Goal: Task Accomplishment & Management: Use online tool/utility

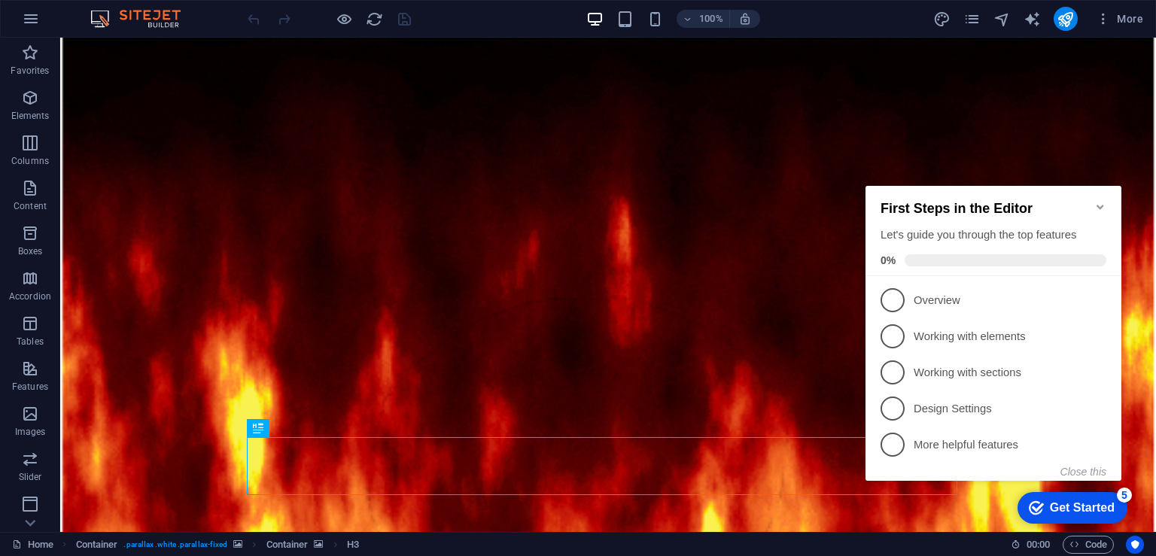
click at [1104, 201] on icon "Minimize checklist" at bounding box center [1100, 207] width 12 height 12
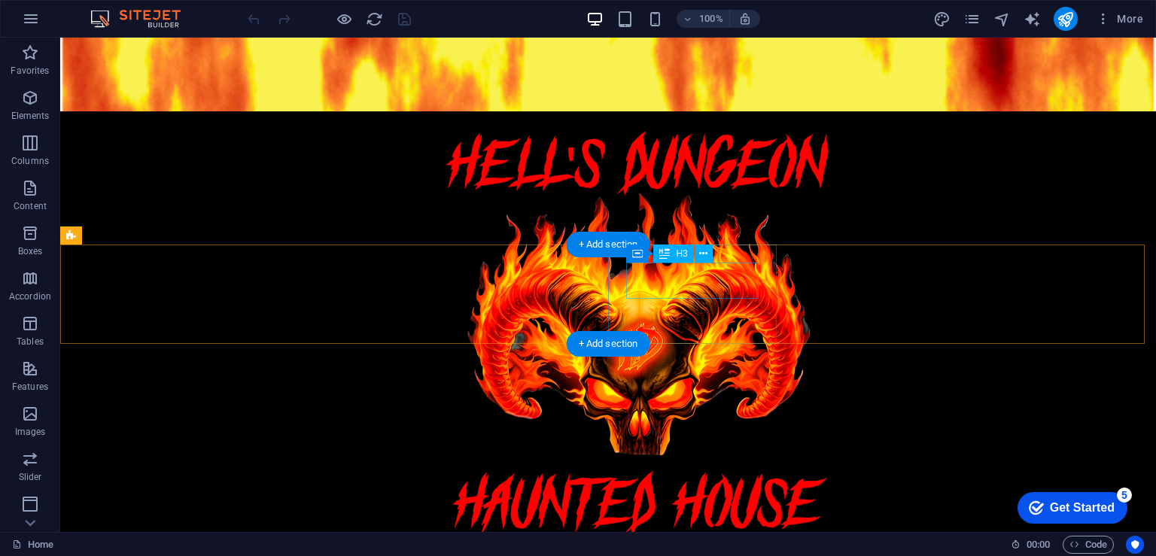
scroll to position [753, 0]
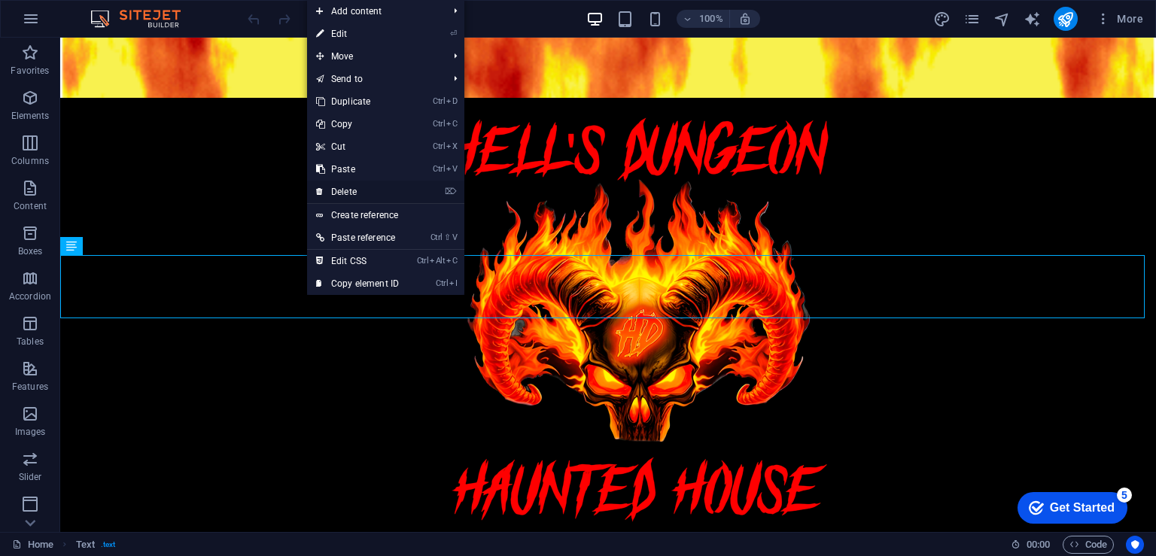
click at [354, 190] on link "⌦ Delete" at bounding box center [357, 192] width 101 height 23
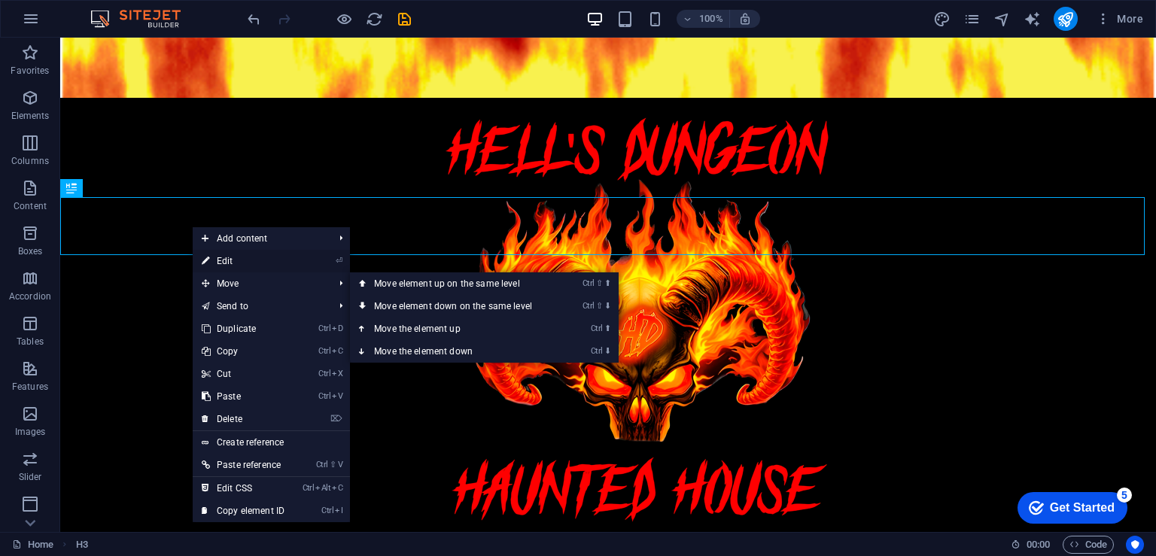
drag, startPoint x: 241, startPoint y: 263, endPoint x: 66, endPoint y: 230, distance: 177.7
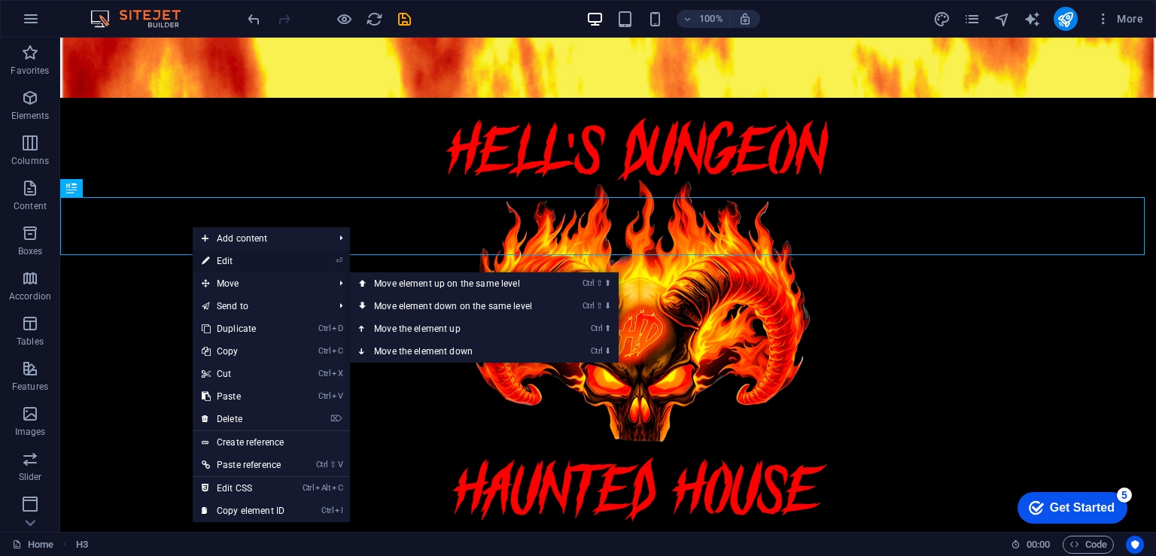
click at [241, 263] on link "⏎ Edit" at bounding box center [243, 261] width 101 height 23
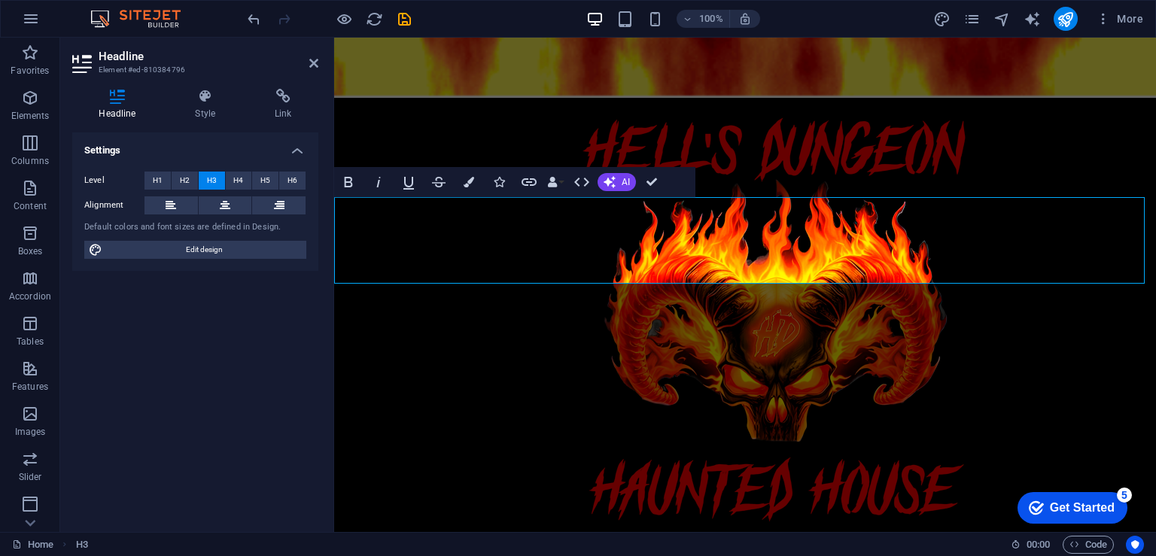
drag, startPoint x: 857, startPoint y: 243, endPoint x: 799, endPoint y: 240, distance: 57.3
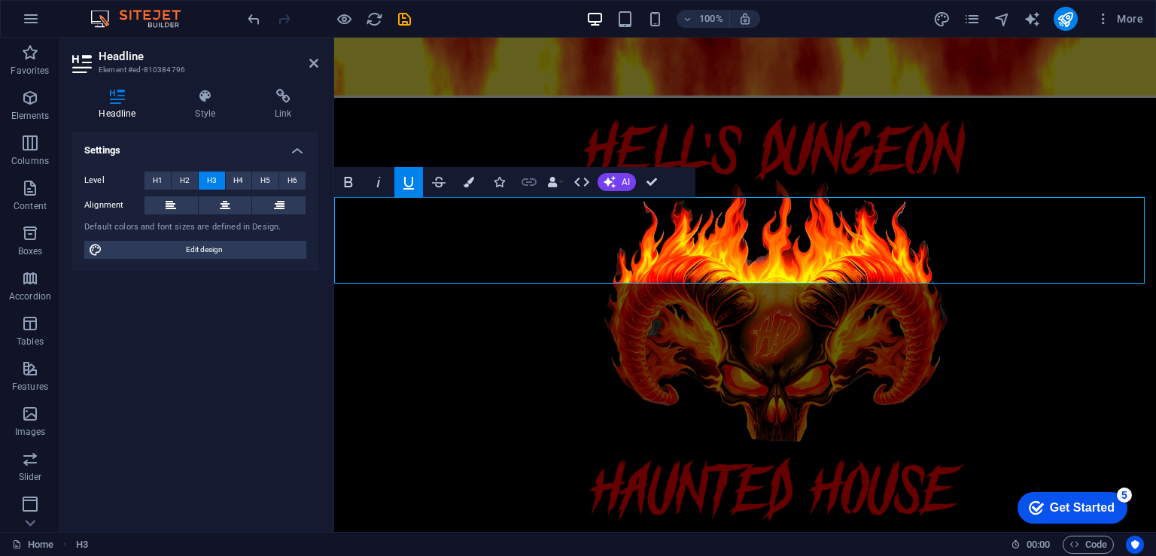
click at [526, 184] on icon "button" at bounding box center [529, 182] width 15 height 8
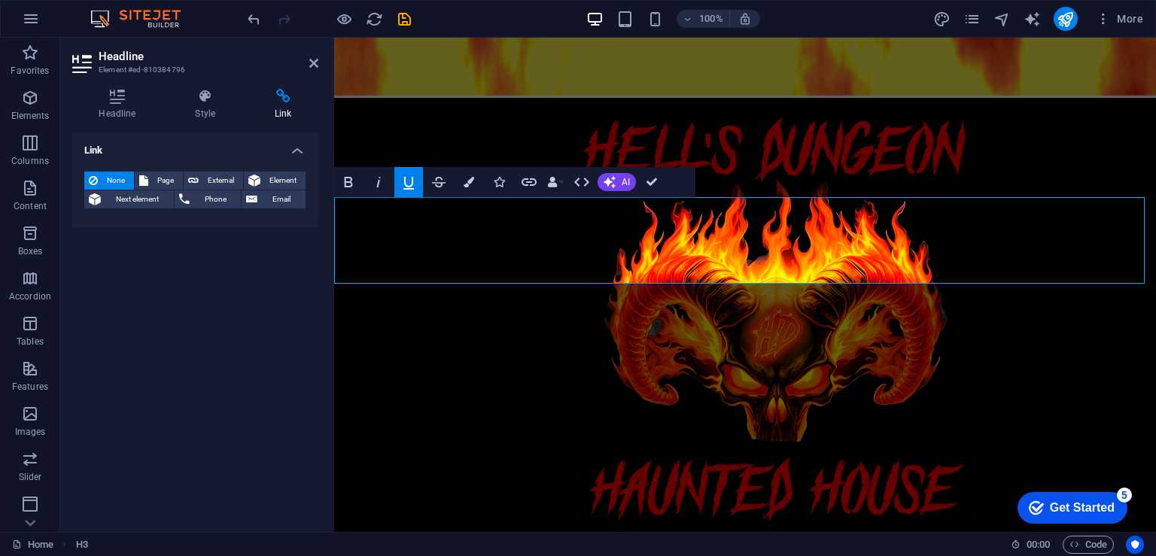
click at [108, 149] on h4 "Link" at bounding box center [195, 145] width 246 height 27
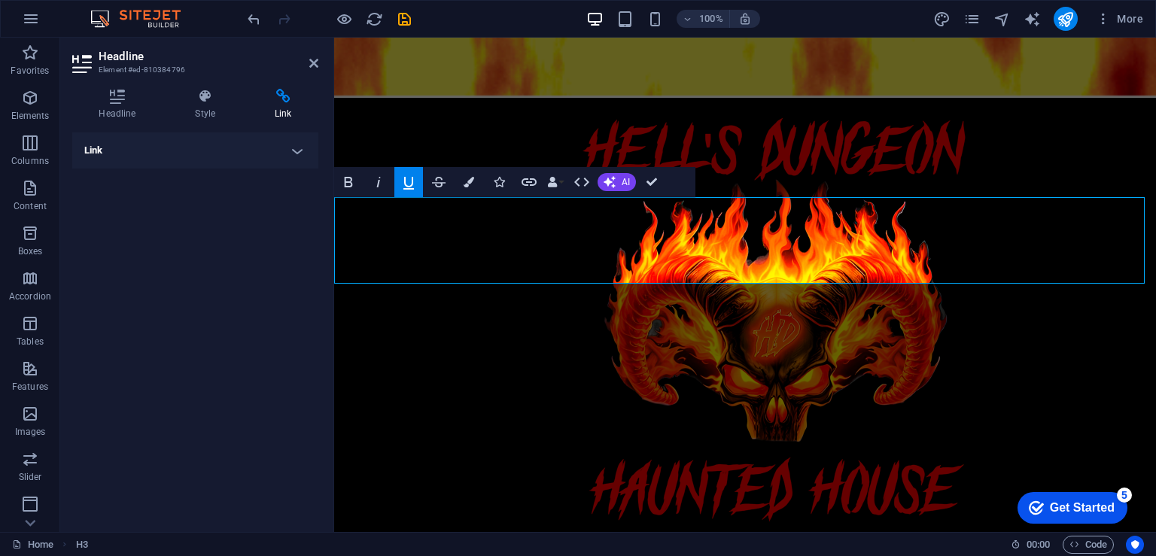
click at [114, 149] on h4 "Link" at bounding box center [195, 150] width 246 height 36
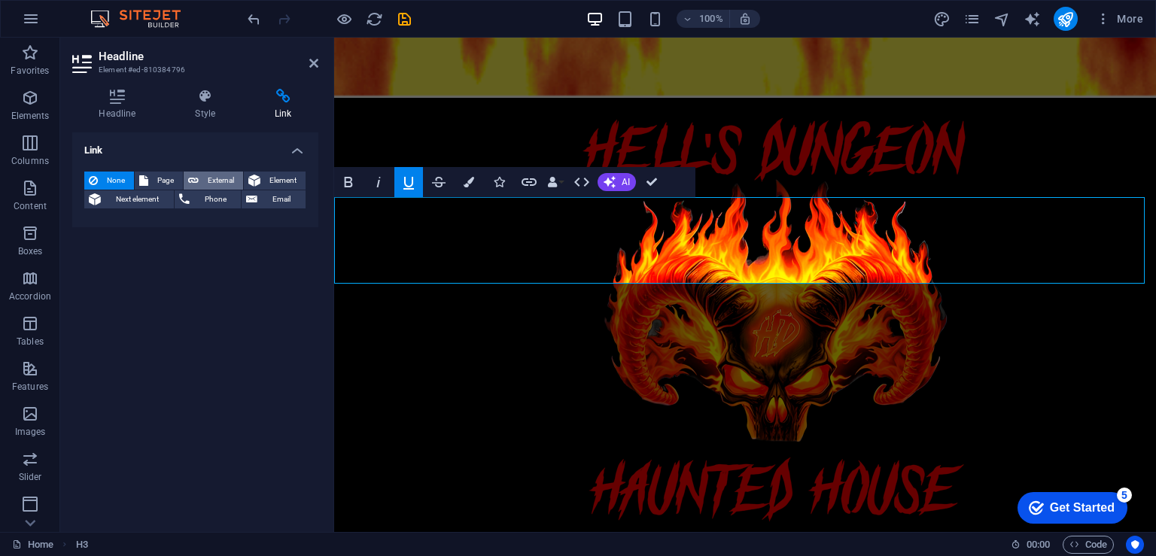
click at [205, 181] on span "External" at bounding box center [220, 181] width 35 height 18
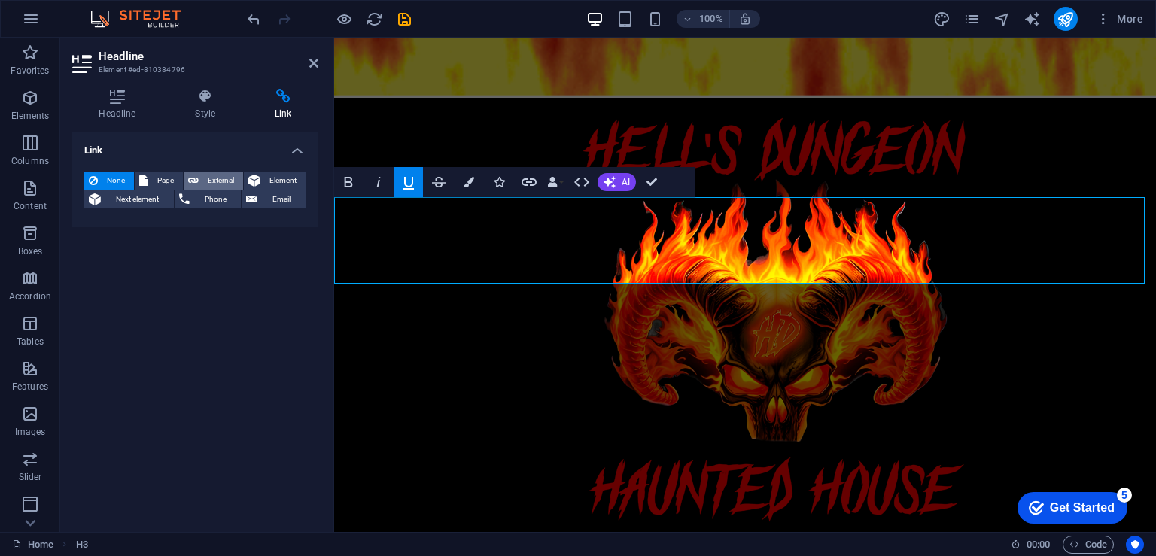
select select "blank"
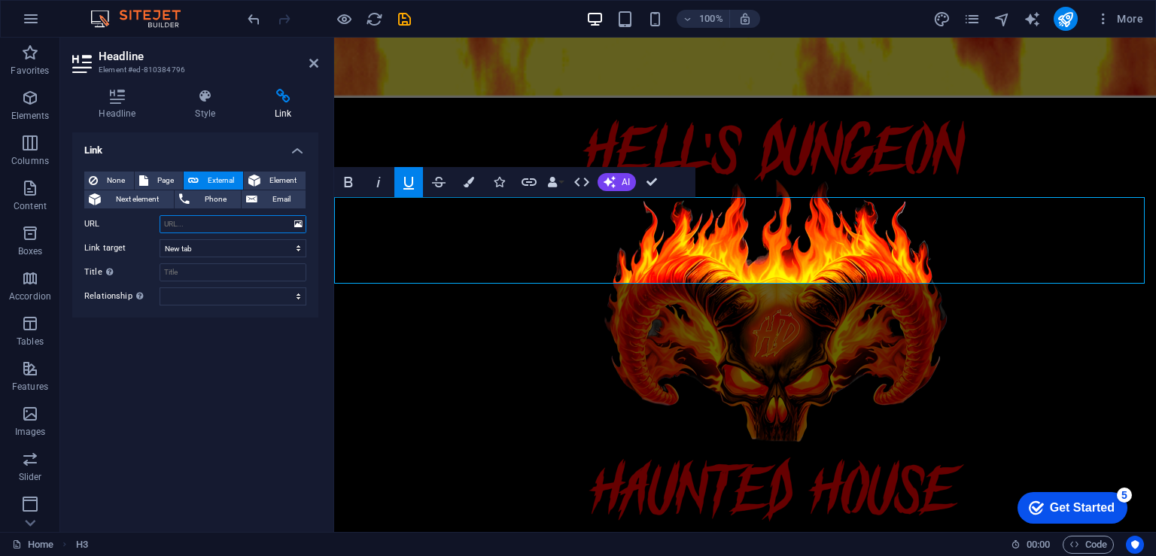
paste input "[URL][DOMAIN_NAME]"
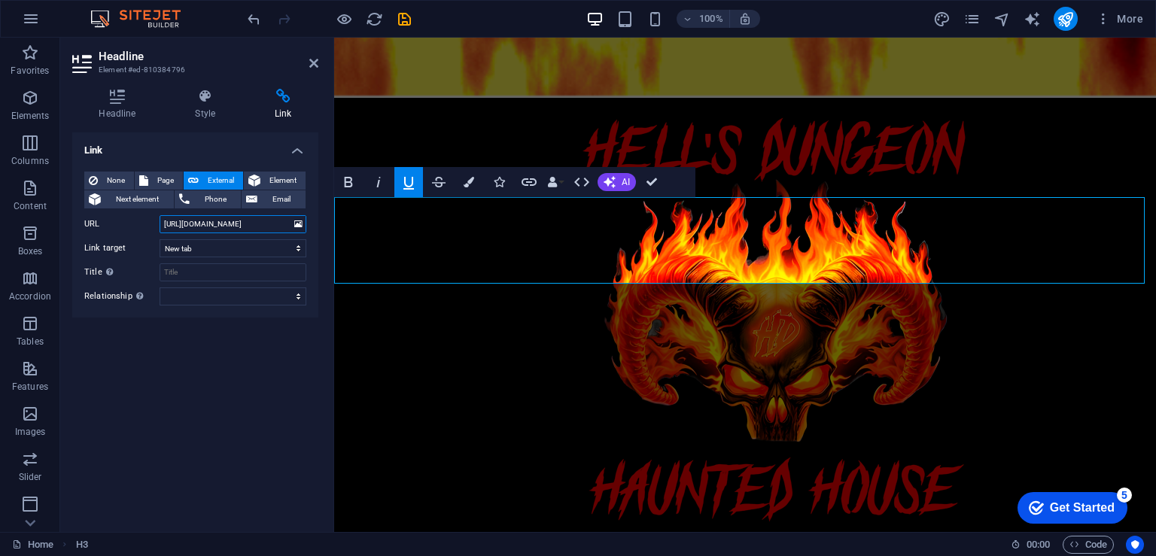
scroll to position [0, 43]
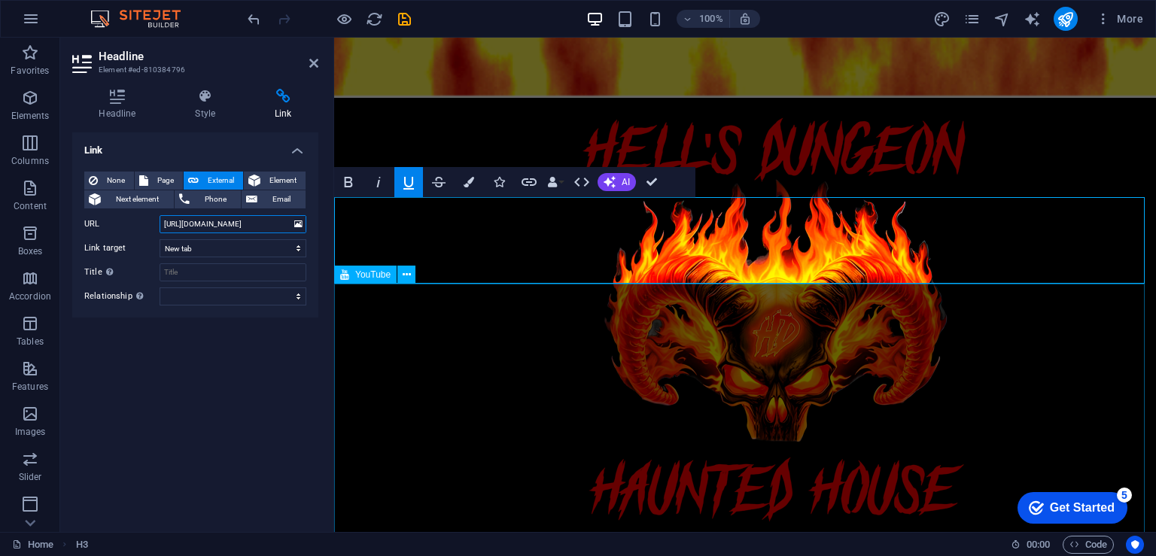
type input "[URL][DOMAIN_NAME]"
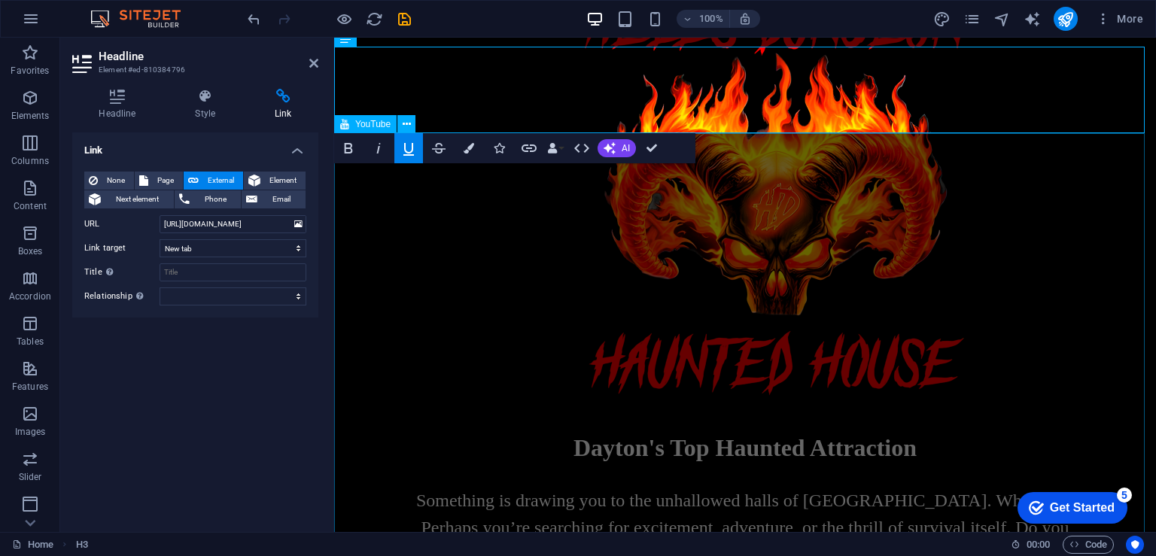
scroll to position [903, 0]
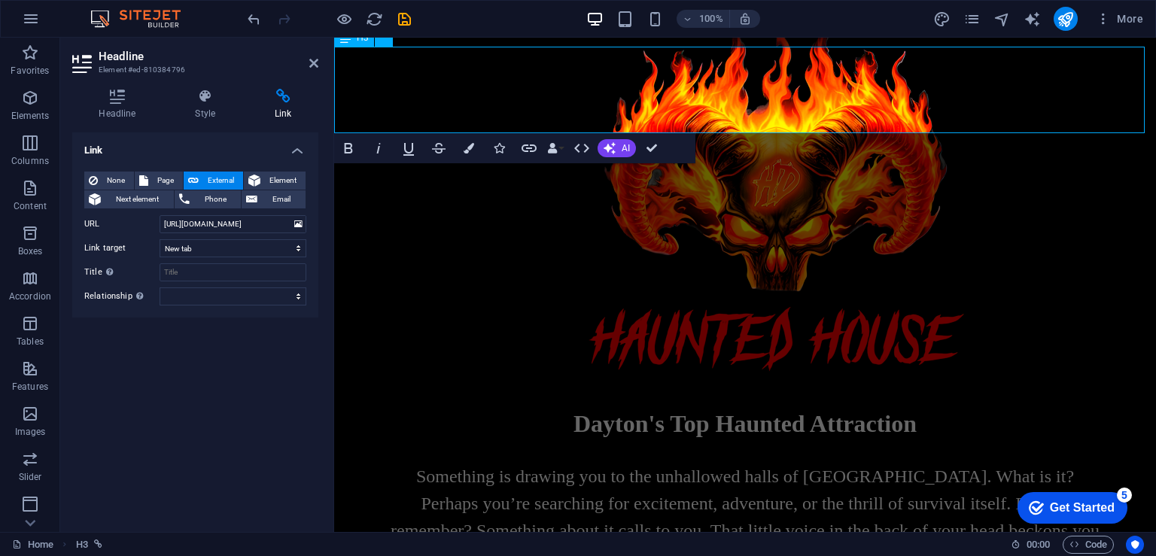
drag, startPoint x: 866, startPoint y: 91, endPoint x: 797, endPoint y: 88, distance: 68.6
drag, startPoint x: 790, startPoint y: 94, endPoint x: 623, endPoint y: 97, distance: 166.4
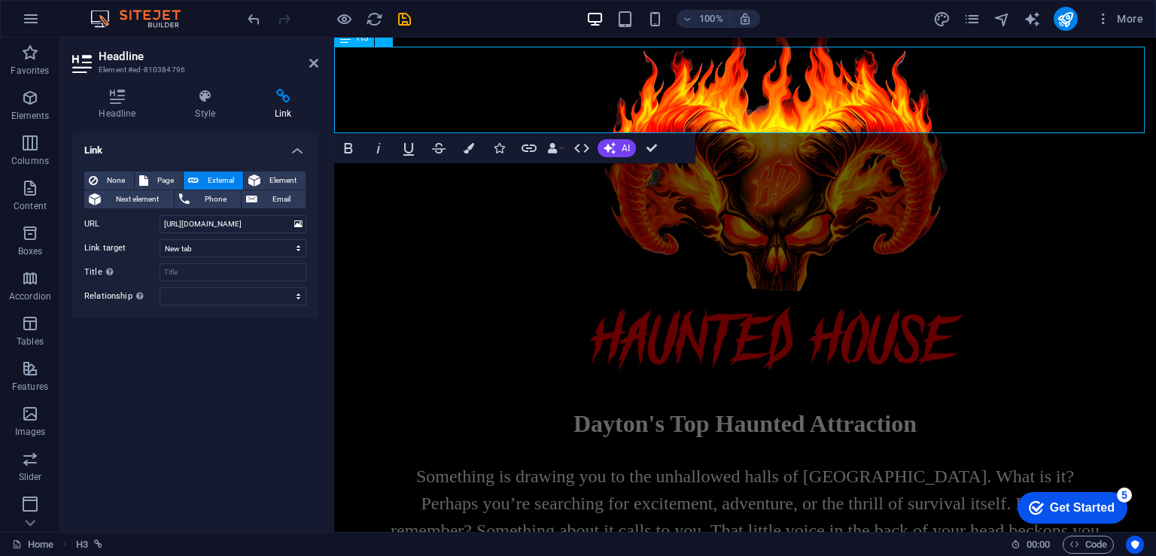
click at [259, 19] on icon "undo" at bounding box center [253, 19] width 17 height 17
click at [253, 19] on icon "undo" at bounding box center [253, 19] width 17 height 17
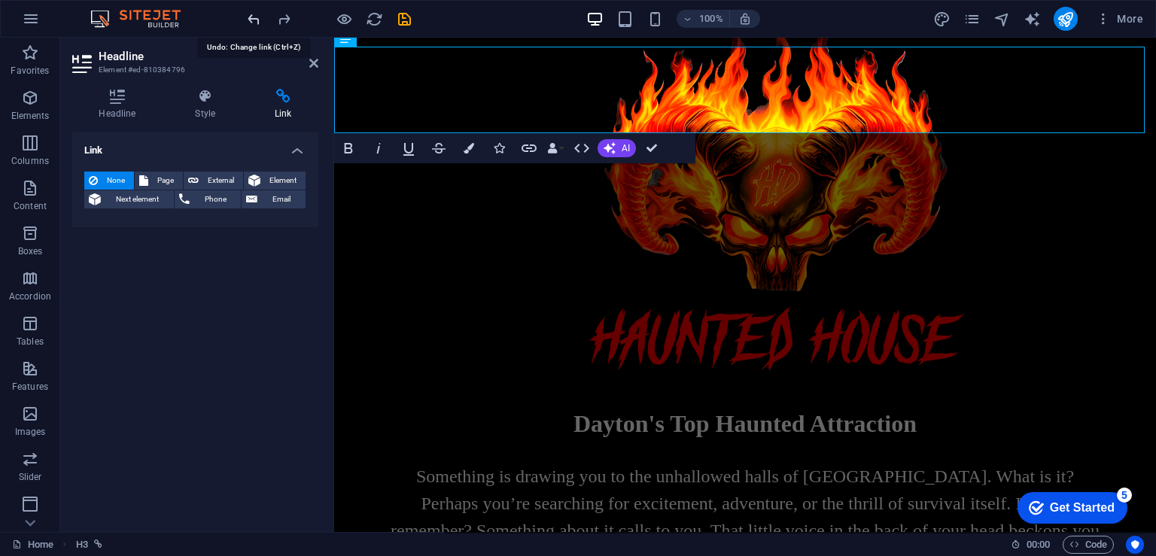
click at [253, 19] on icon "undo" at bounding box center [253, 19] width 17 height 17
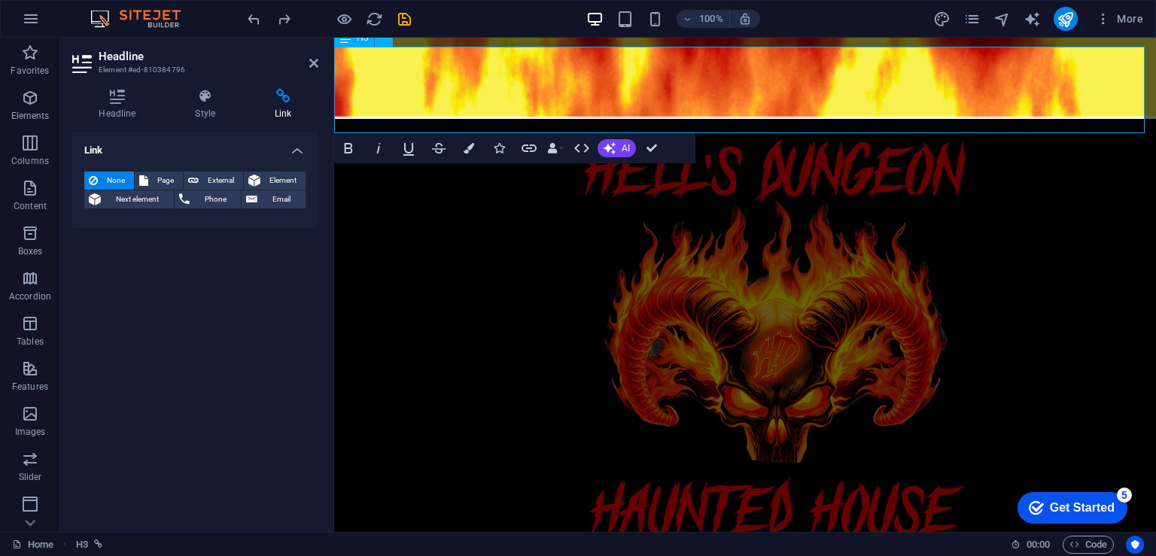
scroll to position [602, 0]
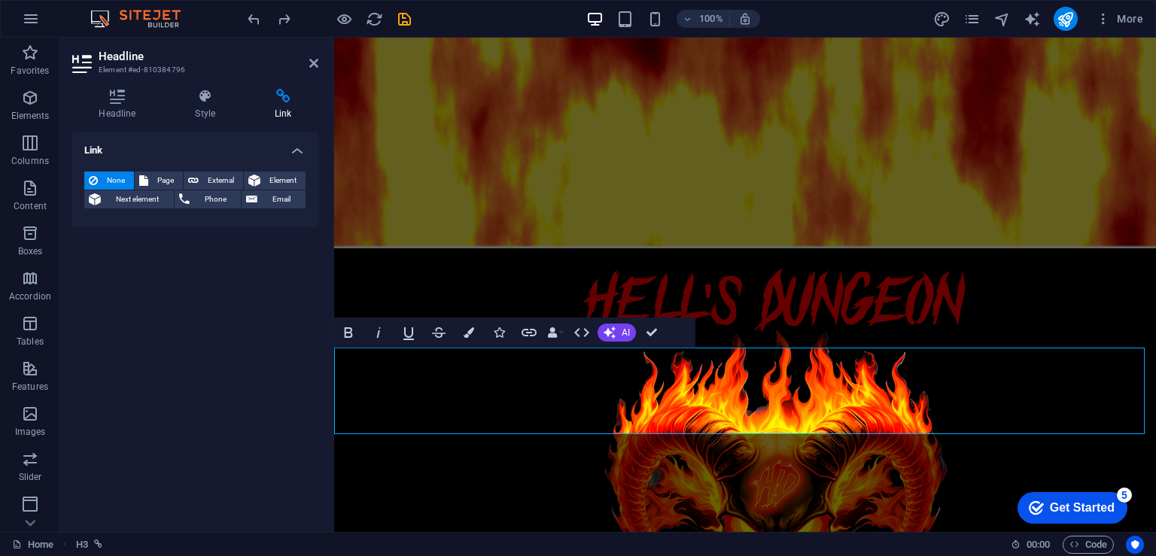
drag, startPoint x: 894, startPoint y: 394, endPoint x: 829, endPoint y: 390, distance: 65.6
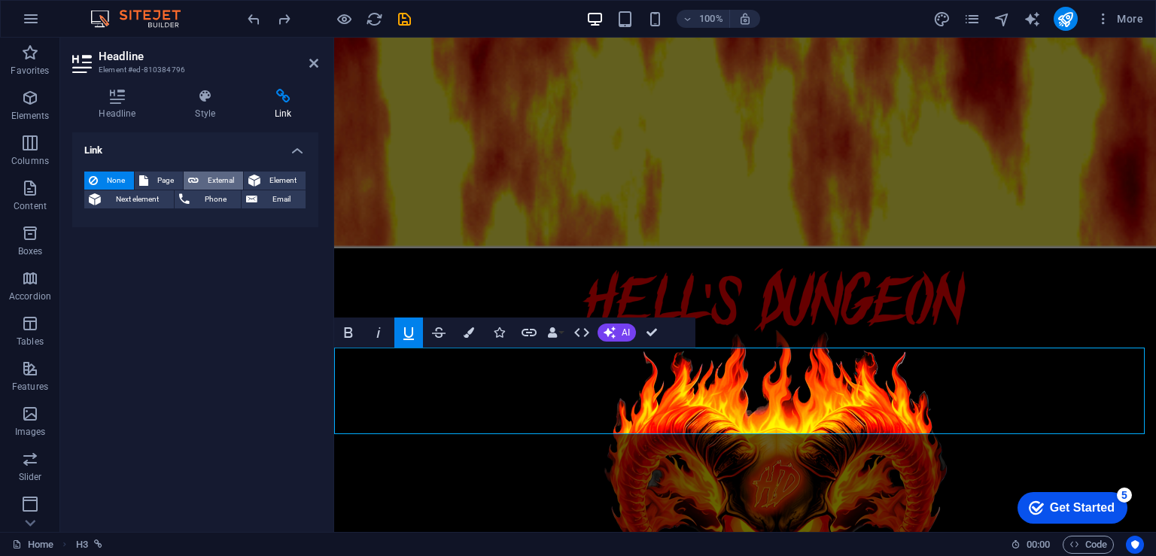
click at [212, 178] on span "External" at bounding box center [220, 181] width 35 height 18
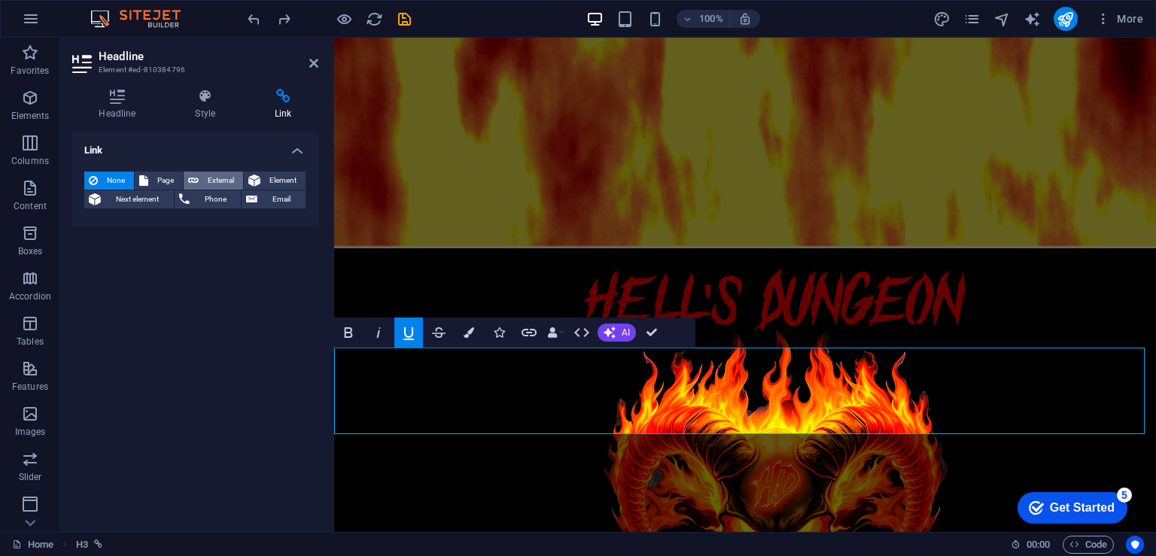
select select "blank"
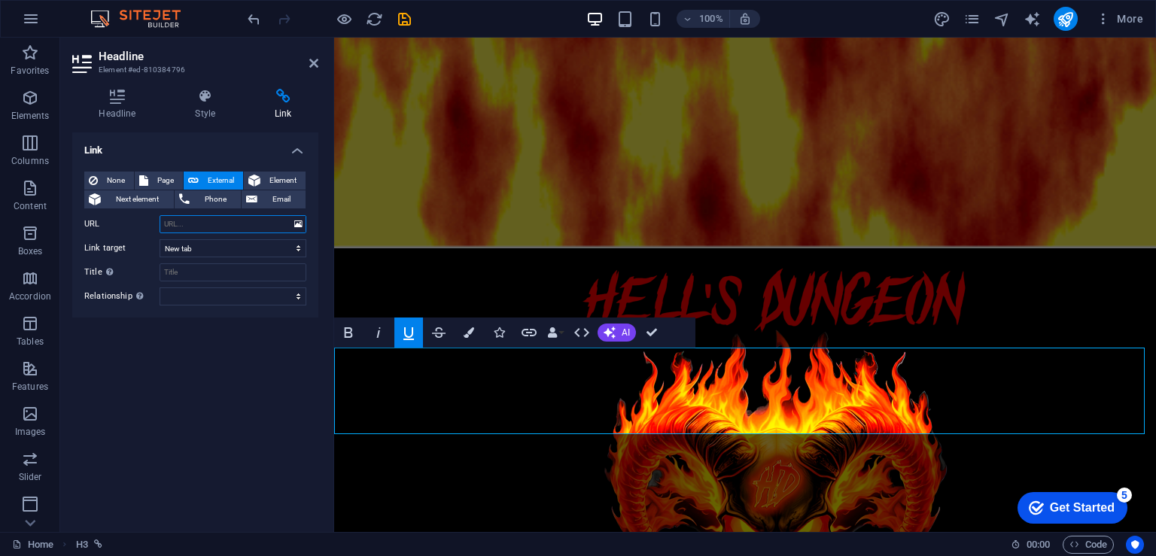
paste input "[URL][DOMAIN_NAME]"
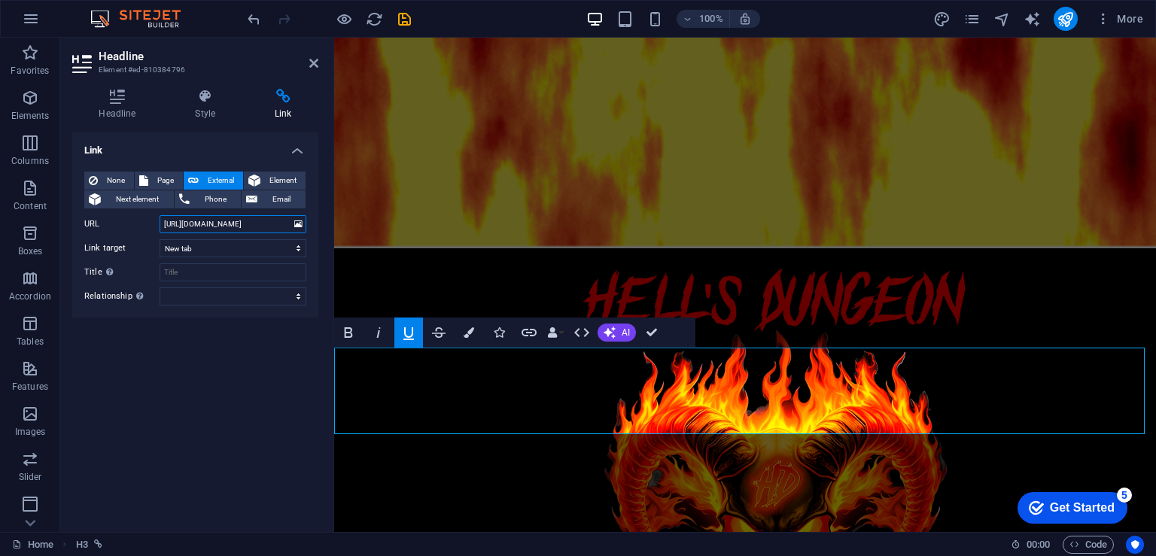
scroll to position [0, 43]
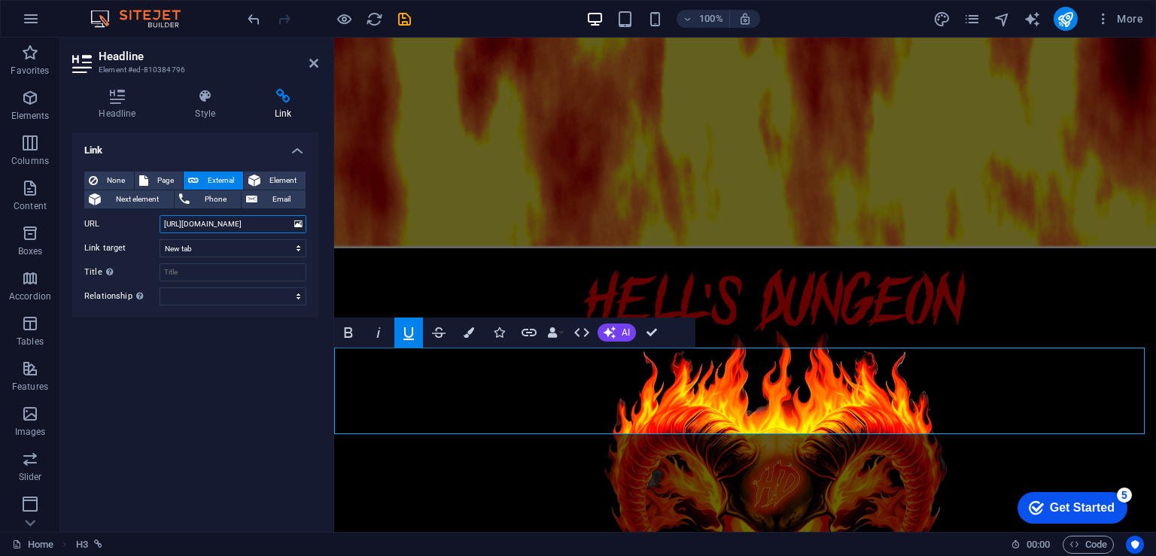
type input "[URL][DOMAIN_NAME]"
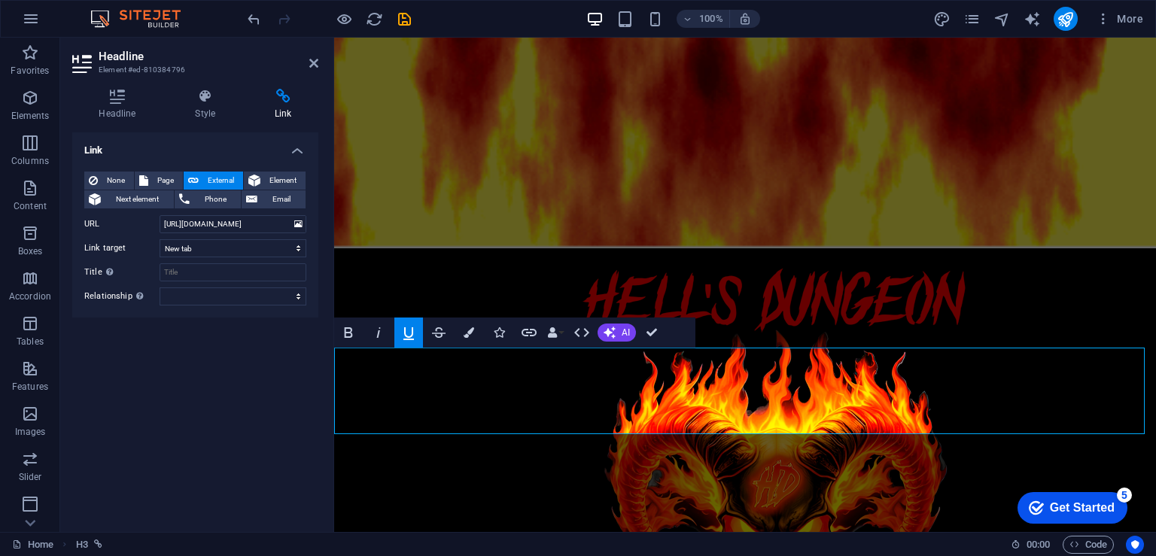
scroll to position [0, 0]
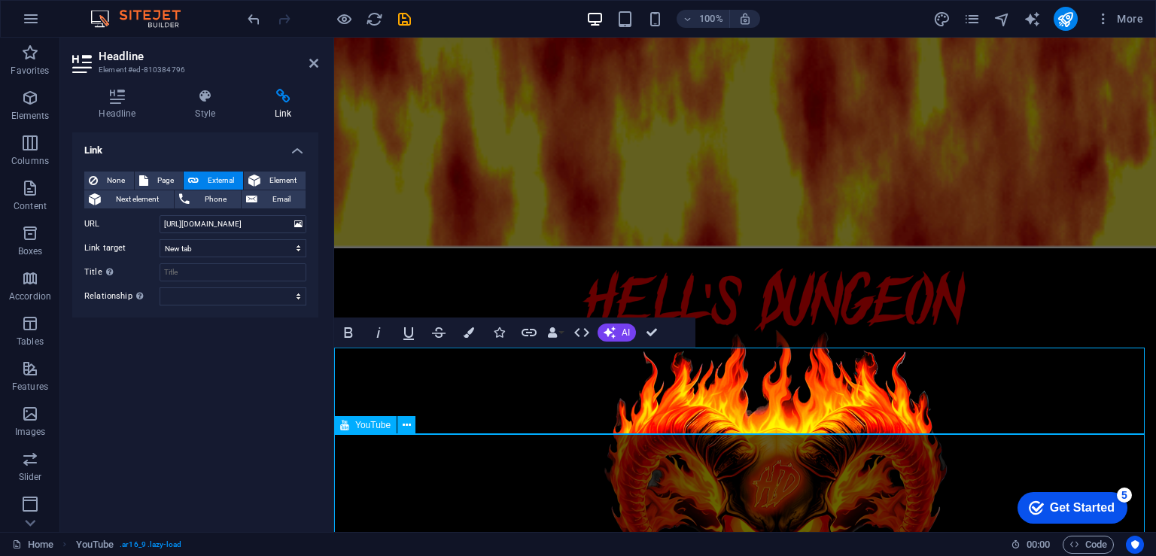
select select "ar16_9"
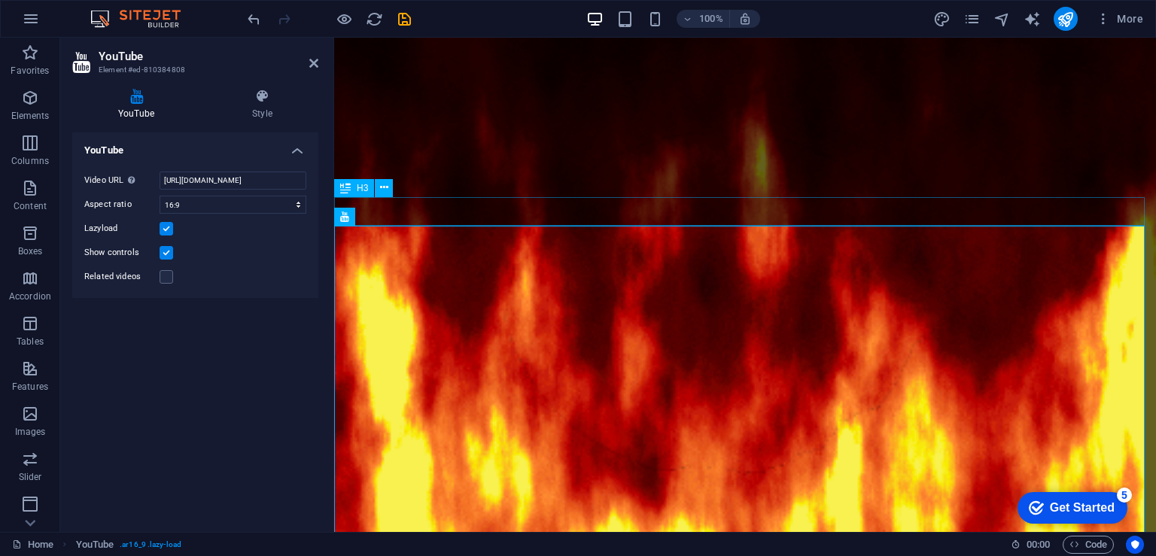
scroll to position [151, 0]
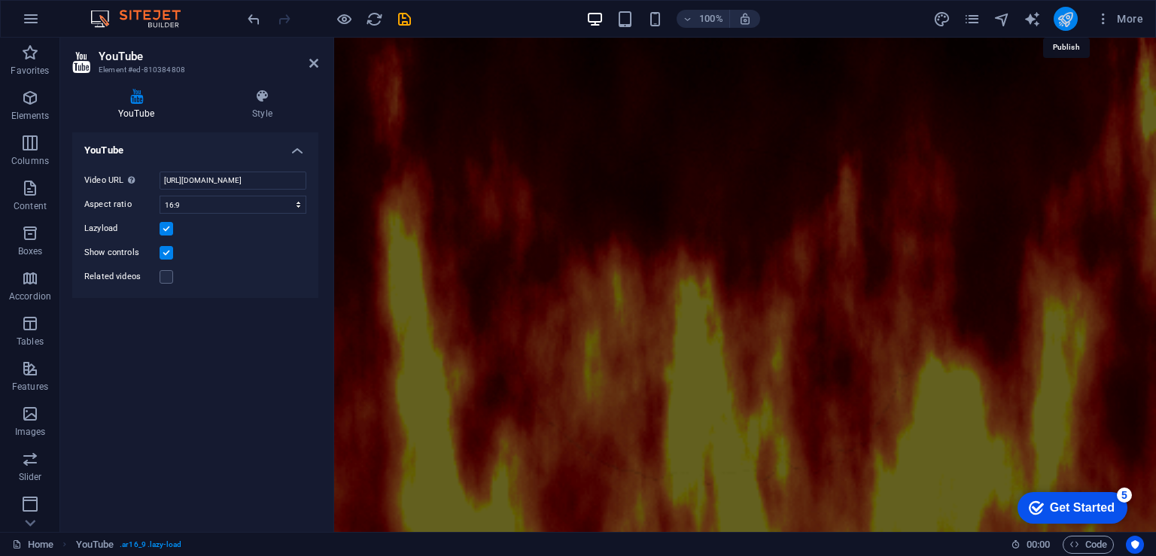
click at [1073, 16] on icon "publish" at bounding box center [1065, 19] width 17 height 17
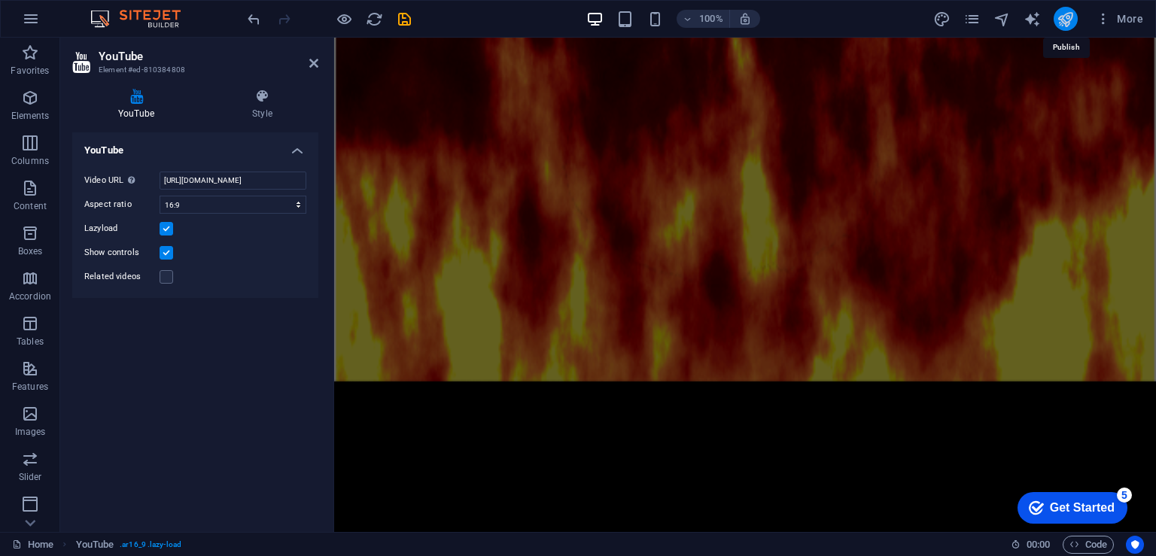
scroll to position [998, 0]
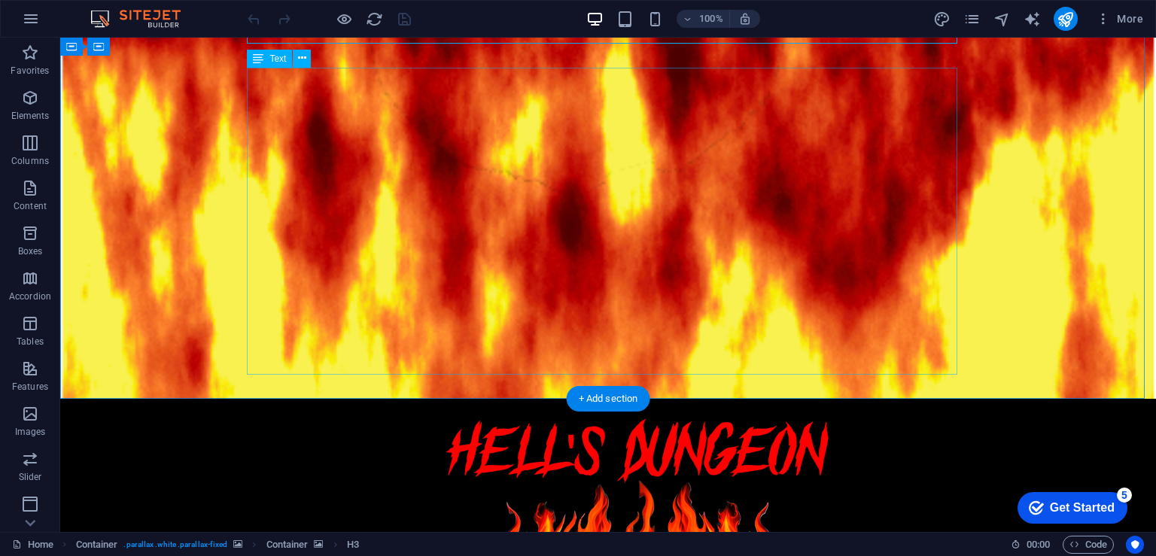
scroll to position [753, 0]
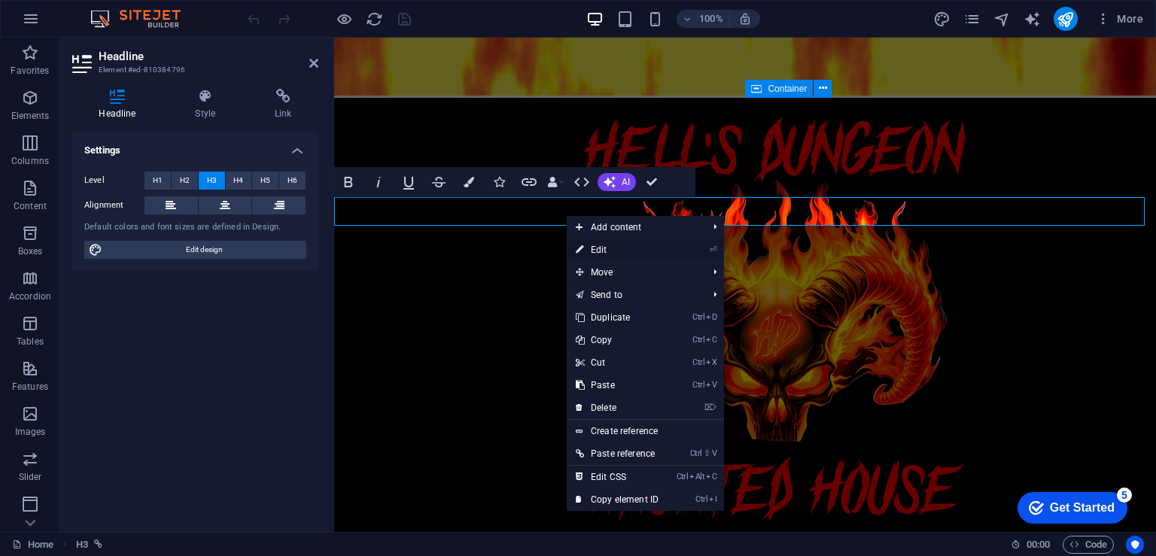
click at [589, 245] on link "⏎ Edit" at bounding box center [617, 250] width 101 height 23
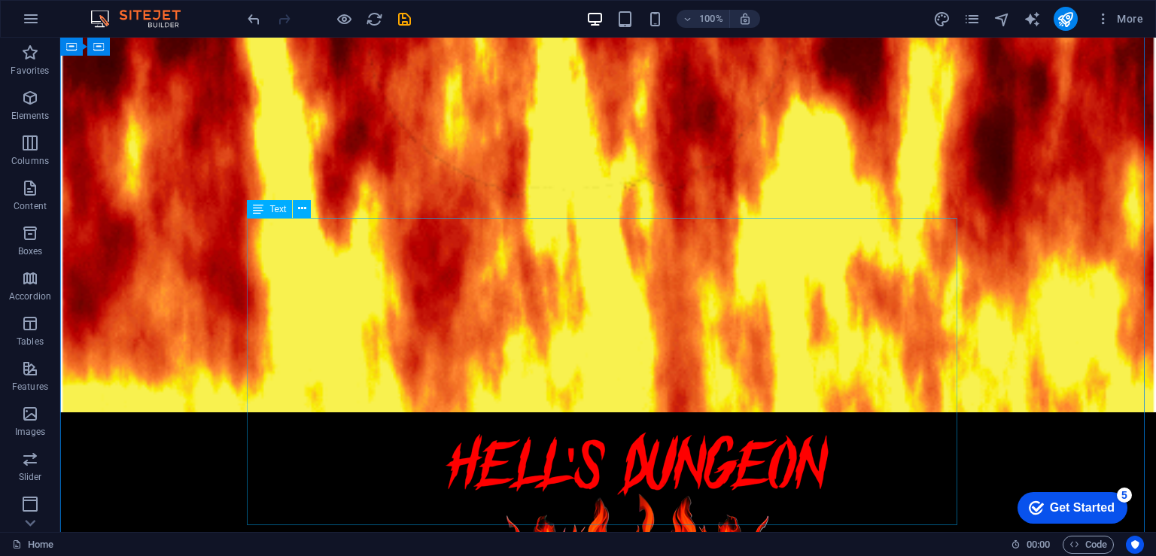
scroll to position [452, 0]
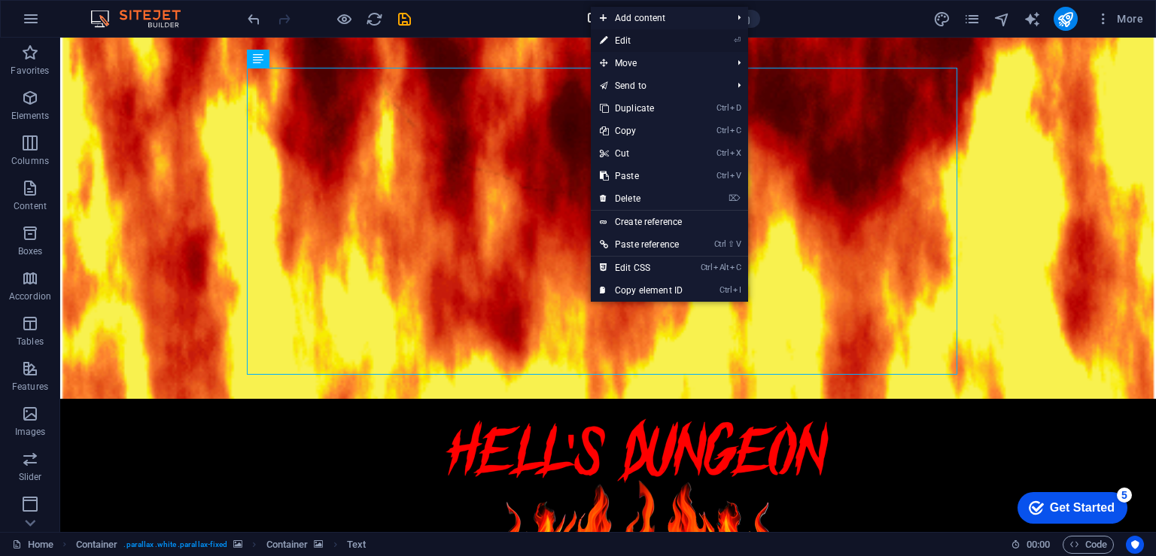
click at [657, 32] on link "⏎ Edit" at bounding box center [641, 40] width 101 height 23
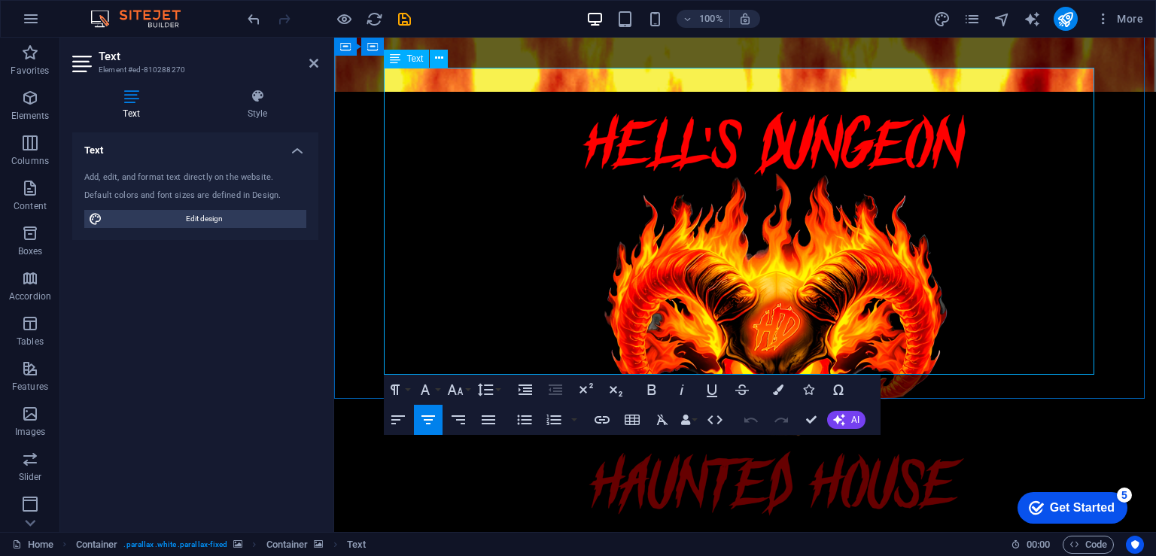
drag, startPoint x: 821, startPoint y: 363, endPoint x: 659, endPoint y: 358, distance: 161.9
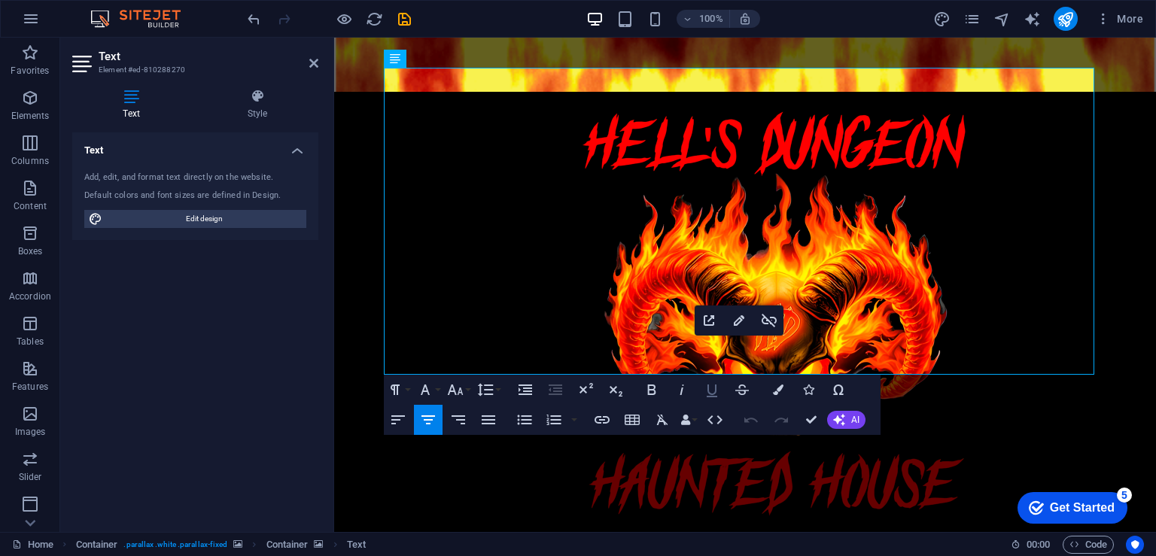
click at [714, 394] on icon "button" at bounding box center [712, 391] width 11 height 13
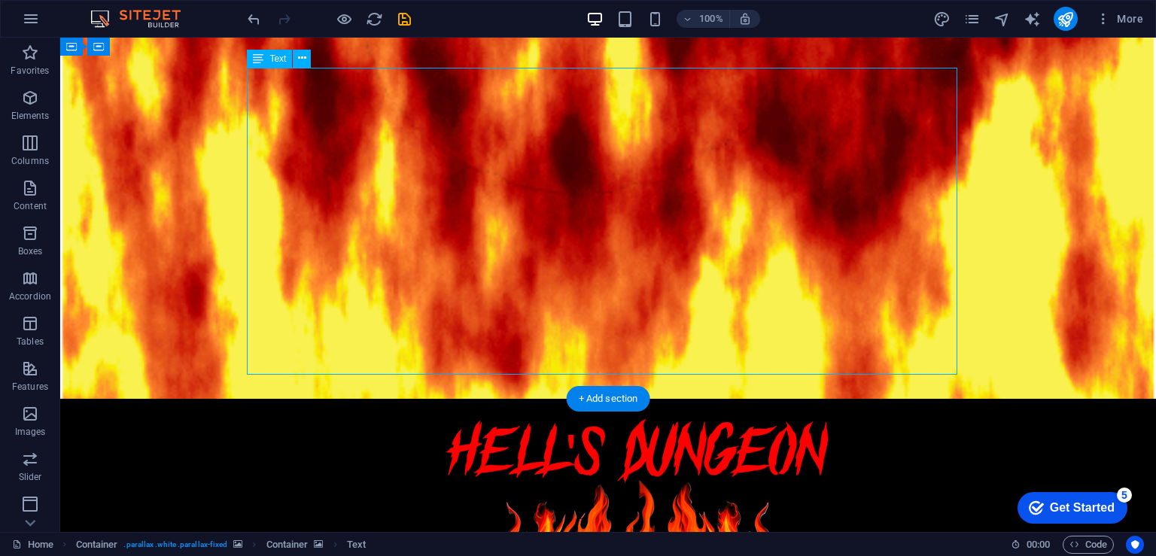
drag, startPoint x: 672, startPoint y: 360, endPoint x: 622, endPoint y: 324, distance: 61.0
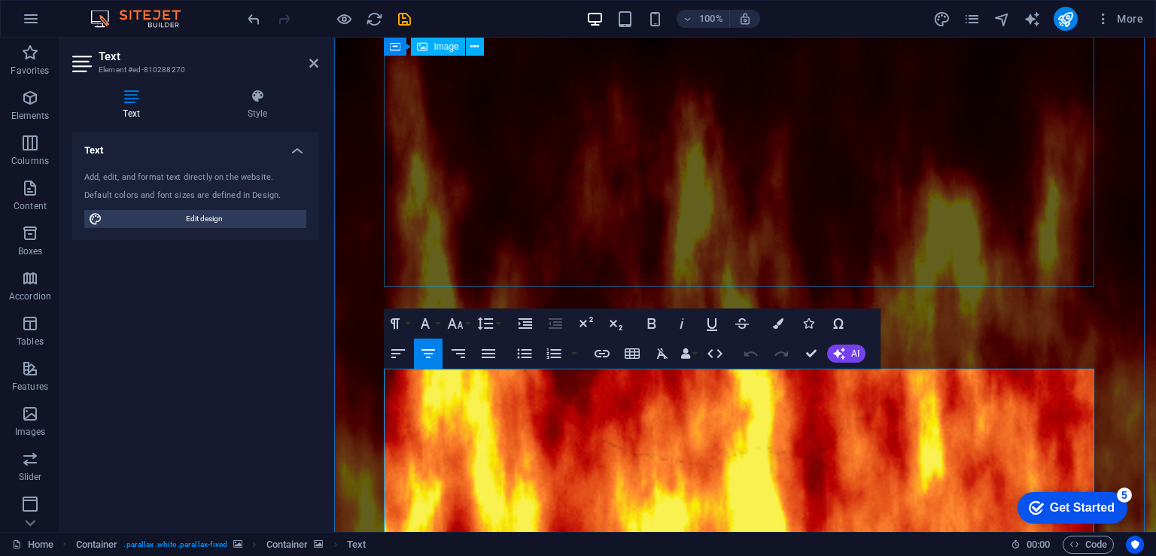
scroll to position [151, 0]
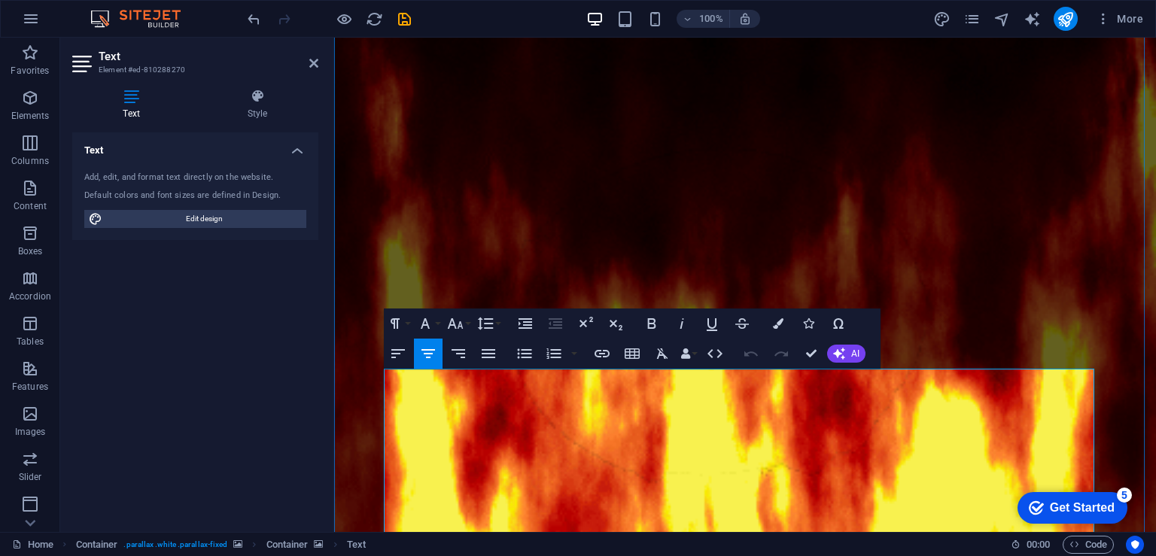
drag, startPoint x: 838, startPoint y: 364, endPoint x: 455, endPoint y: 387, distance: 384.6
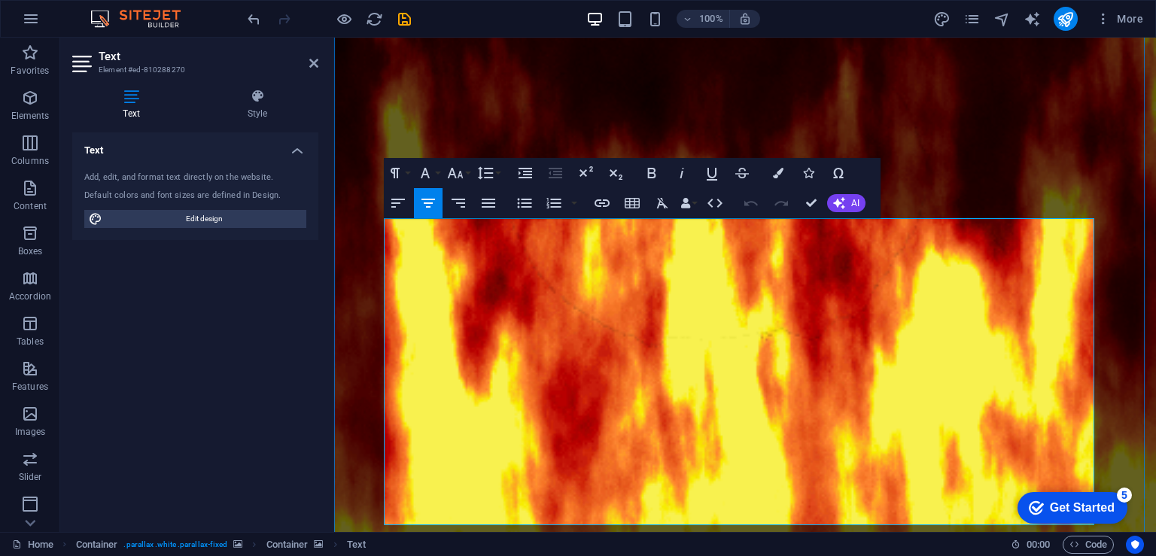
scroll to position [301, 0]
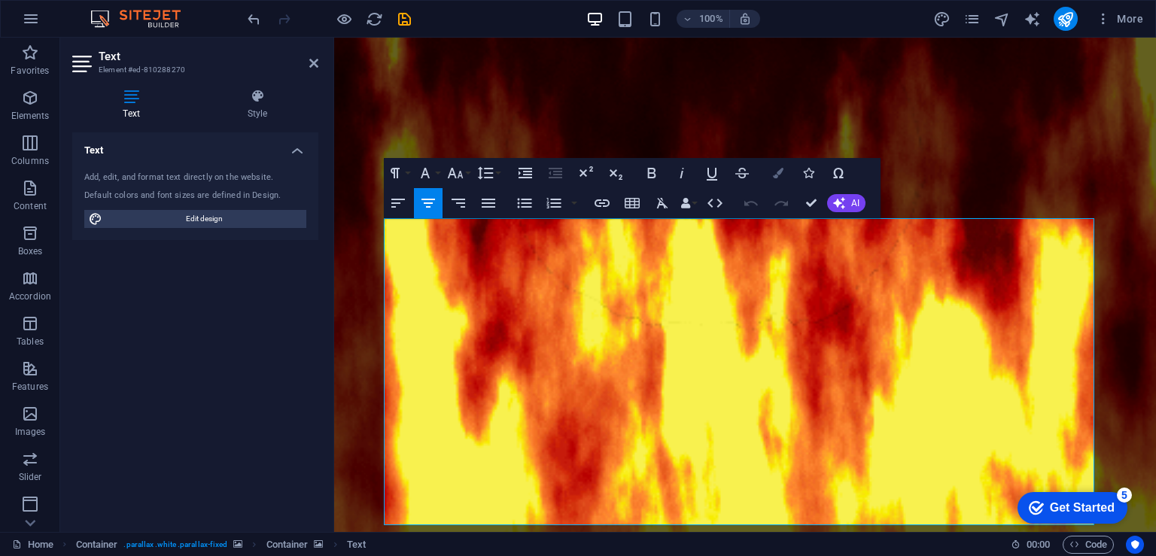
click at [779, 169] on icon "button" at bounding box center [778, 173] width 11 height 11
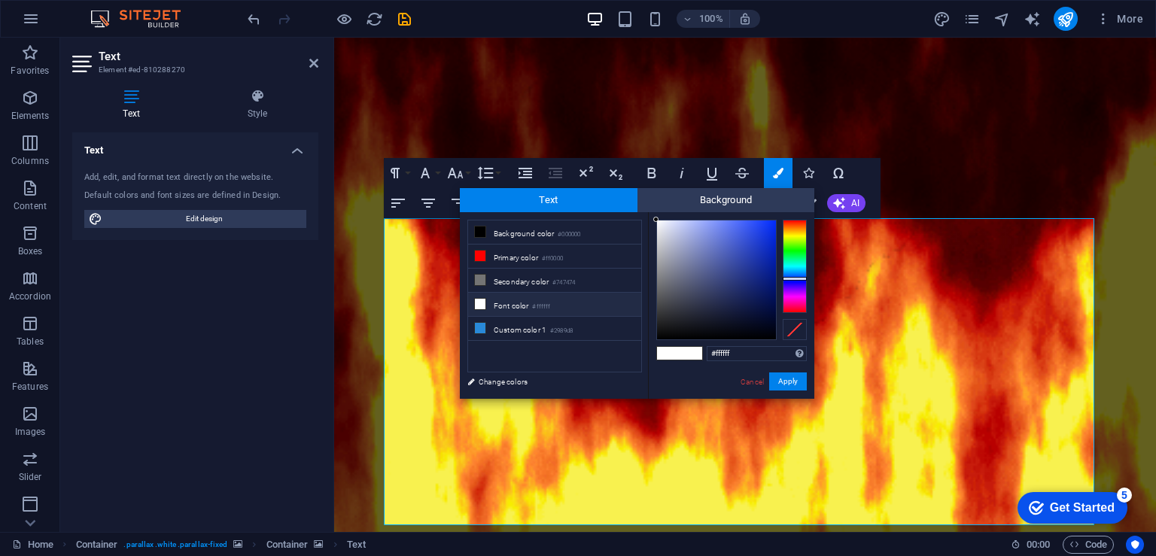
click at [793, 278] on div at bounding box center [795, 266] width 24 height 93
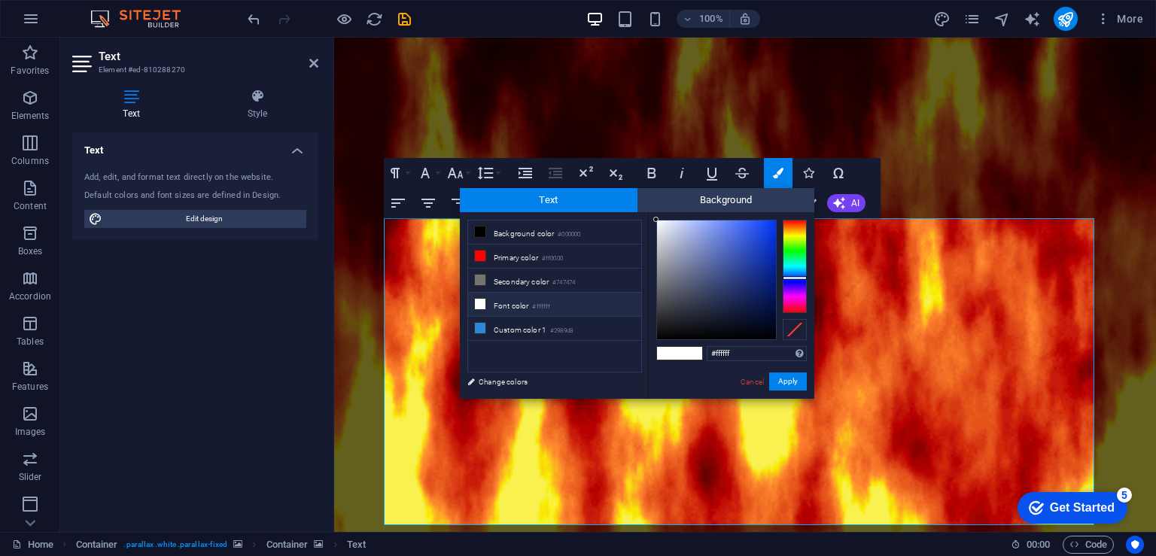
click at [793, 278] on div at bounding box center [795, 278] width 24 height 4
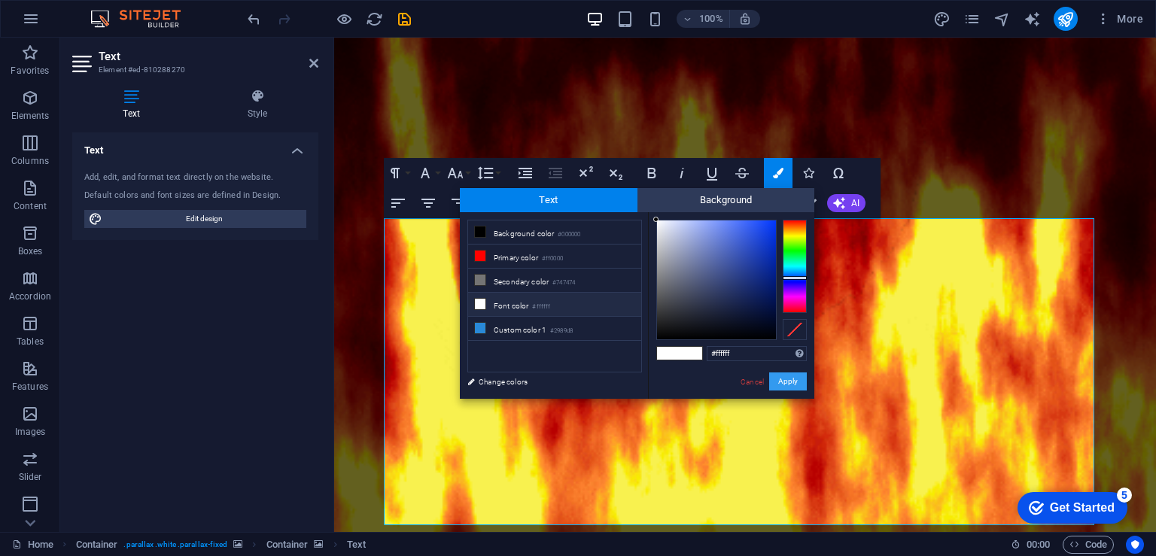
click at [784, 378] on button "Apply" at bounding box center [788, 382] width 38 height 18
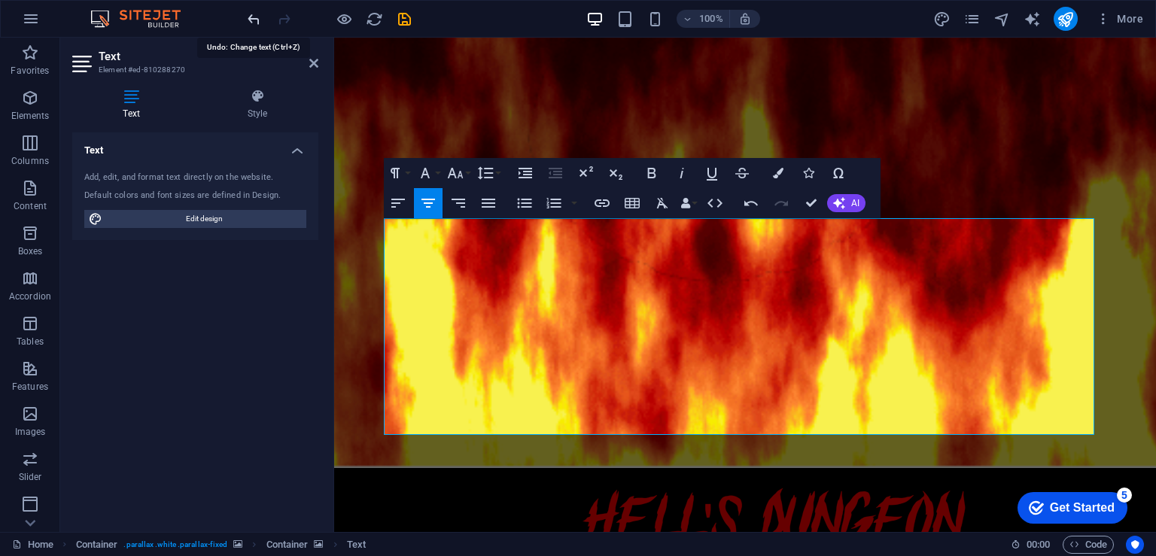
click at [254, 19] on icon "undo" at bounding box center [253, 19] width 17 height 17
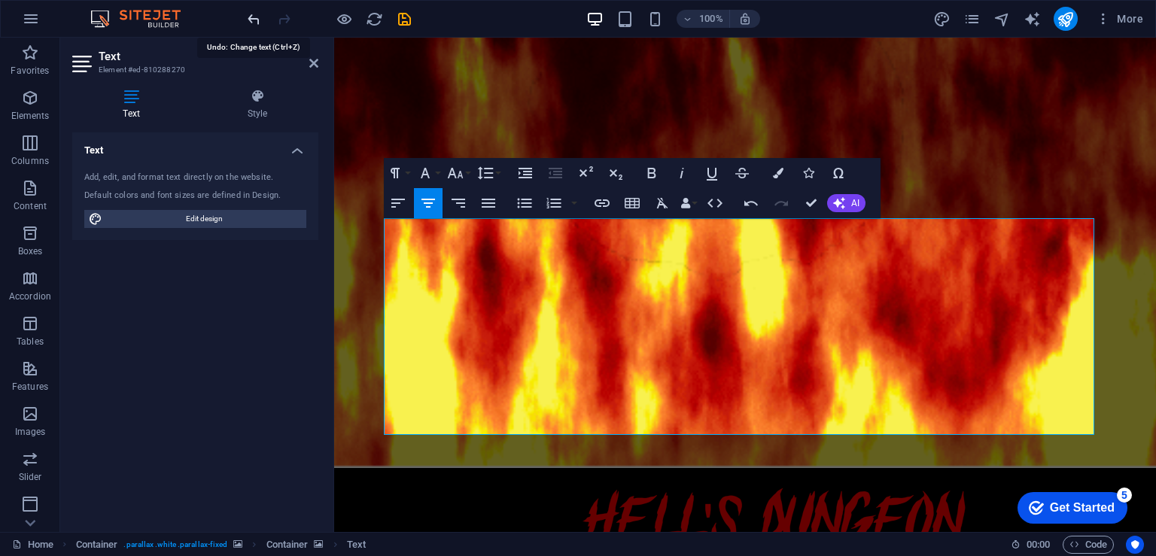
click at [256, 20] on icon "undo" at bounding box center [253, 19] width 17 height 17
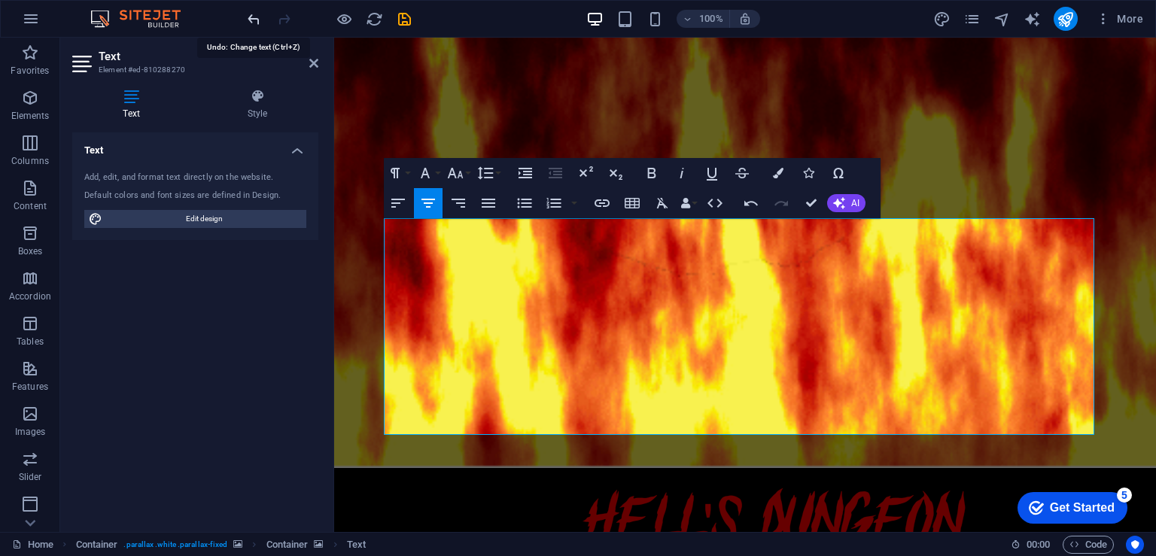
click at [256, 20] on icon "undo" at bounding box center [253, 19] width 17 height 17
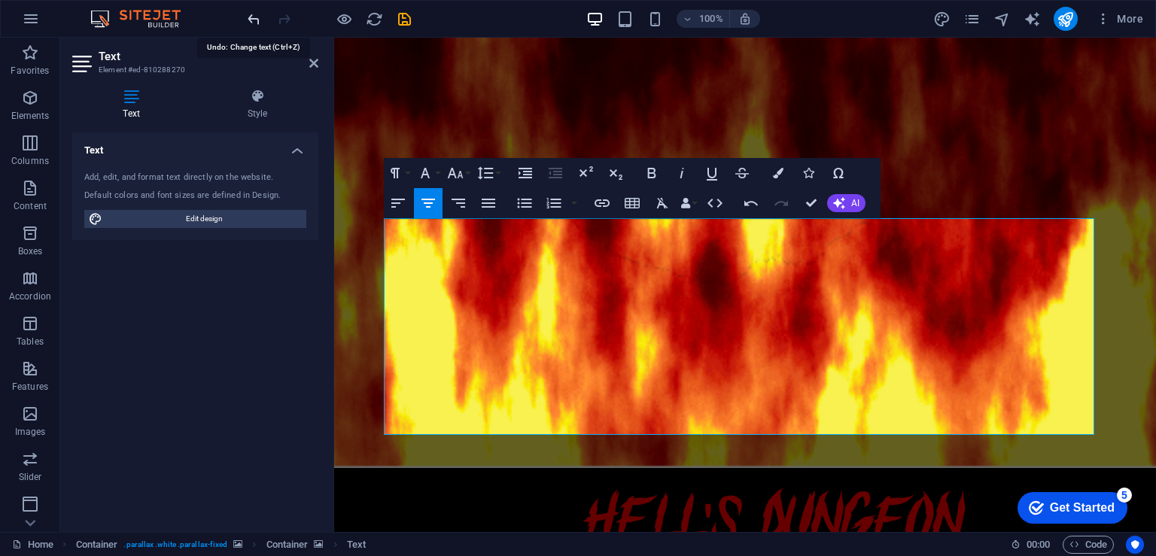
click at [256, 20] on icon "undo" at bounding box center [253, 19] width 17 height 17
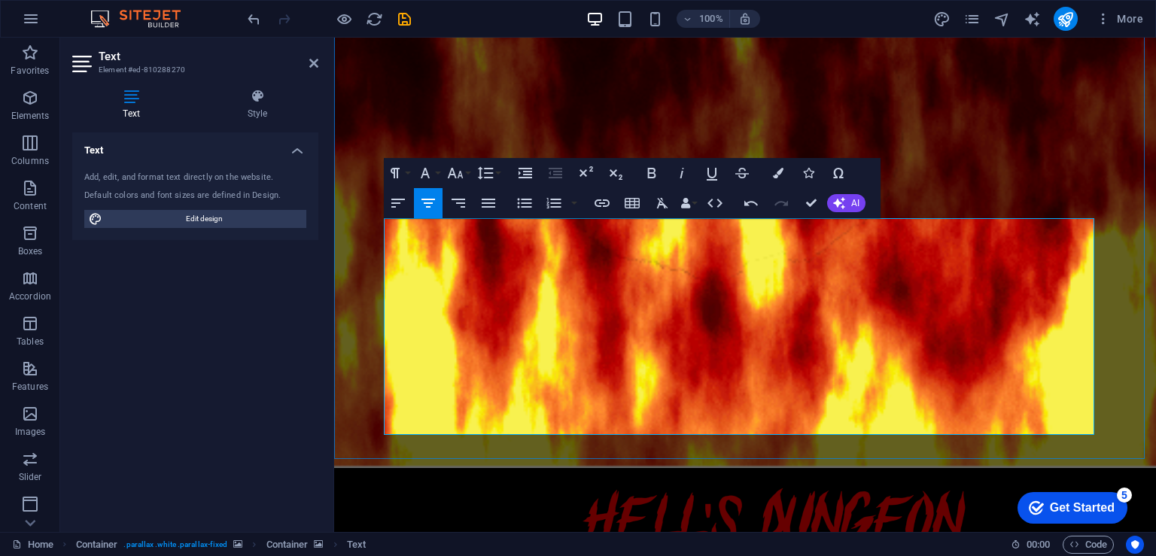
drag, startPoint x: 583, startPoint y: 258, endPoint x: 589, endPoint y: 330, distance: 71.8
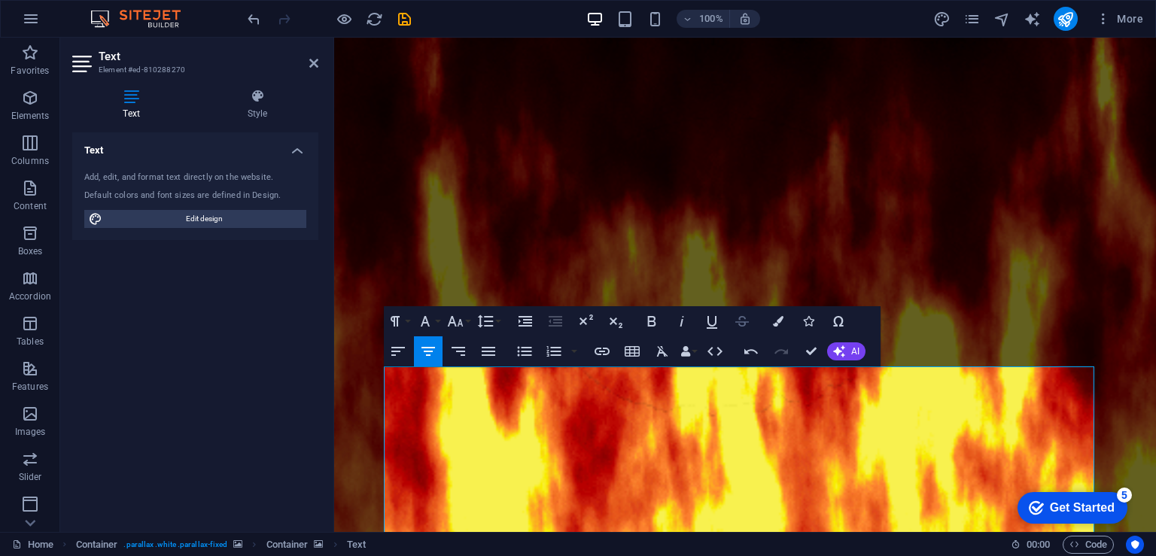
scroll to position [151, 0]
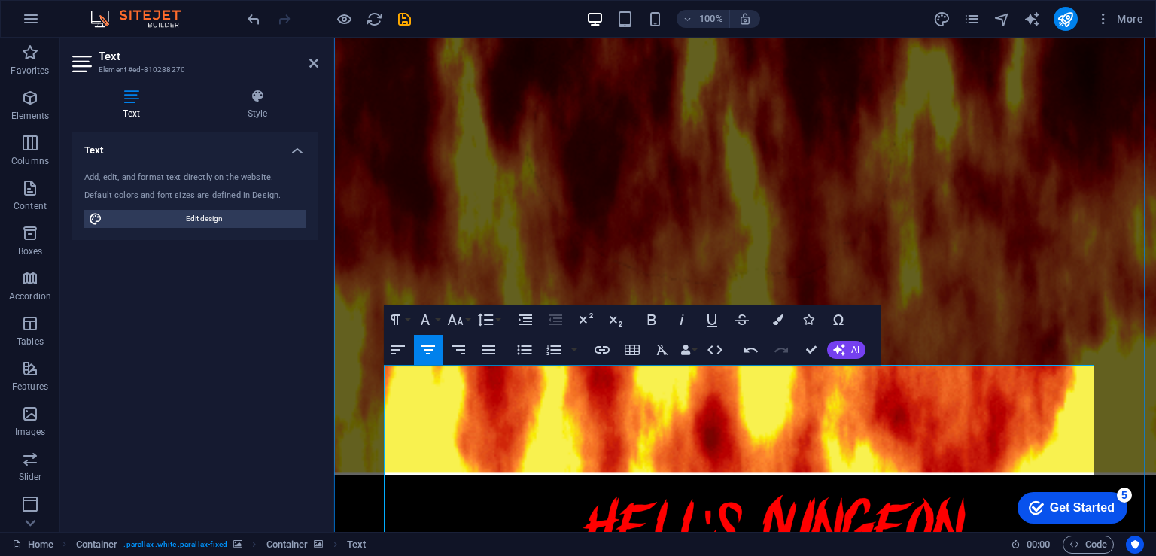
scroll to position [301, 0]
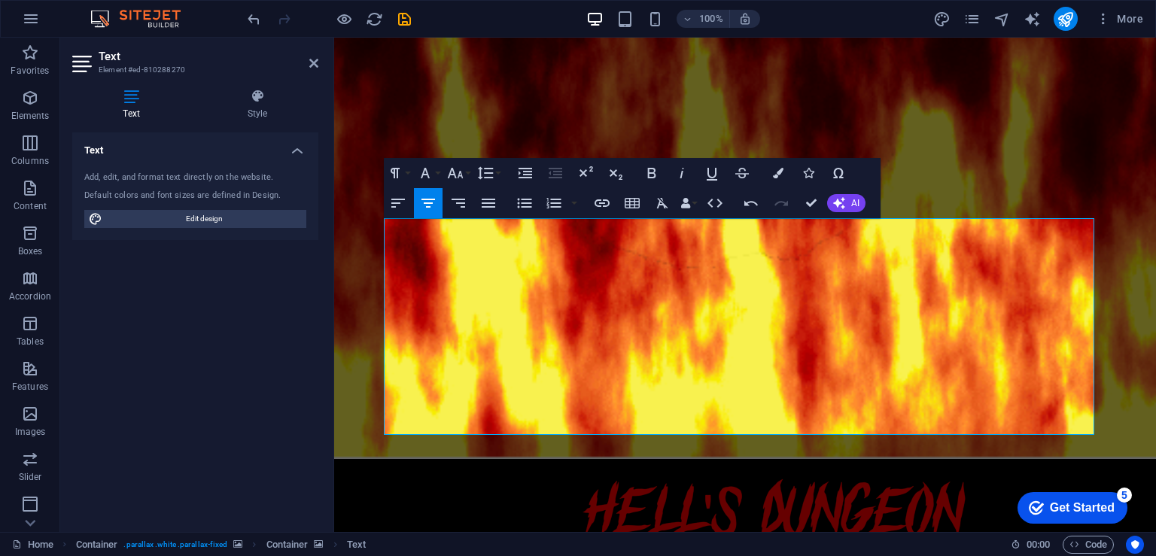
drag, startPoint x: 810, startPoint y: 428, endPoint x: 373, endPoint y: 218, distance: 484.4
click at [373, 218] on div "[PERSON_NAME]'s Top Haunted Attraction ​ ​ Something is drawing you to the unha…" at bounding box center [745, 476] width 822 height 1479
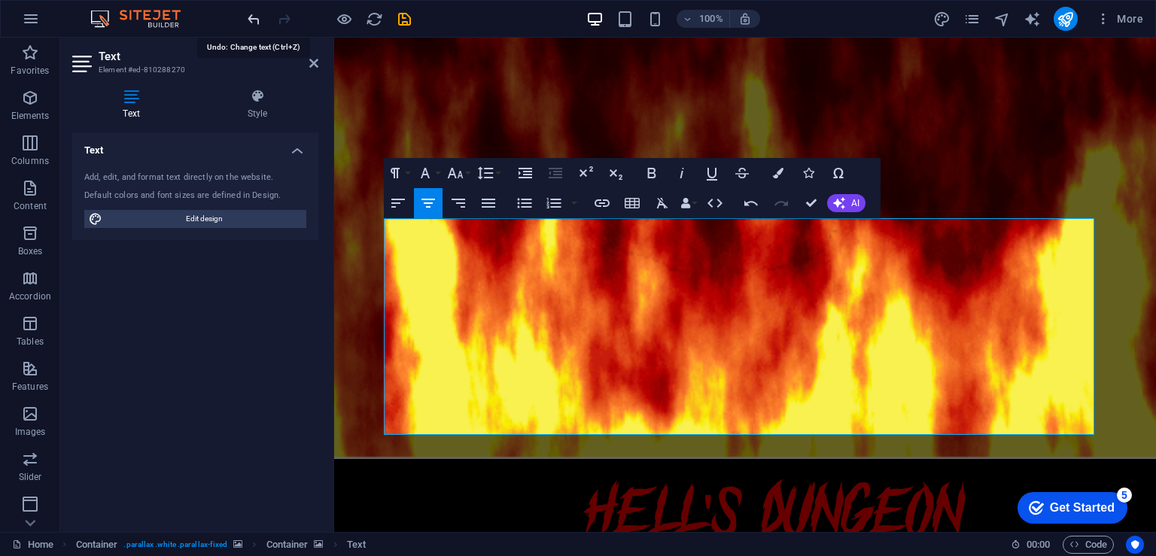
click at [253, 19] on icon "undo" at bounding box center [253, 19] width 17 height 17
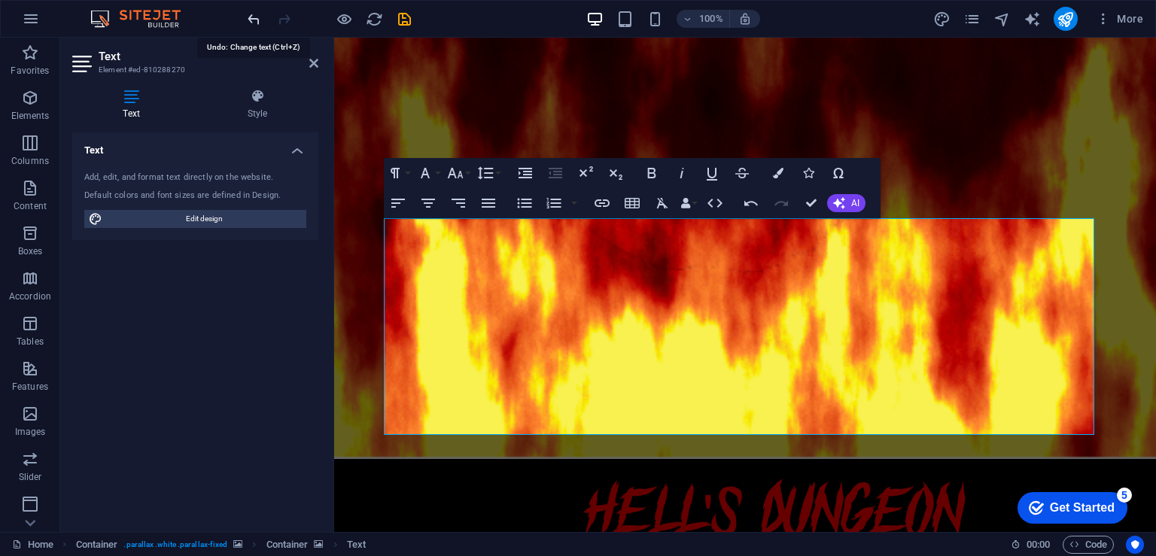
click at [253, 19] on icon "undo" at bounding box center [253, 19] width 17 height 17
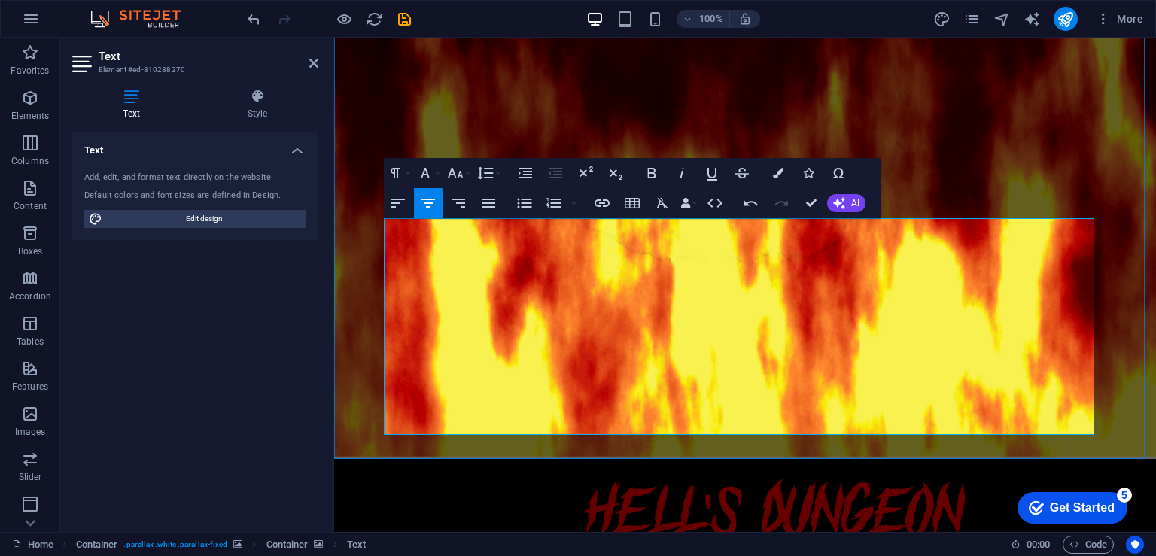
drag, startPoint x: 633, startPoint y: 318, endPoint x: 672, endPoint y: 329, distance: 40.7
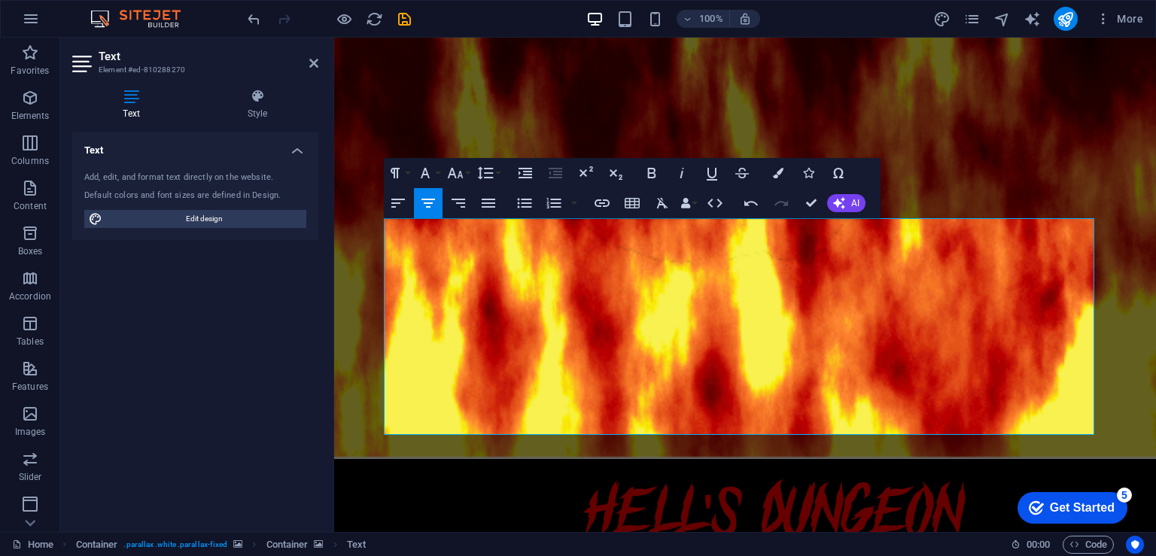
drag, startPoint x: 791, startPoint y: 426, endPoint x: 379, endPoint y: 227, distance: 457.8
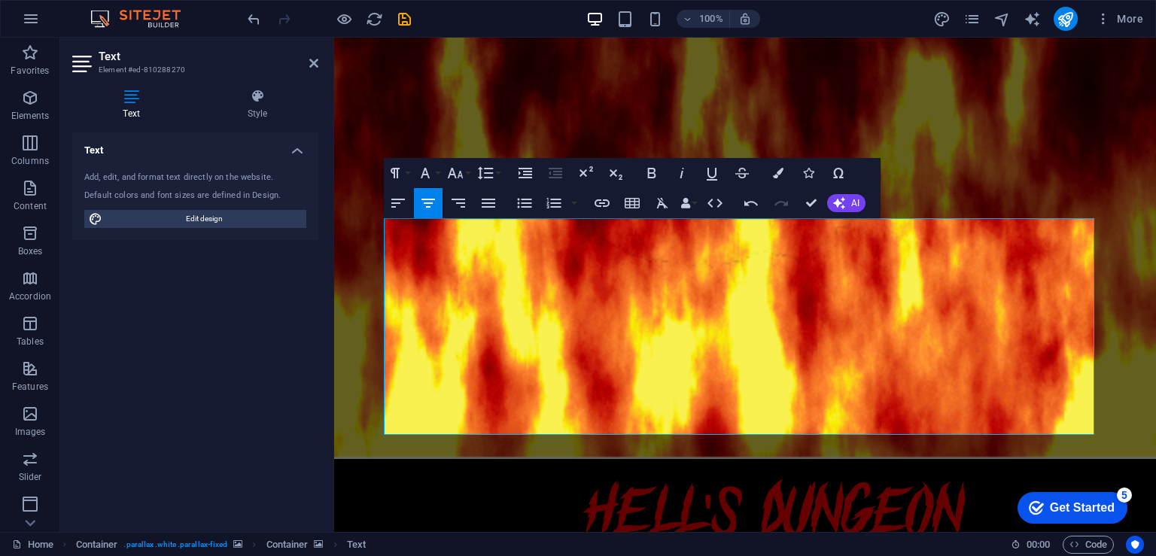
click at [379, 227] on div "[PERSON_NAME]'s Top Haunted Attraction ​ ​ Something is drawing you to the unha…" at bounding box center [745, 476] width 822 height 1479
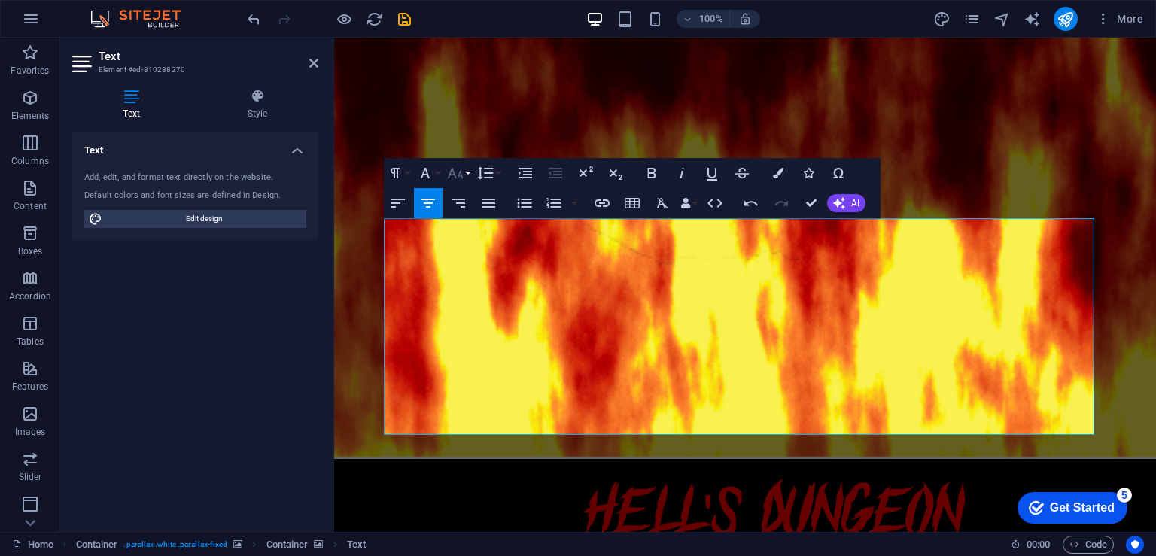
click at [456, 181] on icon "button" at bounding box center [455, 173] width 18 height 18
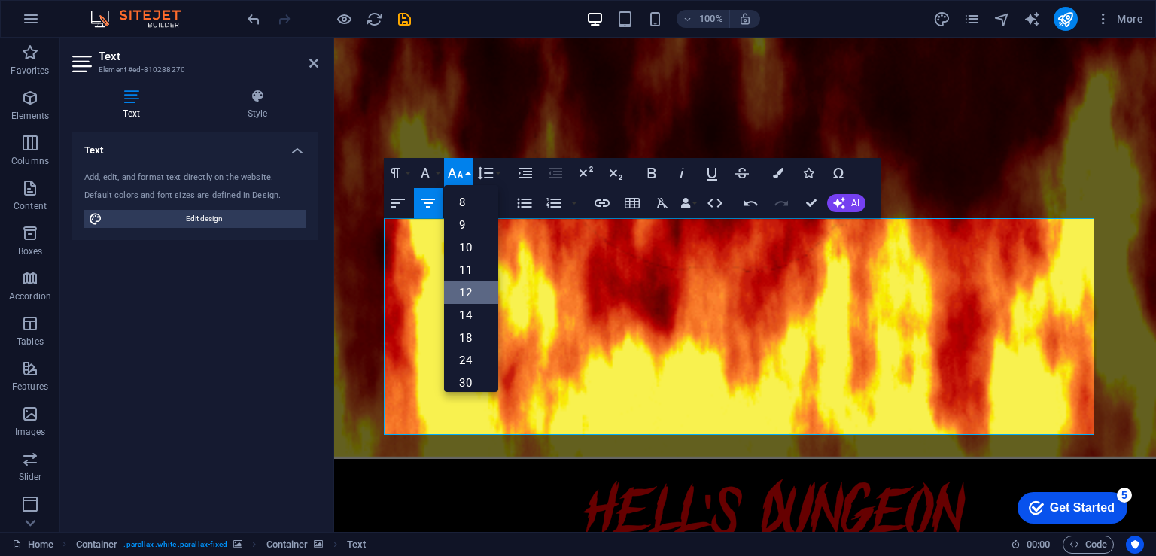
click at [470, 282] on link "12" at bounding box center [471, 292] width 54 height 23
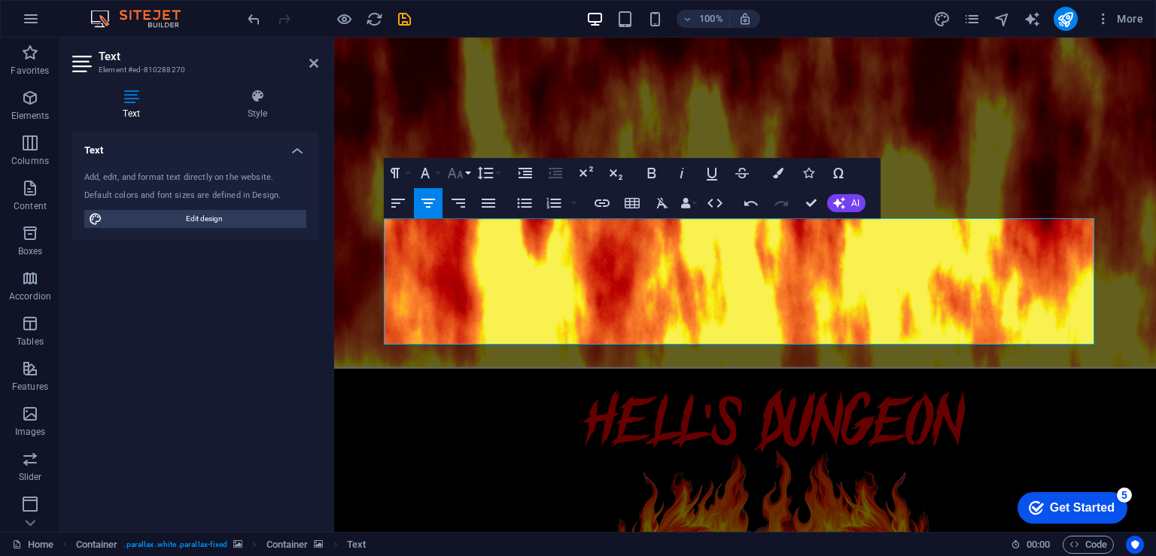
click at [461, 176] on icon "button" at bounding box center [455, 173] width 18 height 18
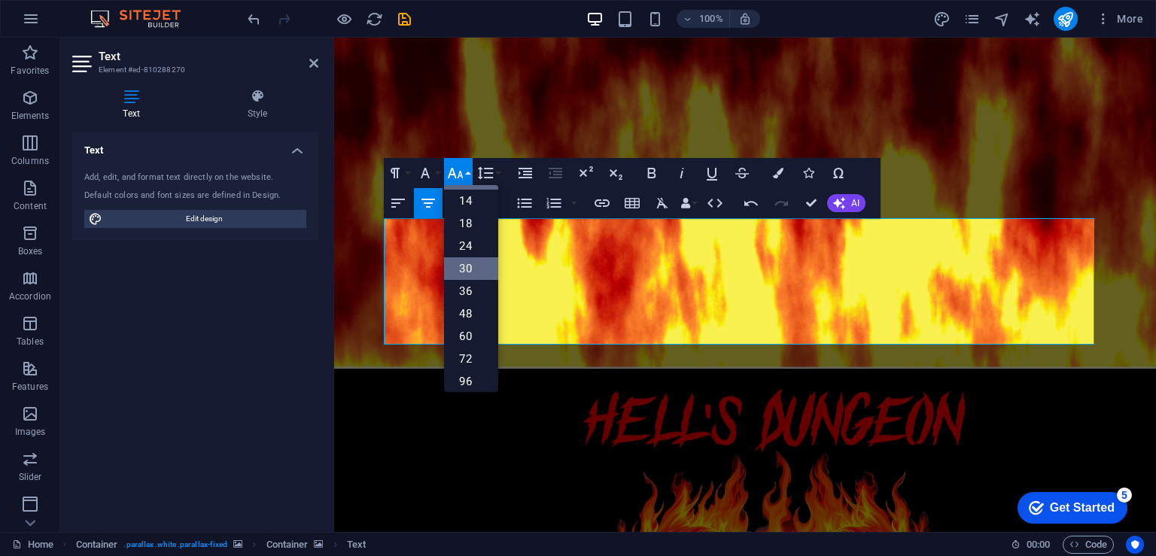
scroll to position [120, 0]
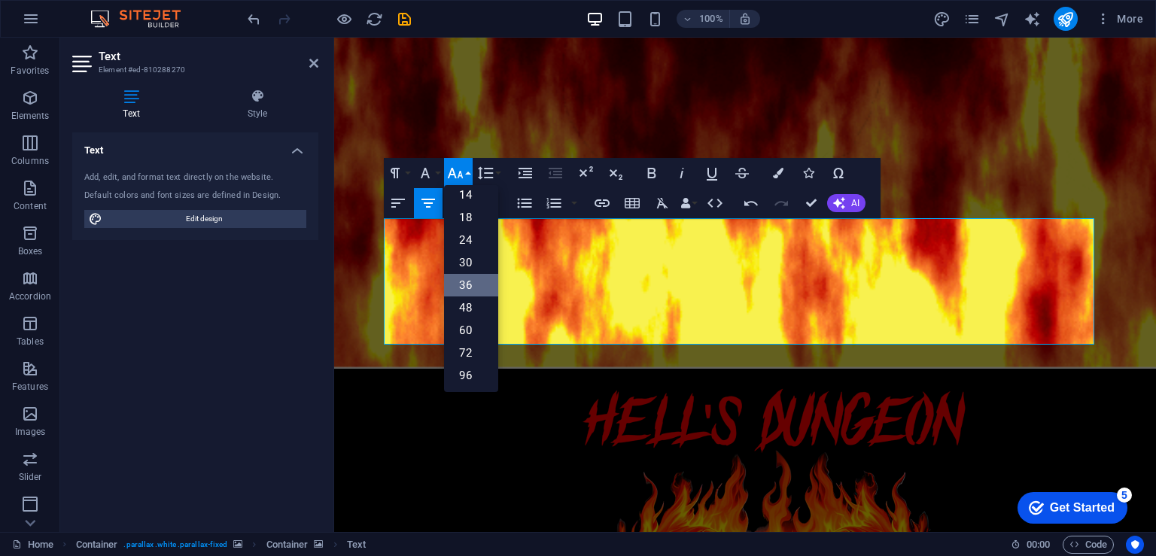
click at [467, 280] on link "36" at bounding box center [471, 285] width 54 height 23
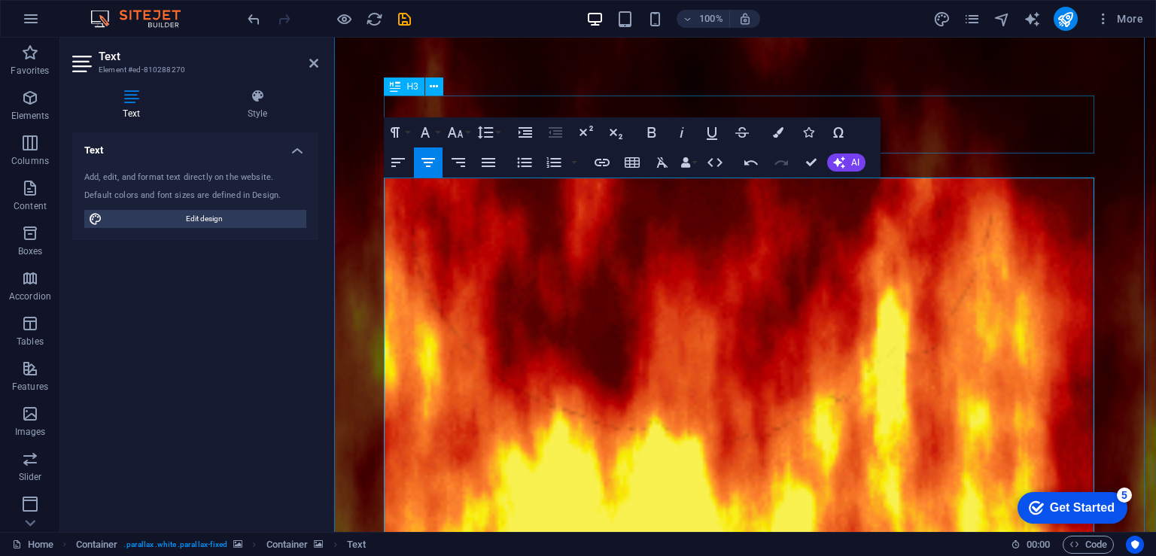
scroll to position [301, 0]
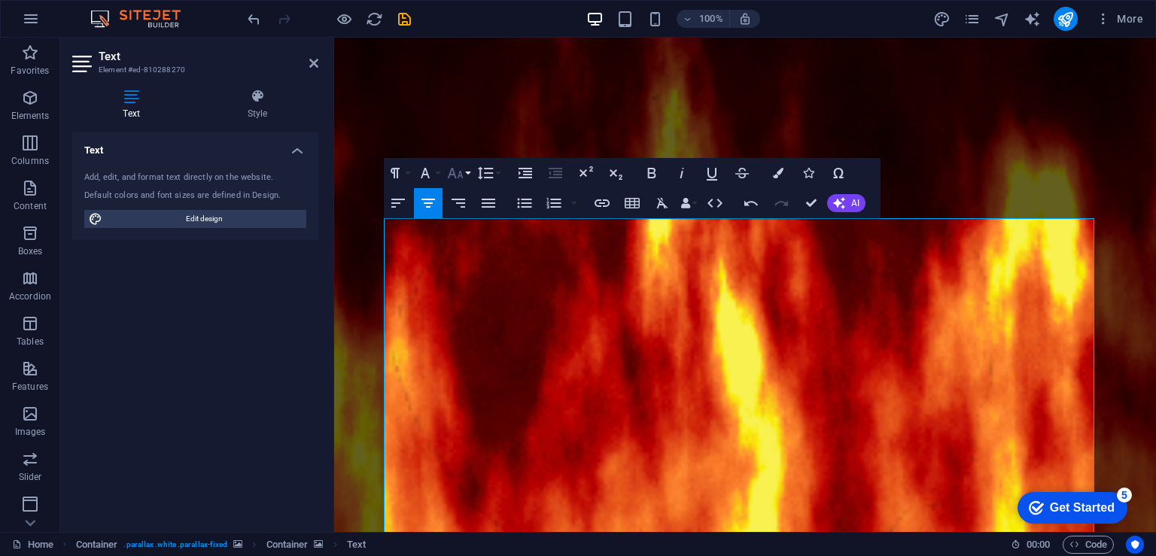
click at [458, 172] on icon "button" at bounding box center [455, 173] width 18 height 18
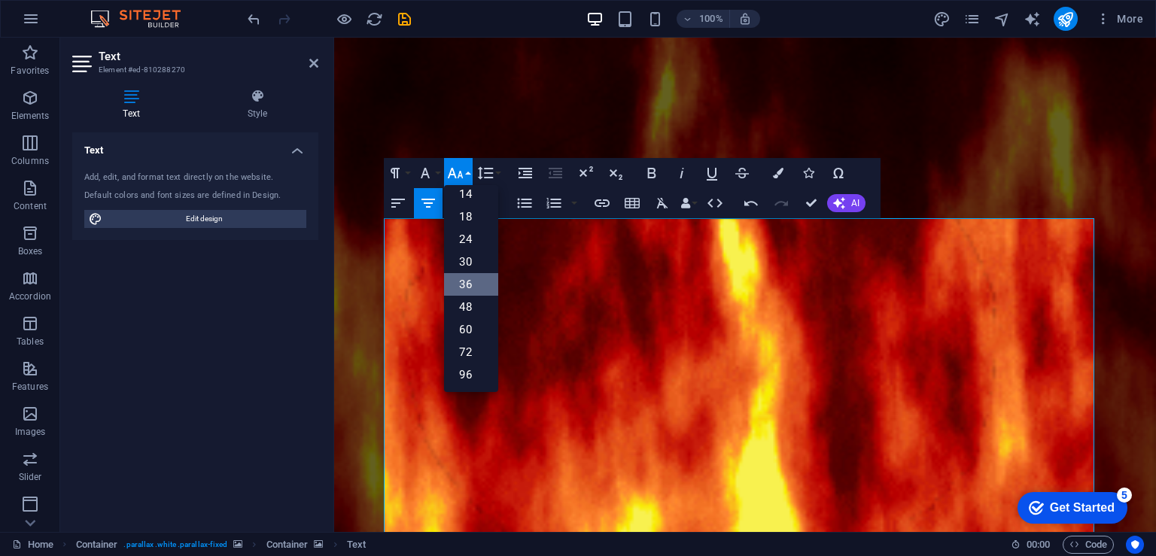
scroll to position [120, 0]
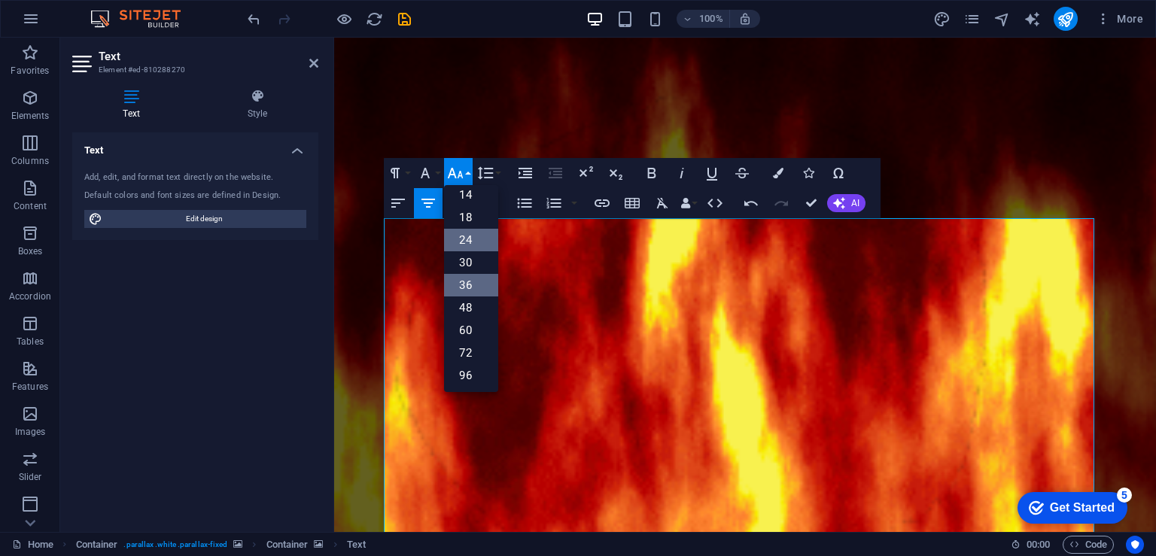
click at [480, 233] on link "24" at bounding box center [471, 240] width 54 height 23
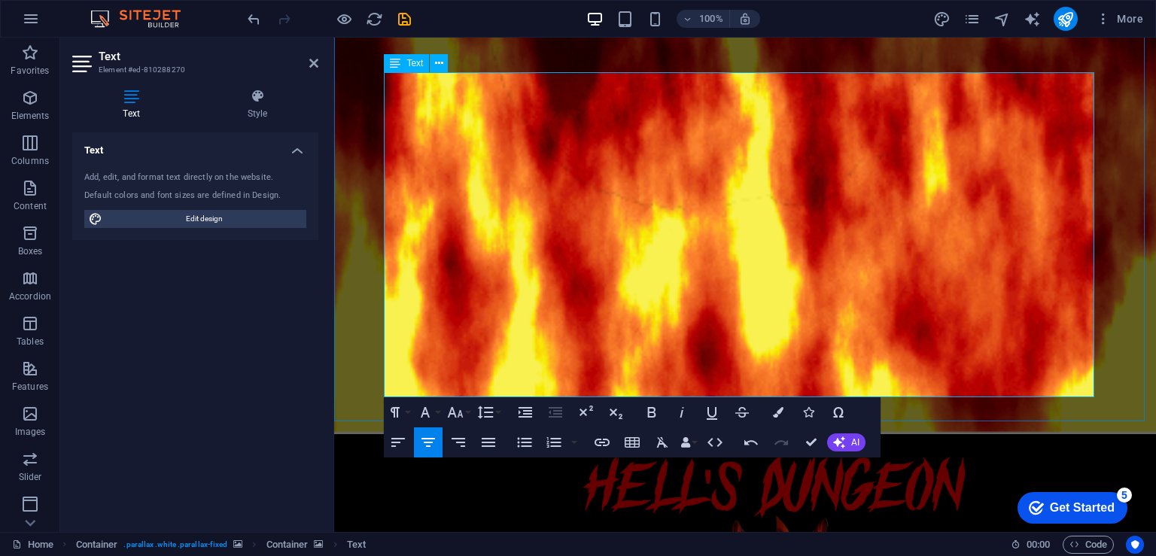
scroll to position [452, 0]
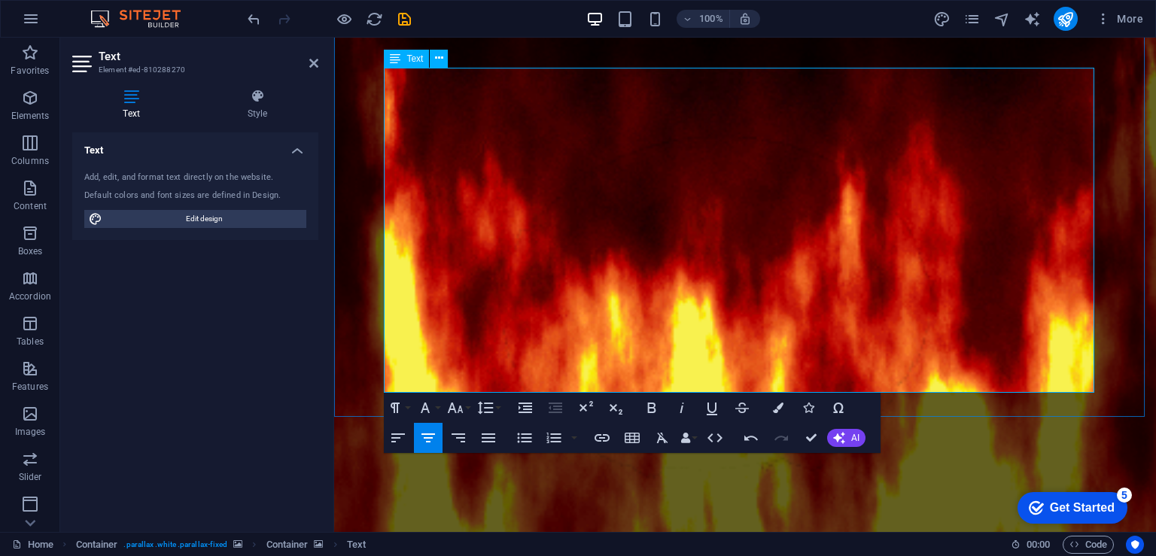
scroll to position [151, 0]
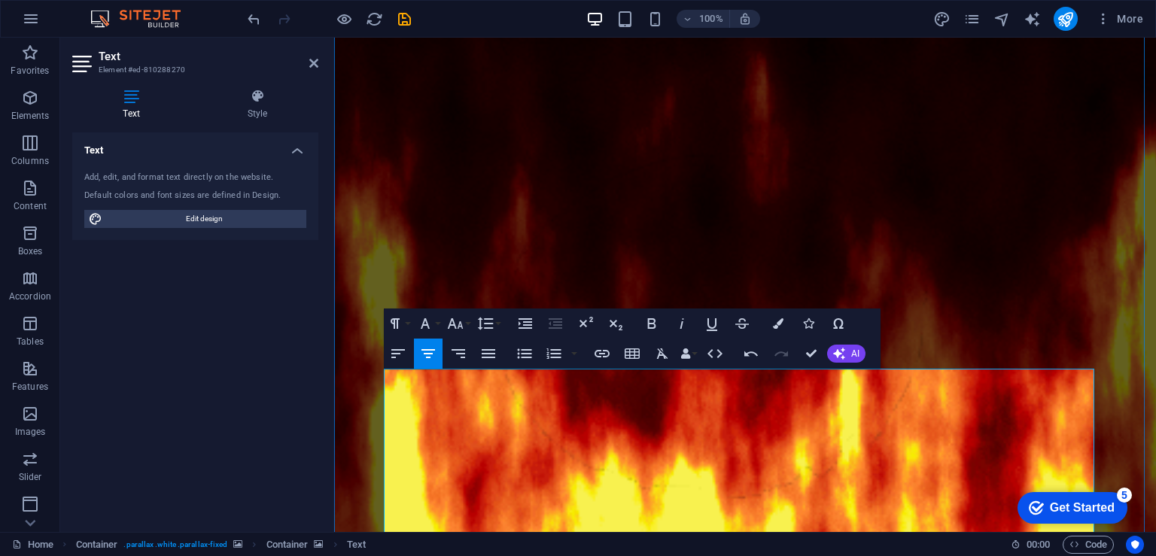
drag, startPoint x: 818, startPoint y: 381, endPoint x: 424, endPoint y: 392, distance: 394.6
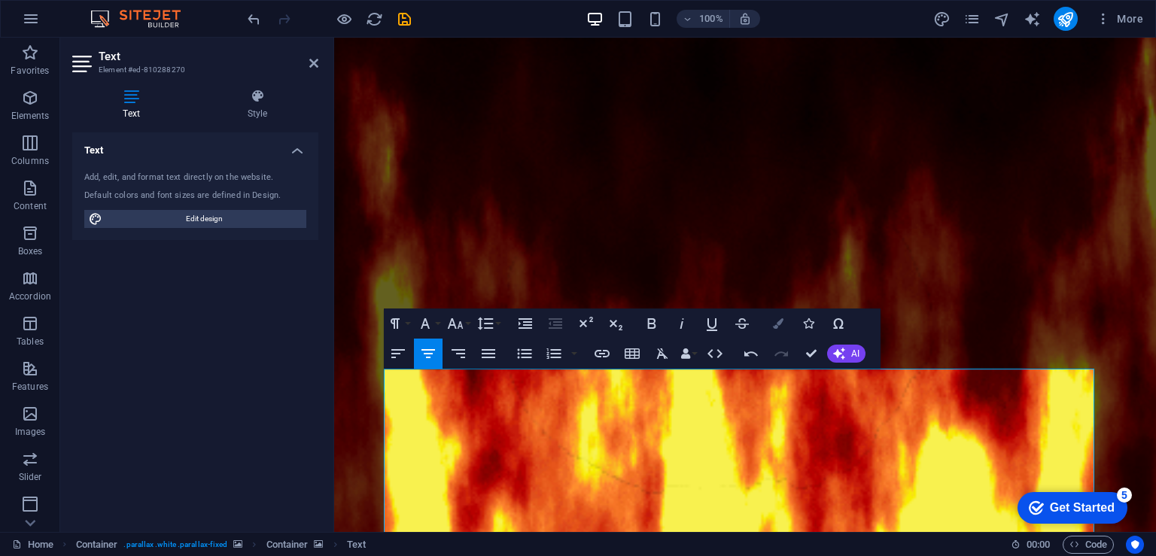
click at [781, 328] on icon "button" at bounding box center [778, 323] width 11 height 11
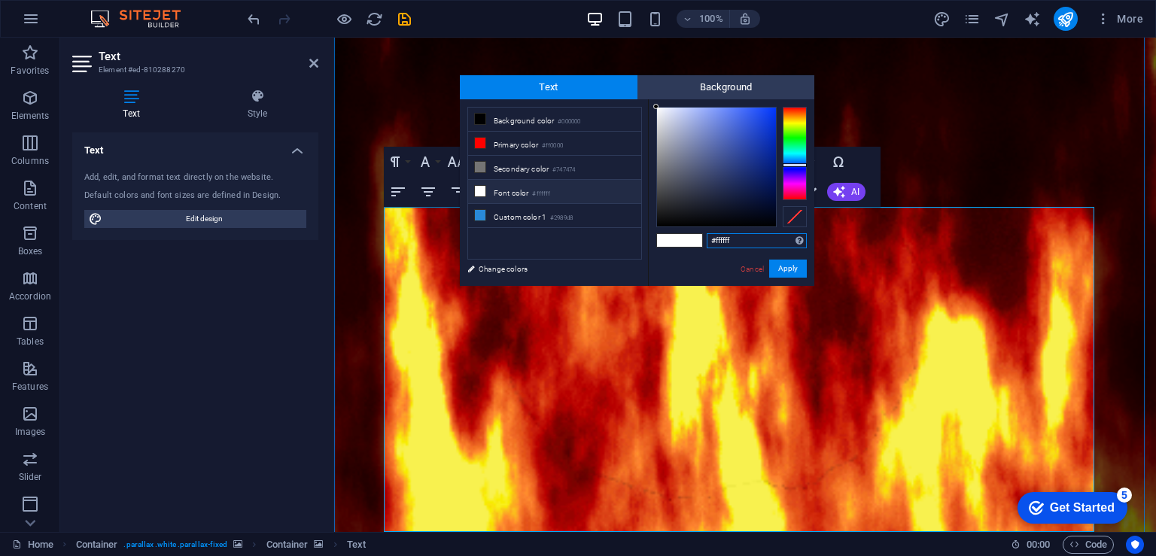
scroll to position [312, 0]
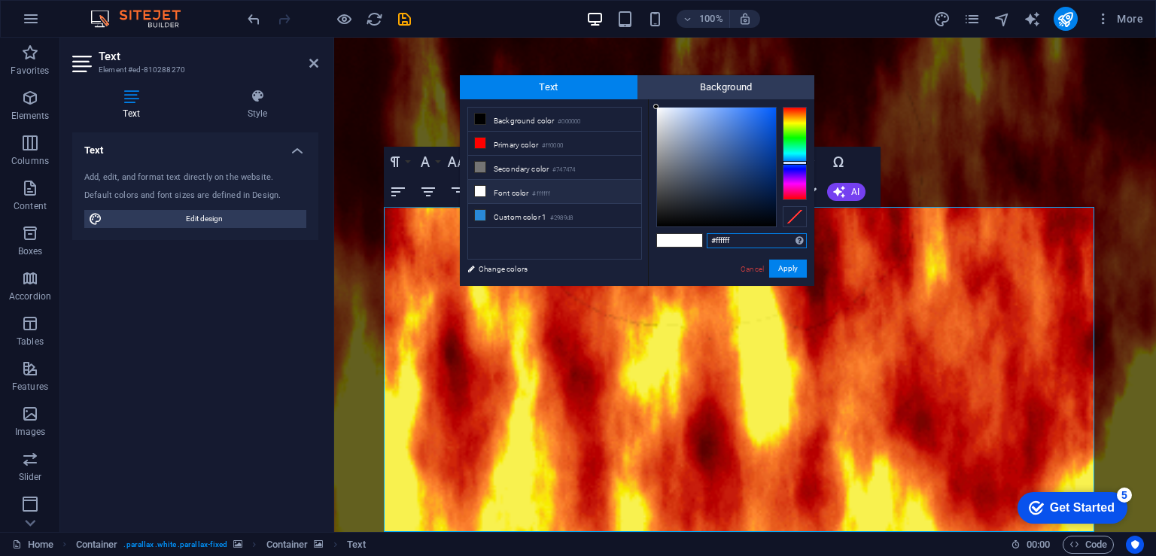
click at [793, 163] on div at bounding box center [795, 163] width 24 height 4
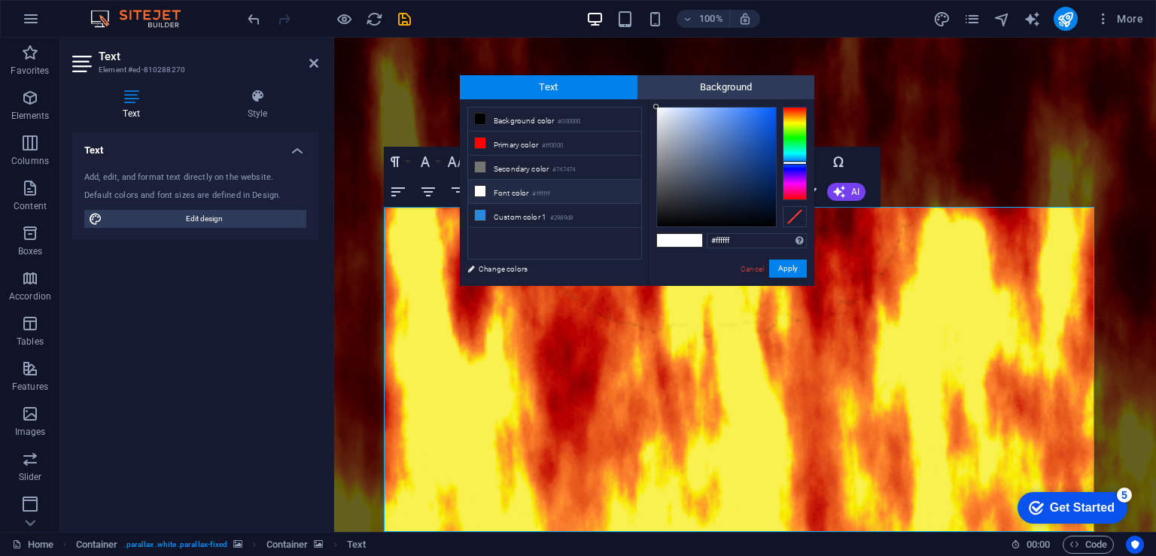
click at [484, 187] on icon at bounding box center [480, 191] width 11 height 11
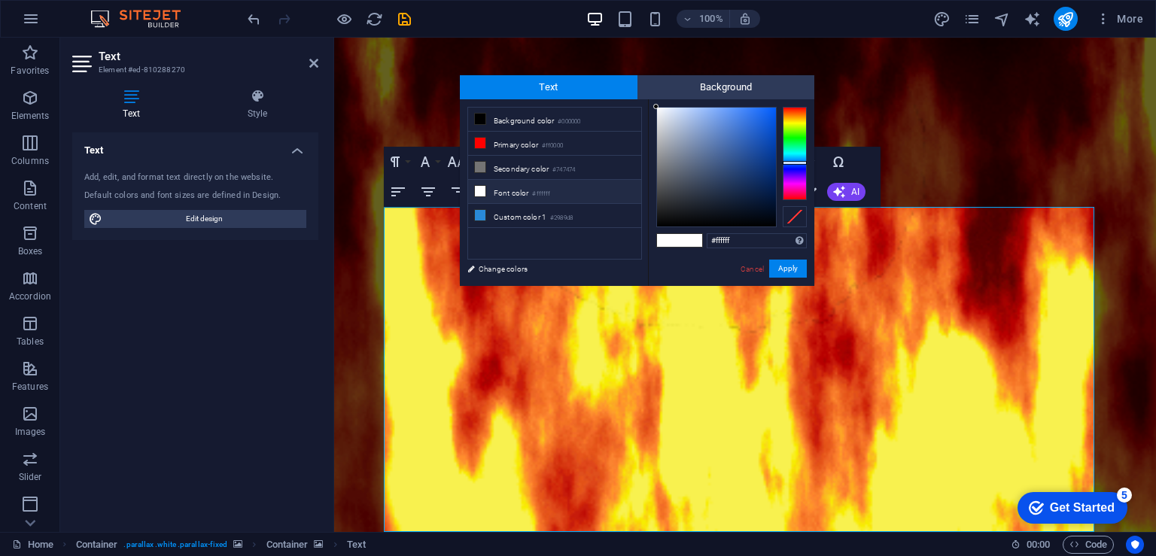
click at [484, 187] on icon at bounding box center [480, 191] width 11 height 11
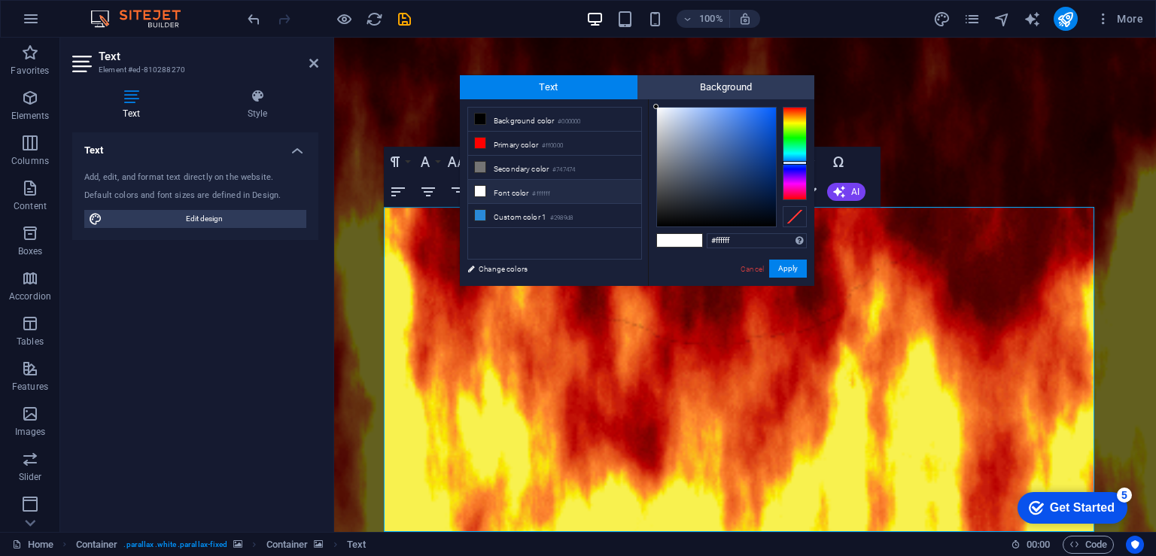
click at [484, 187] on icon at bounding box center [480, 191] width 11 height 11
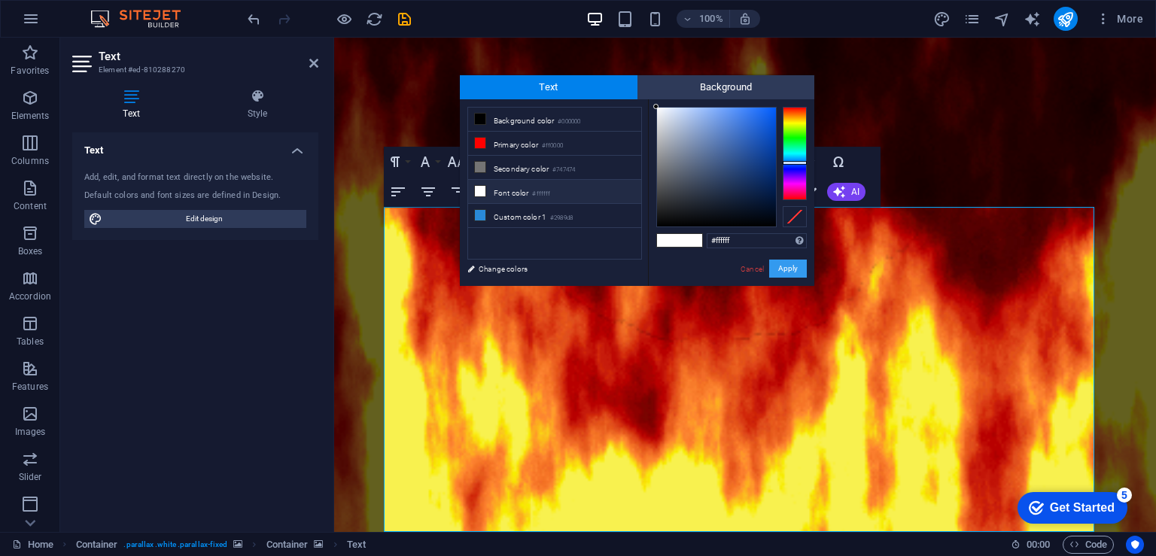
click at [788, 264] on button "Apply" at bounding box center [788, 269] width 38 height 18
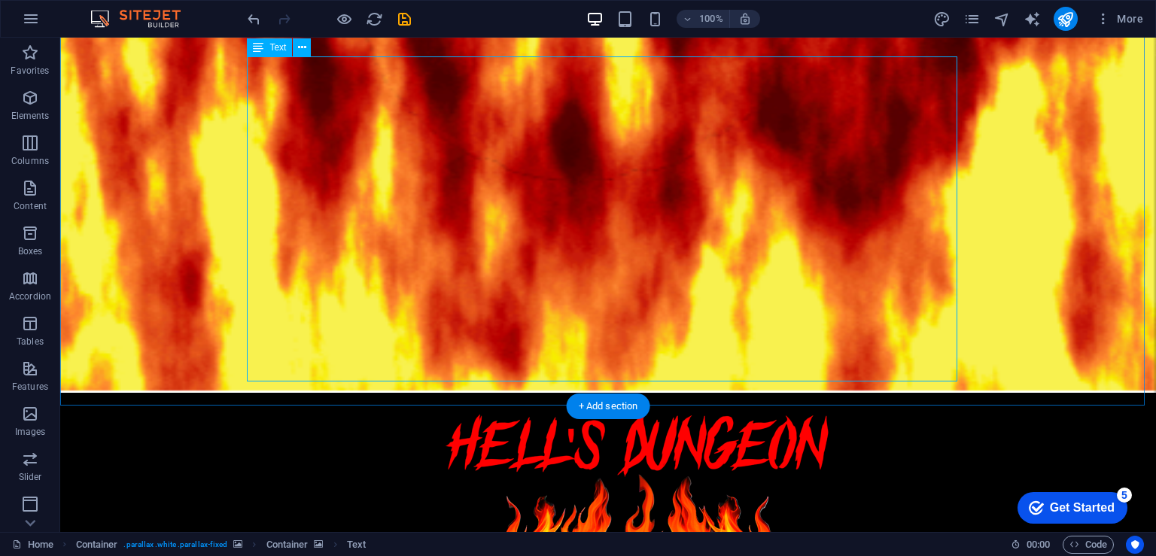
scroll to position [462, 0]
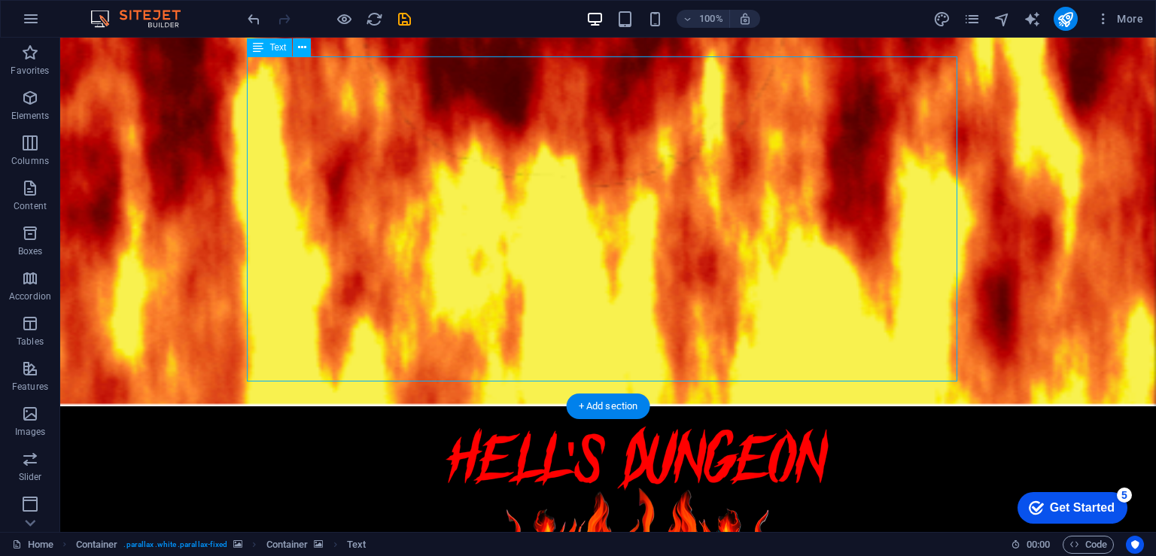
drag, startPoint x: 683, startPoint y: 370, endPoint x: 638, endPoint y: 350, distance: 49.2
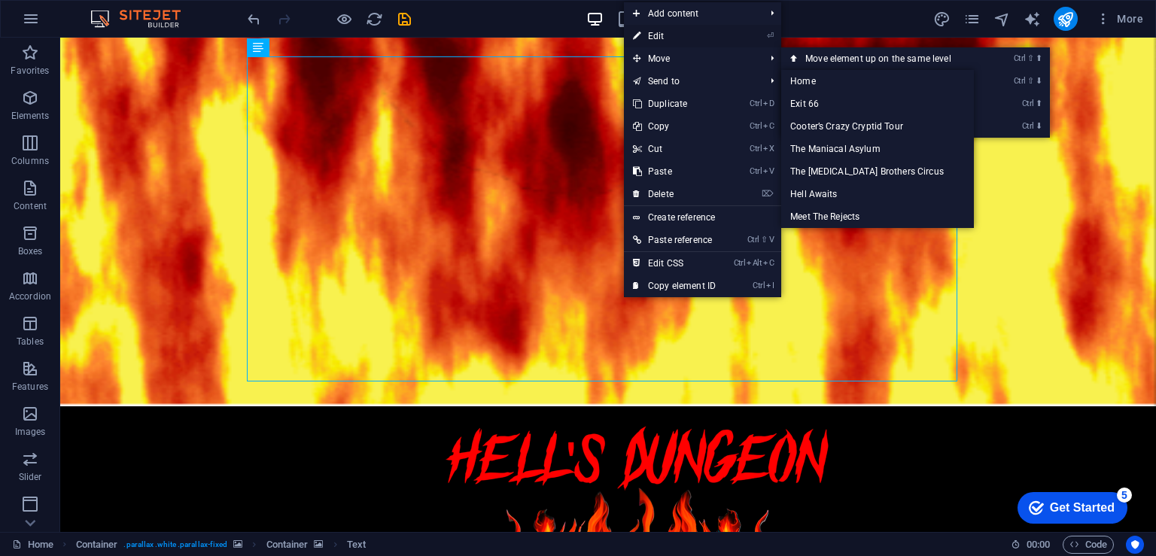
click at [699, 32] on link "⏎ Edit" at bounding box center [674, 36] width 101 height 23
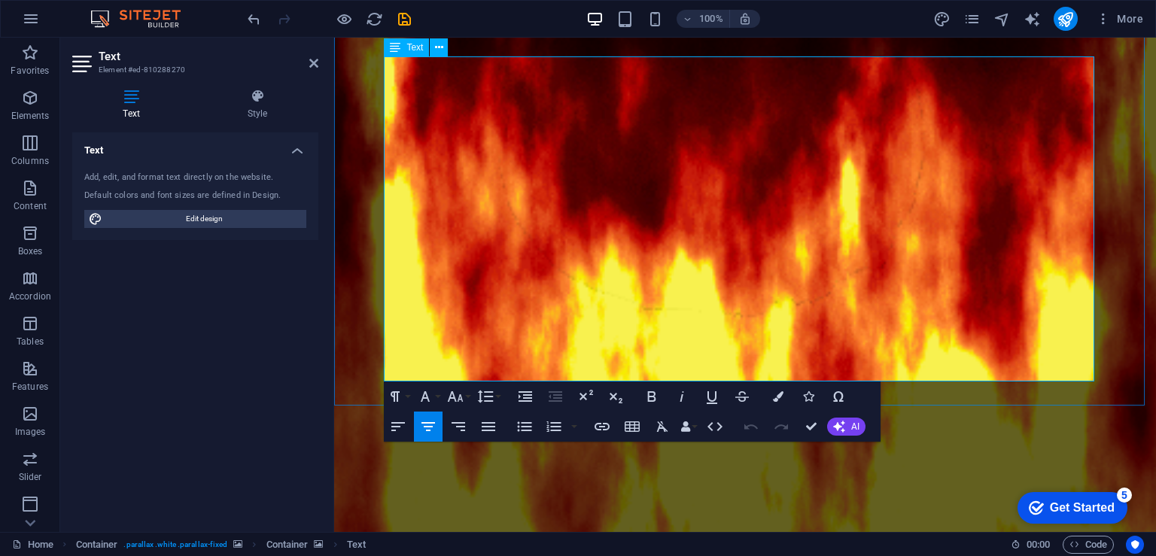
scroll to position [312, 0]
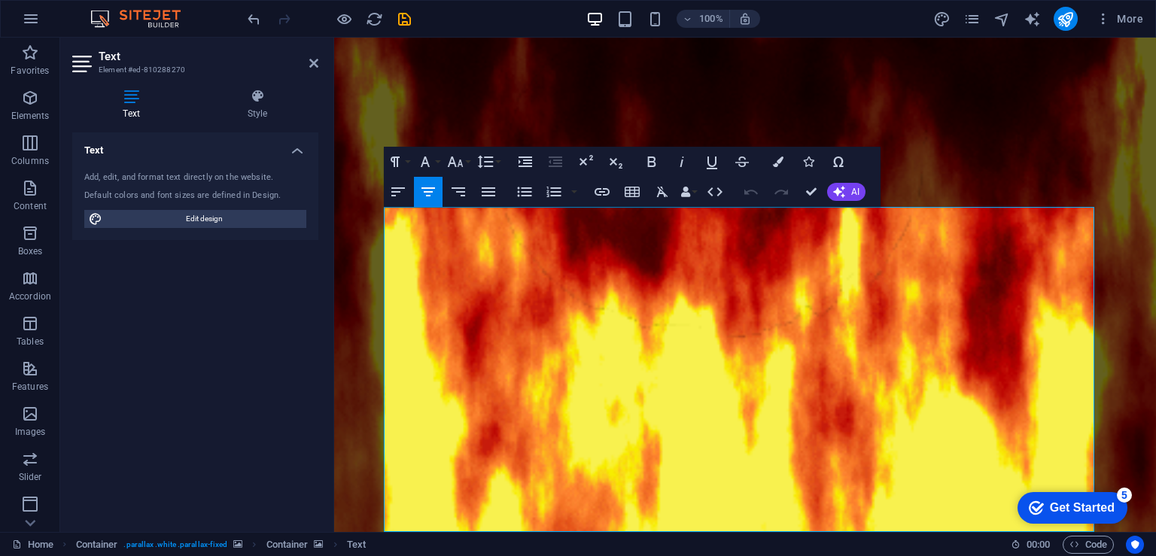
drag, startPoint x: 819, startPoint y: 371, endPoint x: 464, endPoint y: 244, distance: 377.3
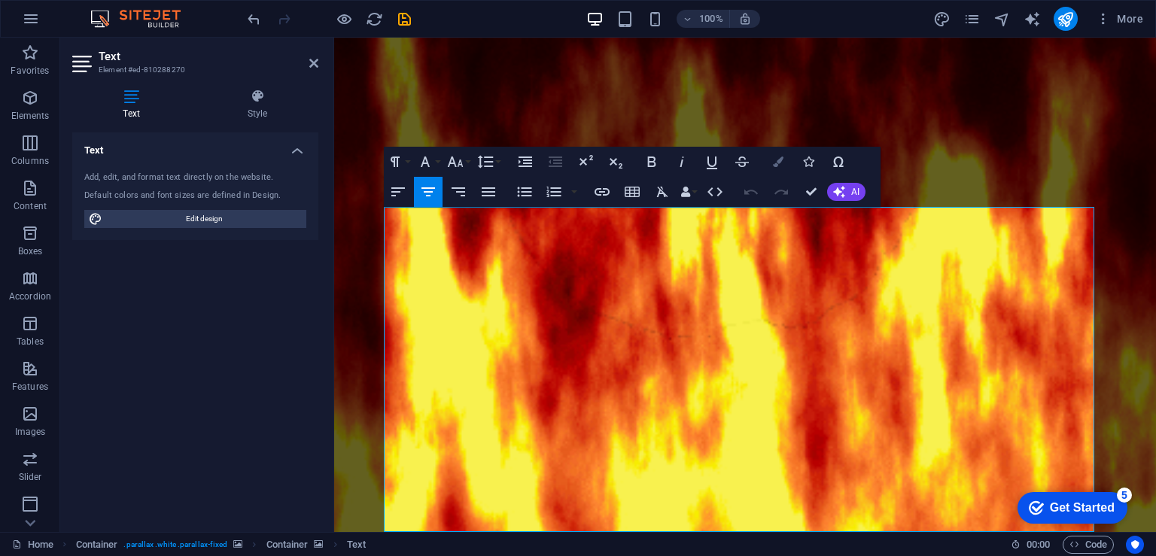
click at [780, 160] on icon "button" at bounding box center [778, 162] width 11 height 11
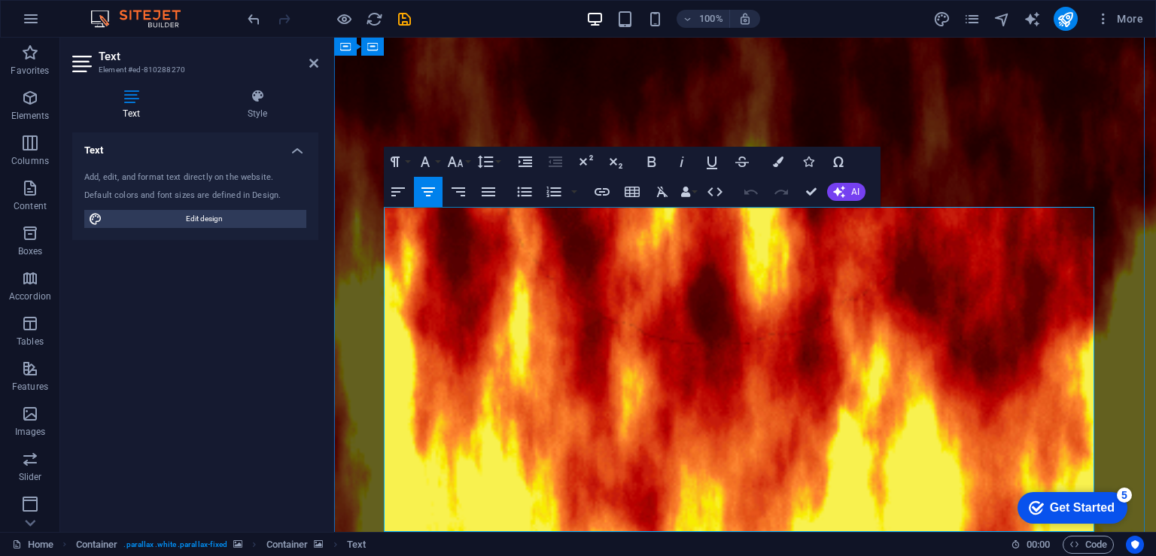
drag, startPoint x: 822, startPoint y: 523, endPoint x: 388, endPoint y: 229, distance: 524.0
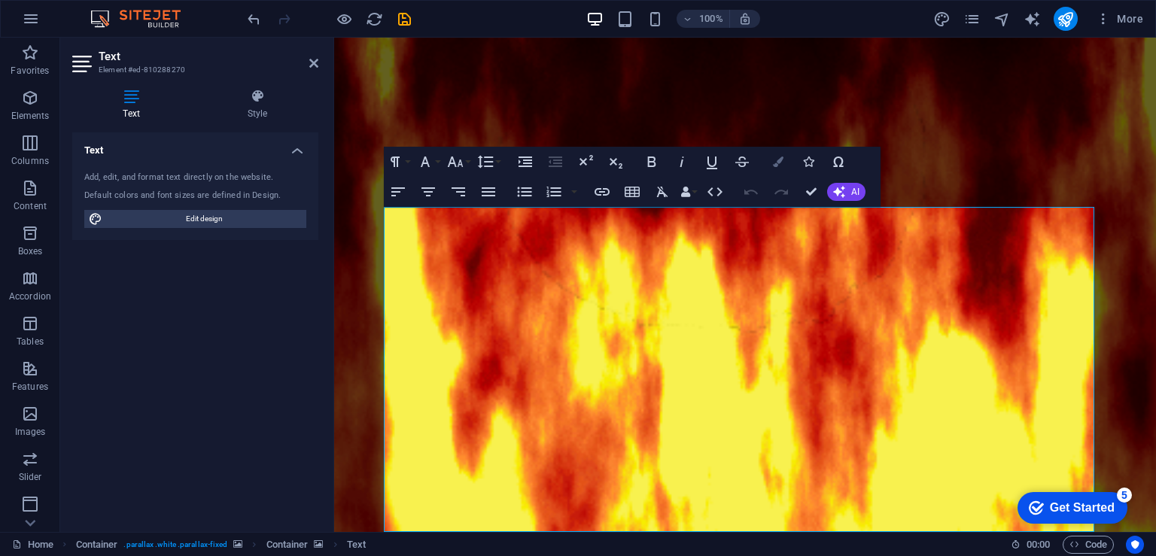
click at [789, 166] on button "Colors" at bounding box center [778, 162] width 29 height 30
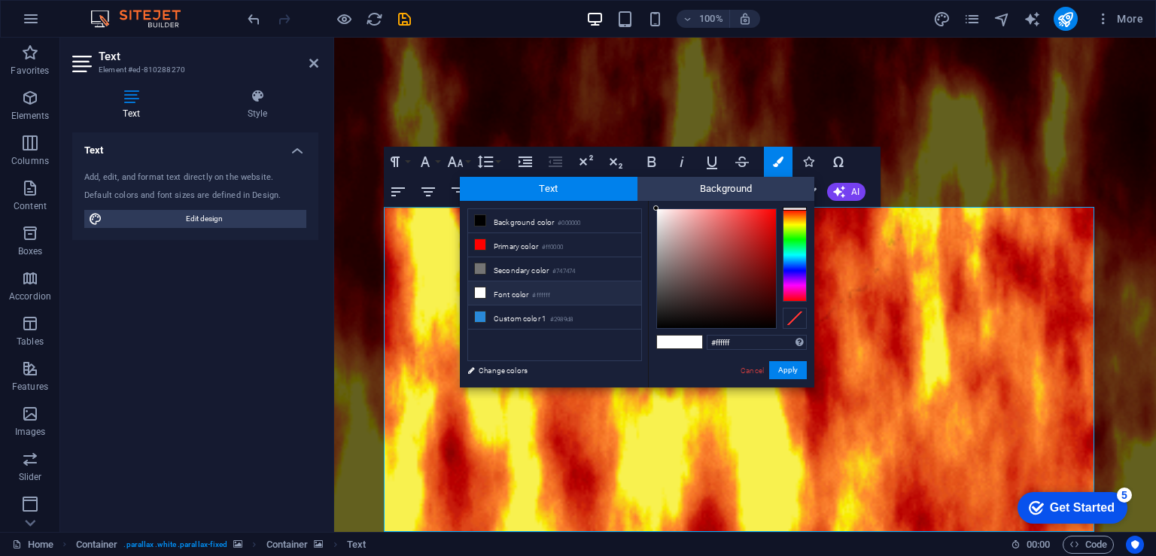
click at [520, 285] on li "Font color #ffffff" at bounding box center [554, 293] width 173 height 24
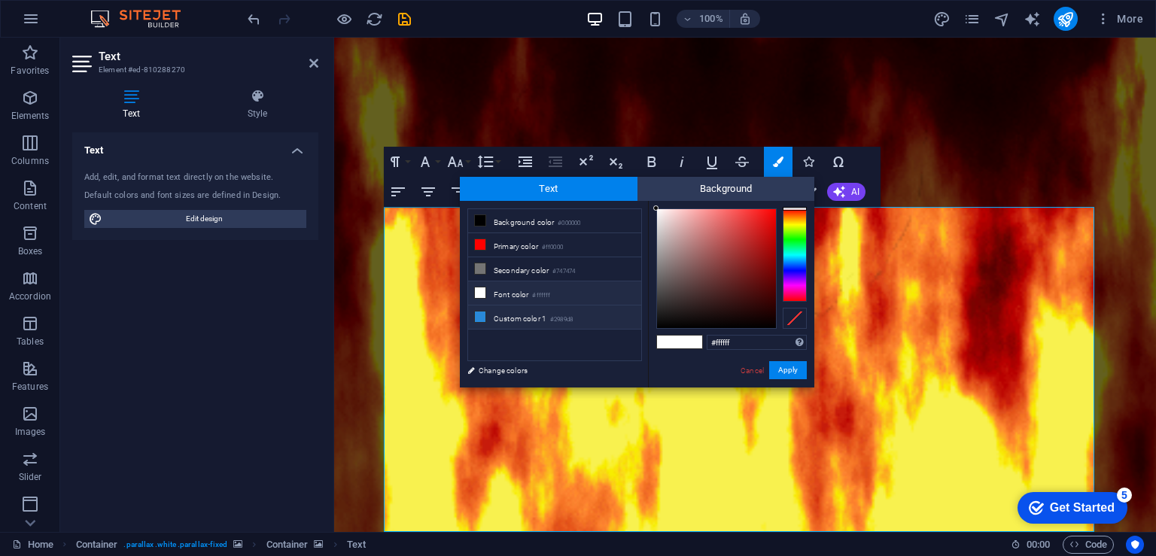
click at [504, 316] on li "Custom color 1 #2989d8" at bounding box center [554, 318] width 173 height 24
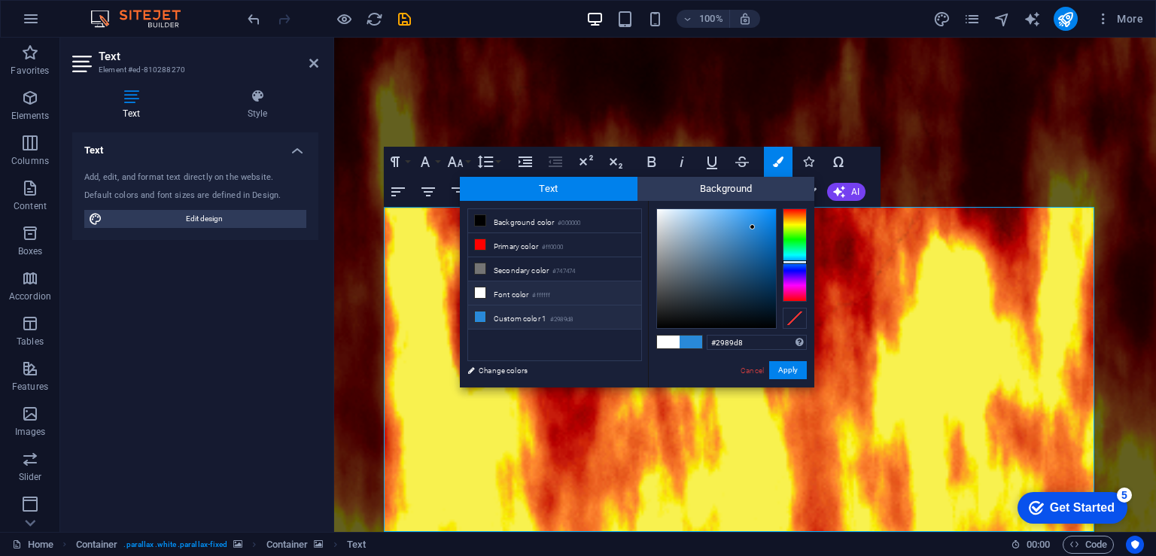
click at [507, 297] on li "Font color #ffffff" at bounding box center [554, 293] width 173 height 24
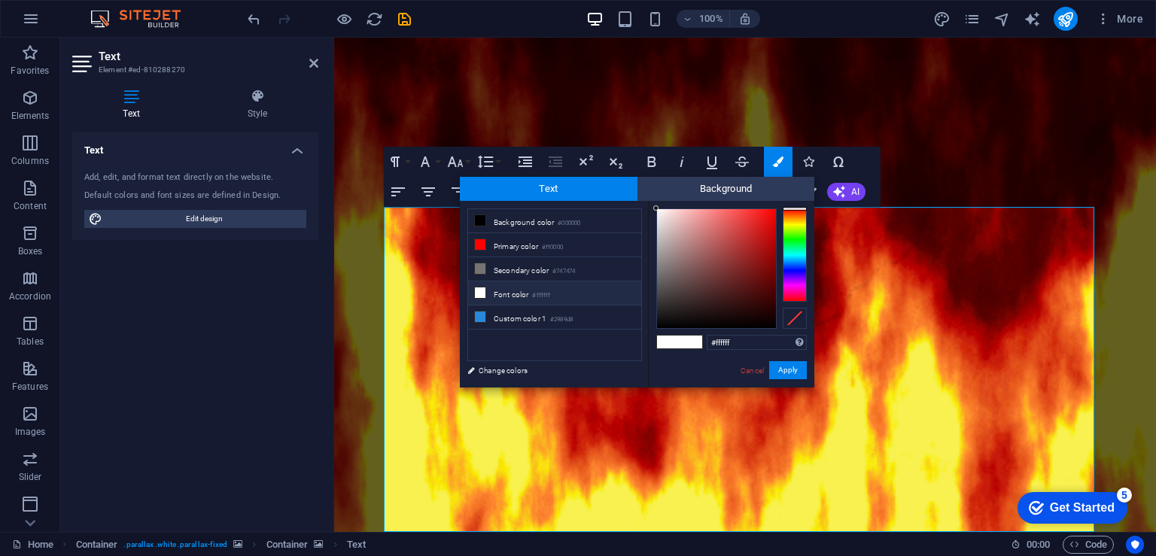
click at [507, 297] on li "Font color #ffffff" at bounding box center [554, 293] width 173 height 24
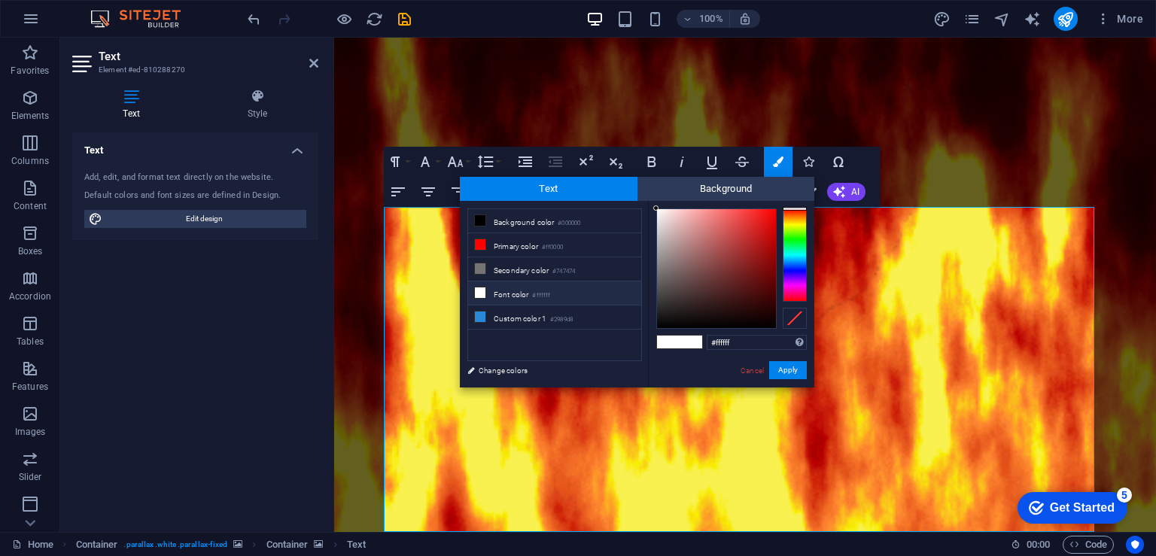
click at [507, 297] on li "Font color #ffffff" at bounding box center [554, 293] width 173 height 24
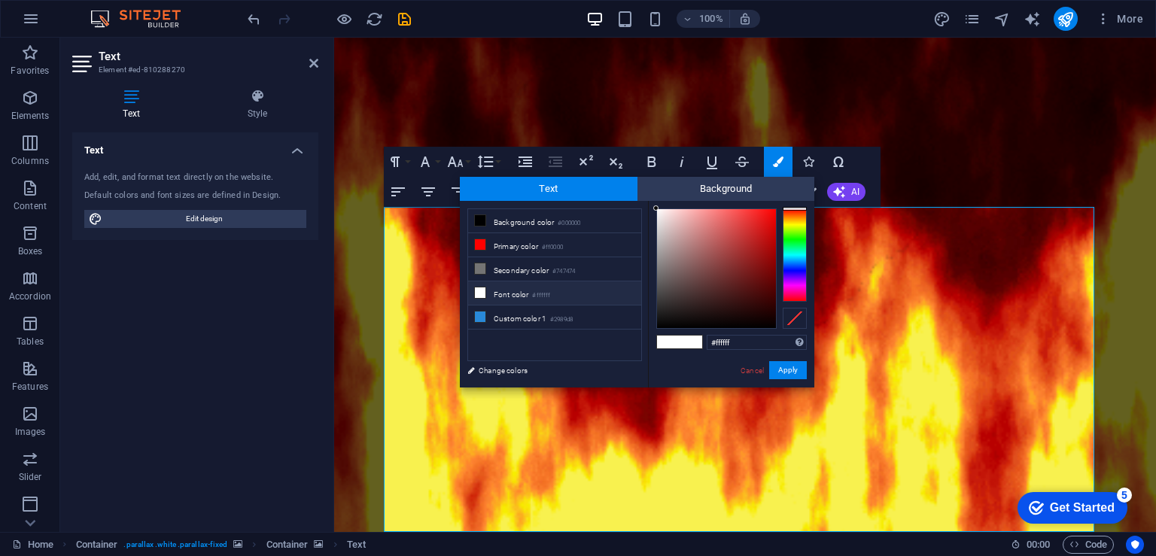
click at [507, 297] on li "Font color #ffffff" at bounding box center [554, 293] width 173 height 24
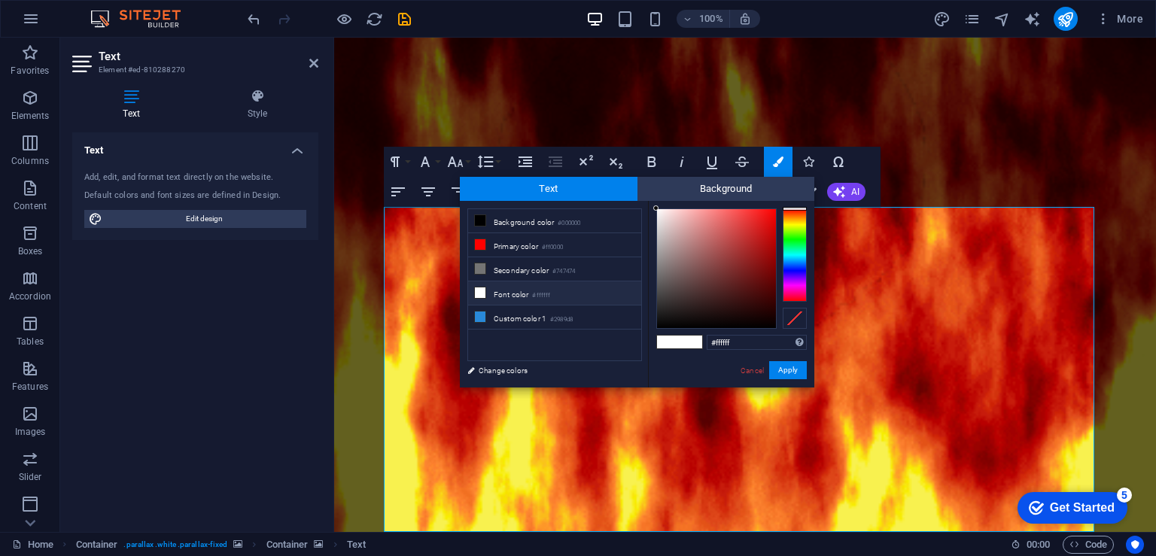
click at [507, 297] on li "Font color #ffffff" at bounding box center [554, 293] width 173 height 24
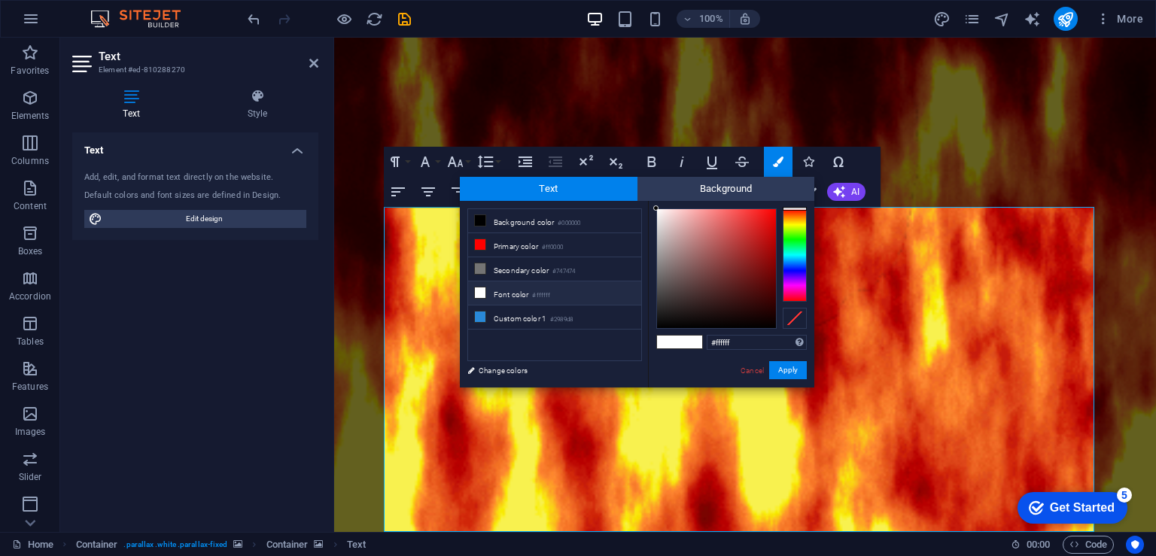
click at [507, 297] on li "Font color #ffffff" at bounding box center [554, 293] width 173 height 24
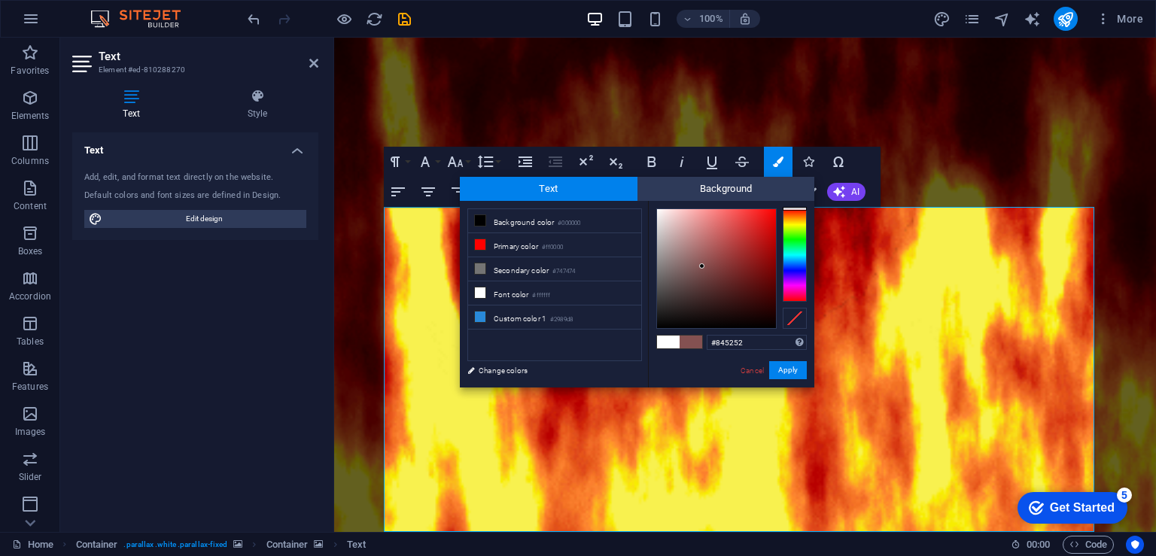
drag, startPoint x: 707, startPoint y: 259, endPoint x: 701, endPoint y: 266, distance: 9.2
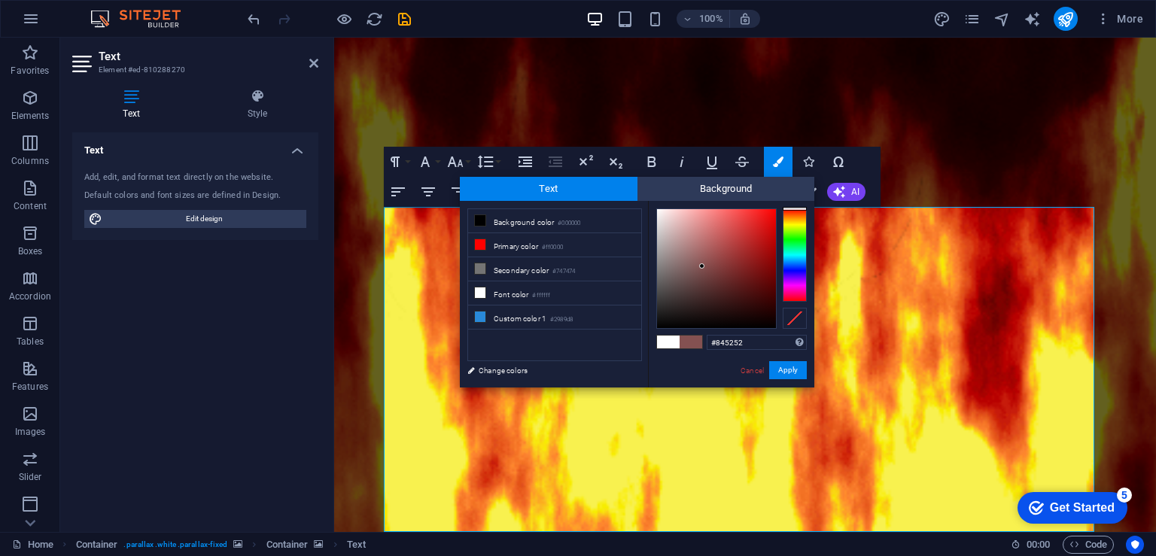
click at [701, 266] on div at bounding box center [716, 268] width 119 height 119
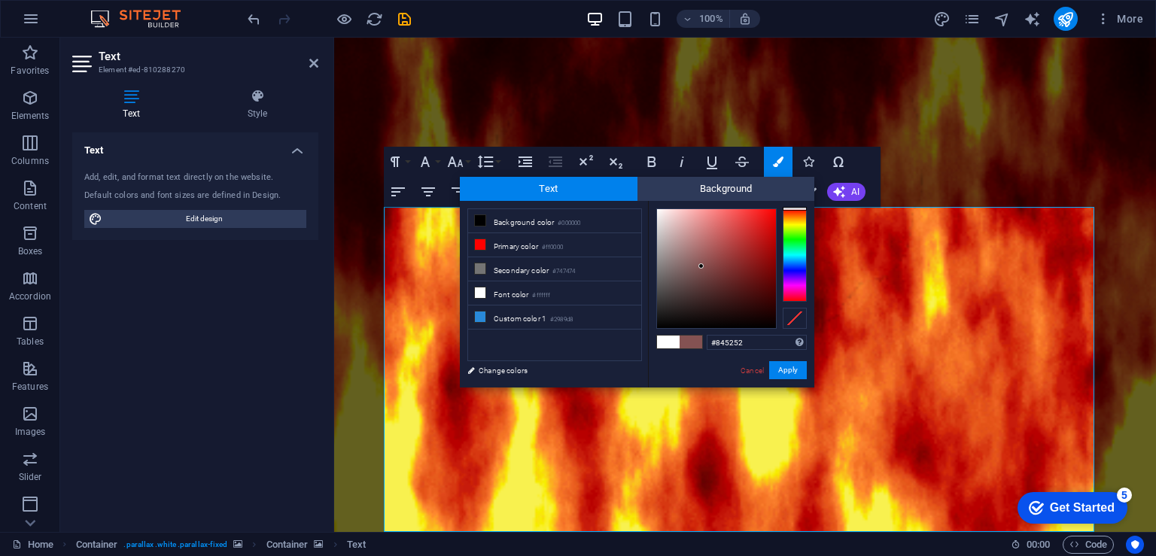
click at [670, 342] on span at bounding box center [668, 342] width 23 height 13
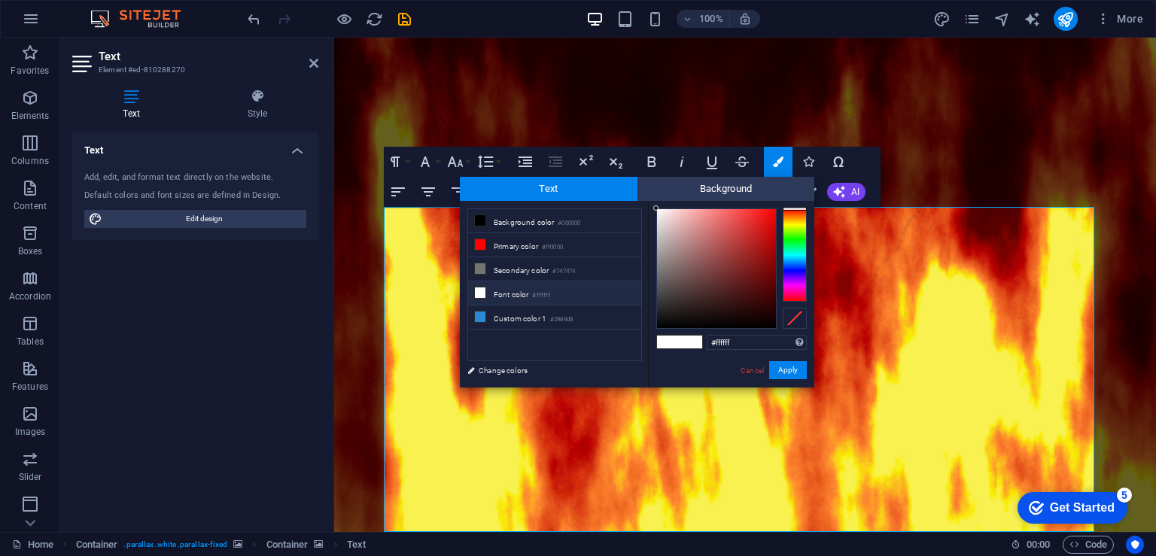
click at [698, 341] on span at bounding box center [691, 342] width 23 height 13
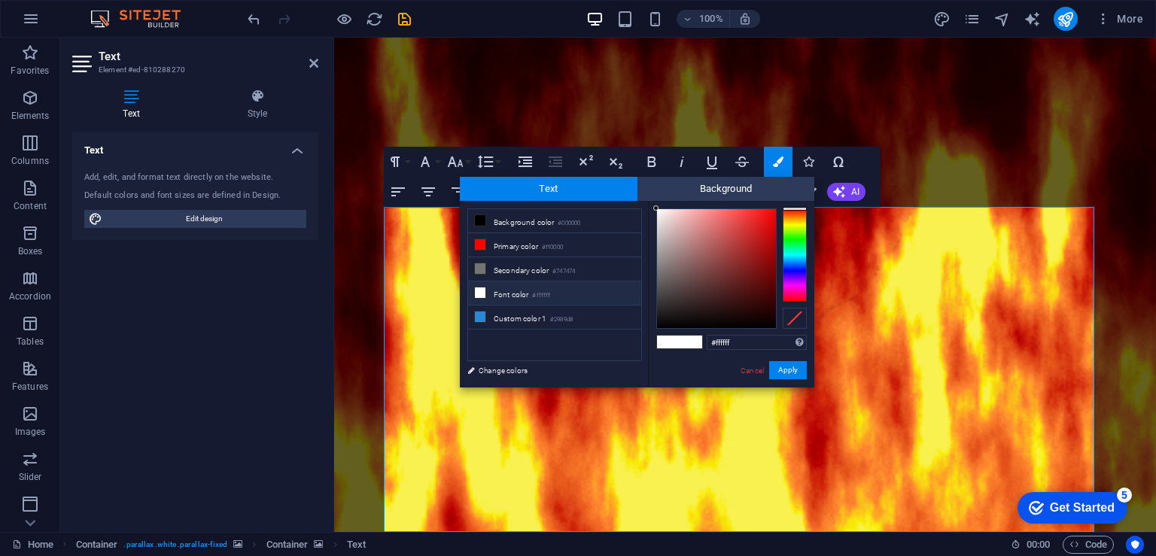
click at [799, 260] on div at bounding box center [795, 254] width 24 height 93
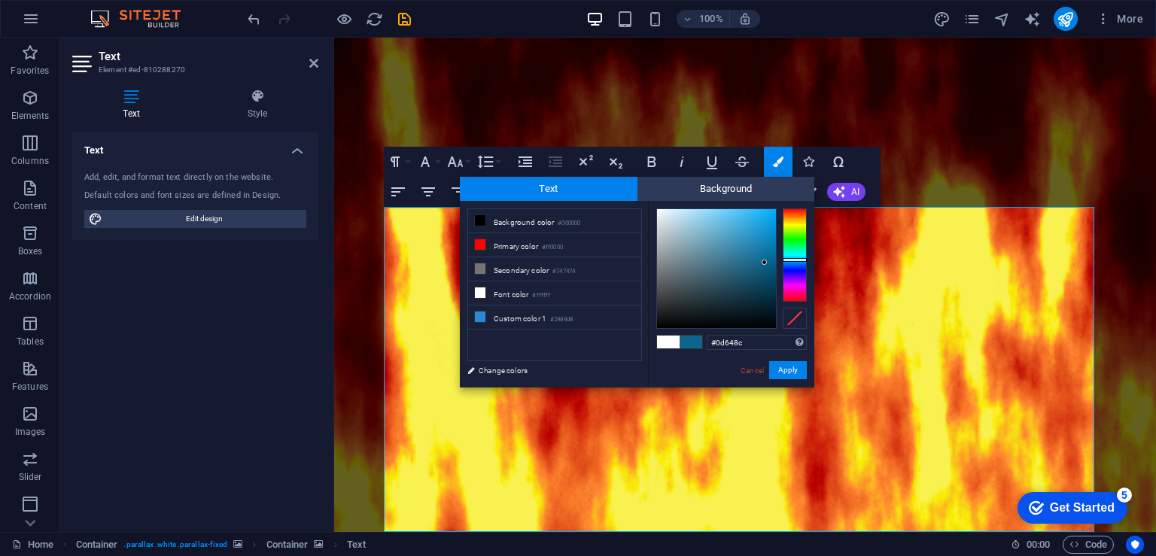
drag, startPoint x: 755, startPoint y: 259, endPoint x: 765, endPoint y: 263, distance: 10.5
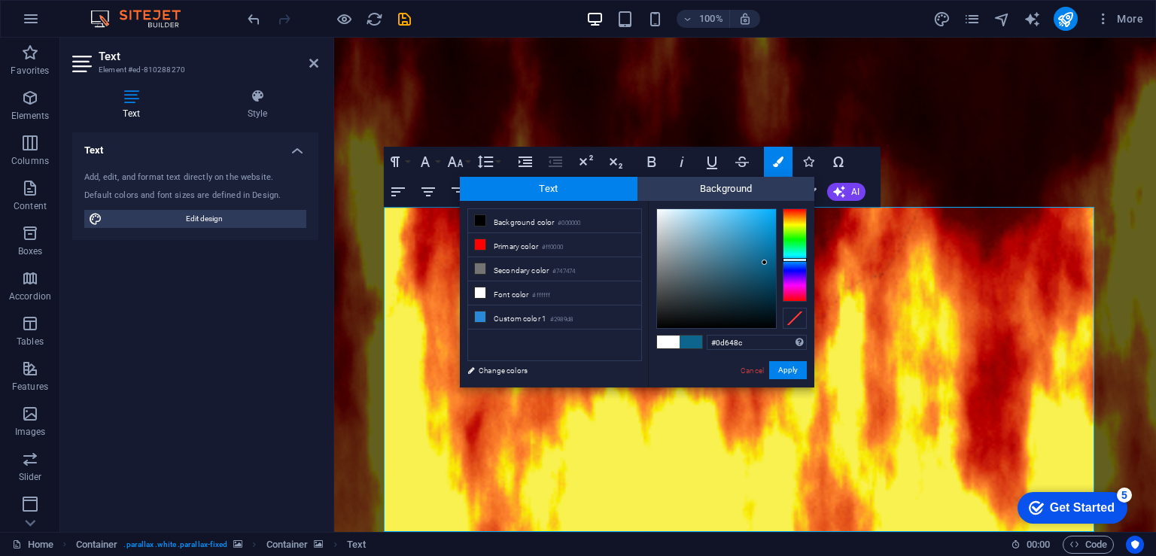
click at [765, 263] on div at bounding box center [716, 268] width 119 height 119
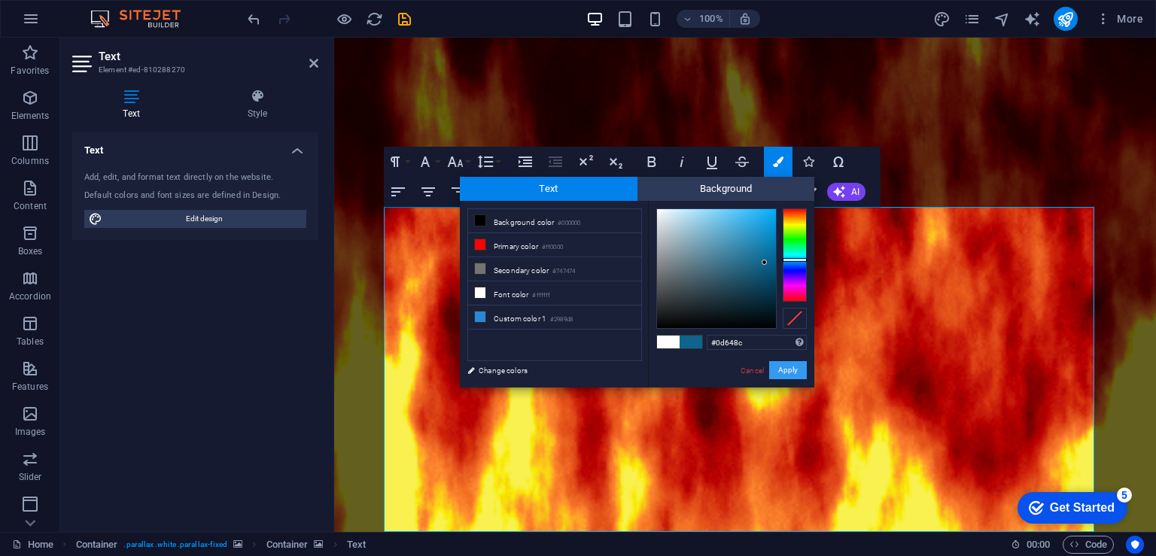
click at [789, 364] on button "Apply" at bounding box center [788, 370] width 38 height 18
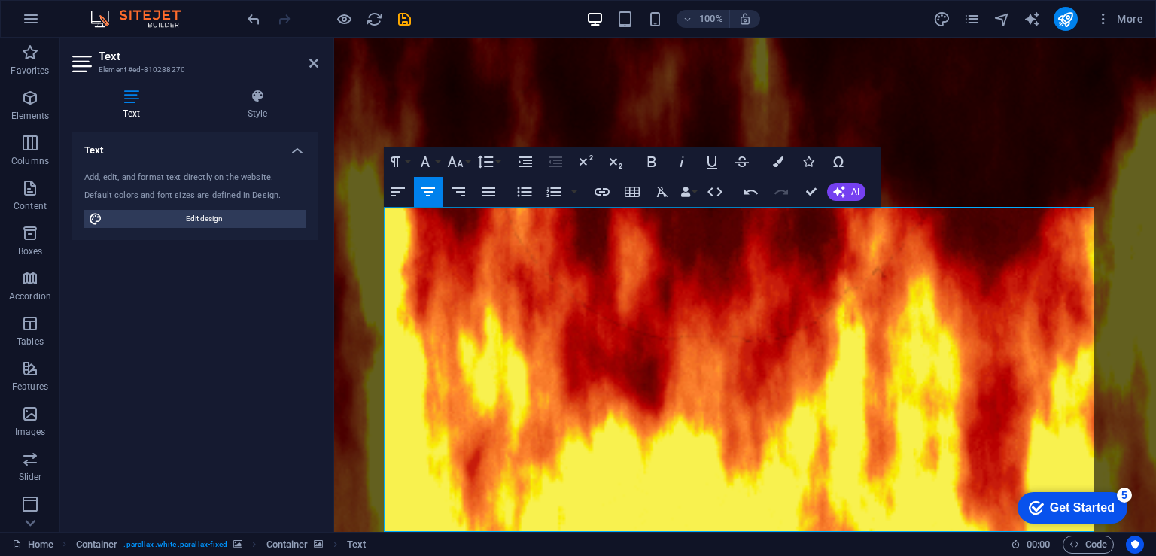
drag, startPoint x: 831, startPoint y: 374, endPoint x: 366, endPoint y: 230, distance: 487.1
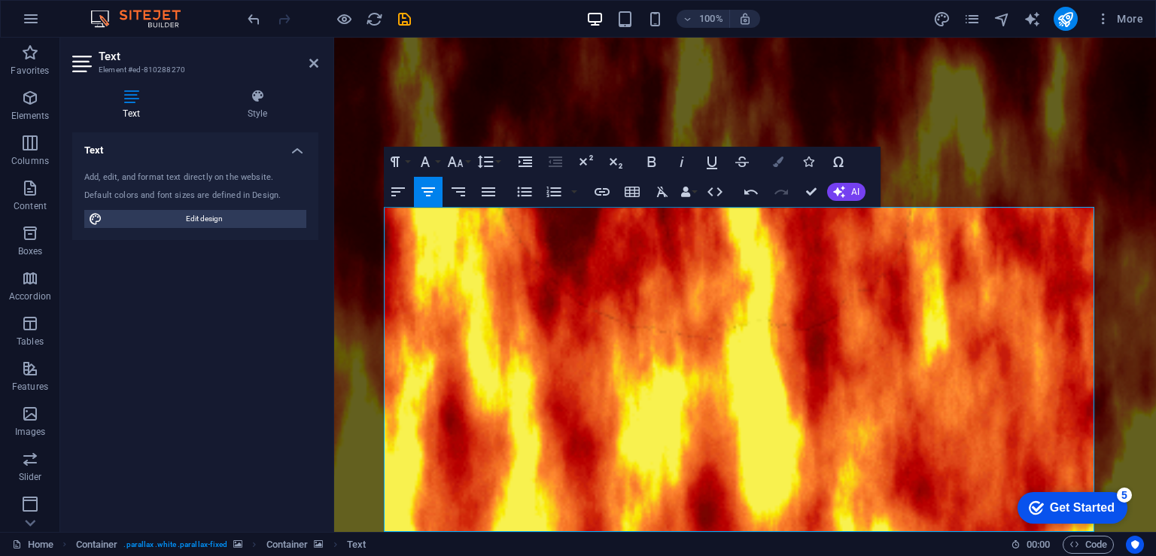
click at [777, 166] on icon "button" at bounding box center [778, 162] width 11 height 11
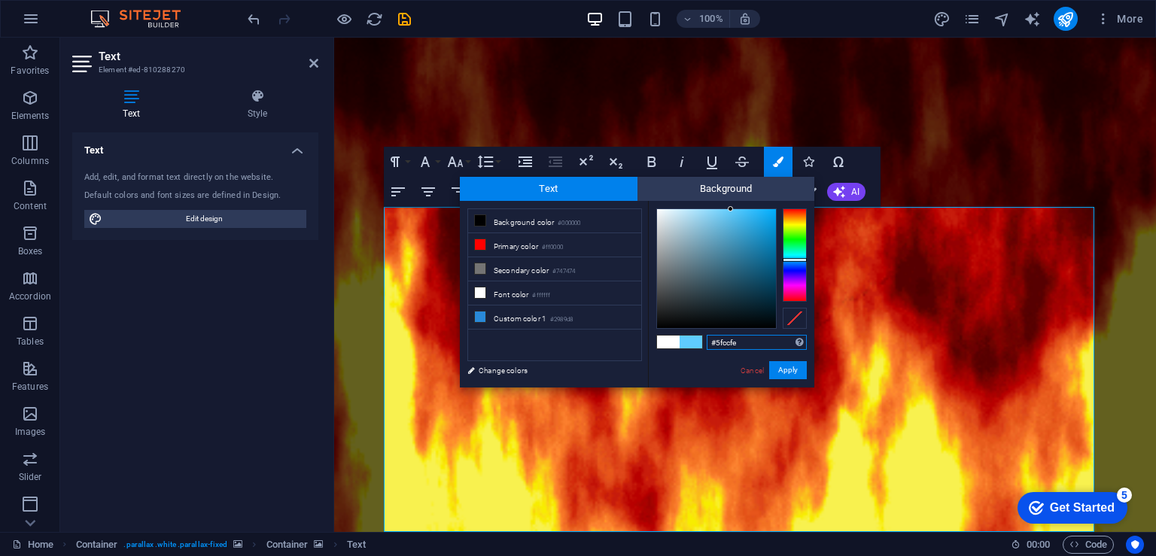
drag, startPoint x: 764, startPoint y: 260, endPoint x: 731, endPoint y: 209, distance: 60.3
click at [731, 209] on div at bounding box center [730, 208] width 5 height 5
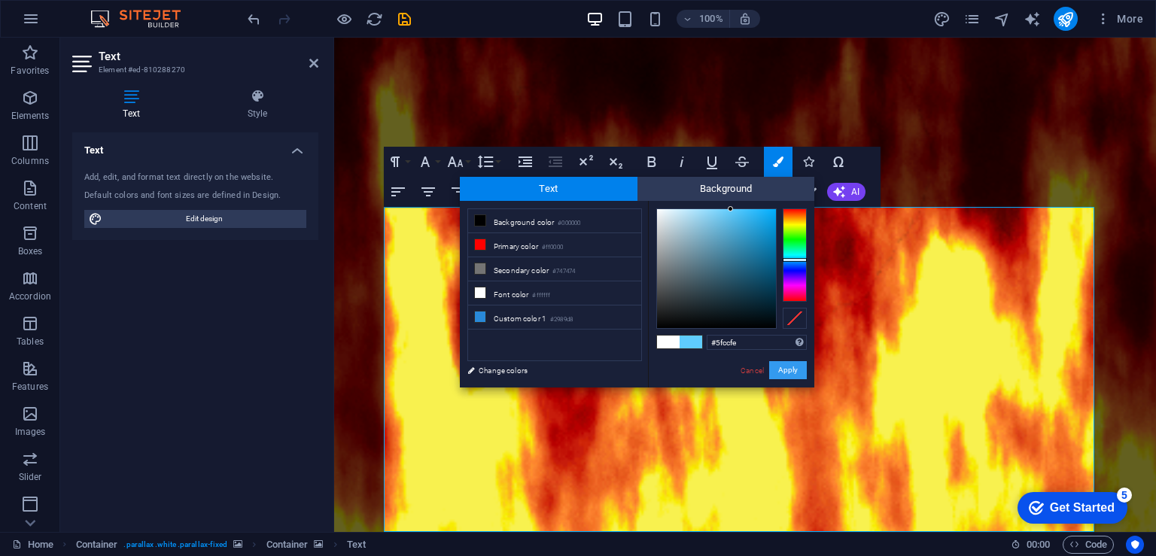
click at [787, 372] on button "Apply" at bounding box center [788, 370] width 38 height 18
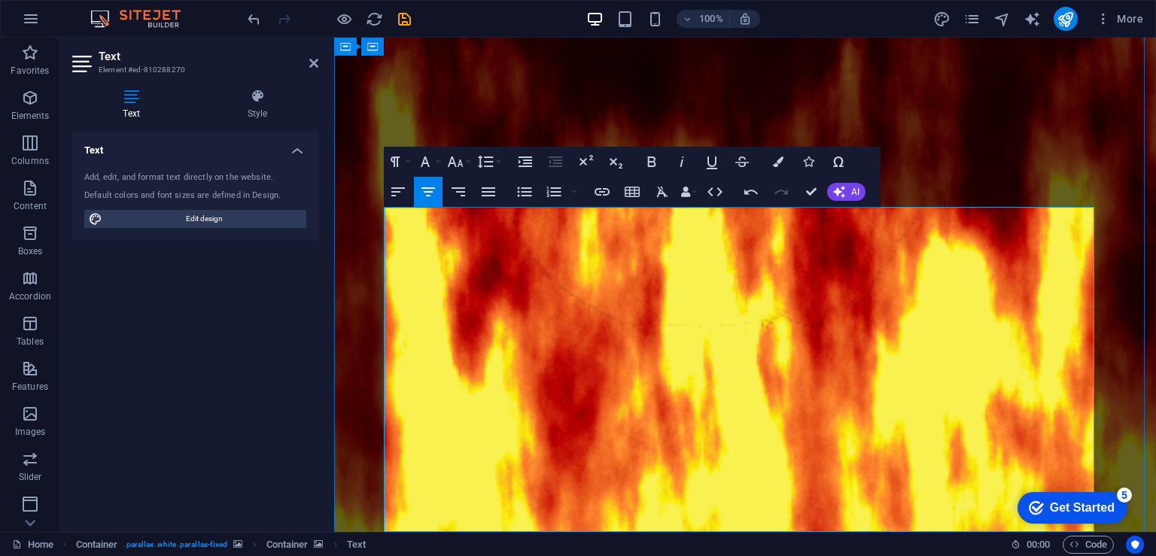
drag, startPoint x: 819, startPoint y: 522, endPoint x: 382, endPoint y: 218, distance: 533.1
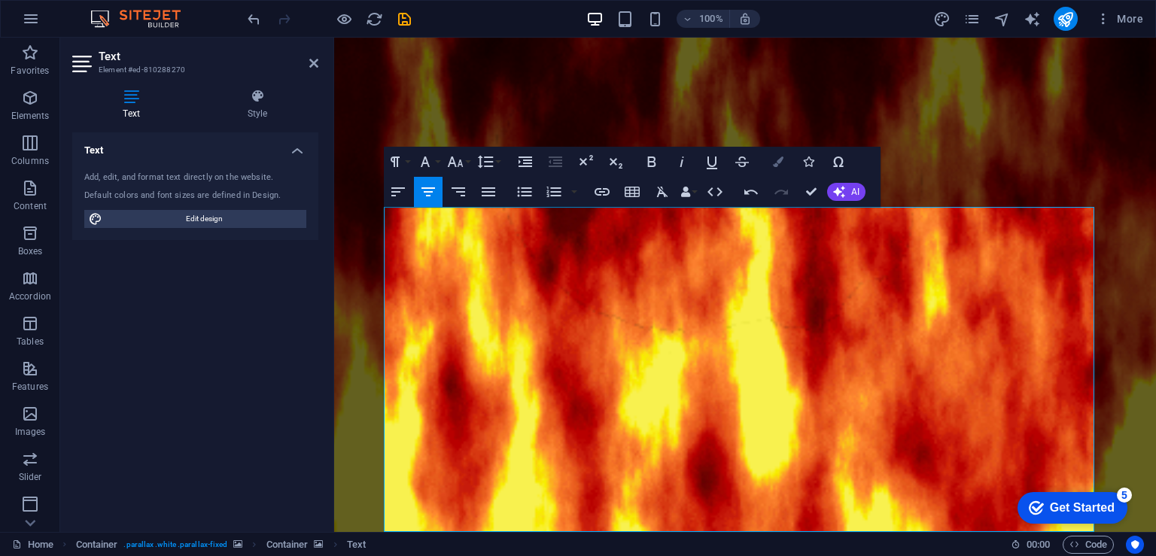
click at [777, 154] on button "Colors" at bounding box center [778, 162] width 29 height 30
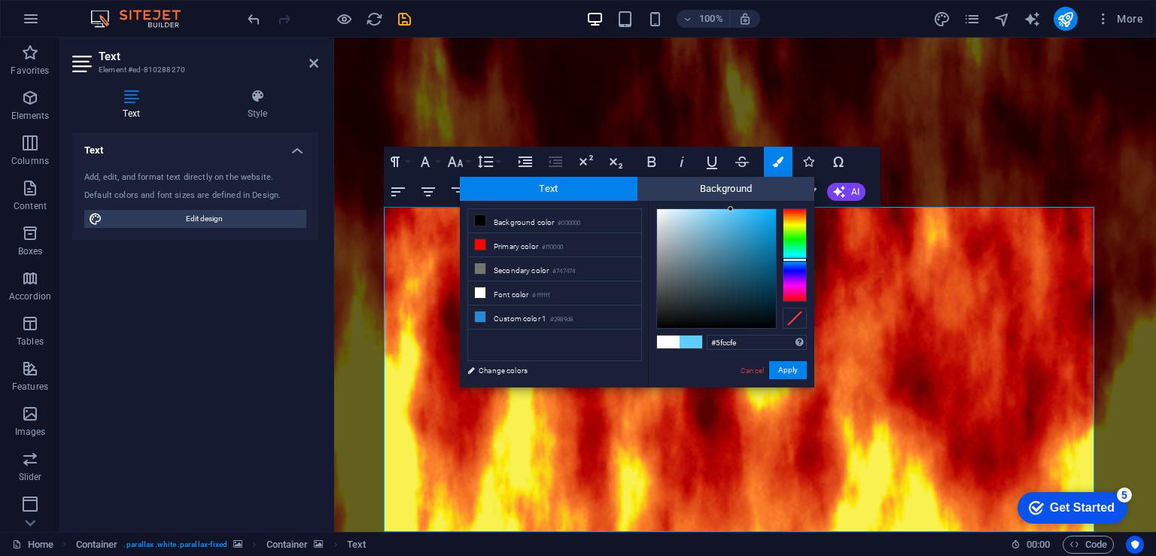
click at [665, 342] on span at bounding box center [668, 342] width 23 height 13
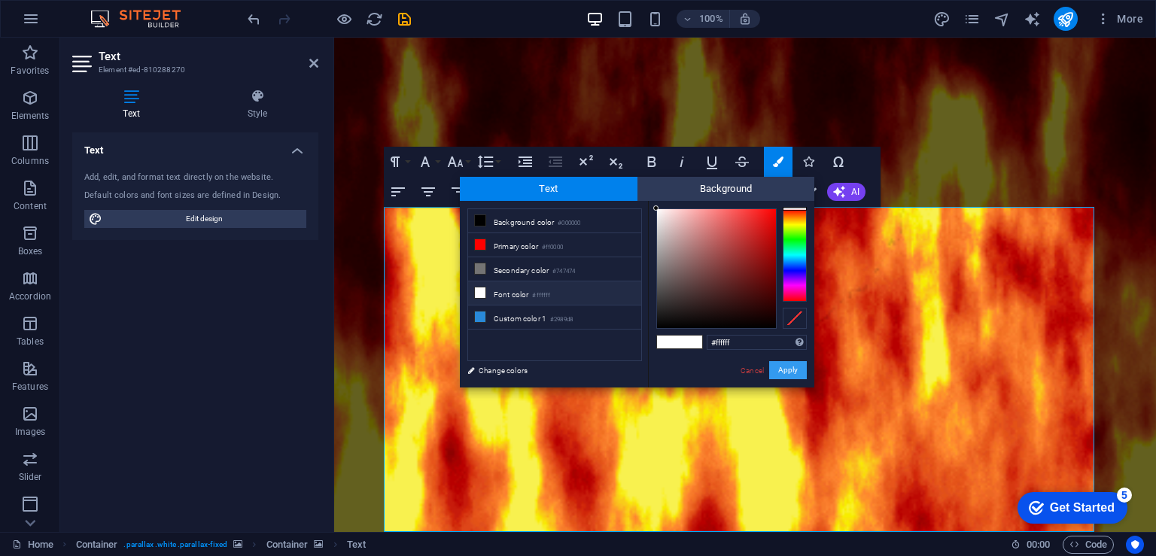
click at [785, 372] on button "Apply" at bounding box center [788, 370] width 38 height 18
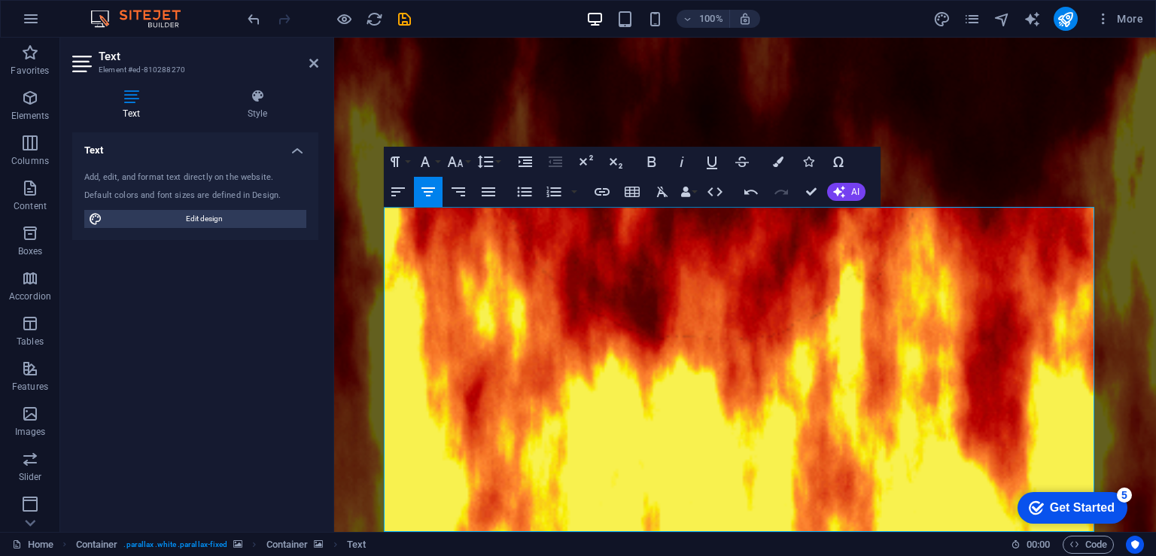
drag, startPoint x: 835, startPoint y: 370, endPoint x: 470, endPoint y: 227, distance: 392.0
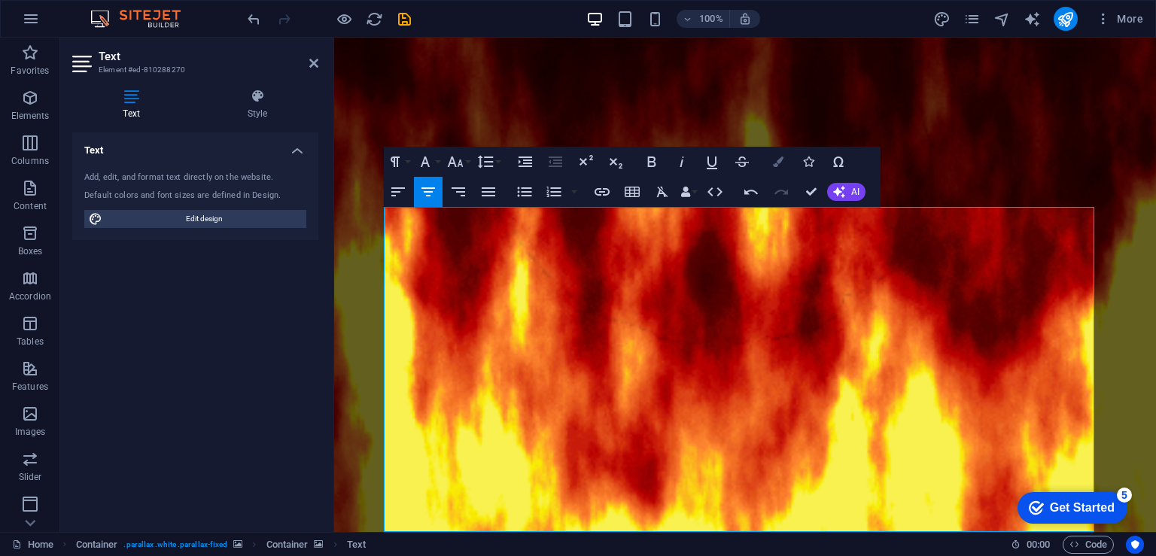
click at [782, 154] on button "Colors" at bounding box center [778, 162] width 29 height 30
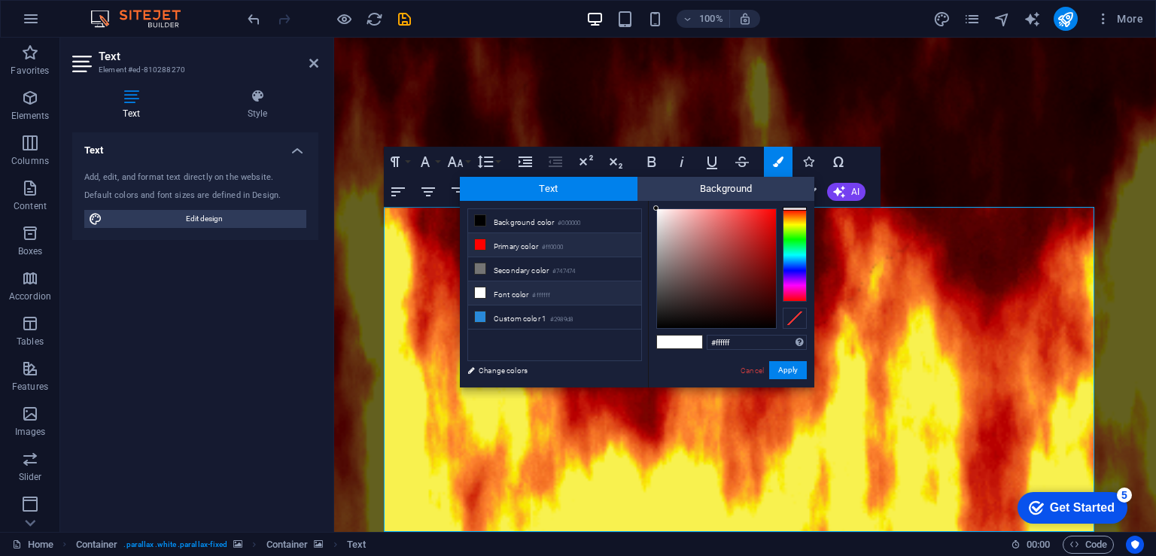
click at [493, 242] on li "Primary color #ff0000" at bounding box center [554, 245] width 173 height 24
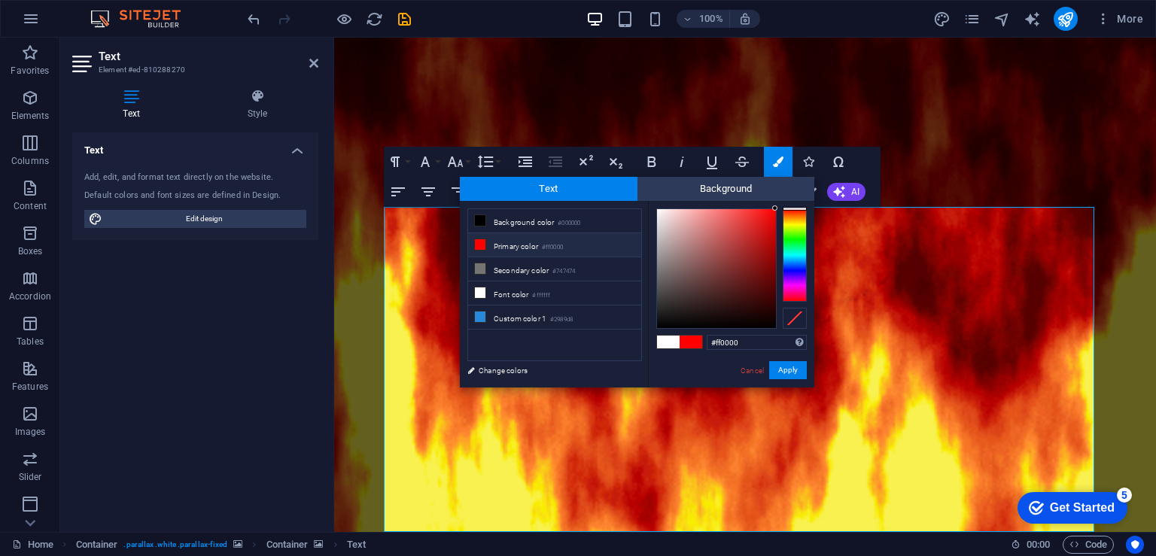
click at [692, 344] on span at bounding box center [691, 342] width 23 height 13
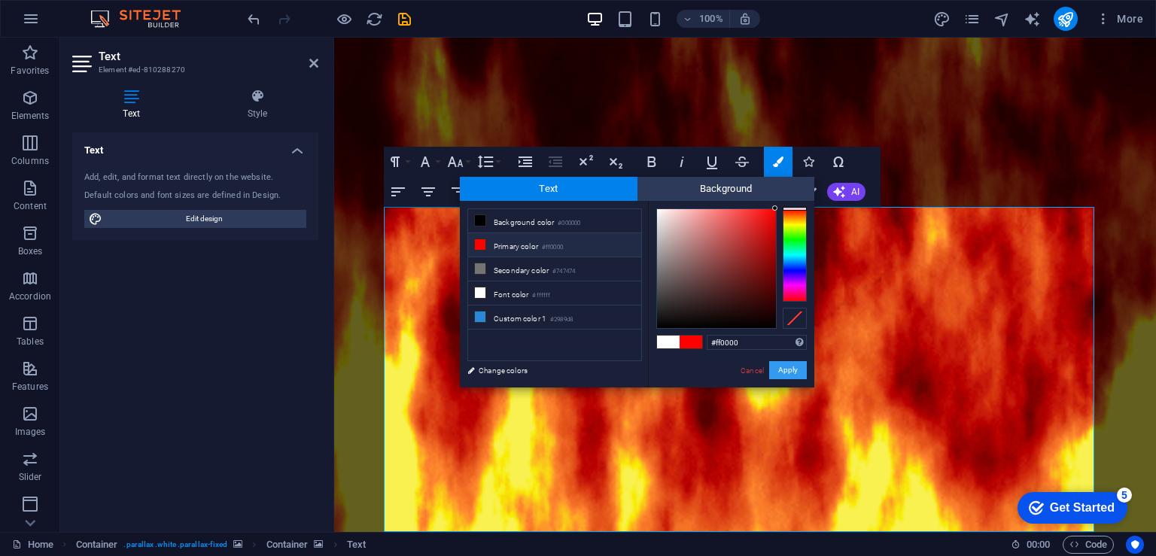
click at [787, 370] on button "Apply" at bounding box center [788, 370] width 38 height 18
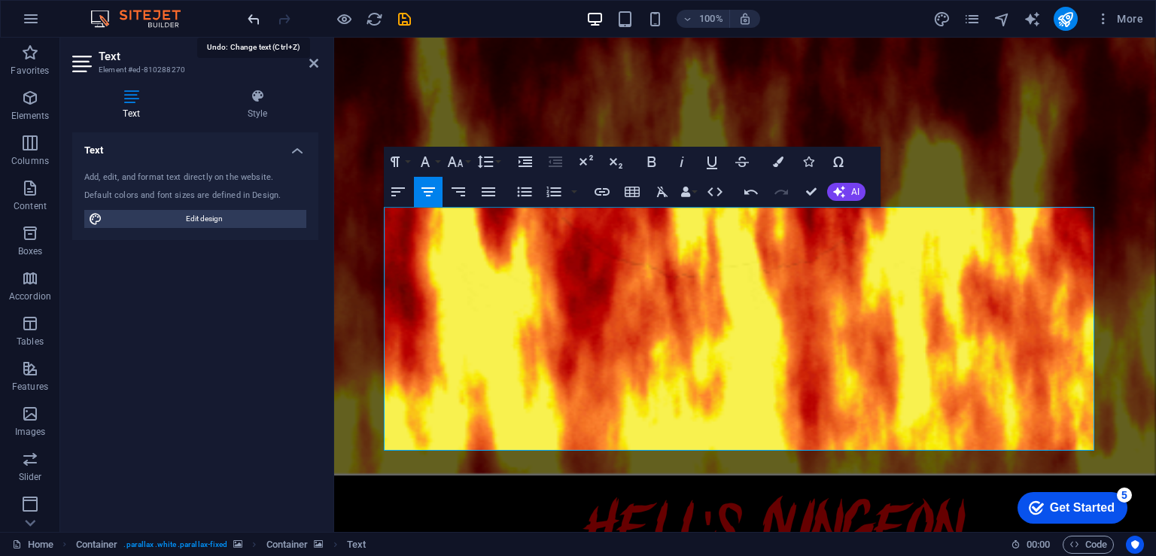
click at [253, 17] on icon "undo" at bounding box center [253, 19] width 17 height 17
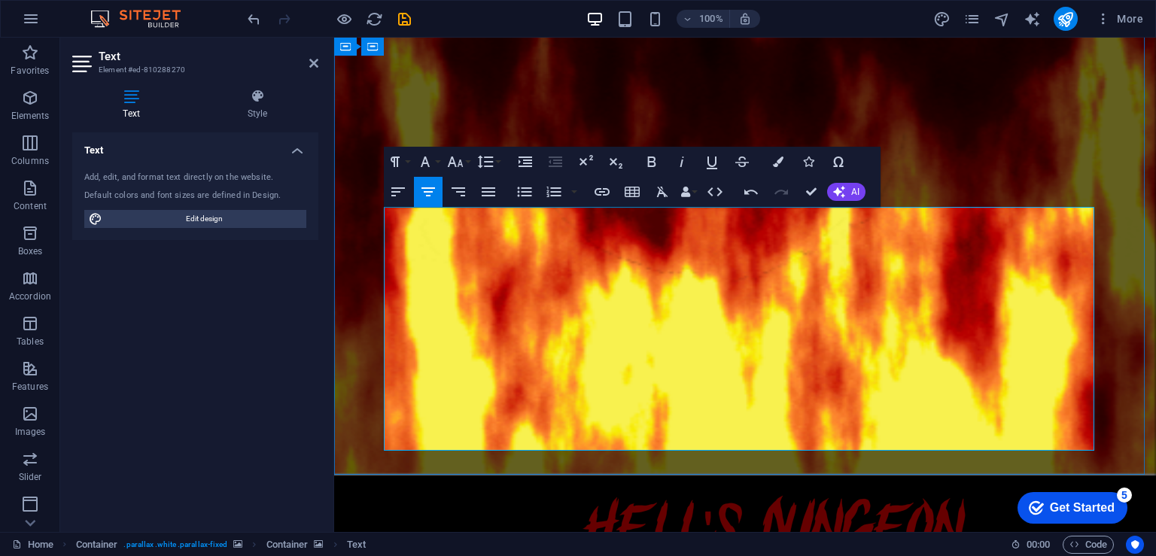
drag, startPoint x: 831, startPoint y: 441, endPoint x: 382, endPoint y: 212, distance: 504.2
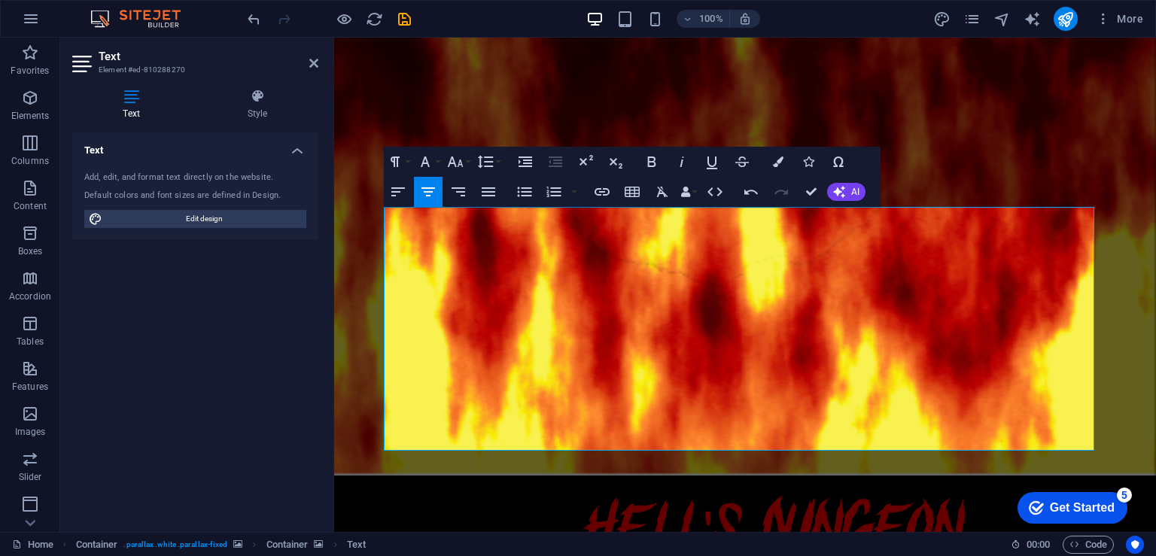
click at [382, 212] on div "[PERSON_NAME]'s Top Haunted Attraction ​ ​ Something is drawing you to the unha…" at bounding box center [745, 492] width 822 height 1533
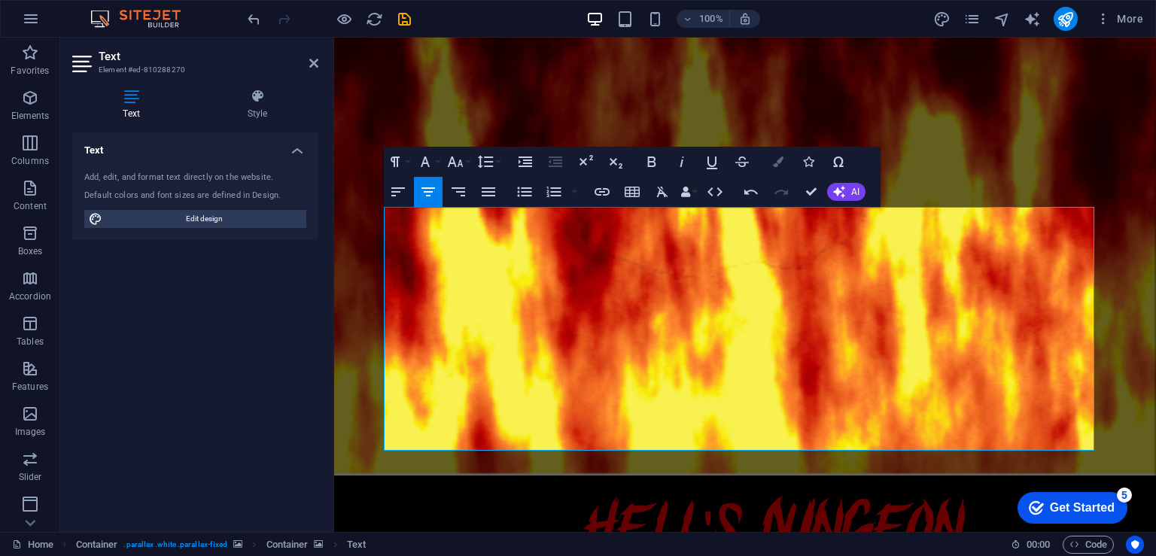
click at [777, 160] on icon "button" at bounding box center [778, 162] width 11 height 11
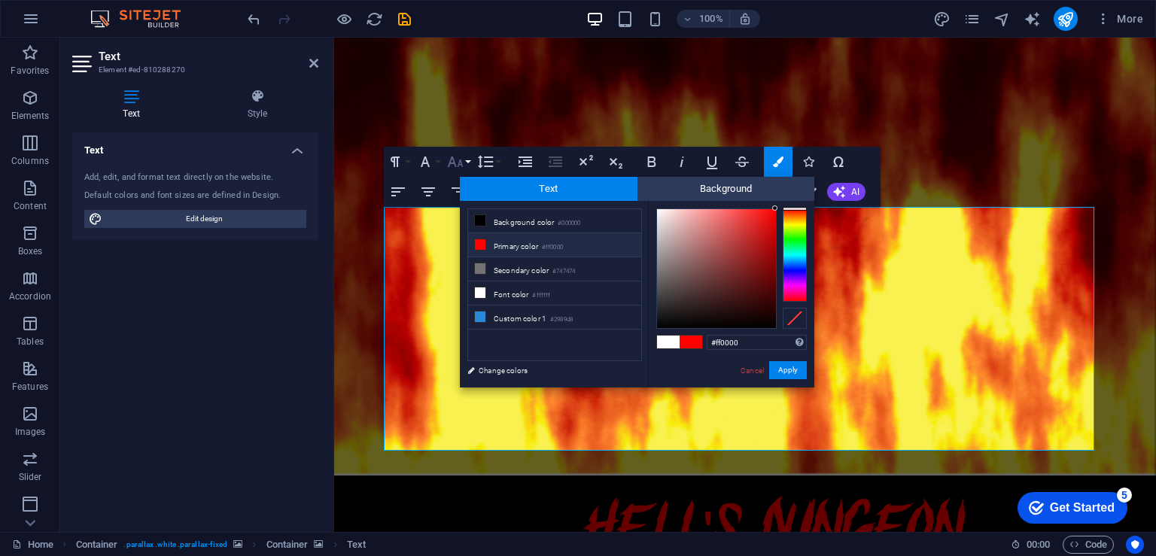
click at [460, 163] on icon "button" at bounding box center [456, 162] width 16 height 11
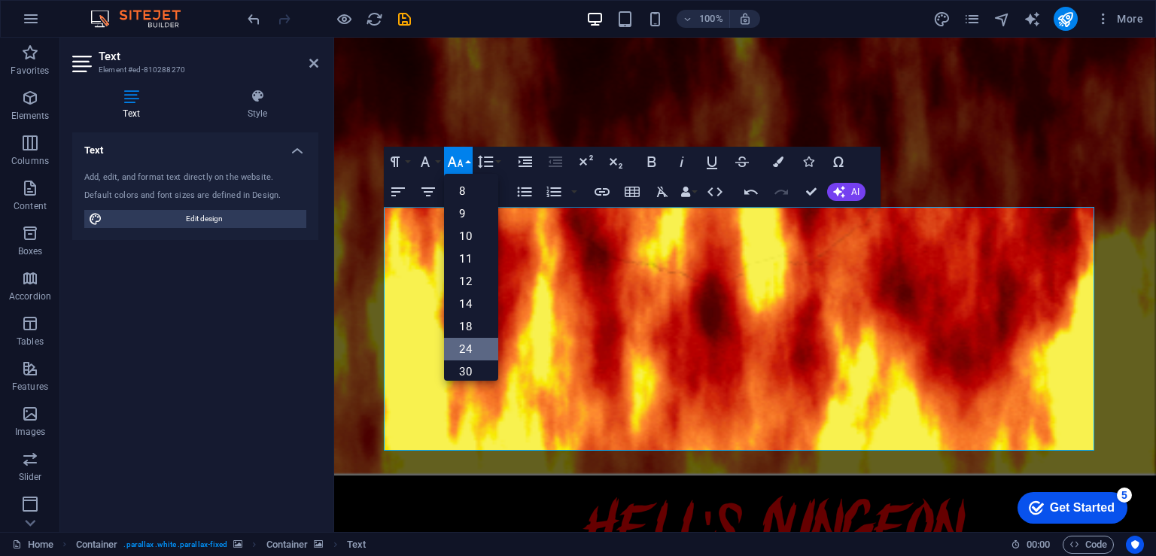
click at [476, 344] on link "24" at bounding box center [471, 349] width 54 height 23
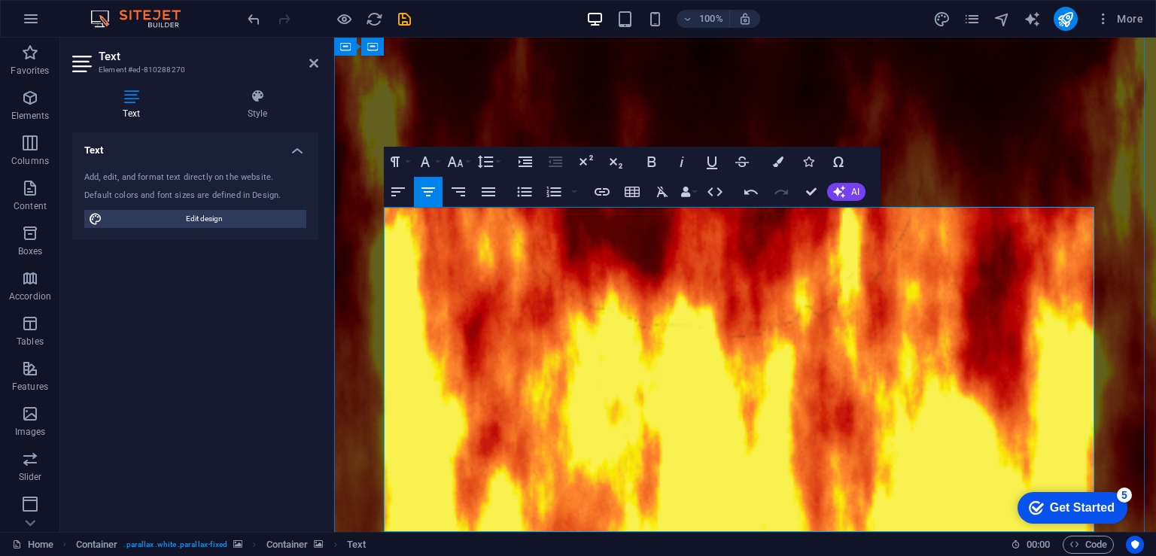
drag, startPoint x: 816, startPoint y: 527, endPoint x: 393, endPoint y: 224, distance: 520.5
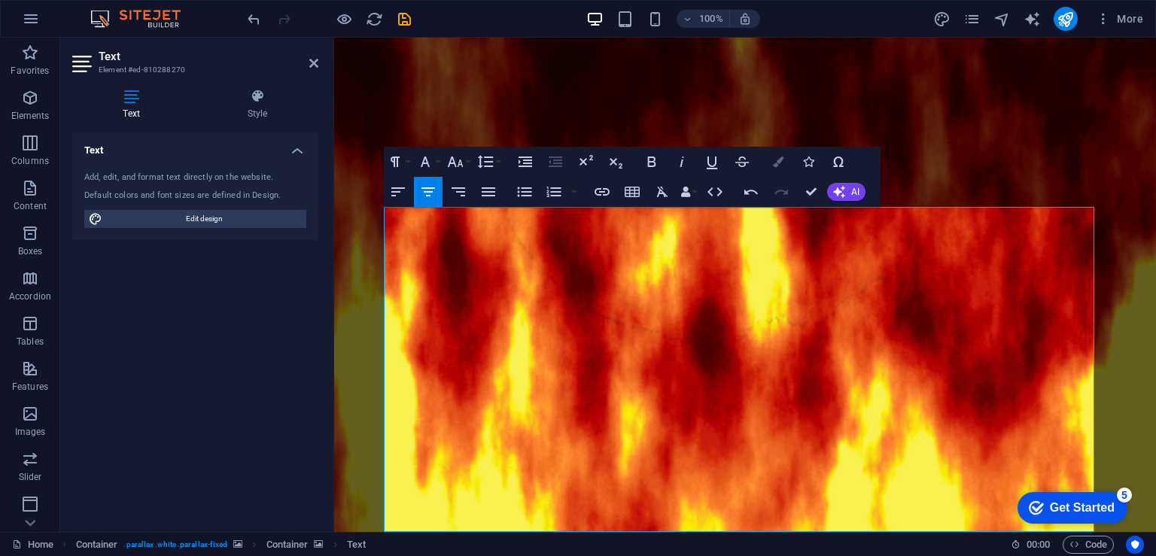
click at [778, 155] on button "Colors" at bounding box center [778, 162] width 29 height 30
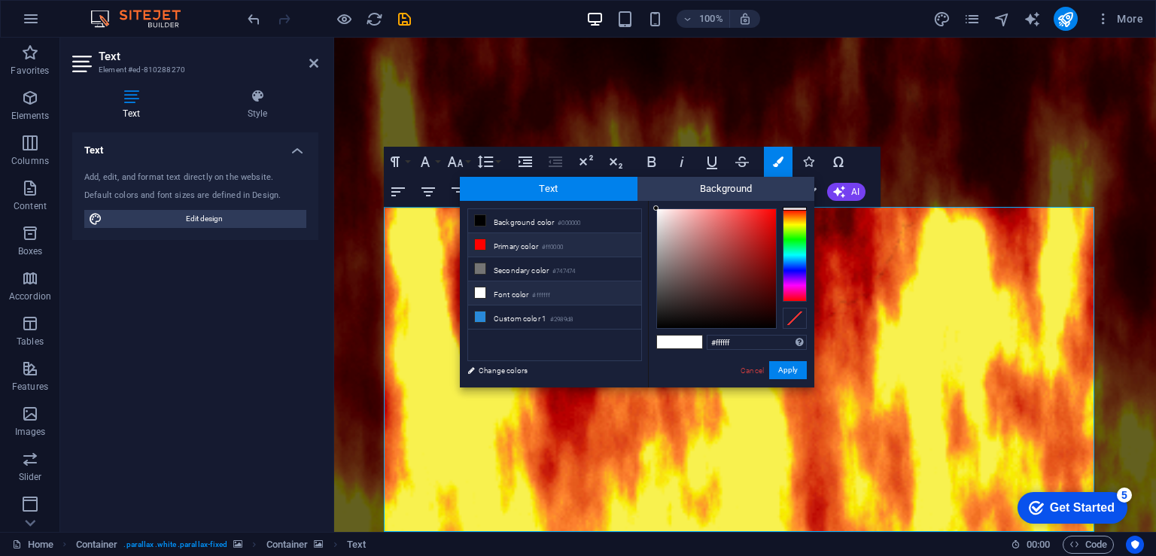
click at [533, 284] on li "Font color #ffffff" at bounding box center [554, 293] width 173 height 24
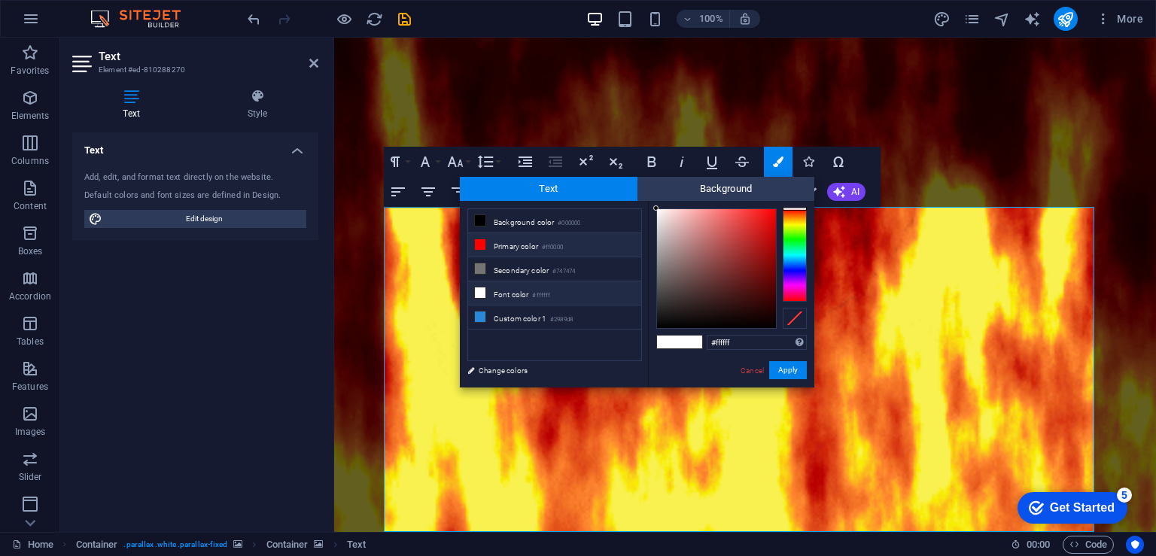
click at [533, 284] on li "Font color #ffffff" at bounding box center [554, 293] width 173 height 24
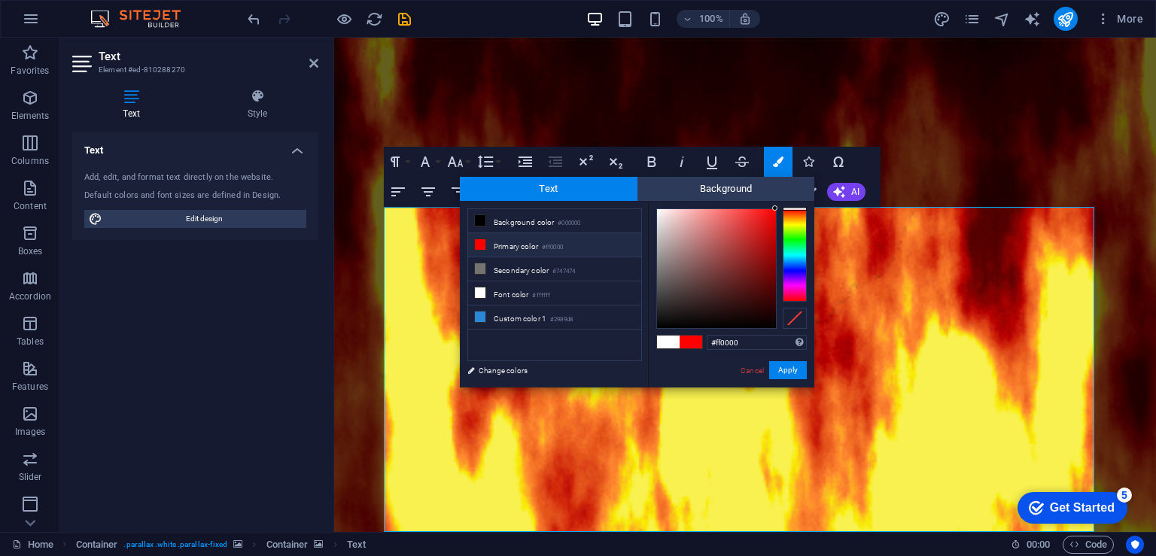
drag, startPoint x: 743, startPoint y: 266, endPoint x: 786, endPoint y: 207, distance: 72.7
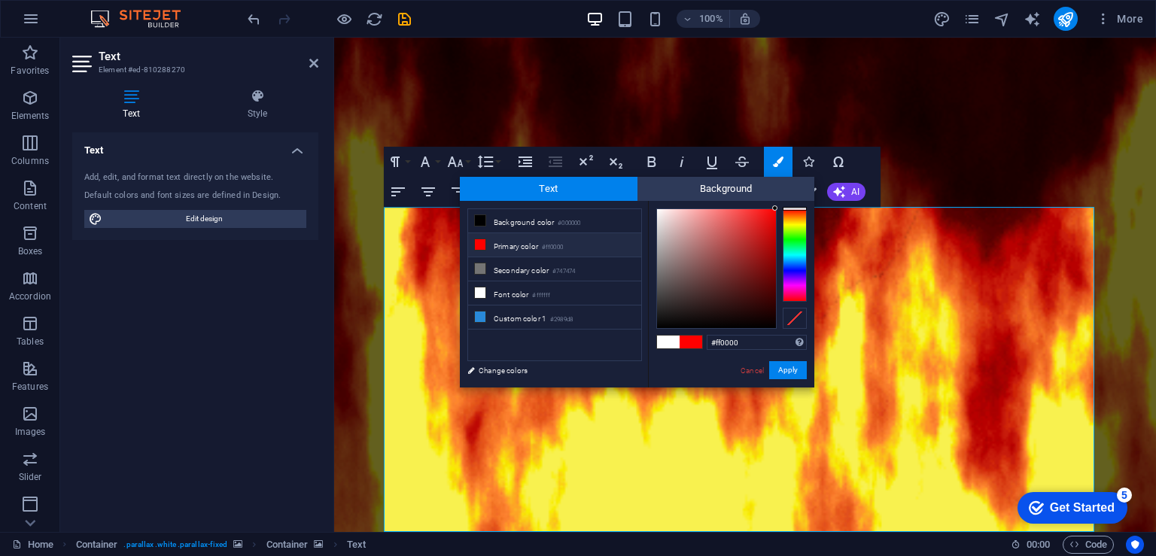
click at [786, 208] on div at bounding box center [731, 268] width 151 height 120
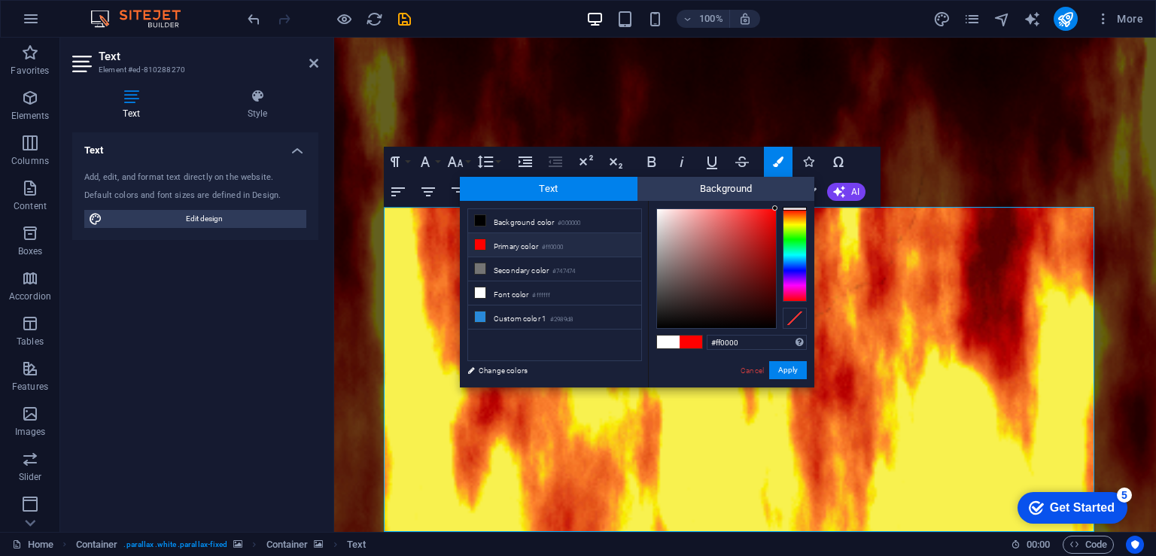
click at [690, 345] on span at bounding box center [691, 342] width 23 height 13
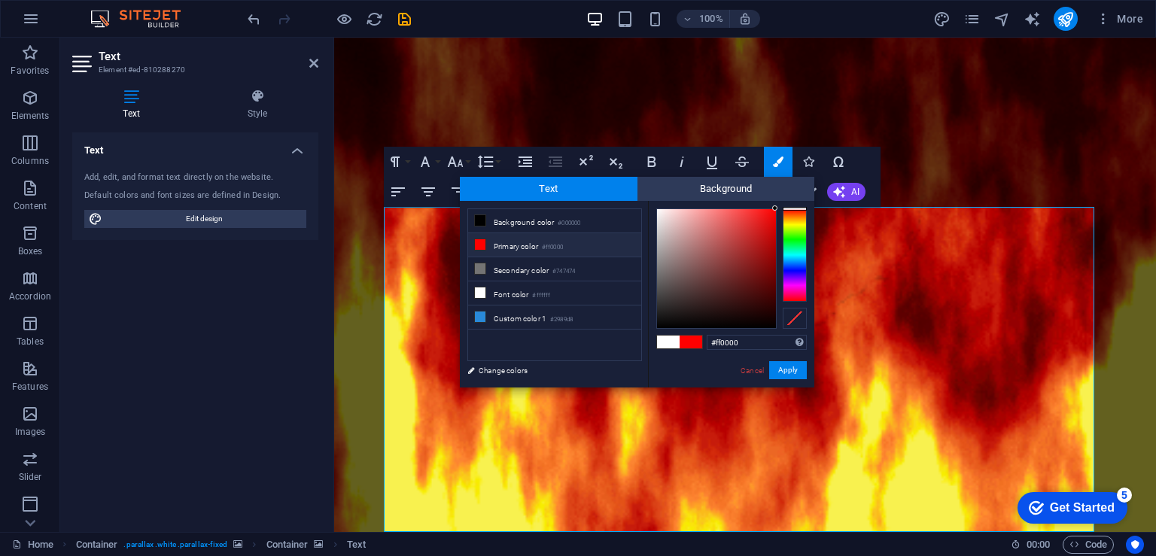
click at [690, 345] on span at bounding box center [691, 342] width 23 height 13
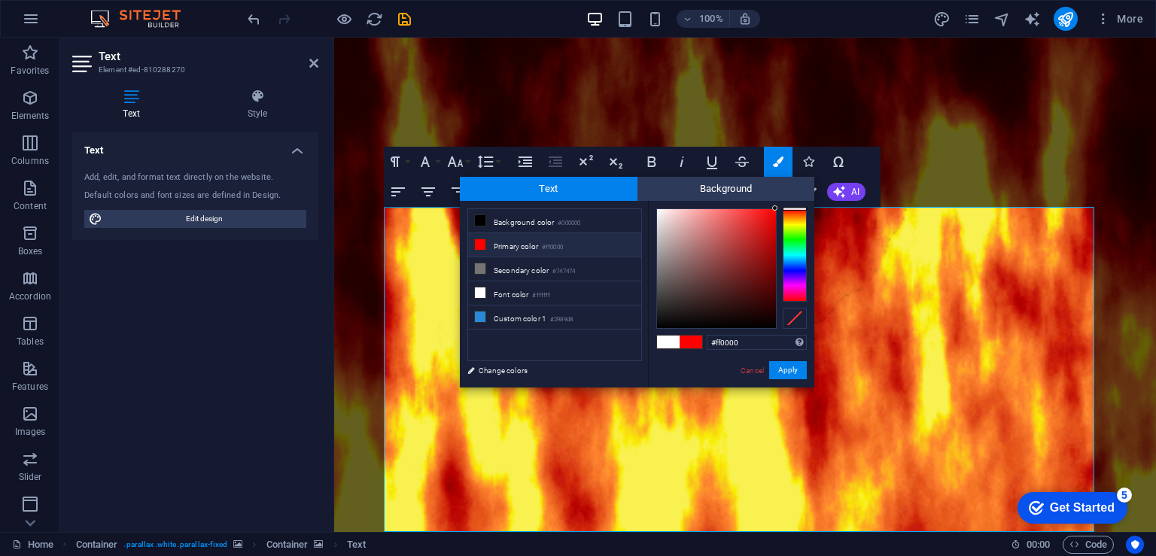
click at [690, 344] on span at bounding box center [691, 342] width 23 height 13
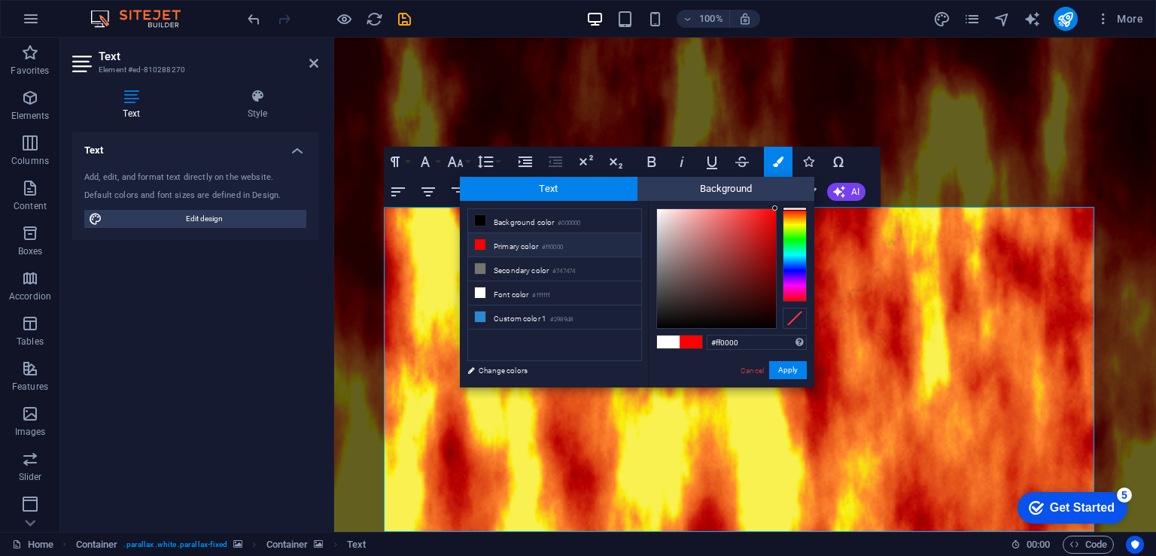
click at [690, 344] on span at bounding box center [691, 342] width 23 height 13
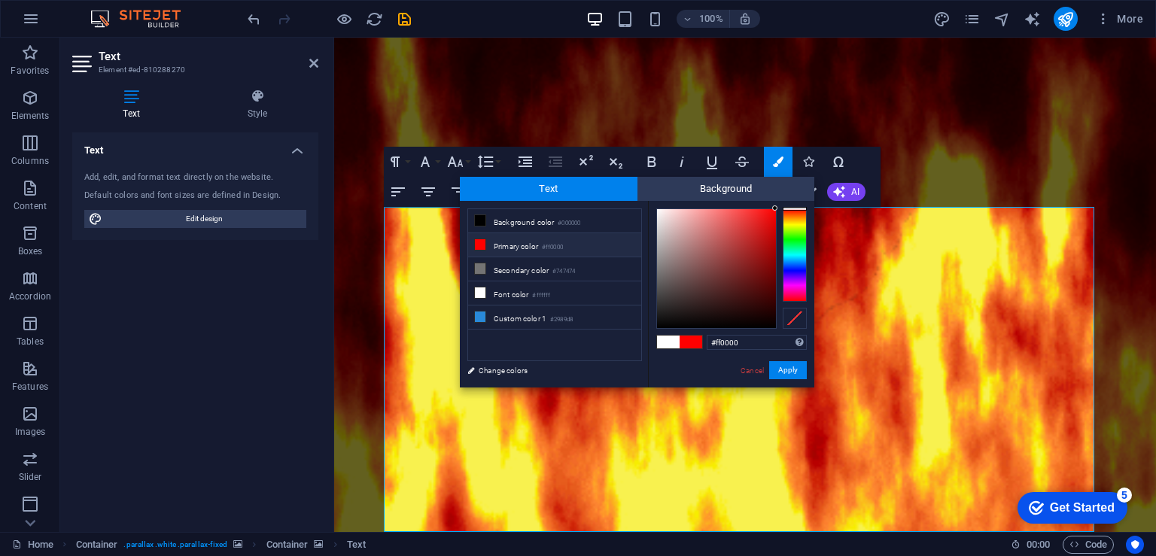
click at [690, 344] on span at bounding box center [691, 342] width 23 height 13
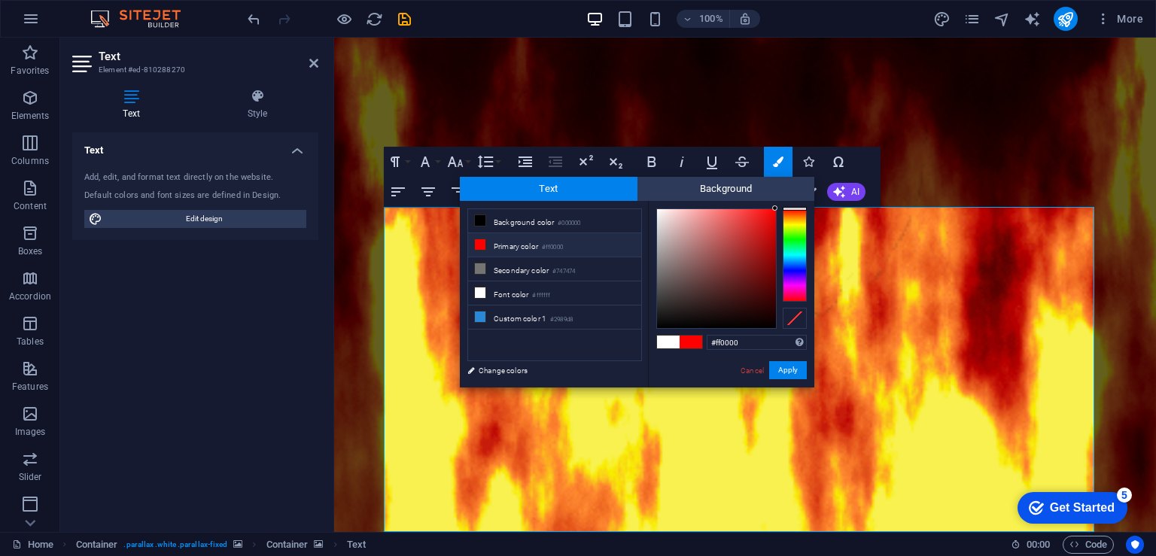
click at [690, 344] on span at bounding box center [691, 342] width 23 height 13
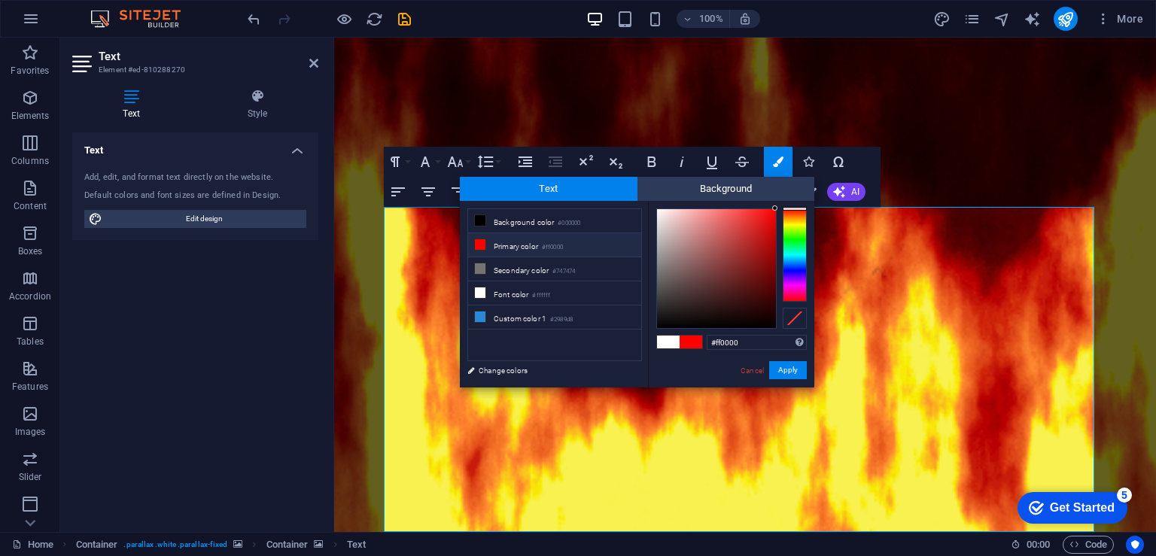
click at [690, 344] on span at bounding box center [691, 342] width 23 height 13
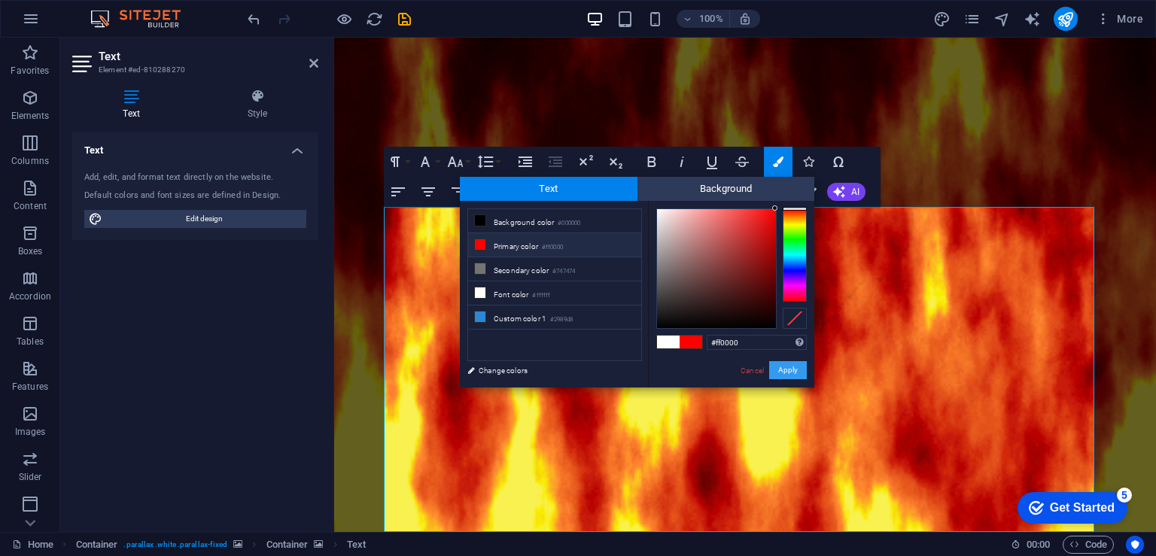
click at [791, 373] on button "Apply" at bounding box center [788, 370] width 38 height 18
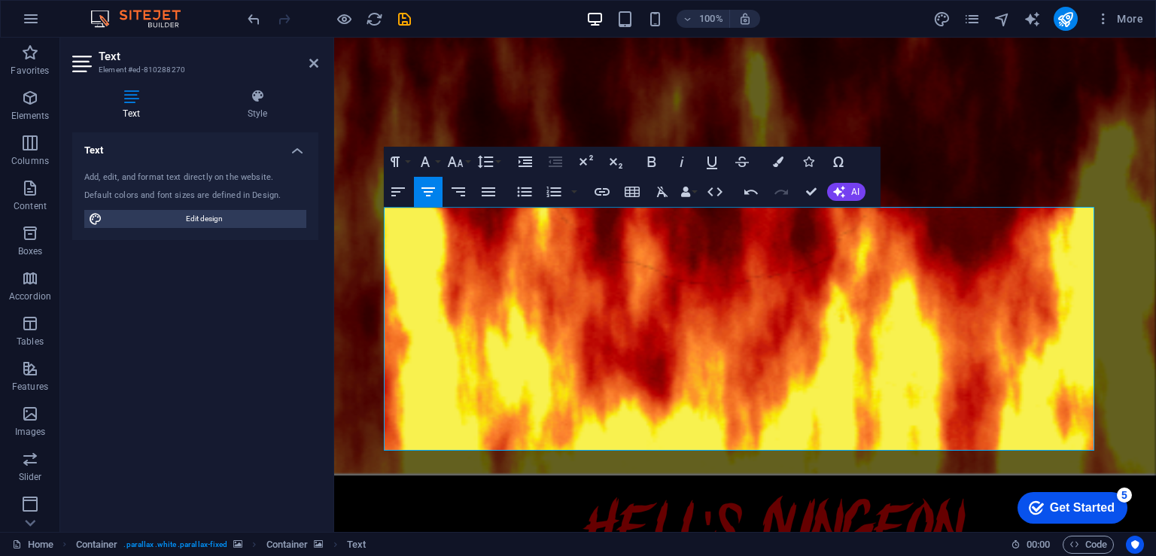
drag, startPoint x: 823, startPoint y: 440, endPoint x: 362, endPoint y: 225, distance: 508.4
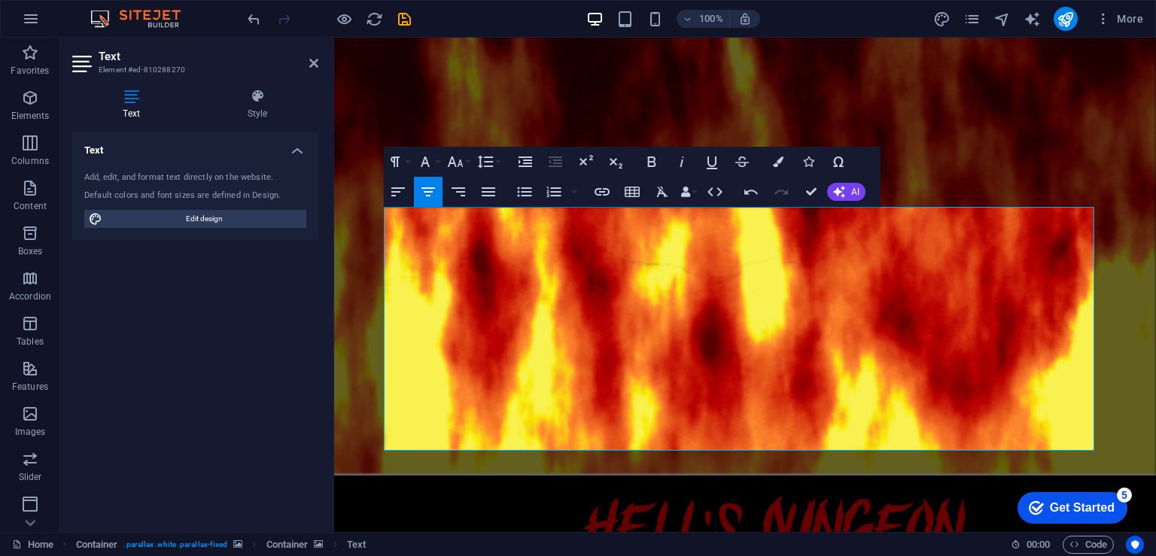
click at [362, 225] on div "[PERSON_NAME]'s Top Haunted Attraction ​ ​ ​​ Something is drawing you to the u…" at bounding box center [745, 492] width 822 height 1533
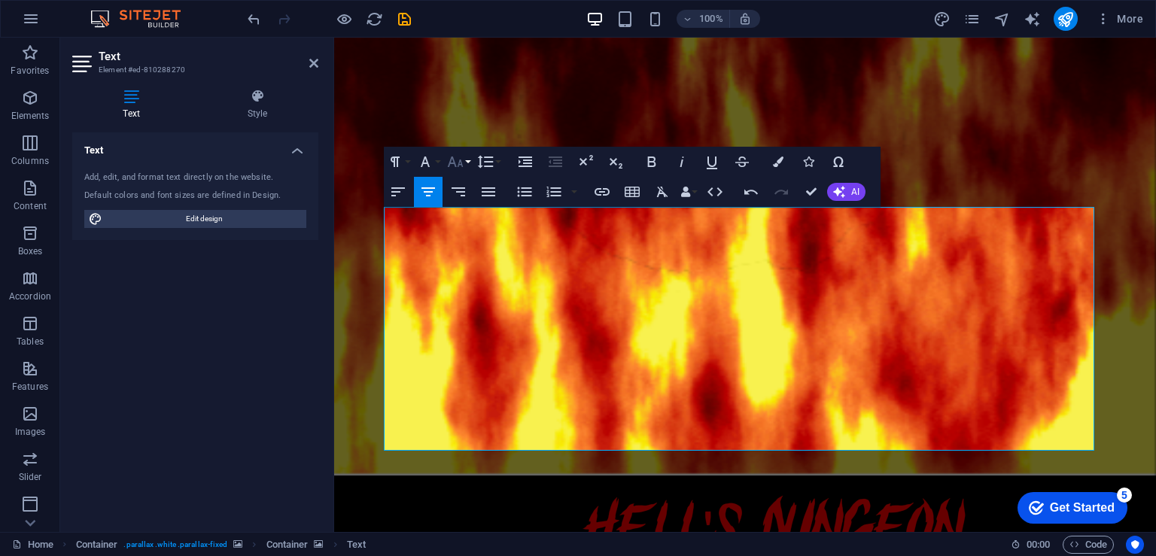
click at [455, 158] on icon "button" at bounding box center [455, 162] width 18 height 18
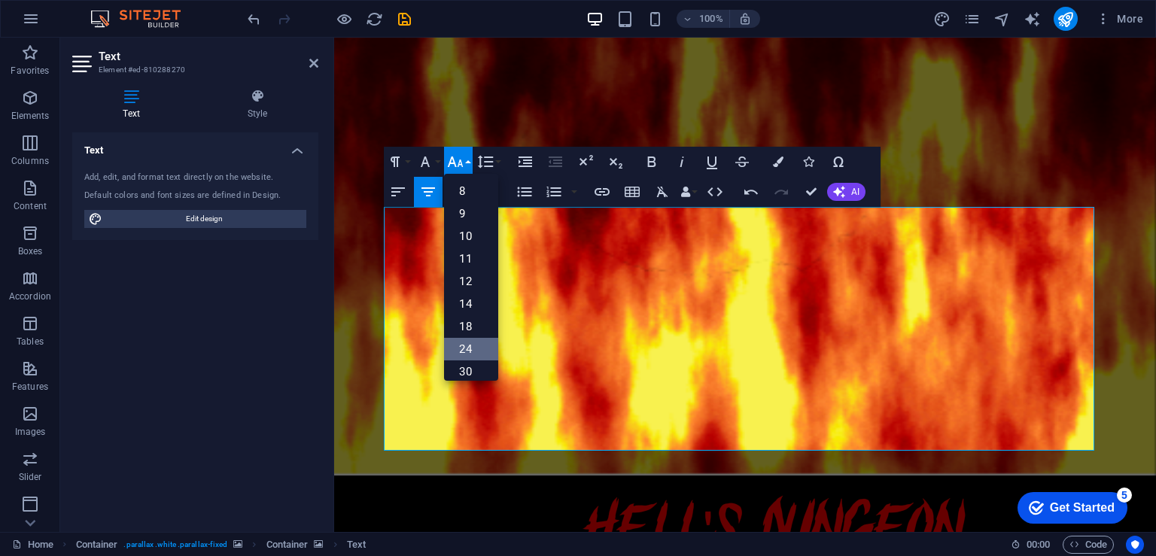
click at [473, 342] on link "24" at bounding box center [471, 349] width 54 height 23
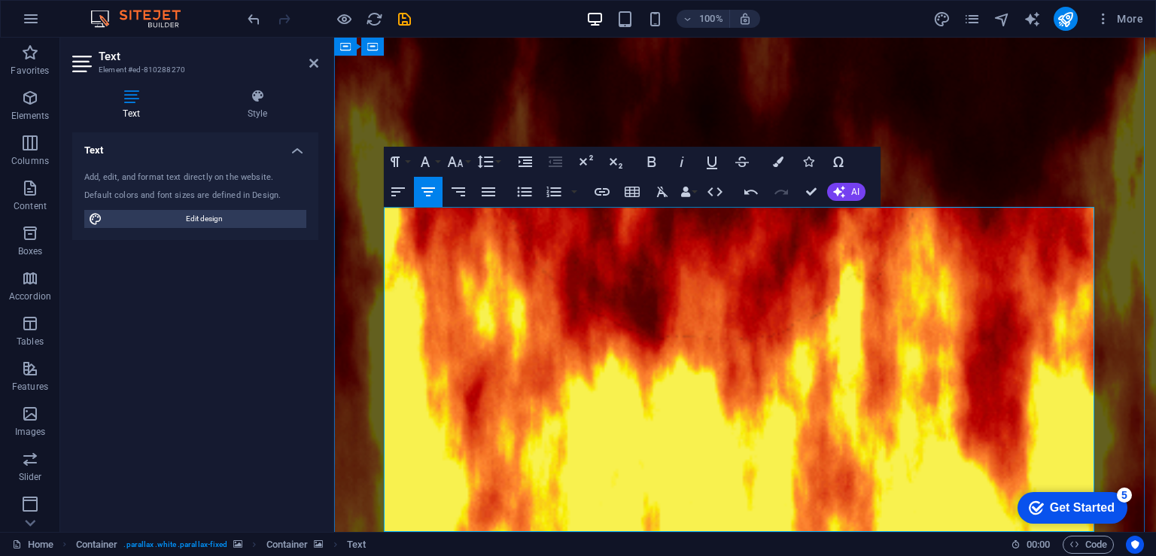
drag, startPoint x: 825, startPoint y: 519, endPoint x: 382, endPoint y: 224, distance: 531.9
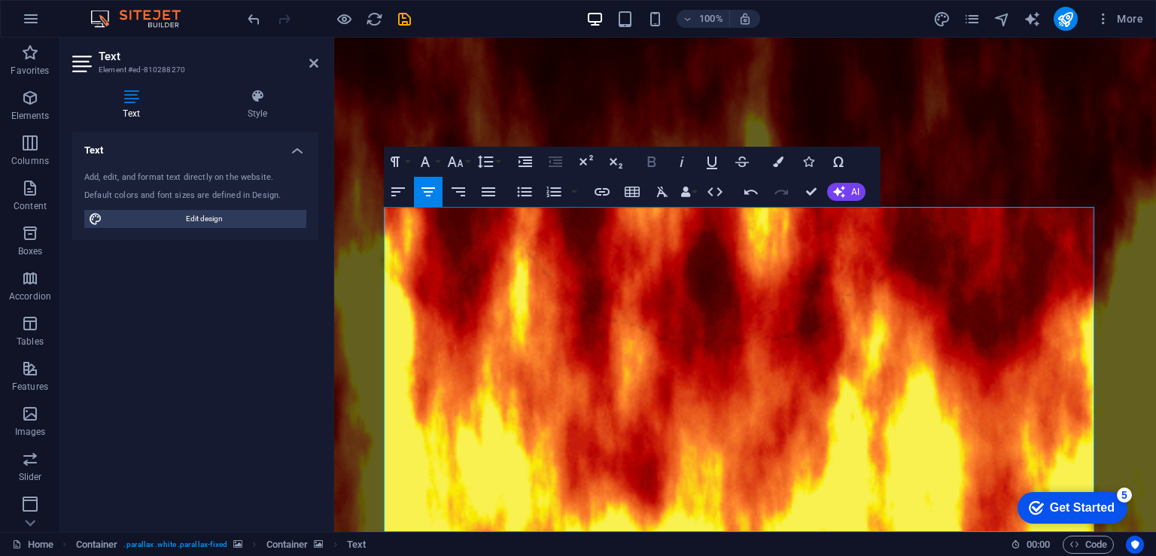
click at [656, 160] on icon "button" at bounding box center [652, 162] width 18 height 18
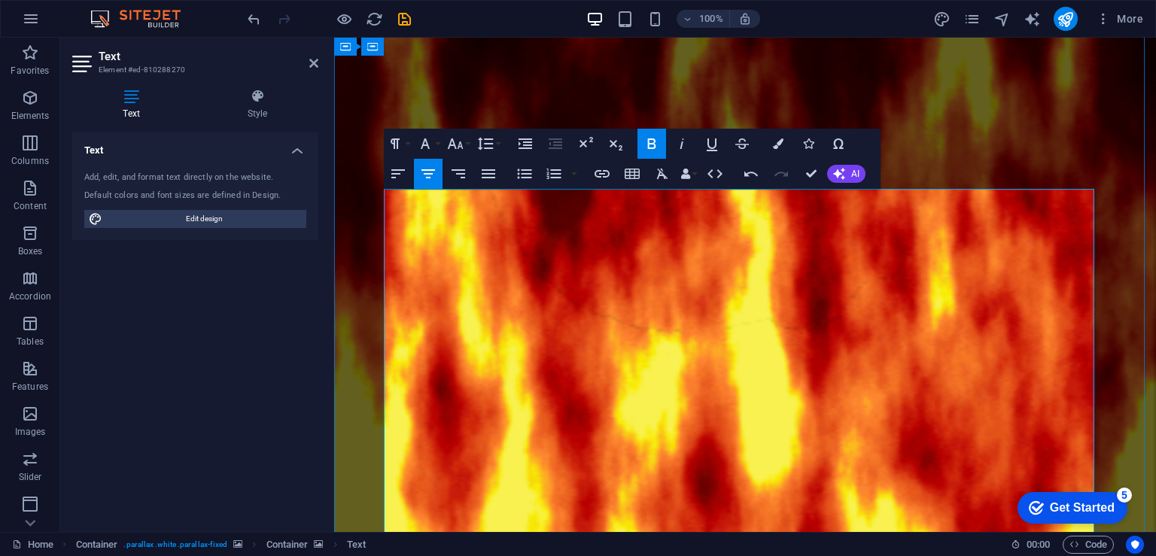
scroll to position [161, 0]
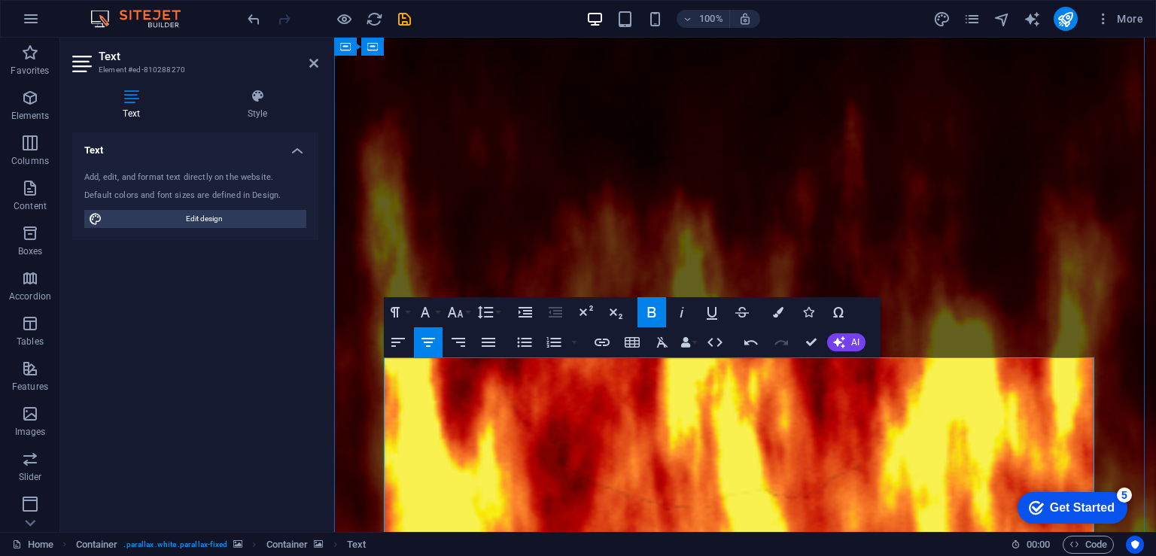
drag, startPoint x: 831, startPoint y: 397, endPoint x: 395, endPoint y: 368, distance: 436.7
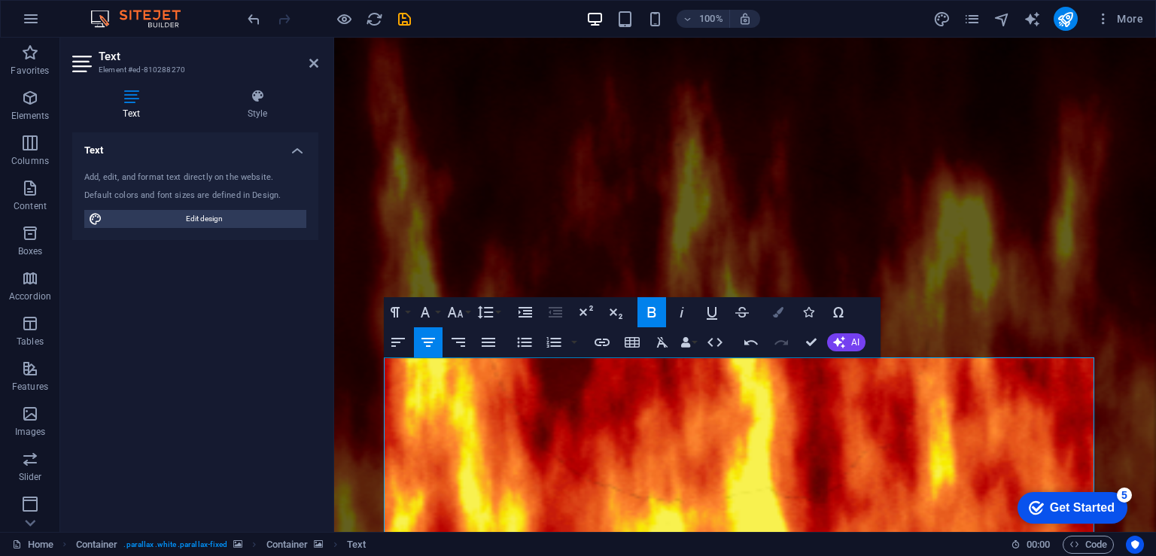
click at [781, 312] on icon "button" at bounding box center [778, 312] width 11 height 11
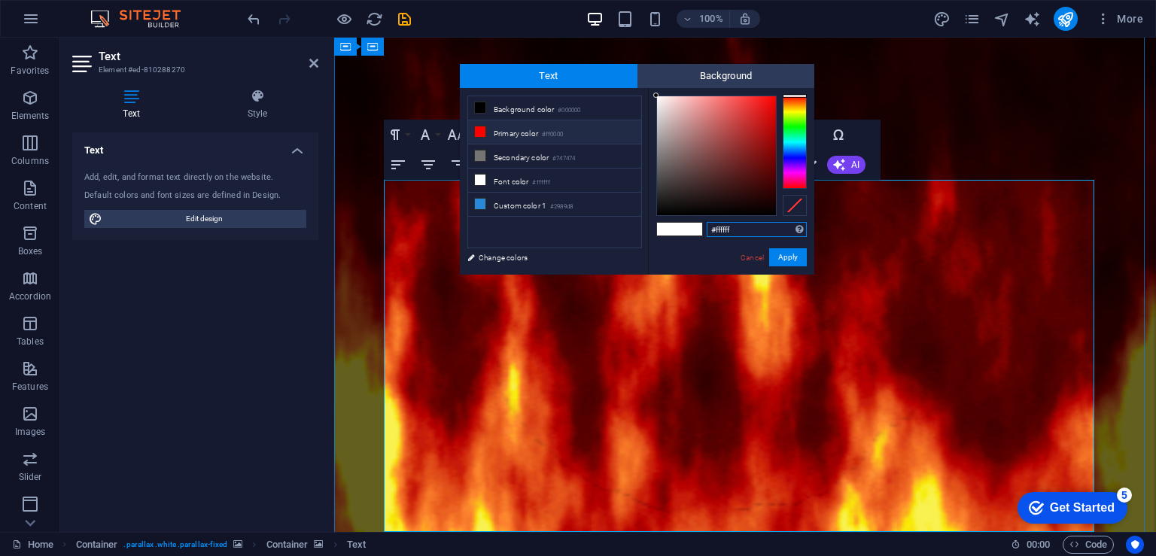
scroll to position [339, 0]
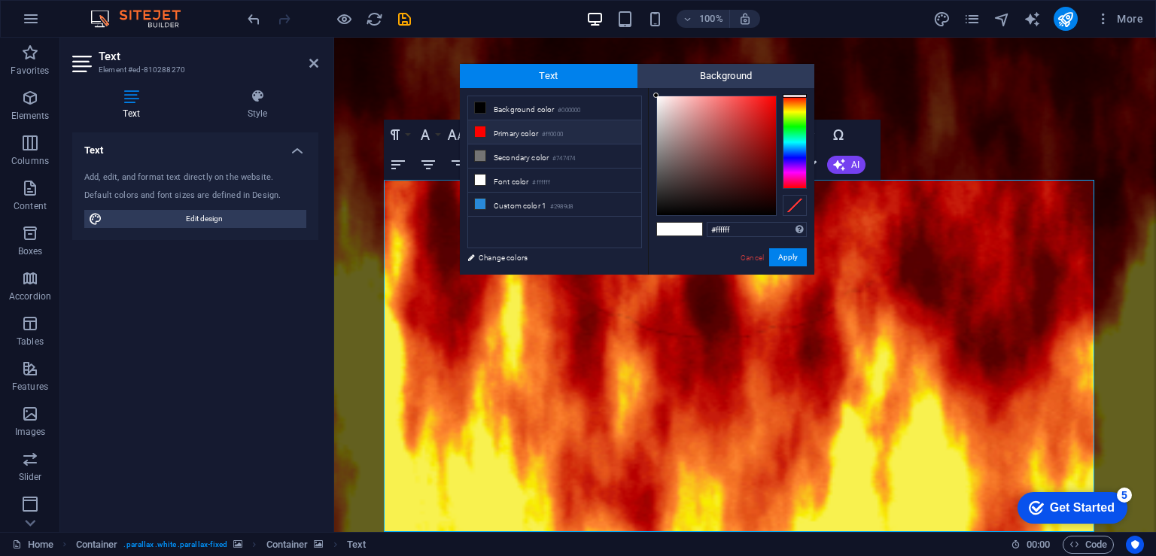
click at [528, 135] on li "Primary color #ff0000" at bounding box center [554, 132] width 173 height 24
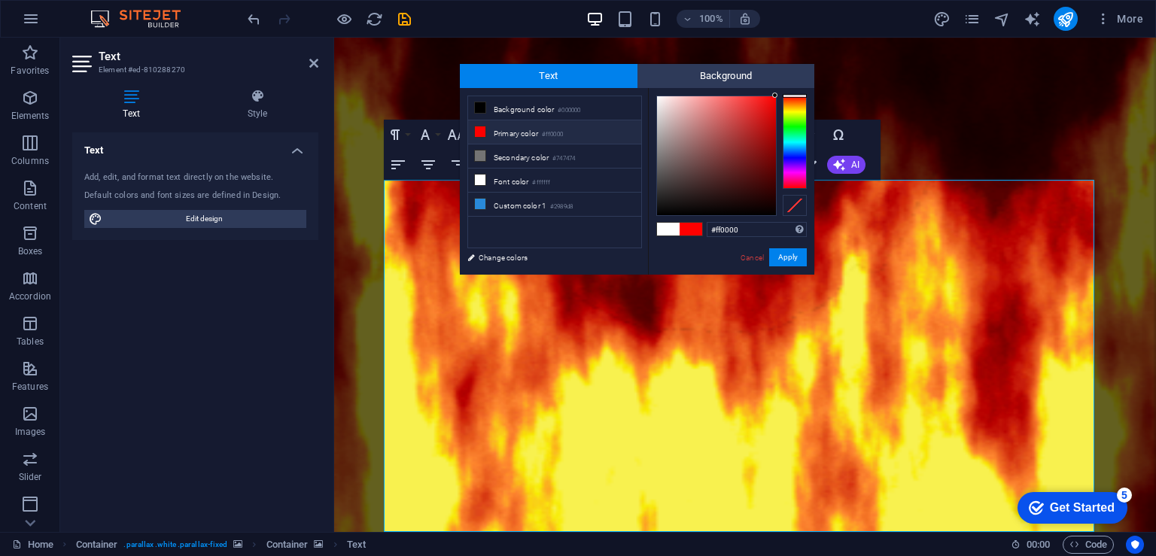
click at [528, 135] on li "Primary color #ff0000" at bounding box center [554, 132] width 173 height 24
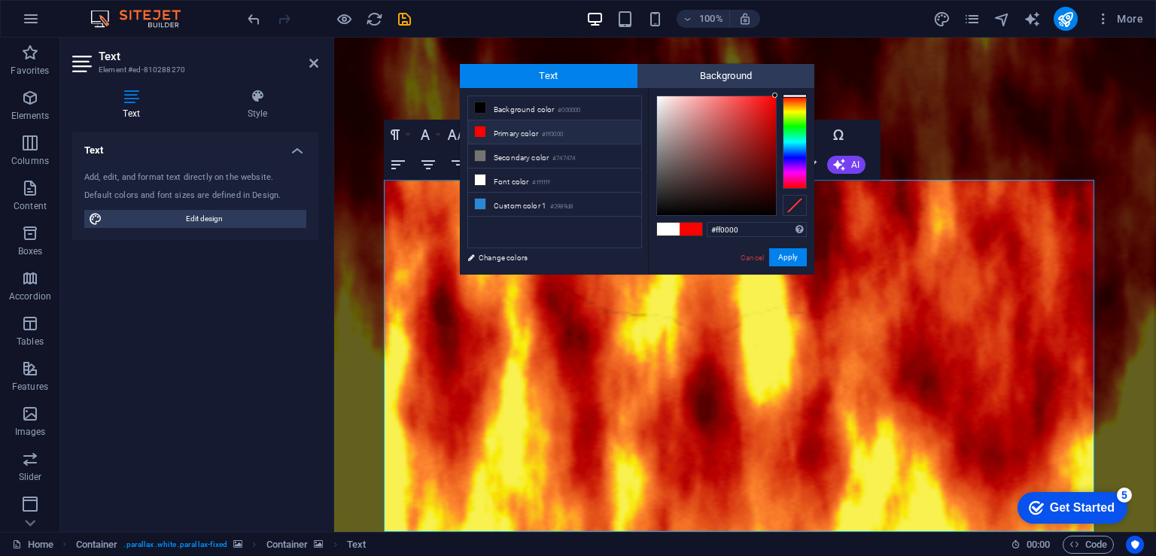
click at [528, 135] on li "Primary color #ff0000" at bounding box center [554, 132] width 173 height 24
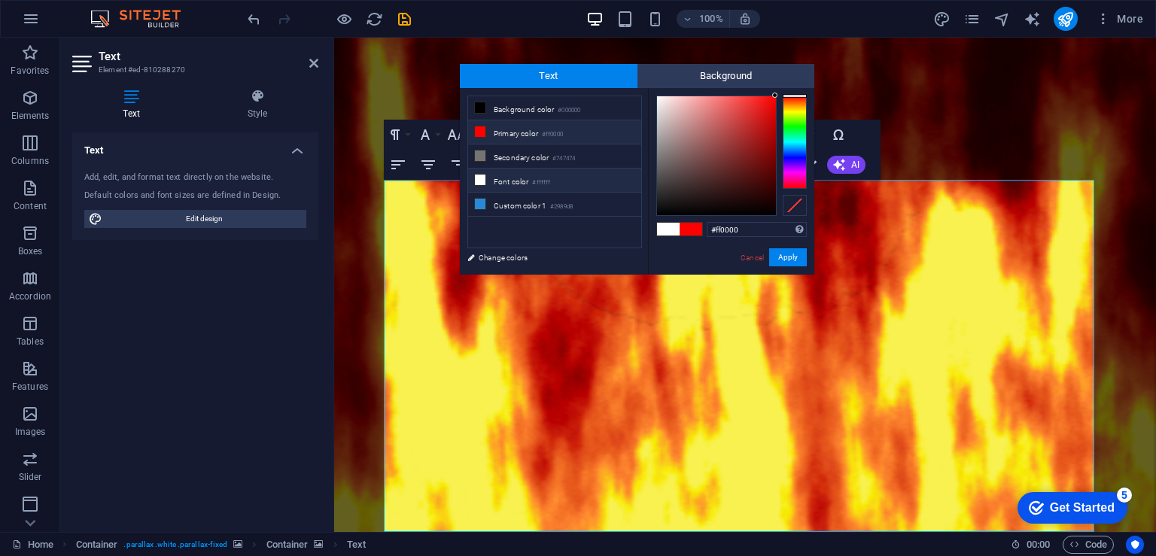
click at [520, 169] on li "Font color #ffffff" at bounding box center [554, 181] width 173 height 24
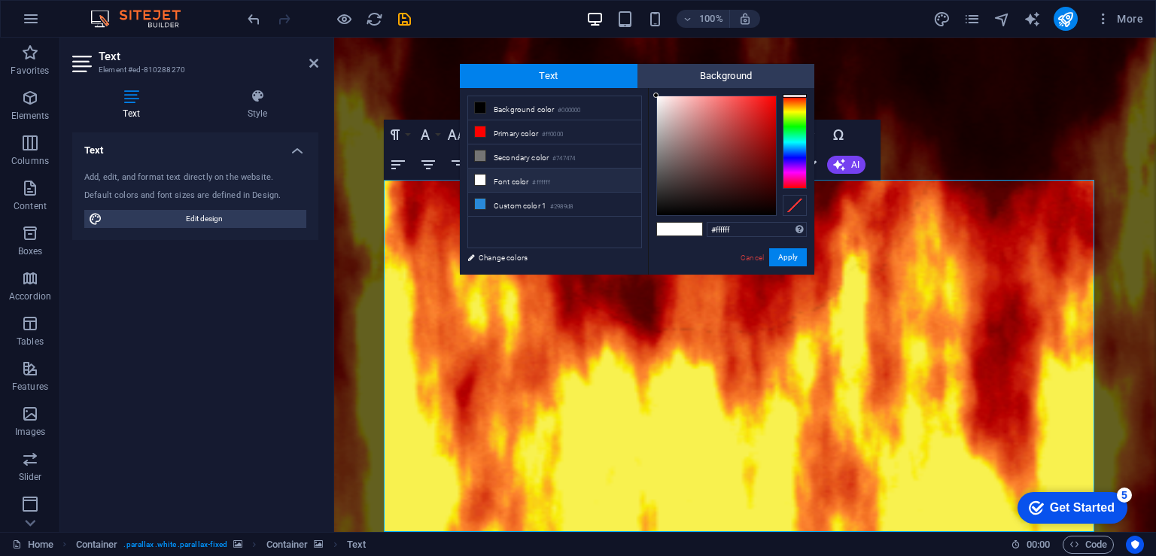
click at [519, 173] on li "Font color #ffffff" at bounding box center [554, 181] width 173 height 24
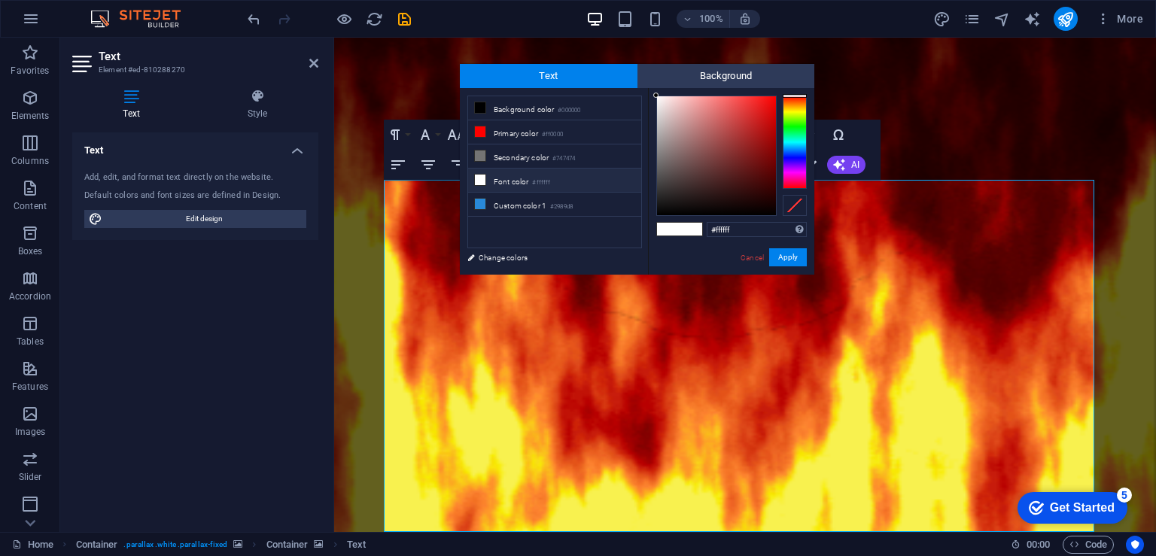
click at [519, 173] on li "Font color #ffffff" at bounding box center [554, 181] width 173 height 24
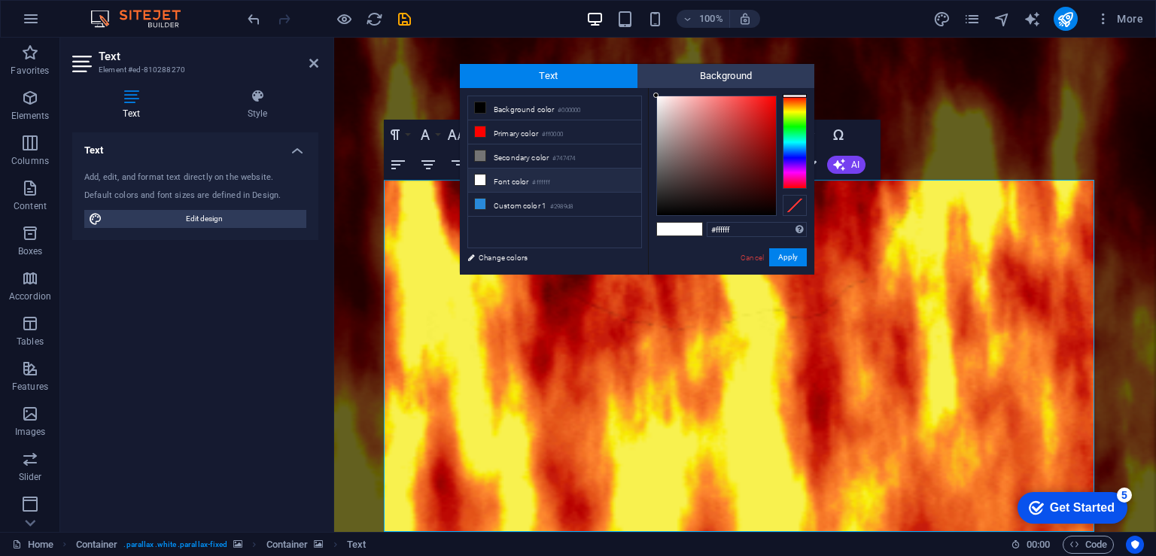
click at [519, 173] on li "Font color #ffffff" at bounding box center [554, 181] width 173 height 24
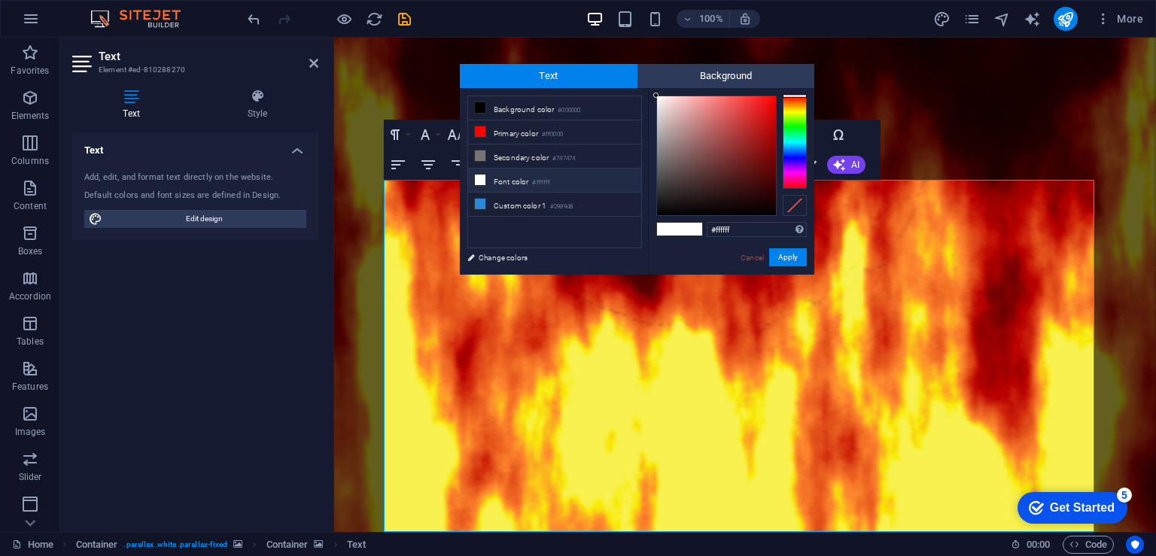
click at [519, 173] on li "Font color #ffffff" at bounding box center [554, 181] width 173 height 24
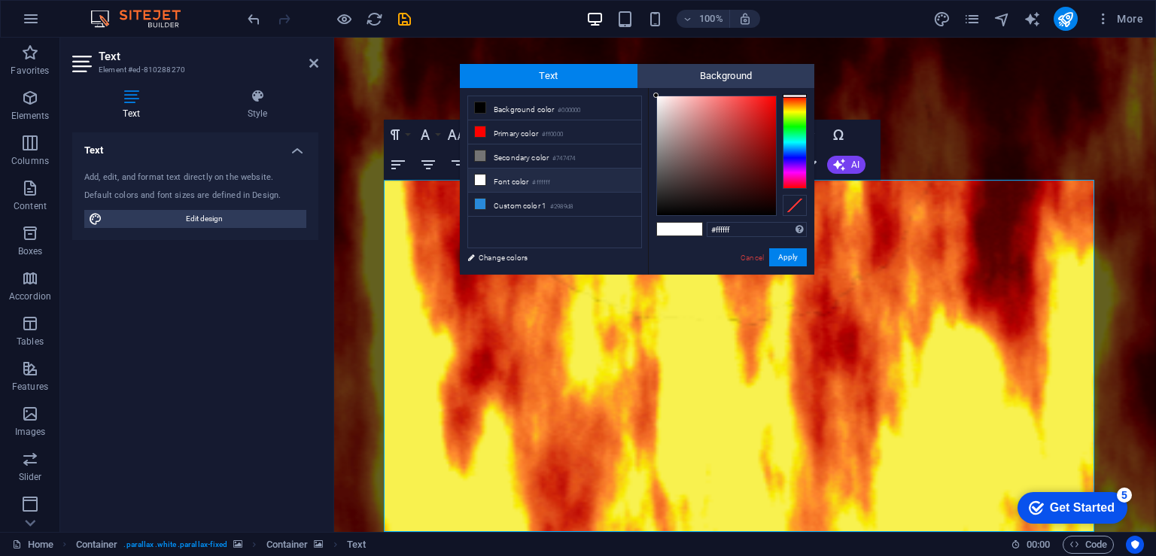
drag, startPoint x: 519, startPoint y: 173, endPoint x: 575, endPoint y: 193, distance: 59.3
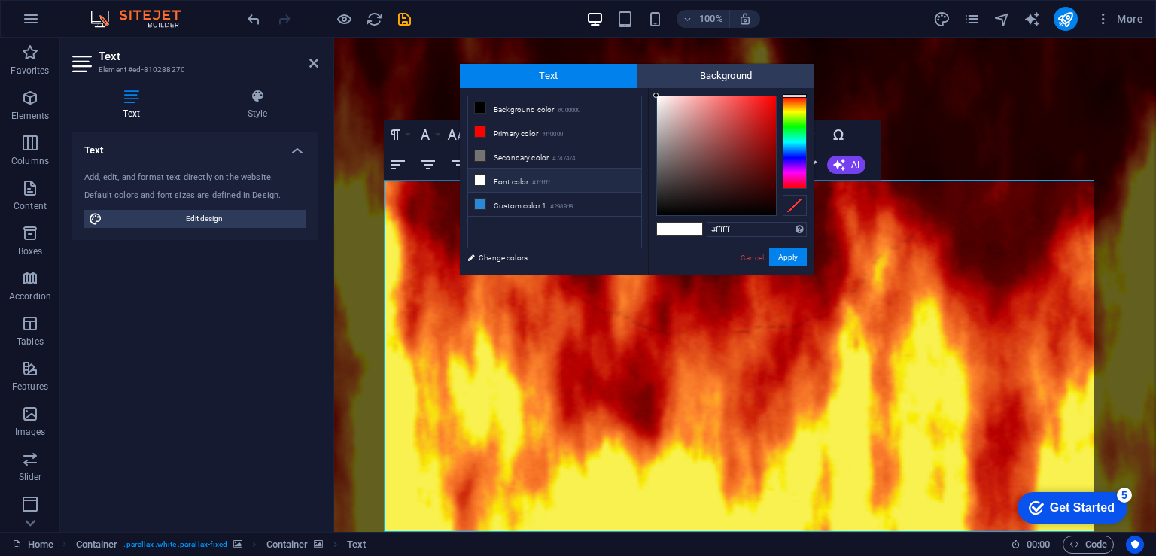
click at [521, 174] on li "Font color #ffffff" at bounding box center [554, 181] width 173 height 24
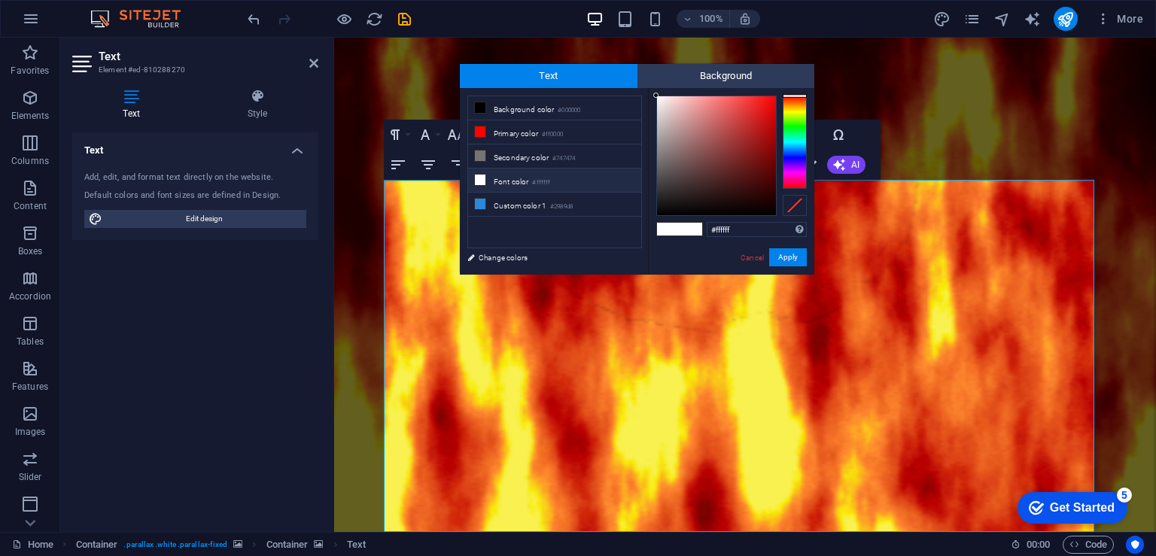
click at [674, 233] on span at bounding box center [668, 229] width 23 height 13
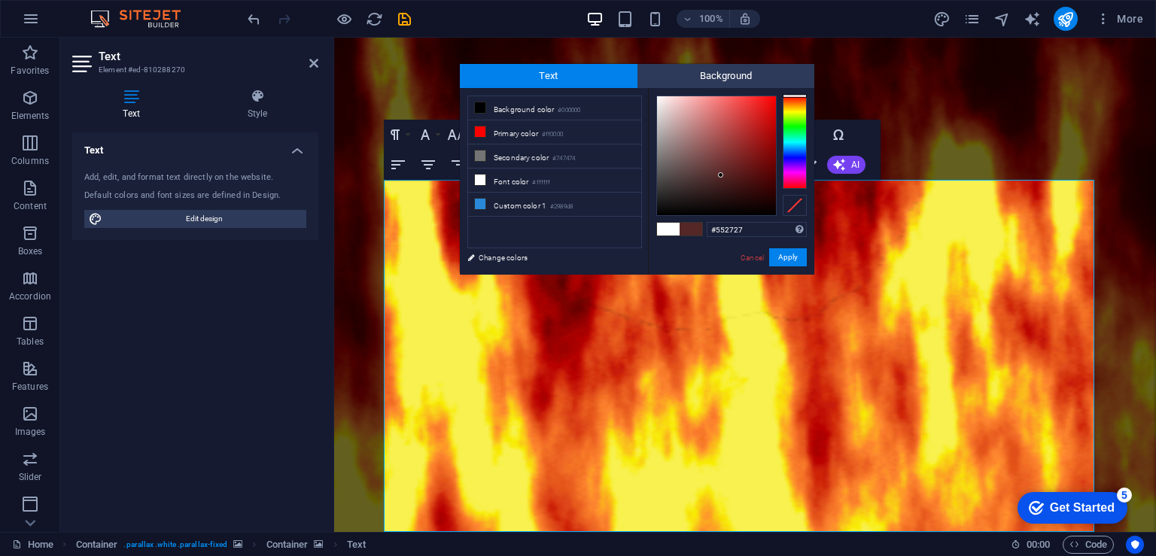
click at [721, 175] on div at bounding box center [716, 155] width 119 height 119
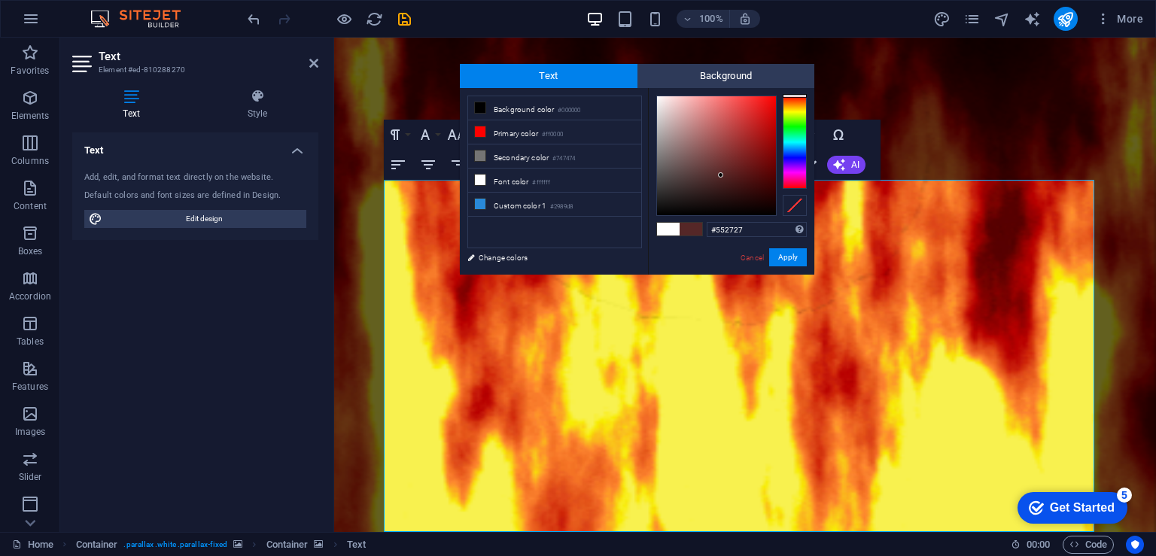
click at [692, 227] on span at bounding box center [691, 229] width 23 height 13
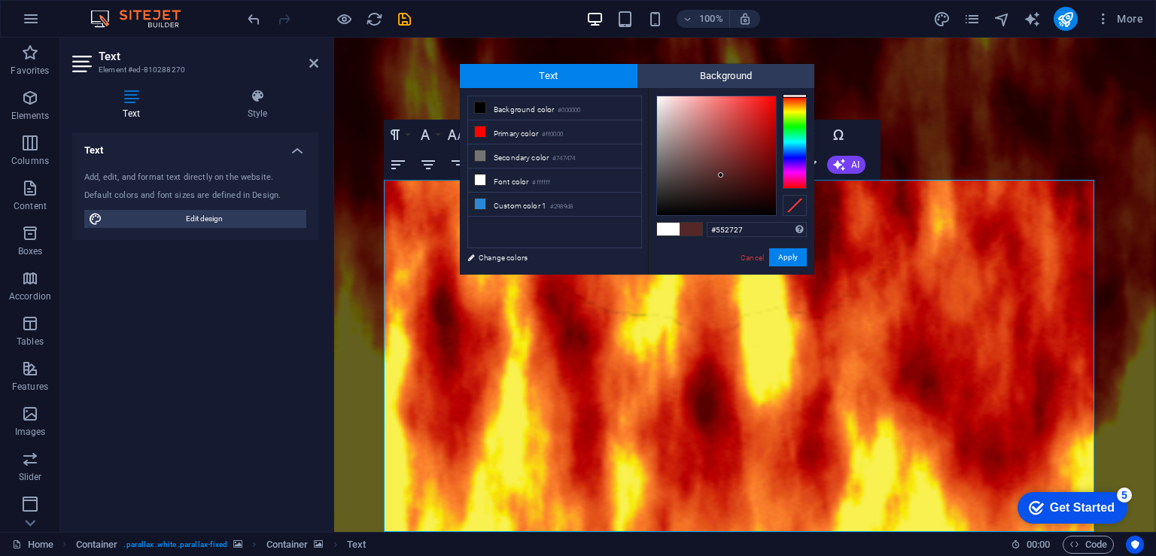
drag, startPoint x: 692, startPoint y: 227, endPoint x: 659, endPoint y: 230, distance: 34.0
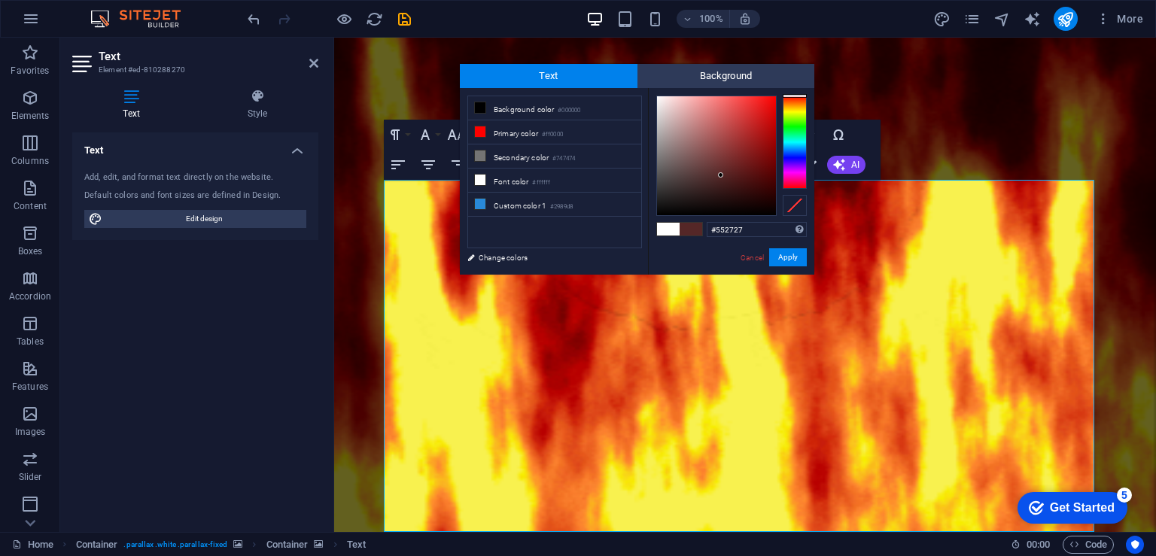
click at [691, 227] on span at bounding box center [691, 229] width 23 height 13
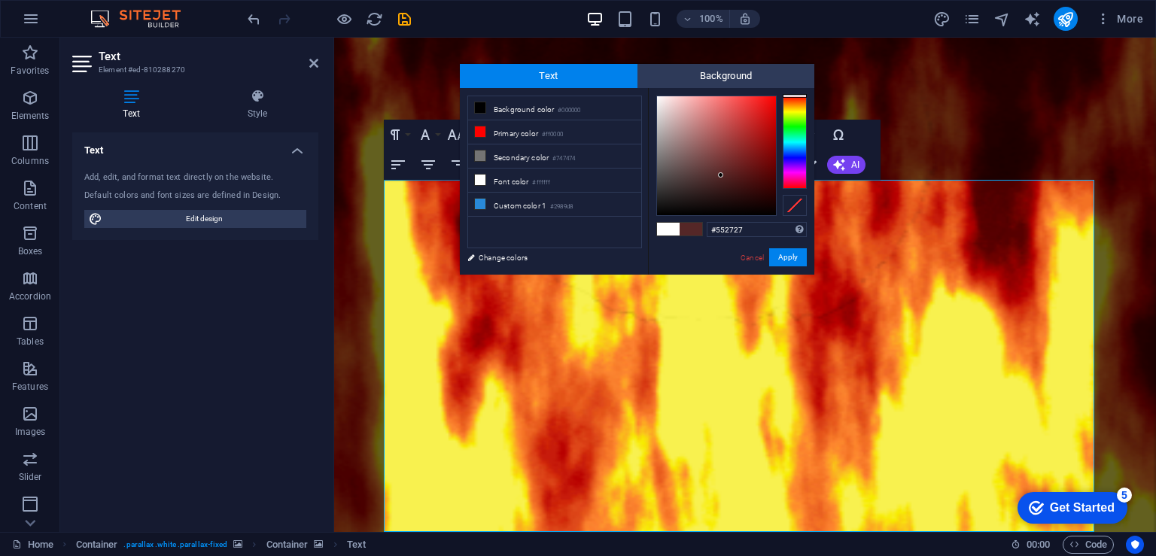
click at [659, 230] on span at bounding box center [668, 229] width 23 height 13
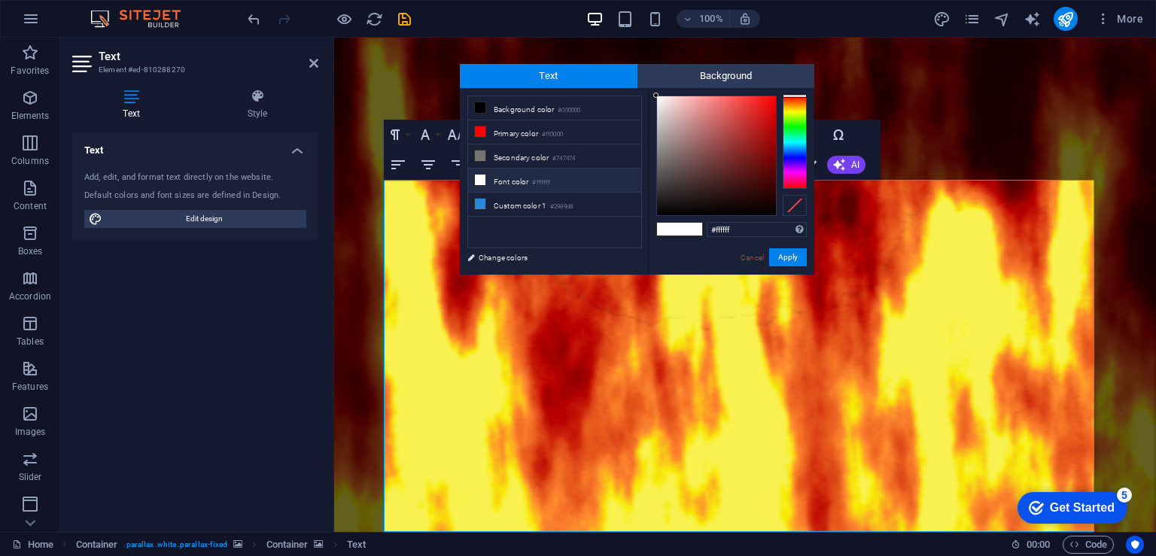
click at [800, 101] on div at bounding box center [795, 142] width 24 height 93
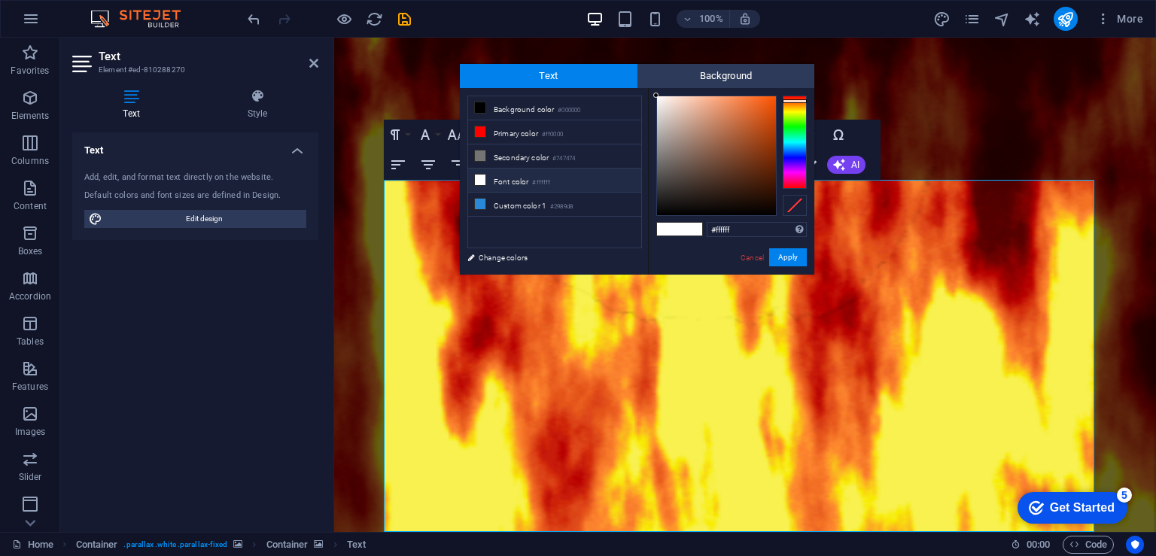
click at [800, 96] on div at bounding box center [795, 142] width 24 height 93
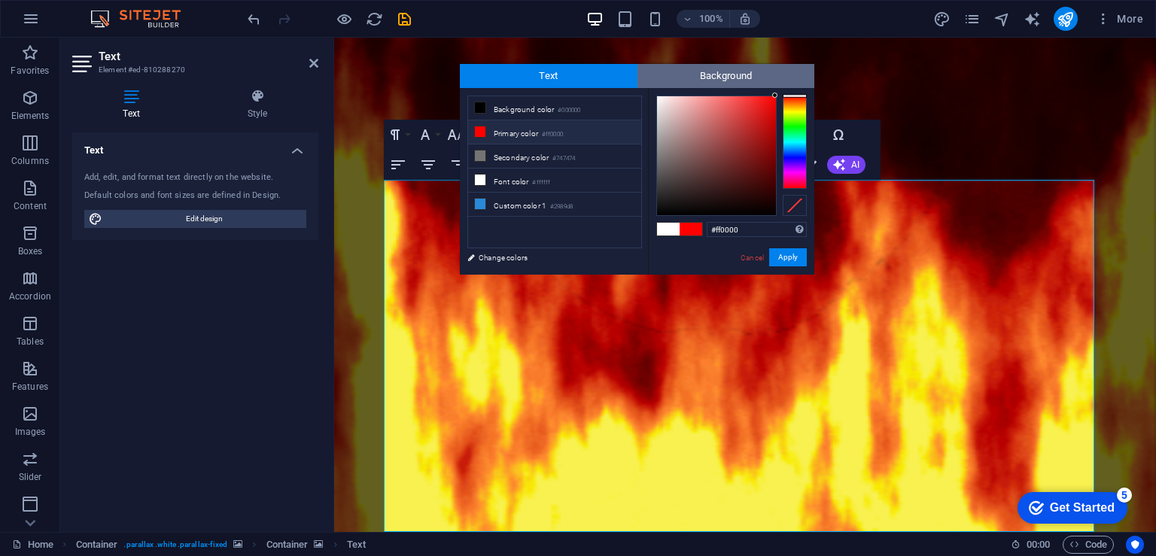
drag, startPoint x: 727, startPoint y: 126, endPoint x: 798, endPoint y: 81, distance: 83.9
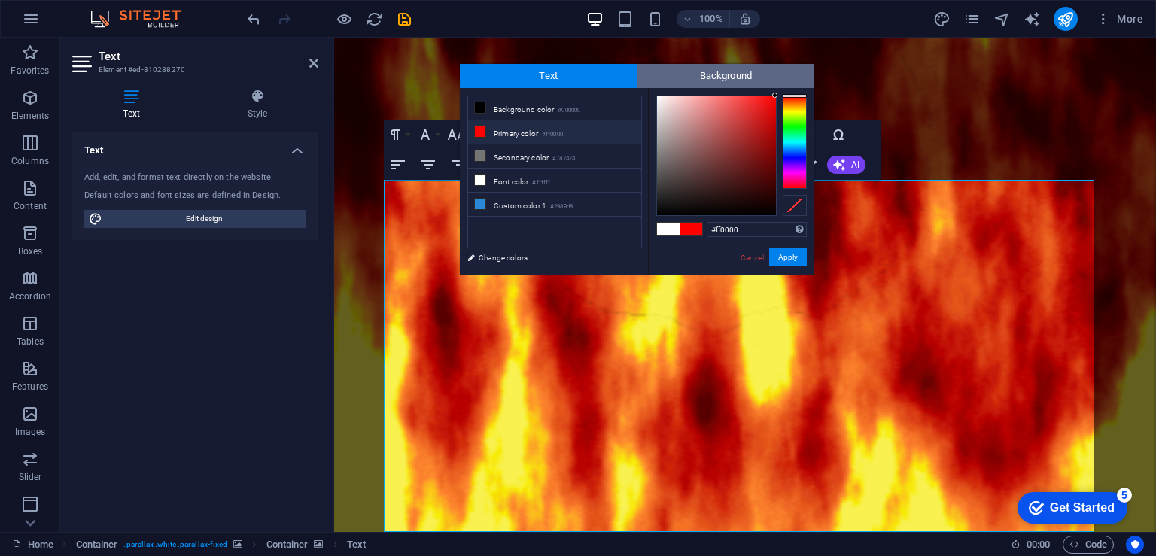
click at [798, 81] on div "Text Background less Background color #000000 Primary color #ff0000 Secondary c…" at bounding box center [637, 169] width 355 height 211
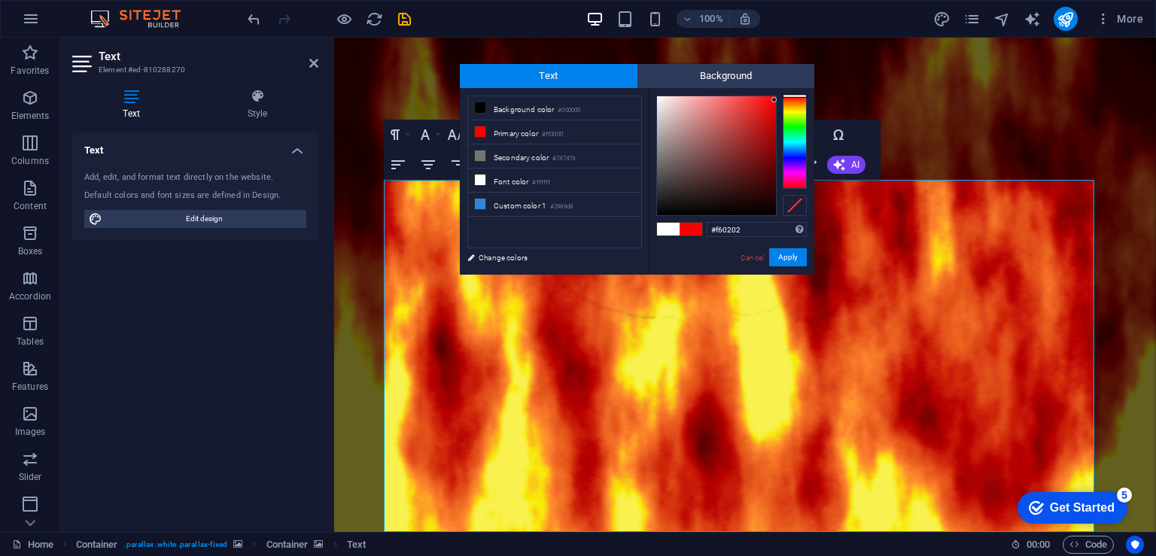
click at [774, 100] on div at bounding box center [773, 99] width 5 height 5
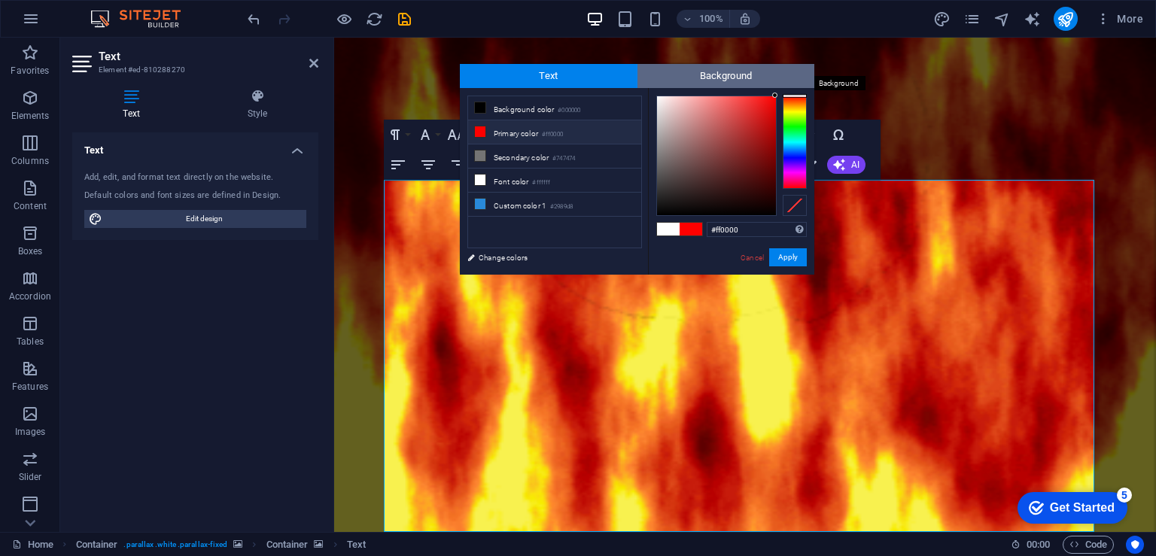
drag, startPoint x: 759, startPoint y: 117, endPoint x: 787, endPoint y: 84, distance: 43.3
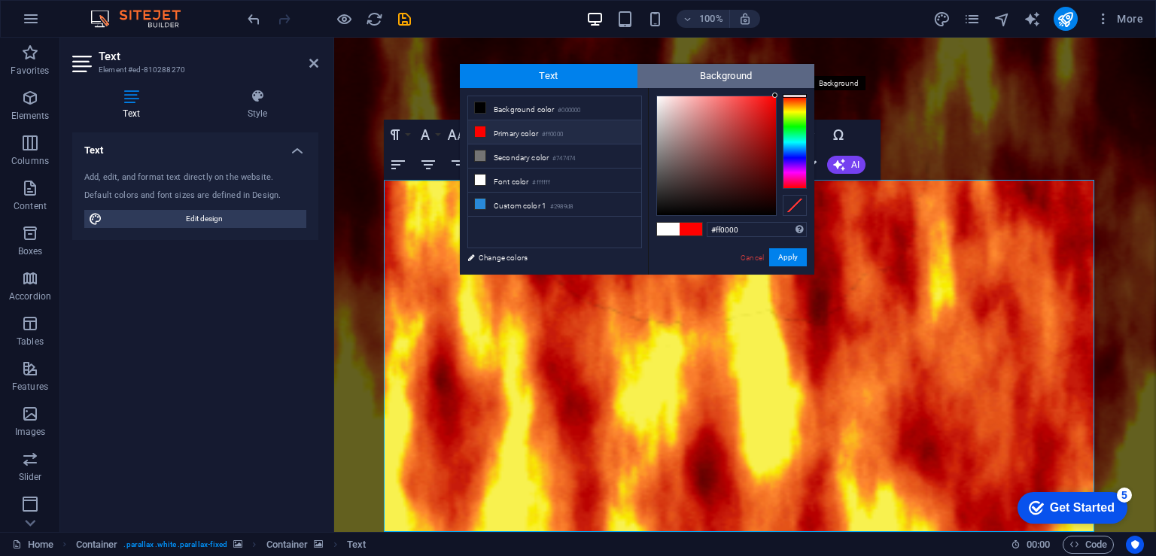
click at [787, 84] on div "Text Background less Background color #000000 Primary color #ff0000 Secondary c…" at bounding box center [637, 169] width 355 height 211
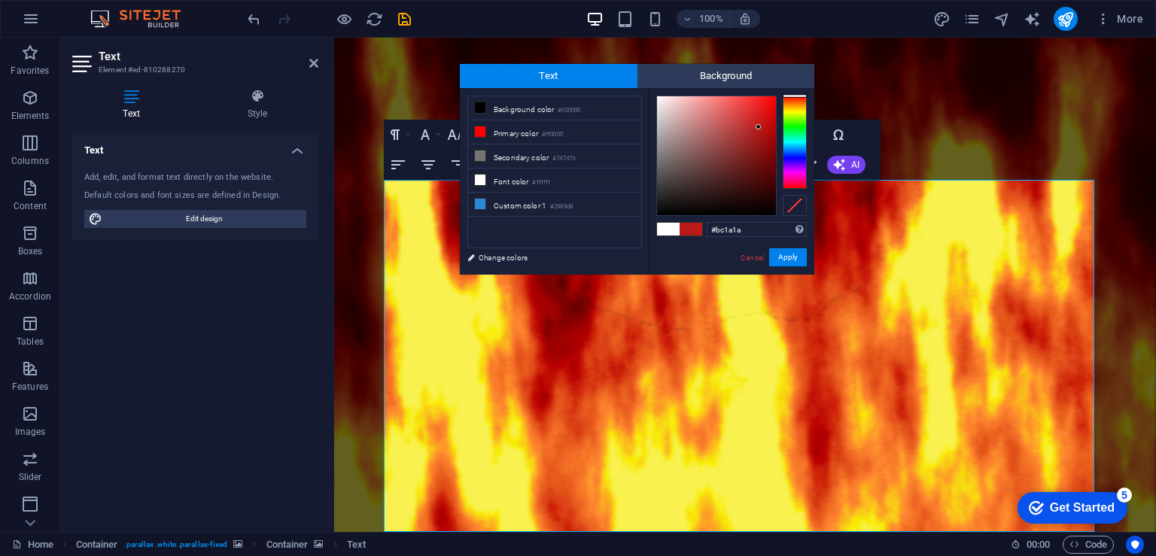
click at [759, 127] on div at bounding box center [758, 126] width 5 height 5
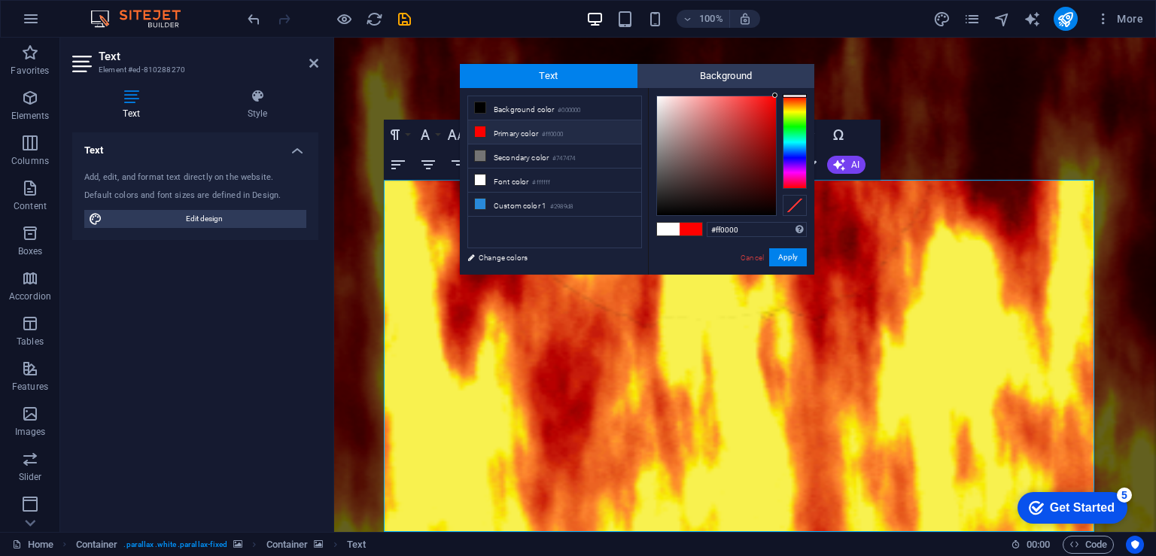
drag, startPoint x: 758, startPoint y: 126, endPoint x: 784, endPoint y: 91, distance: 43.7
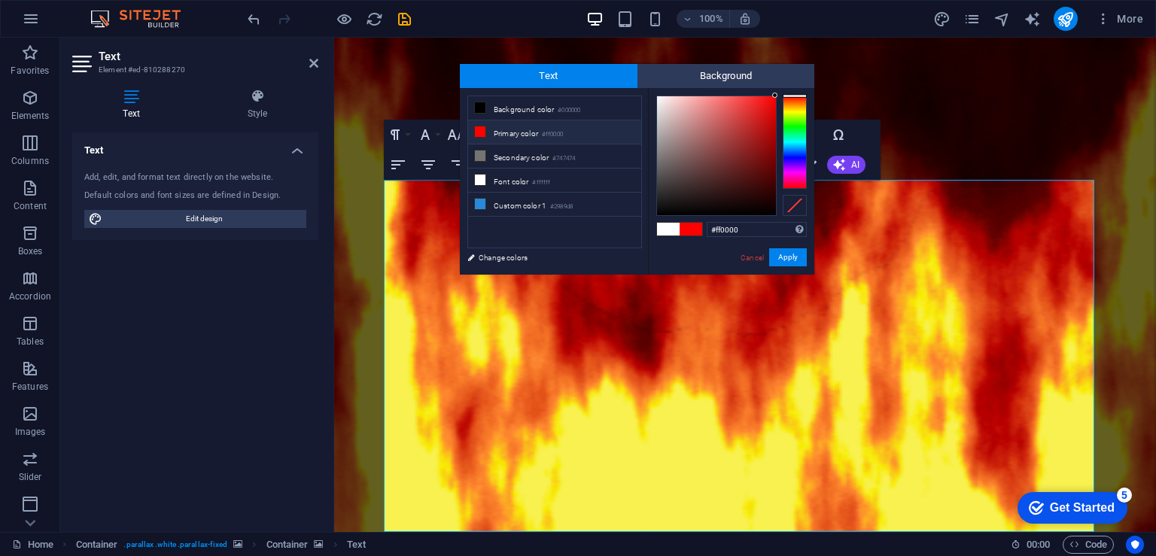
click at [784, 91] on div "#ff0000 Supported formats #0852ed rgb(8, 82, 237) rgba(8, 82, 237, 90%) hsv(221…" at bounding box center [731, 290] width 166 height 405
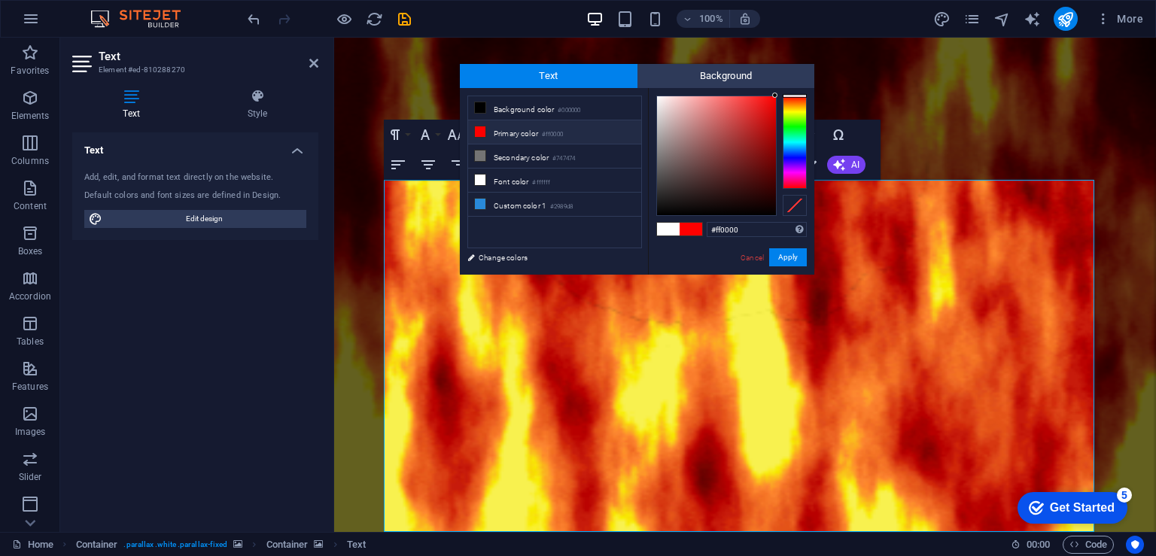
click at [784, 91] on div "#ff0000 Supported formats #0852ed rgb(8, 82, 237) rgba(8, 82, 237, 90%) hsv(221…" at bounding box center [731, 290] width 166 height 405
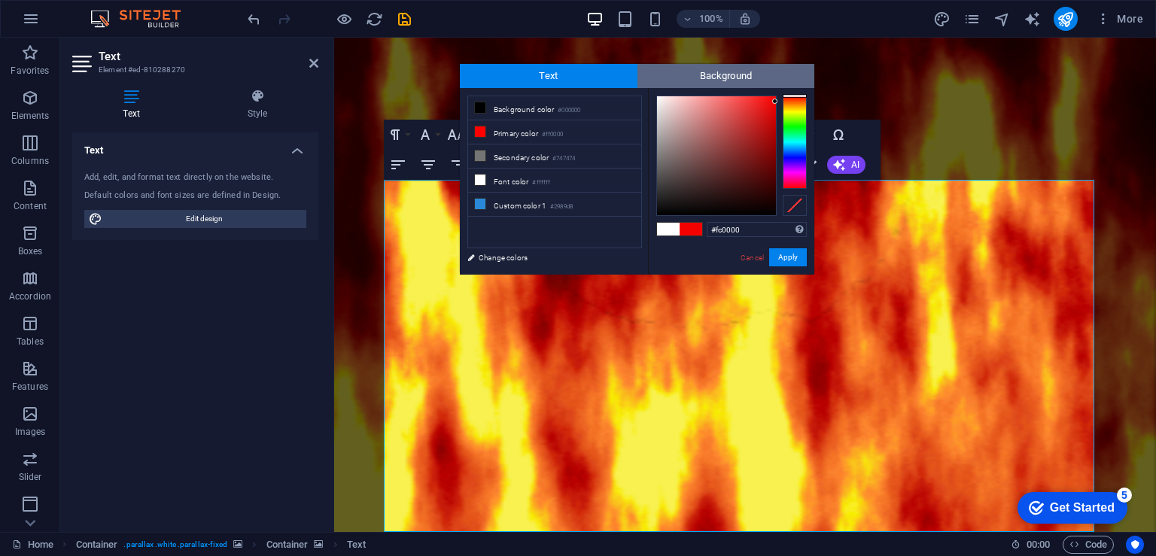
type input "#ff0000"
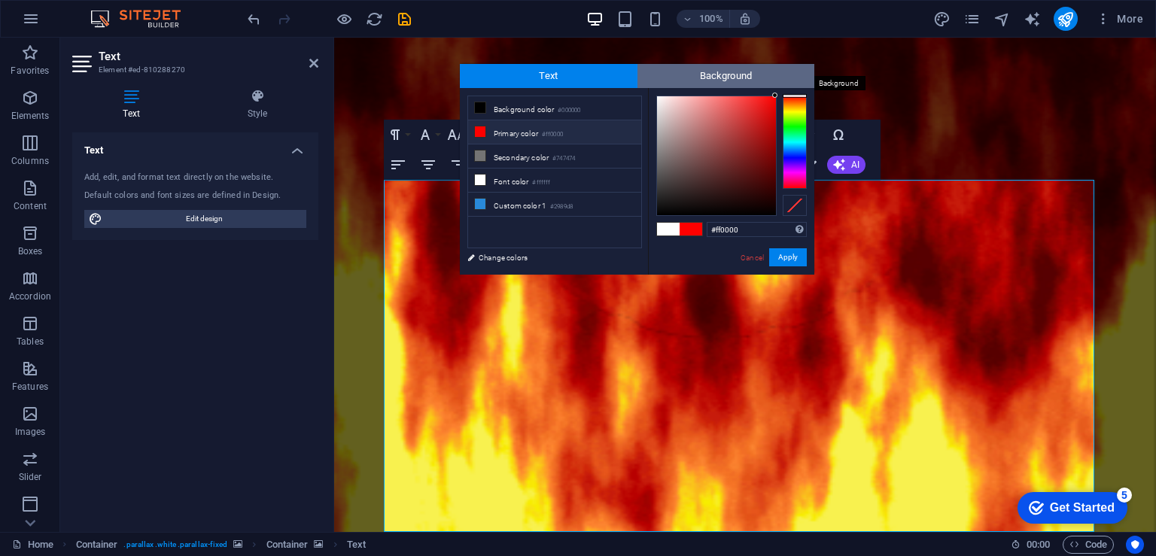
click at [795, 84] on span "Background" at bounding box center [726, 76] width 178 height 24
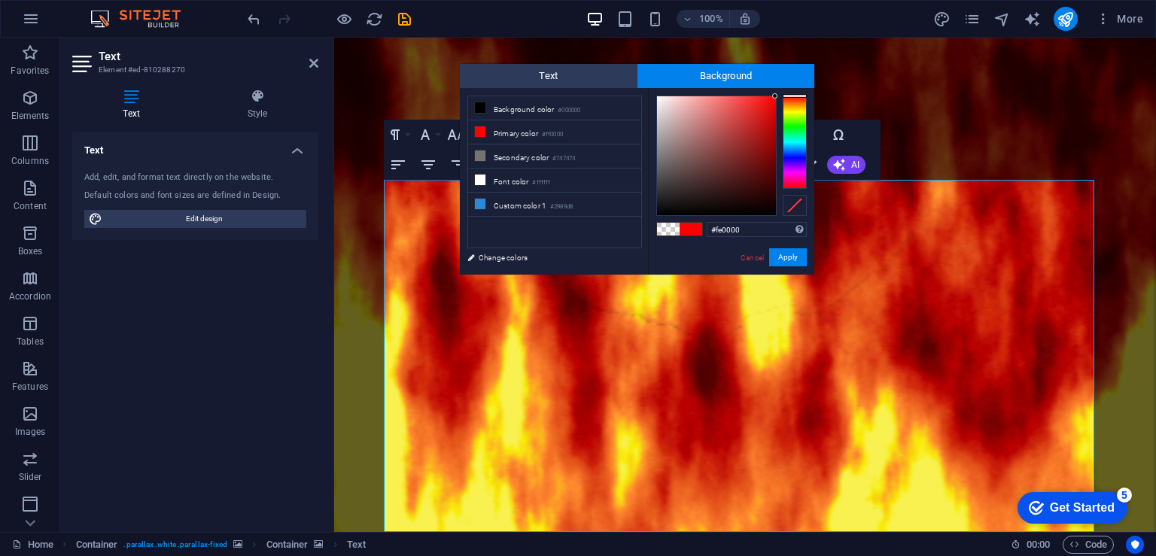
drag, startPoint x: 732, startPoint y: 154, endPoint x: 780, endPoint y: 96, distance: 75.4
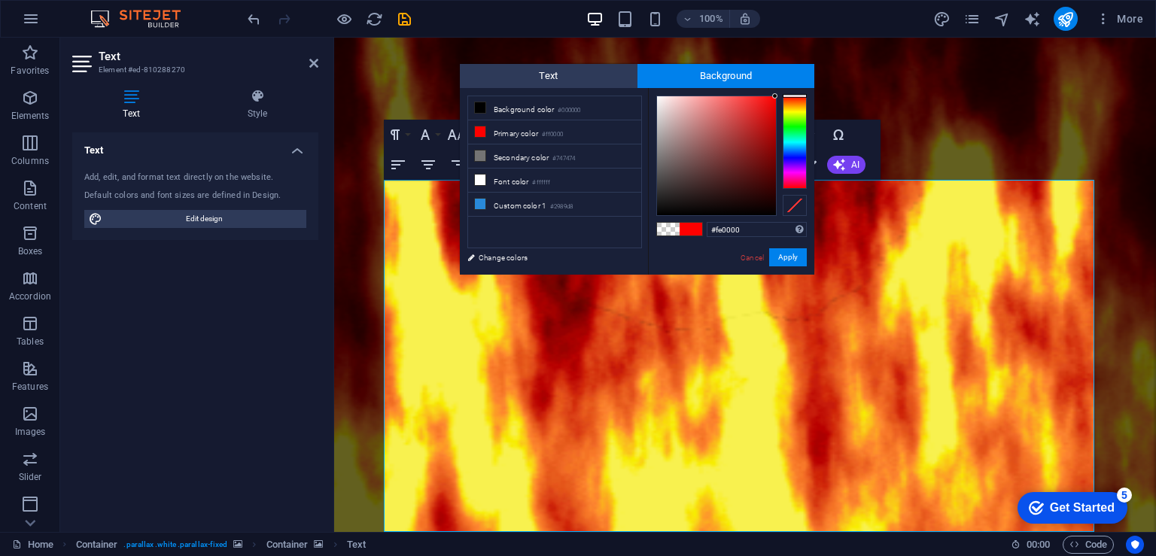
click at [780, 96] on div at bounding box center [731, 156] width 151 height 120
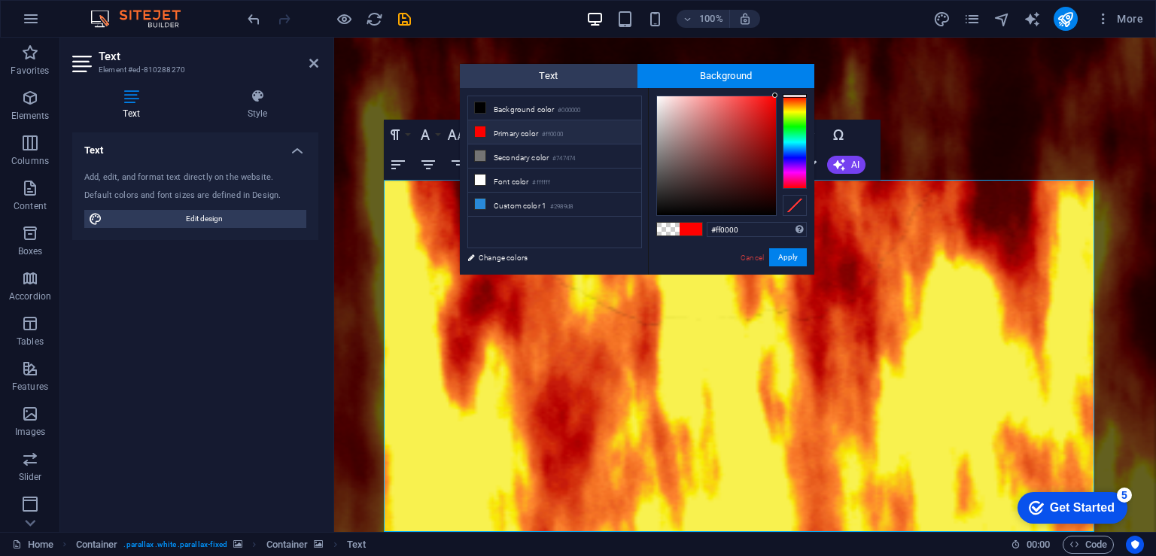
click at [777, 94] on div "#ff0000 Supported formats #0852ed rgb(8, 82, 237) rgba(8, 82, 237, 90%) hsv(221…" at bounding box center [731, 290] width 166 height 405
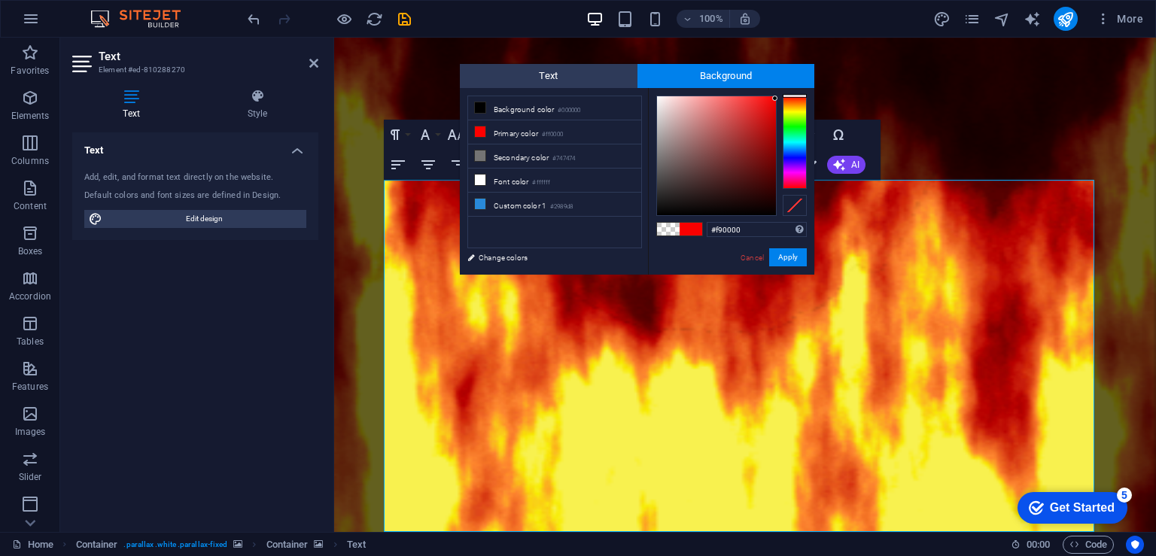
click at [775, 99] on div at bounding box center [774, 98] width 5 height 5
drag, startPoint x: 791, startPoint y: 259, endPoint x: 572, endPoint y: 221, distance: 222.2
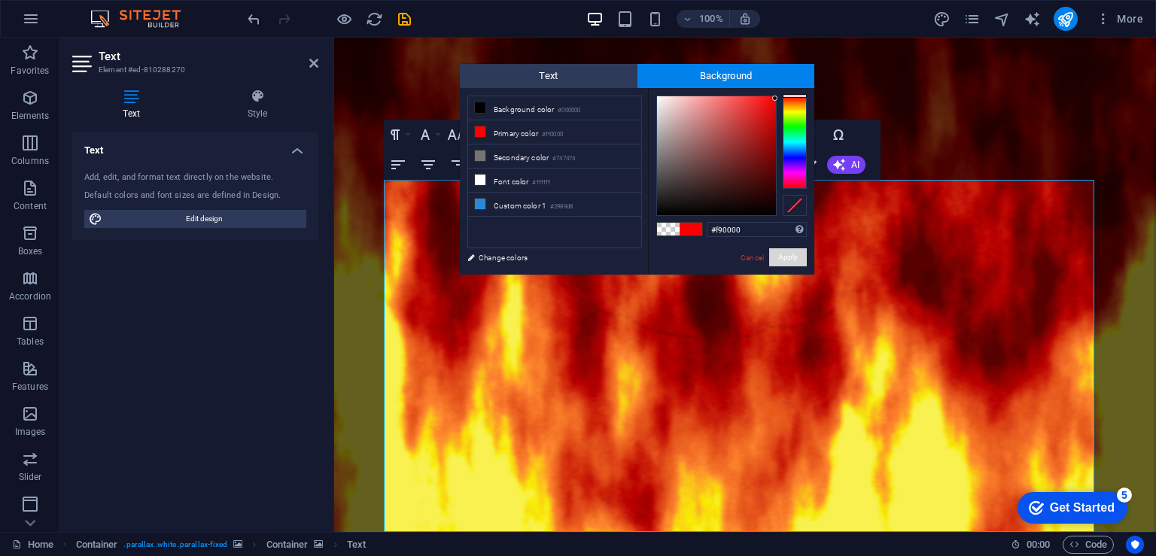
click at [594, 232] on div "less Background color #000000 Primary color #ff0000 Secondary color #747474 Fon…" at bounding box center [637, 181] width 355 height 187
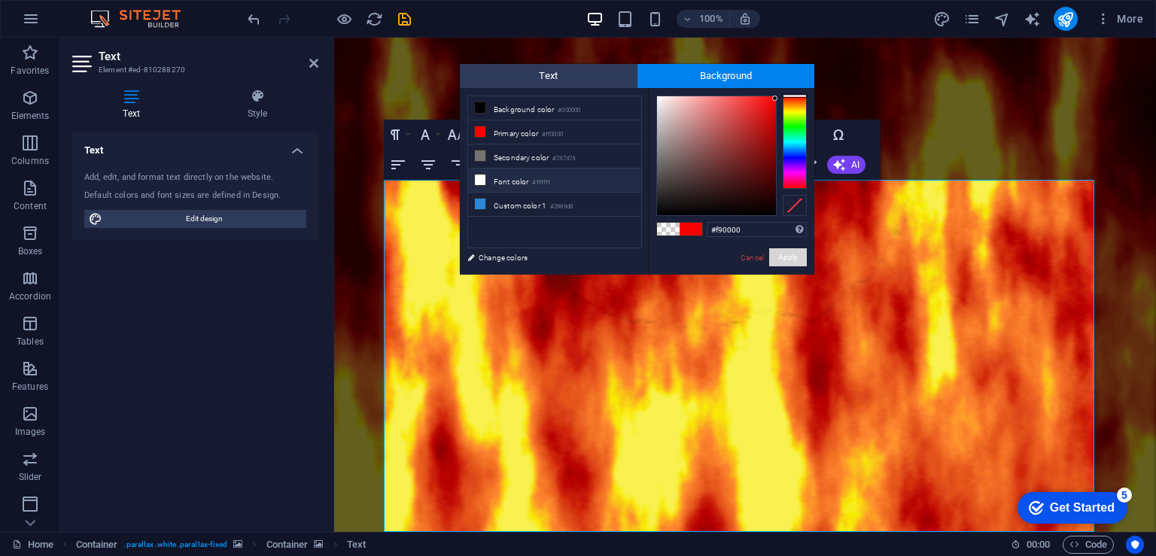
click at [528, 180] on li "Font color #ffffff" at bounding box center [554, 181] width 173 height 24
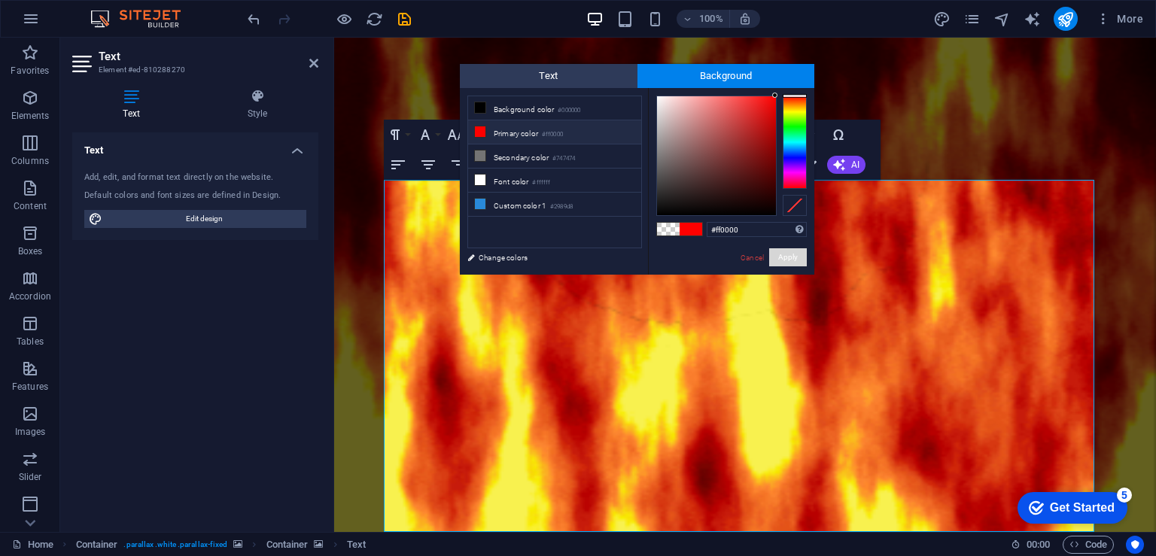
drag, startPoint x: 738, startPoint y: 145, endPoint x: 783, endPoint y: 89, distance: 71.7
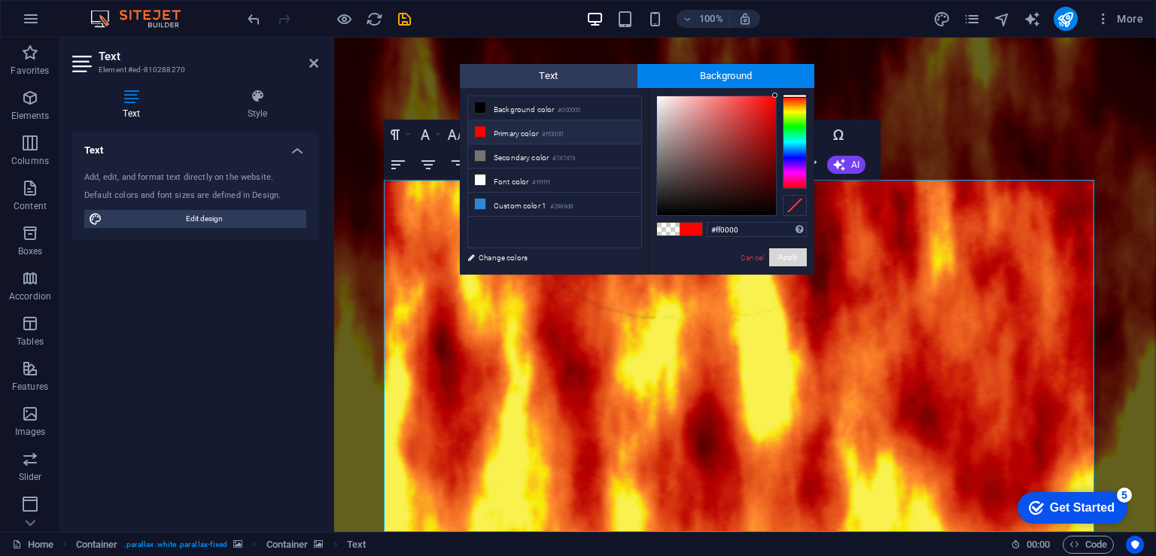
click at [783, 89] on div "#ff0000 Supported formats #0852ed rgb(8, 82, 237) rgba(8, 82, 237, 90%) hsv(221…" at bounding box center [731, 290] width 166 height 405
click at [775, 97] on div at bounding box center [774, 96] width 5 height 5
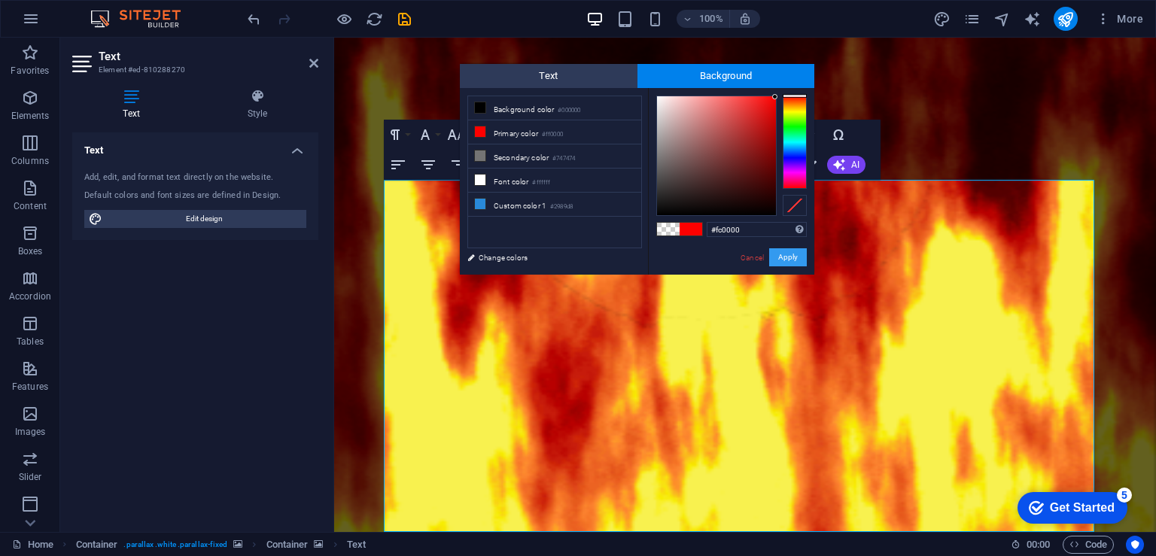
click at [787, 257] on button "Apply" at bounding box center [788, 257] width 38 height 18
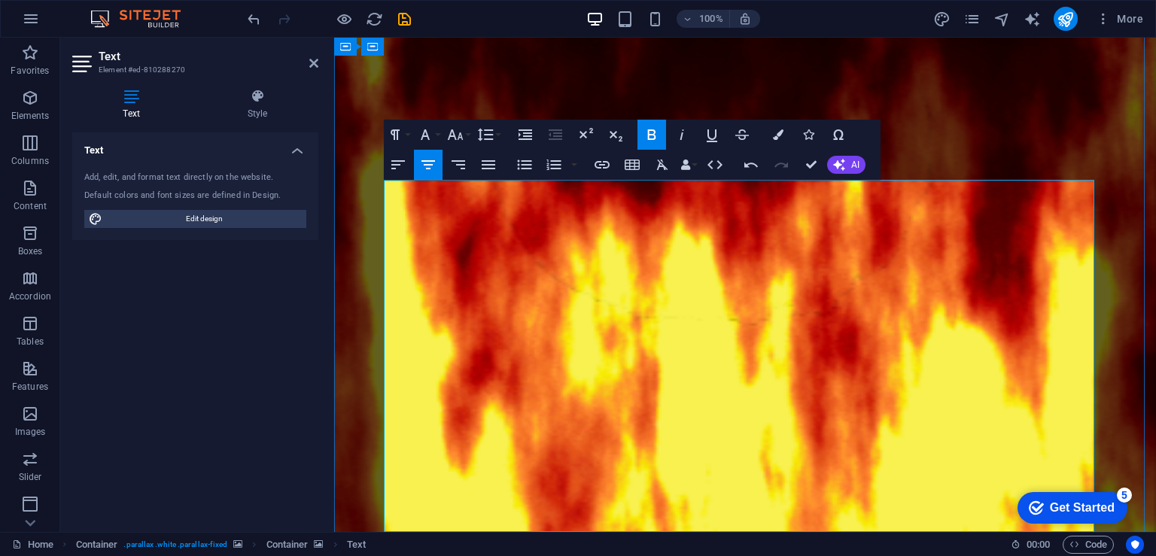
drag, startPoint x: 834, startPoint y: 368, endPoint x: 429, endPoint y: 282, distance: 413.9
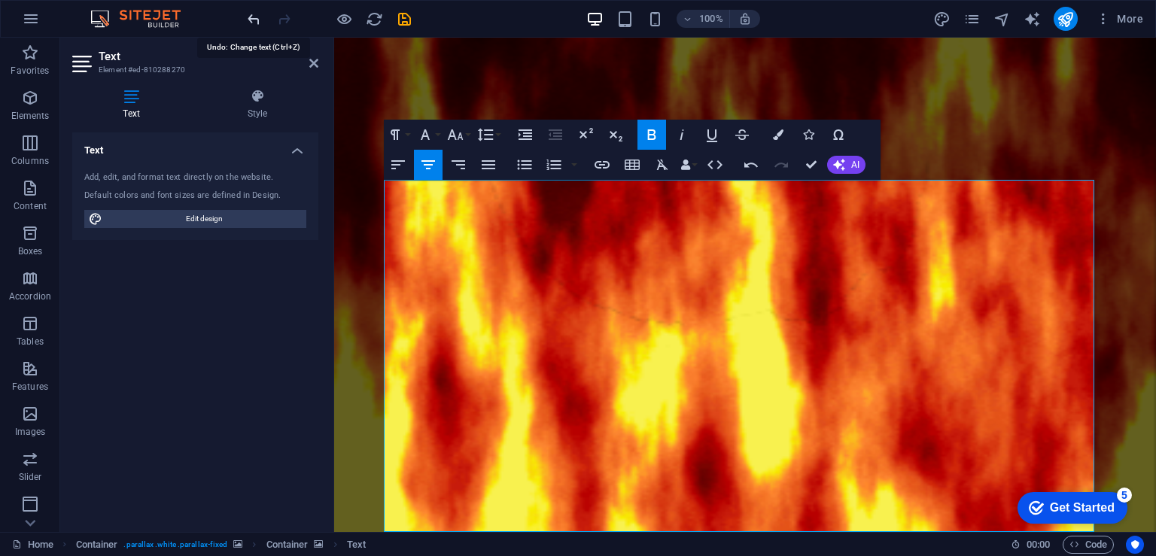
click at [248, 14] on icon "undo" at bounding box center [253, 19] width 17 height 17
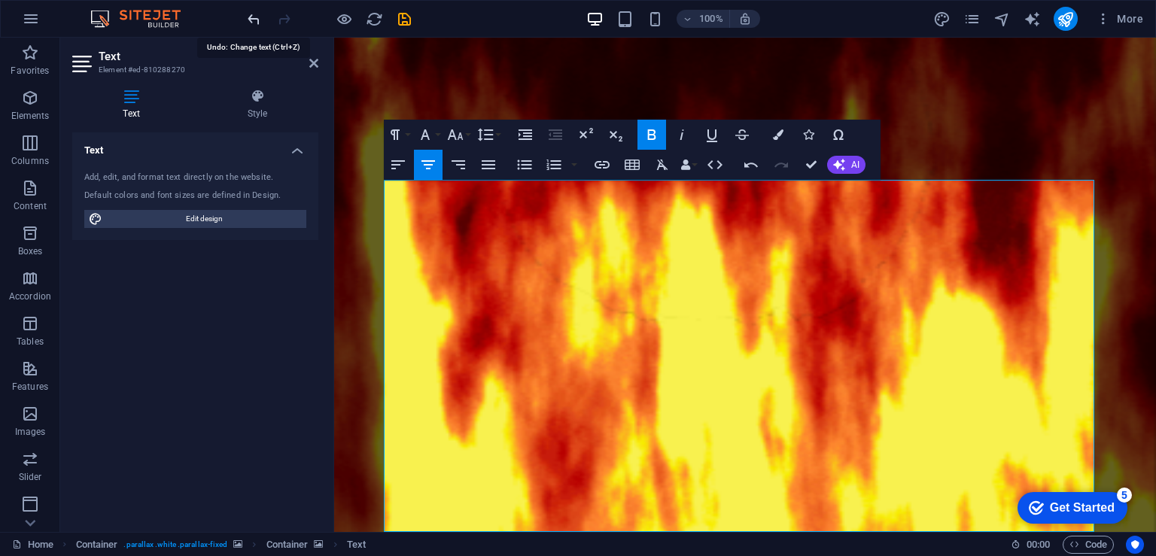
click at [259, 19] on icon "undo" at bounding box center [253, 19] width 17 height 17
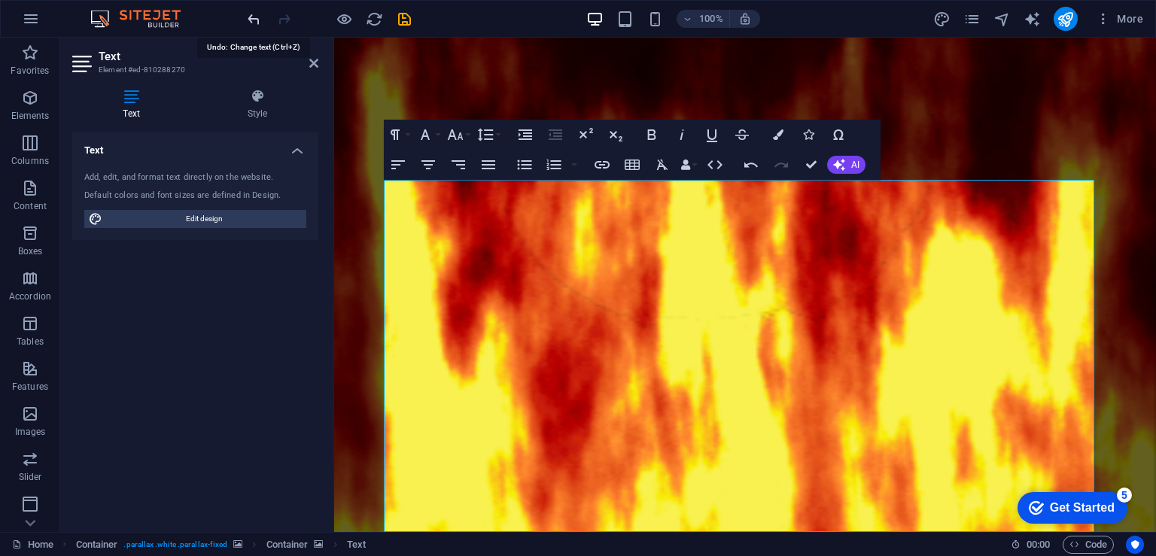
click at [259, 19] on icon "undo" at bounding box center [253, 19] width 17 height 17
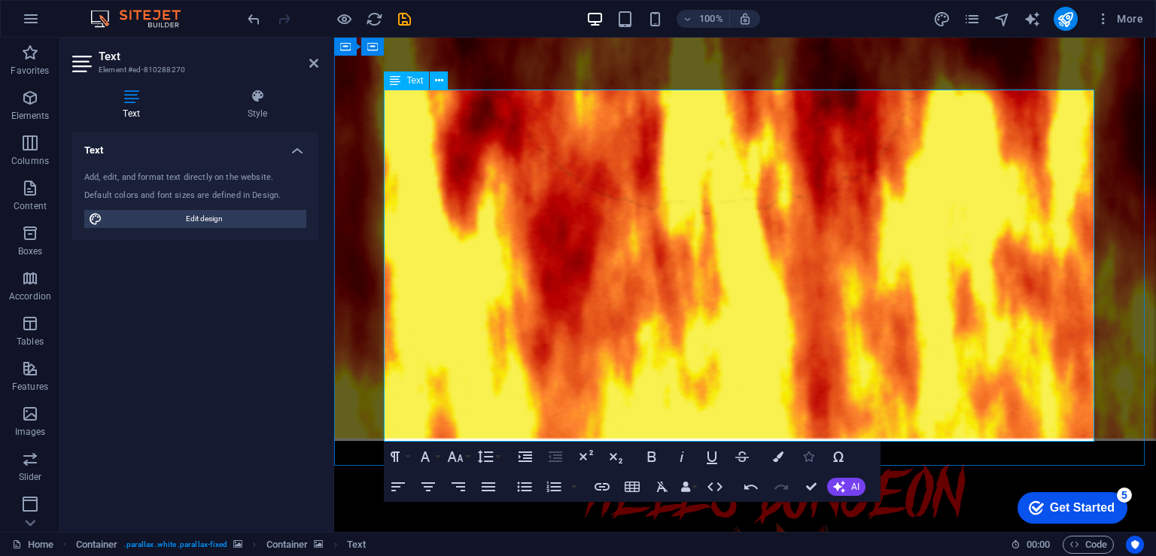
scroll to position [489, 0]
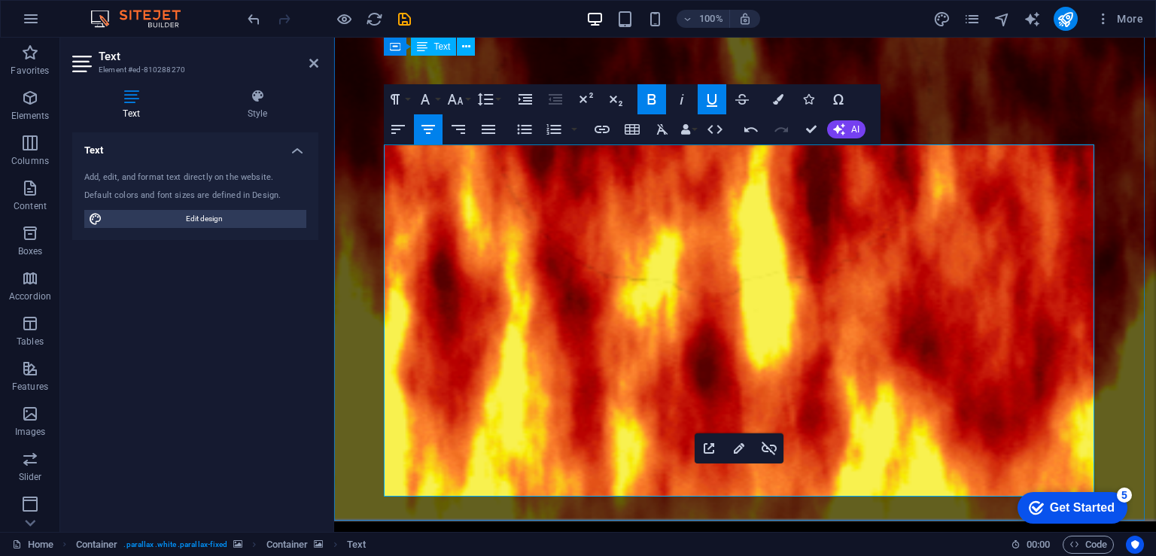
scroll to position [339, 0]
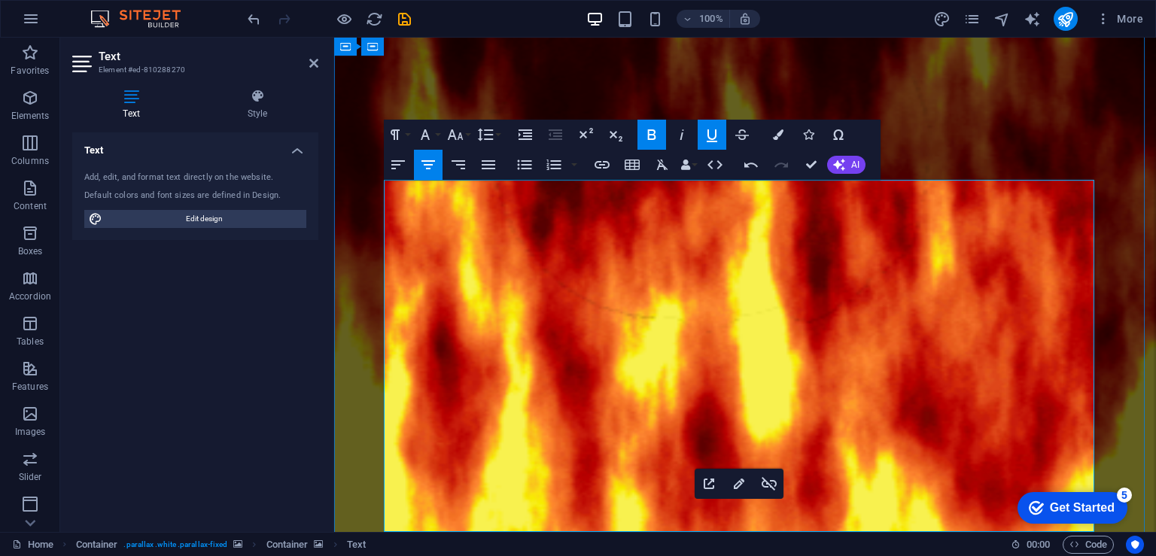
drag, startPoint x: 824, startPoint y: 522, endPoint x: 397, endPoint y: 195, distance: 538.0
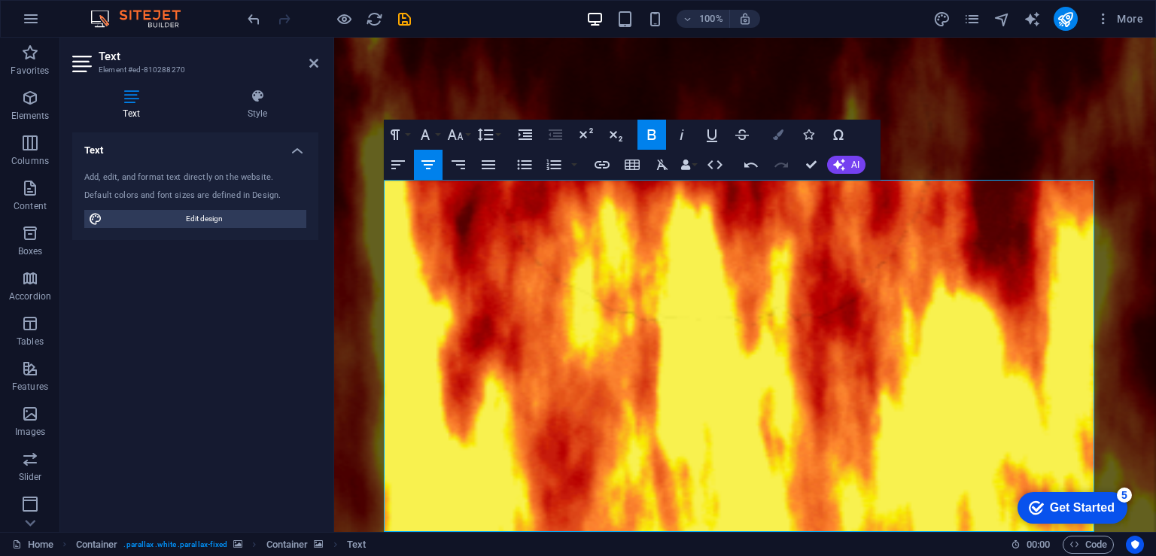
click at [777, 134] on icon "button" at bounding box center [778, 134] width 11 height 11
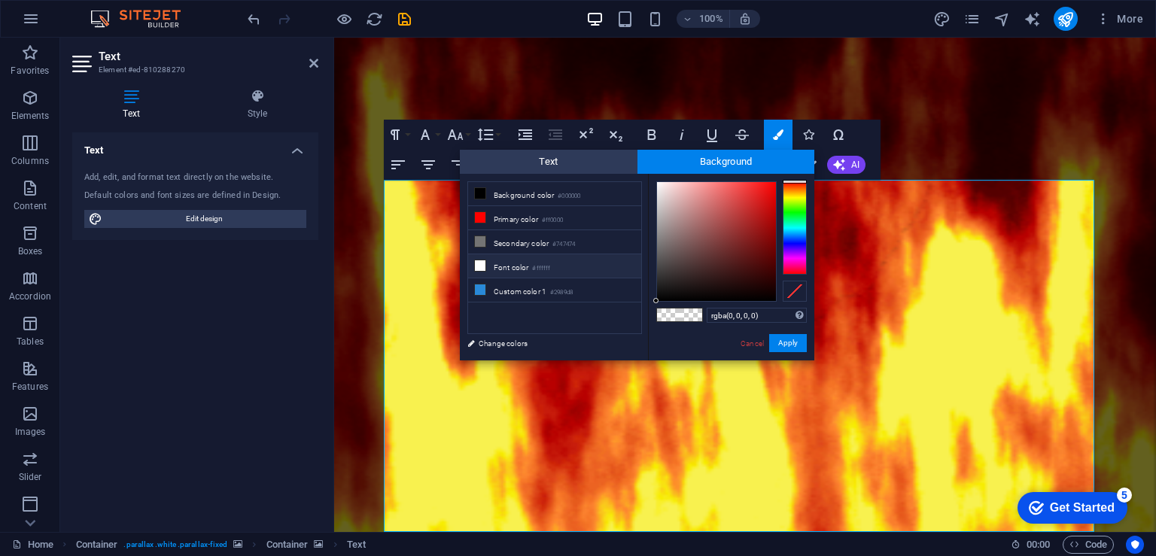
click at [481, 268] on icon at bounding box center [480, 265] width 11 height 11
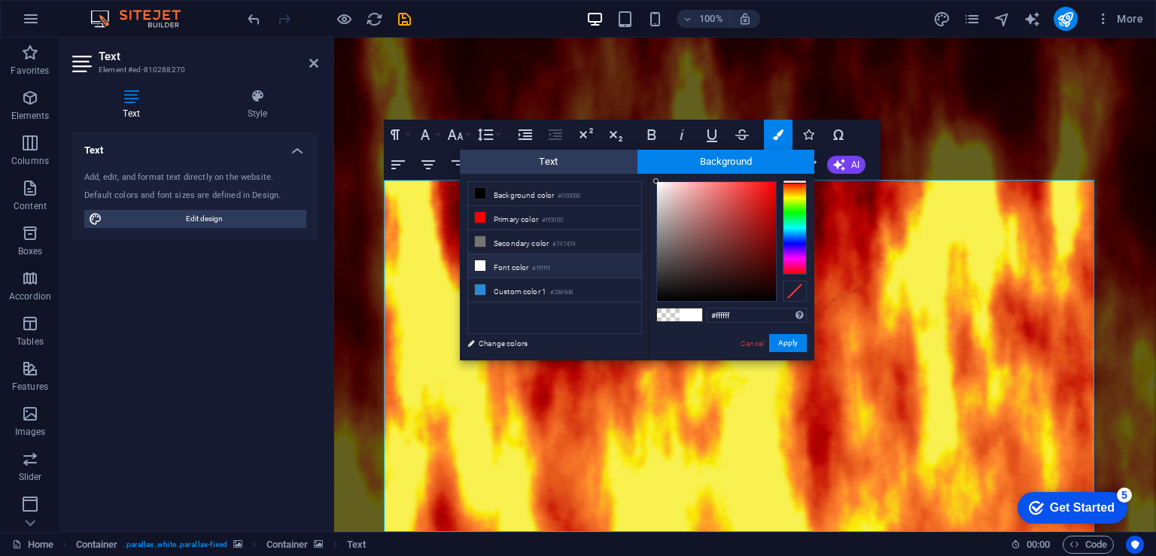
click at [693, 314] on span at bounding box center [691, 315] width 23 height 13
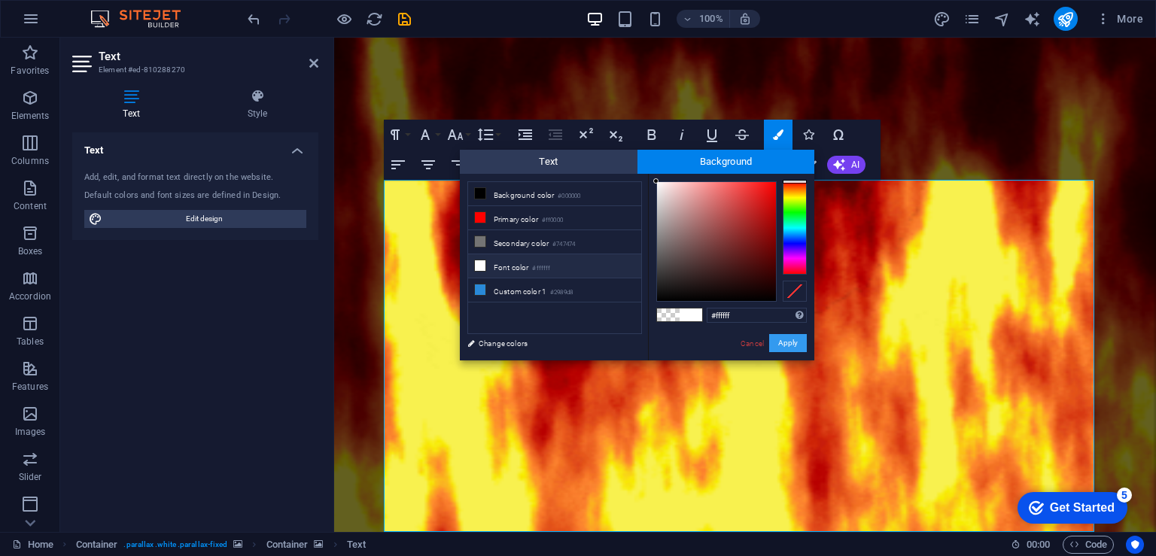
click at [798, 350] on button "Apply" at bounding box center [788, 343] width 38 height 18
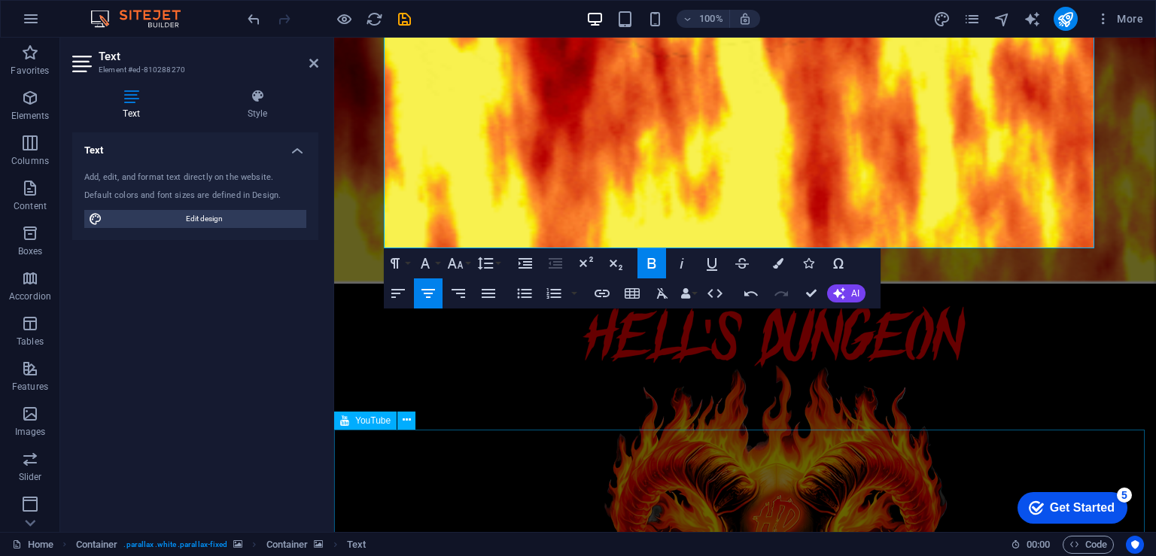
scroll to position [623, 0]
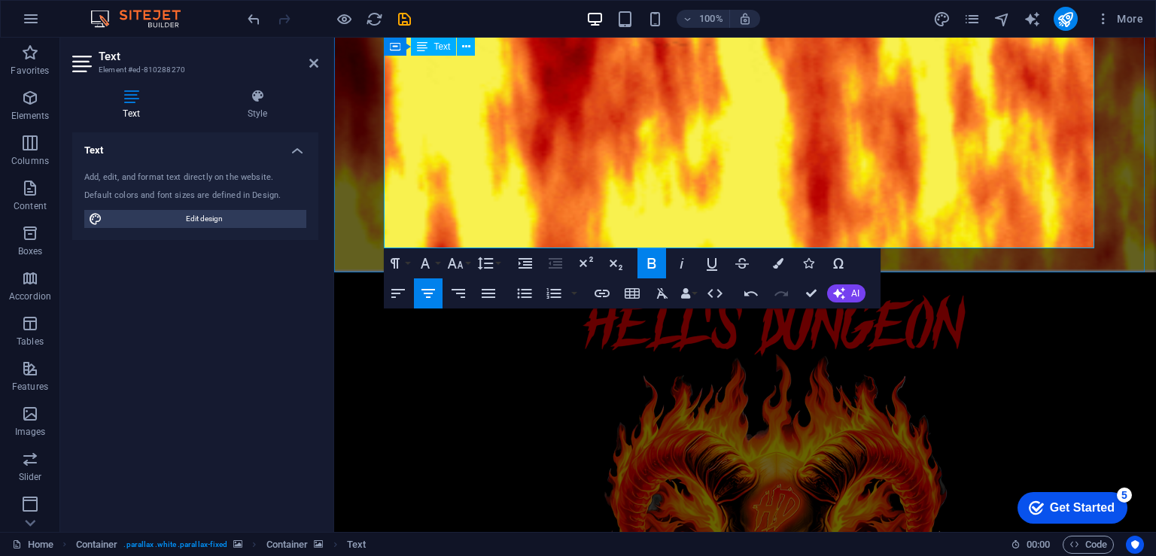
drag, startPoint x: 392, startPoint y: 197, endPoint x: 841, endPoint y: 221, distance: 449.2
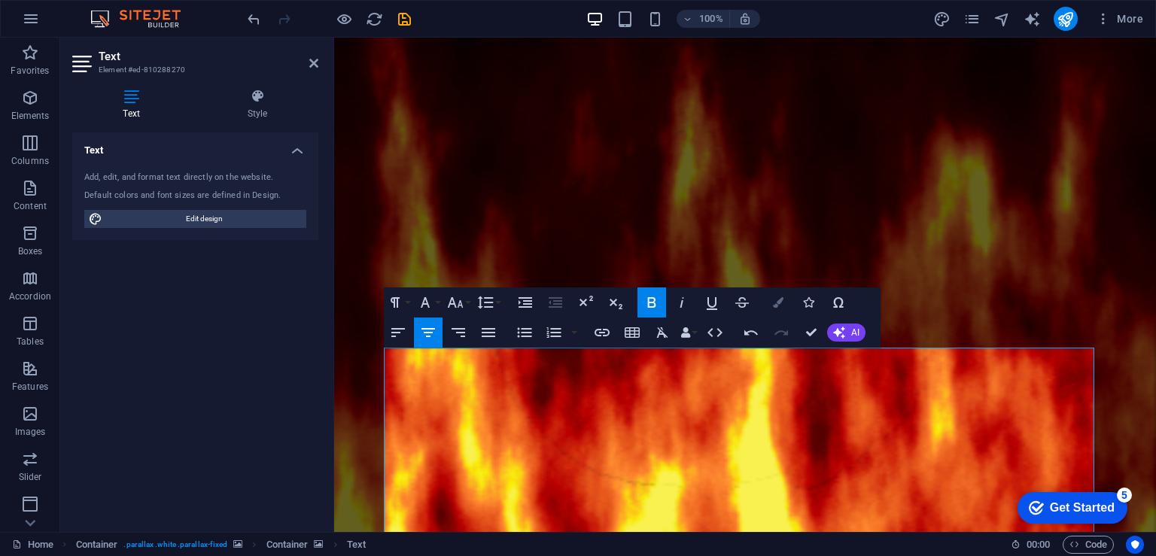
click at [777, 303] on icon "button" at bounding box center [778, 302] width 11 height 11
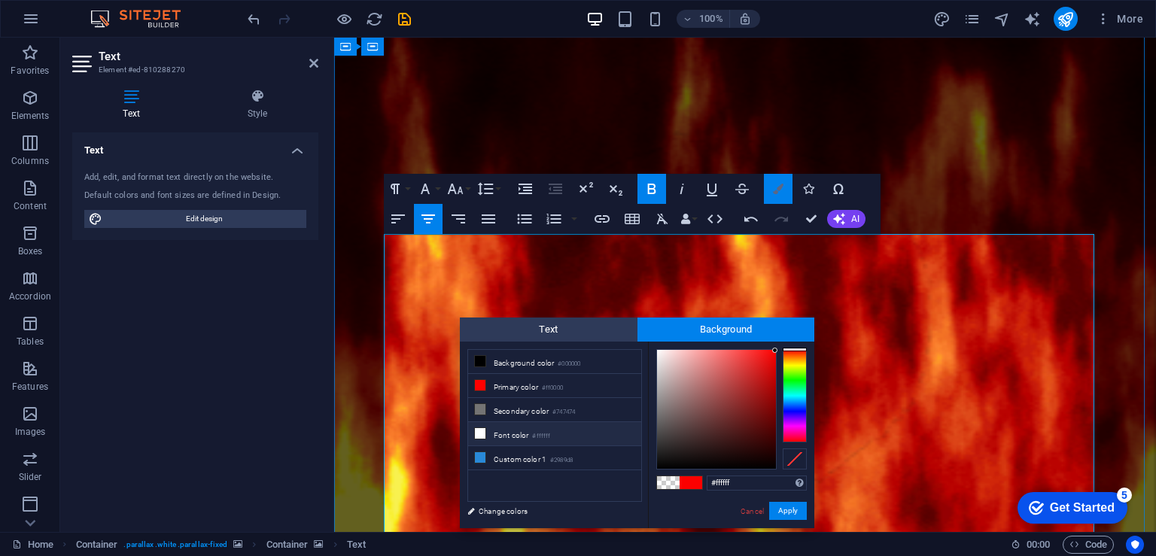
scroll to position [285, 0]
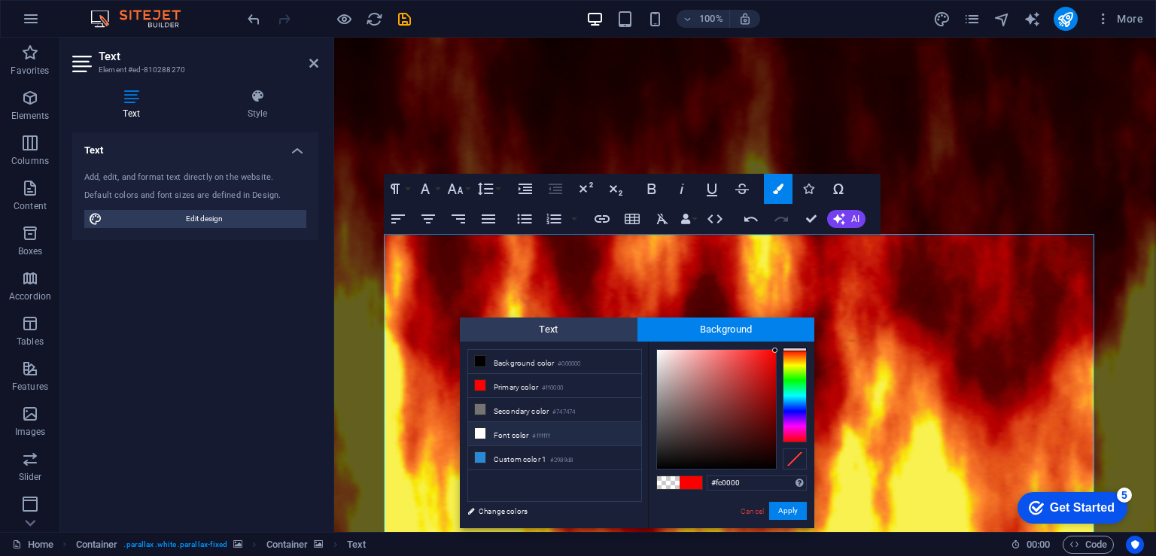
click at [670, 479] on span at bounding box center [668, 482] width 23 height 13
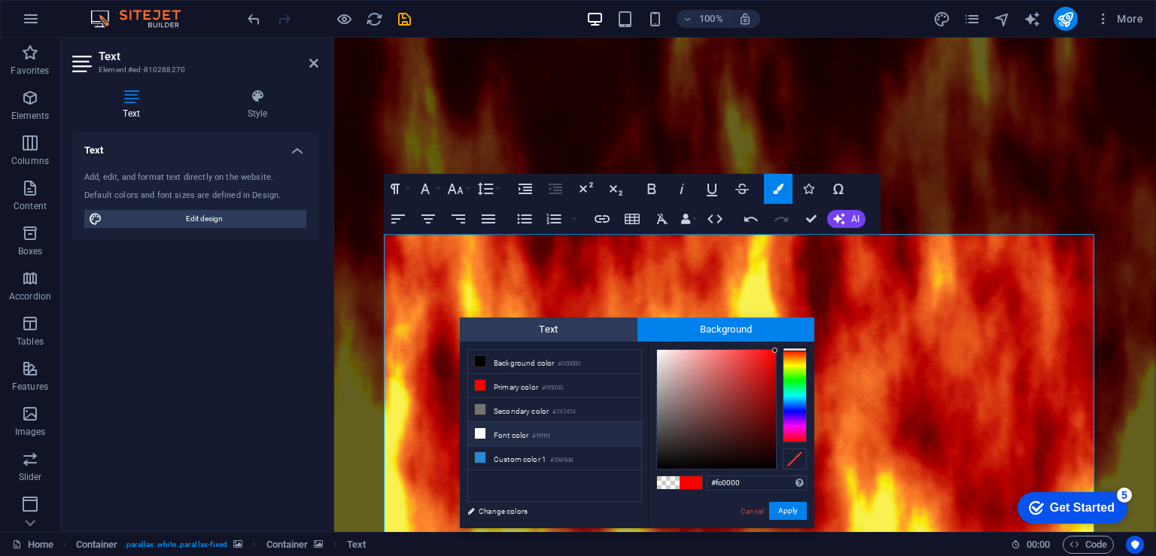
type input "rgba(0, 0, 0, 0)"
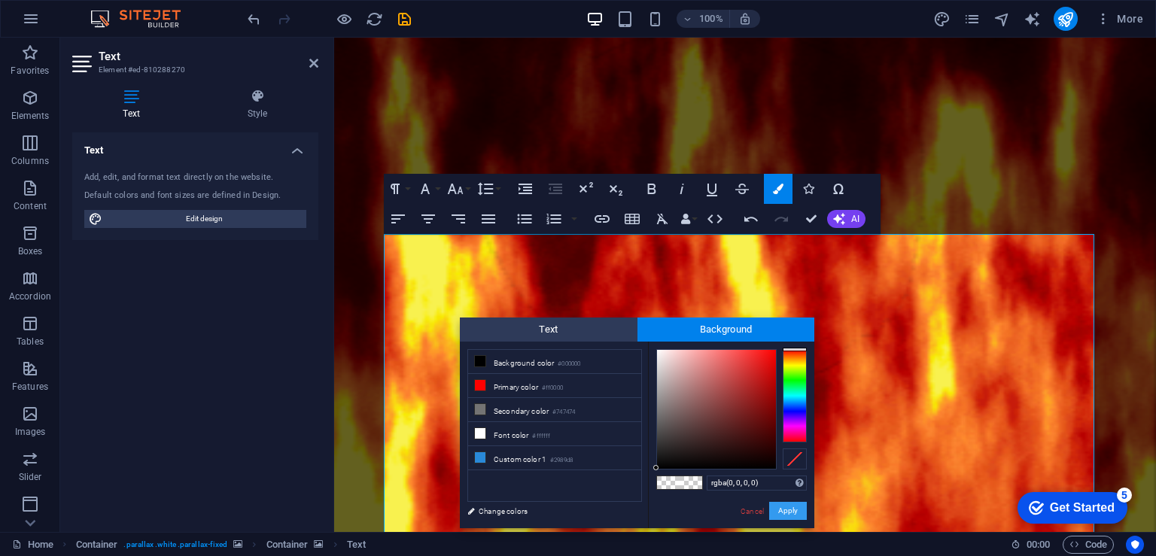
click at [779, 514] on button "Apply" at bounding box center [788, 511] width 38 height 18
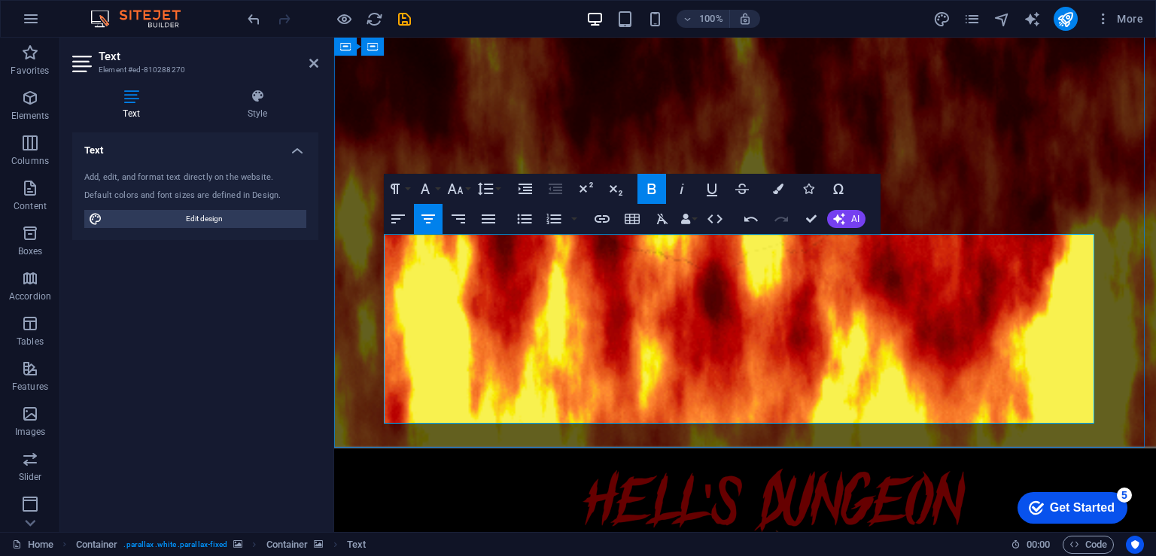
drag, startPoint x: 838, startPoint y: 417, endPoint x: 385, endPoint y: 330, distance: 462.0
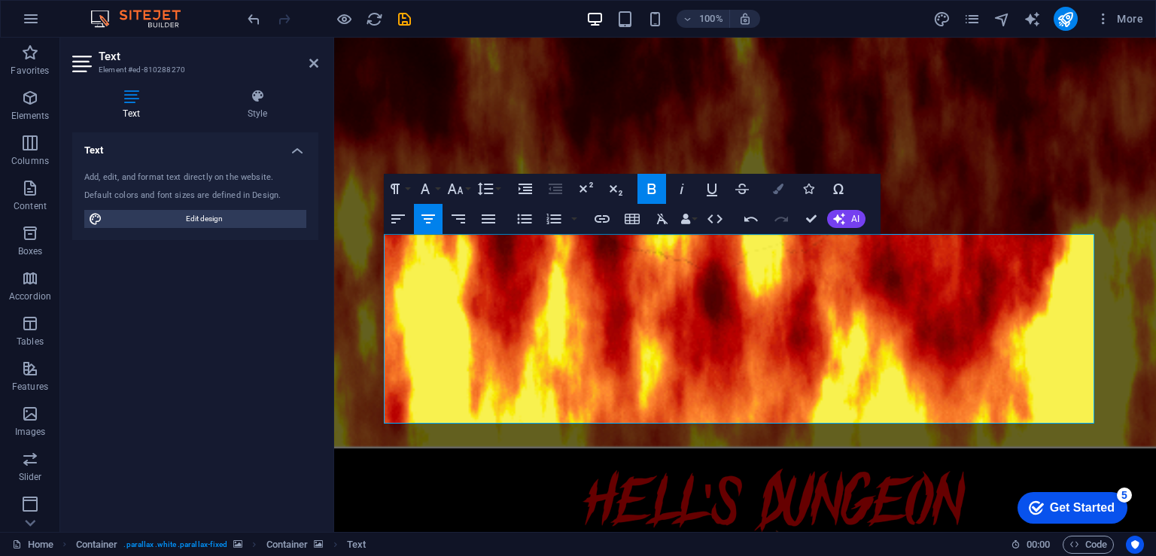
click at [781, 192] on icon "button" at bounding box center [778, 189] width 11 height 11
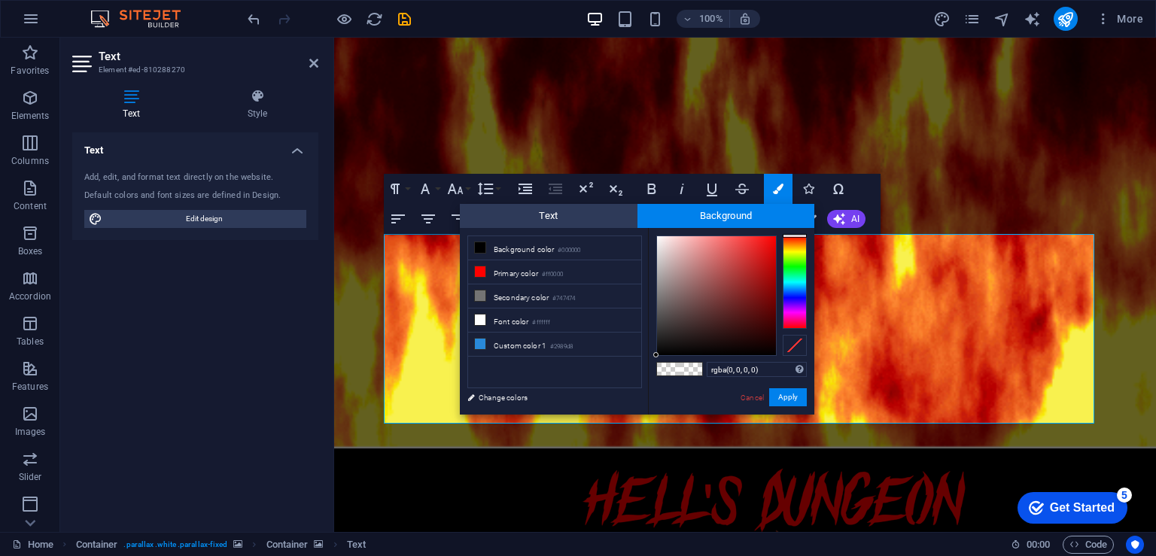
click at [689, 369] on span at bounding box center [691, 369] width 23 height 13
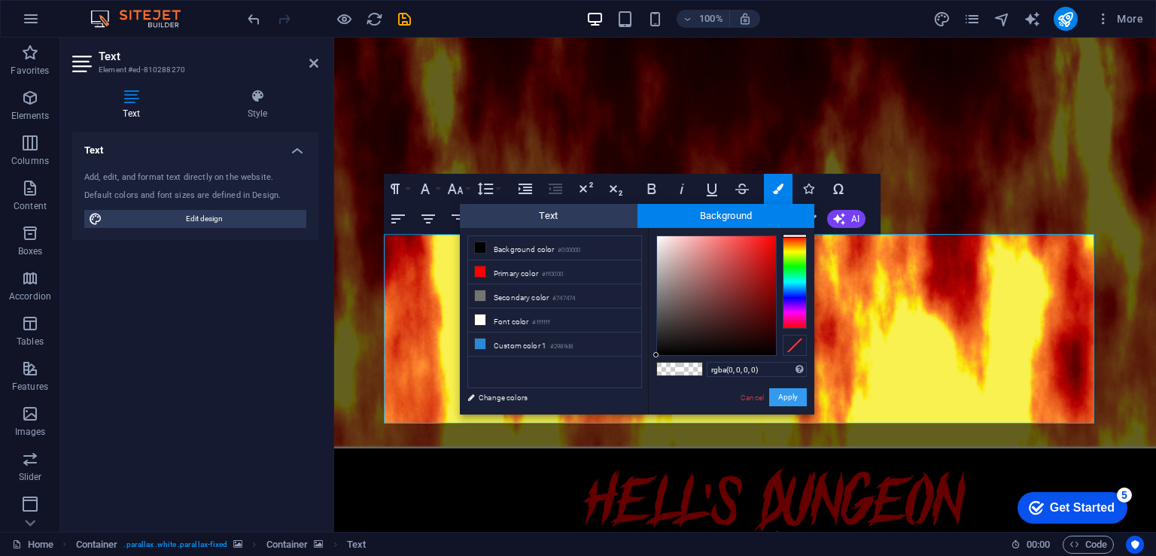
click at [784, 400] on button "Apply" at bounding box center [788, 397] width 38 height 18
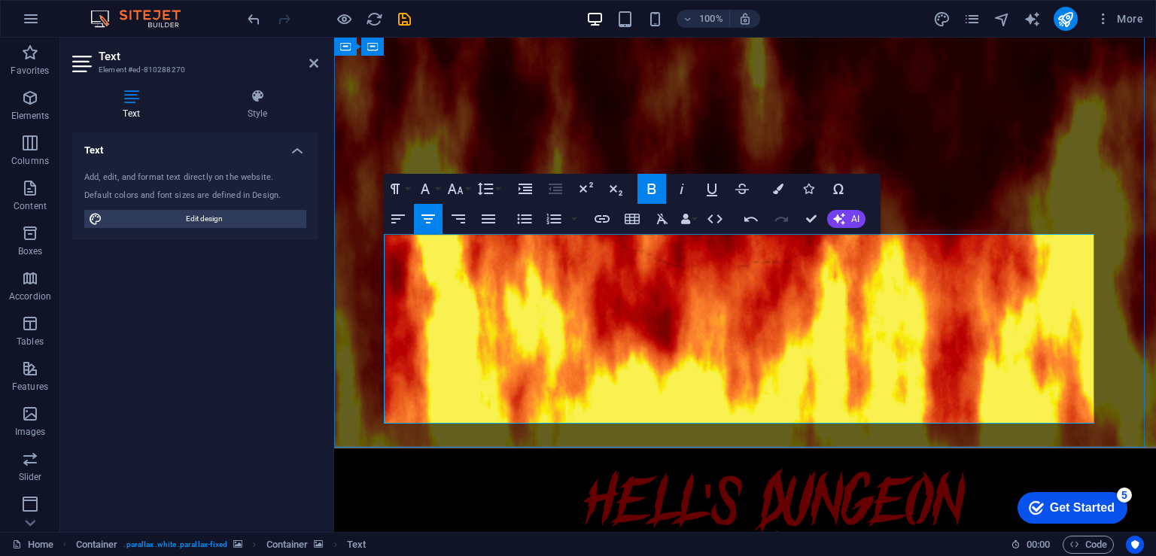
drag, startPoint x: 829, startPoint y: 411, endPoint x: 650, endPoint y: 410, distance: 178.4
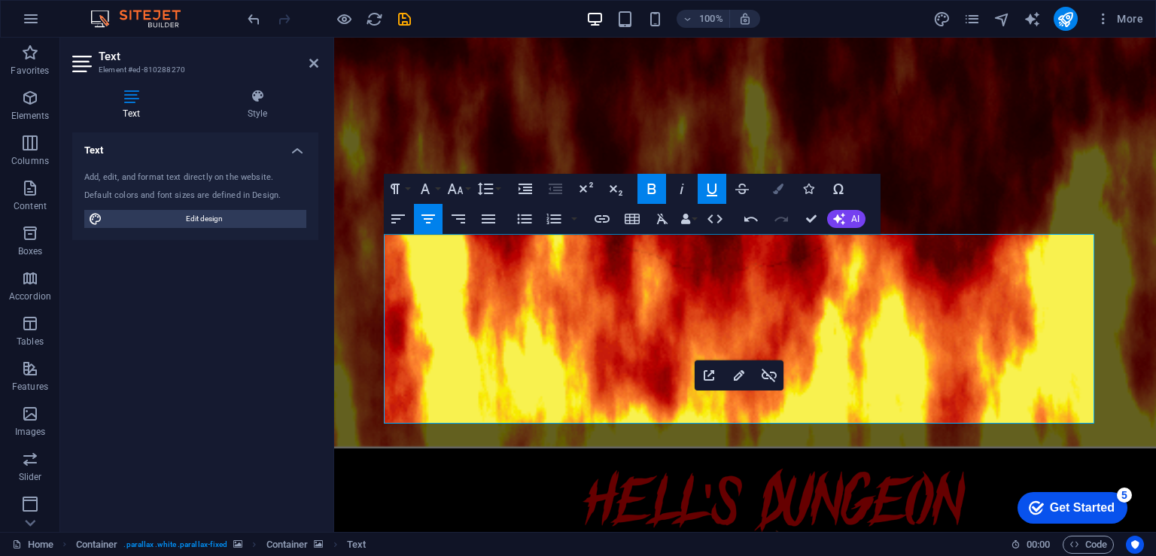
click at [773, 190] on icon "button" at bounding box center [778, 189] width 11 height 11
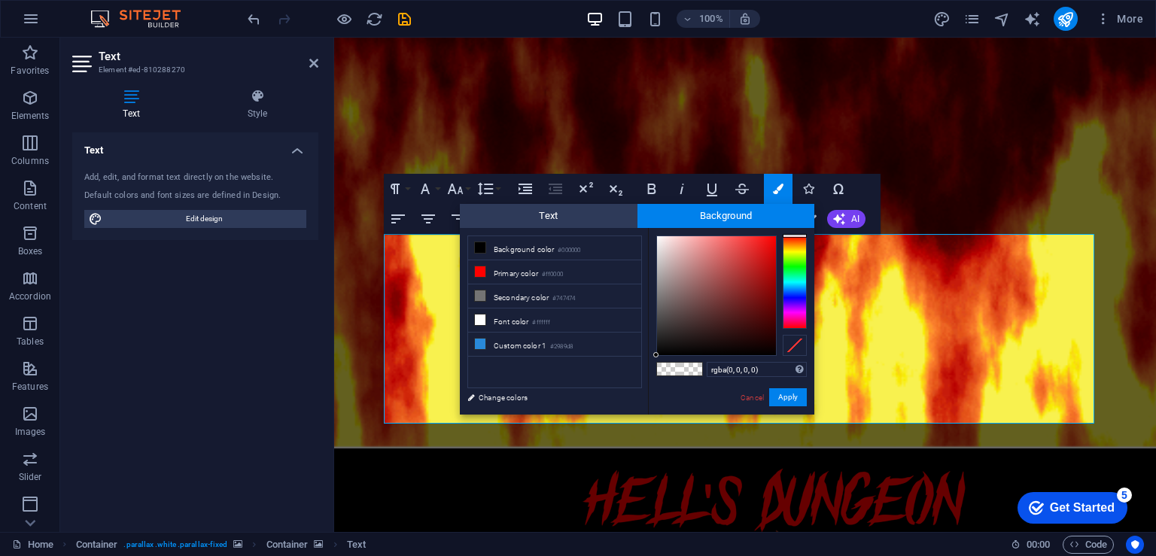
click at [690, 374] on span at bounding box center [691, 369] width 23 height 13
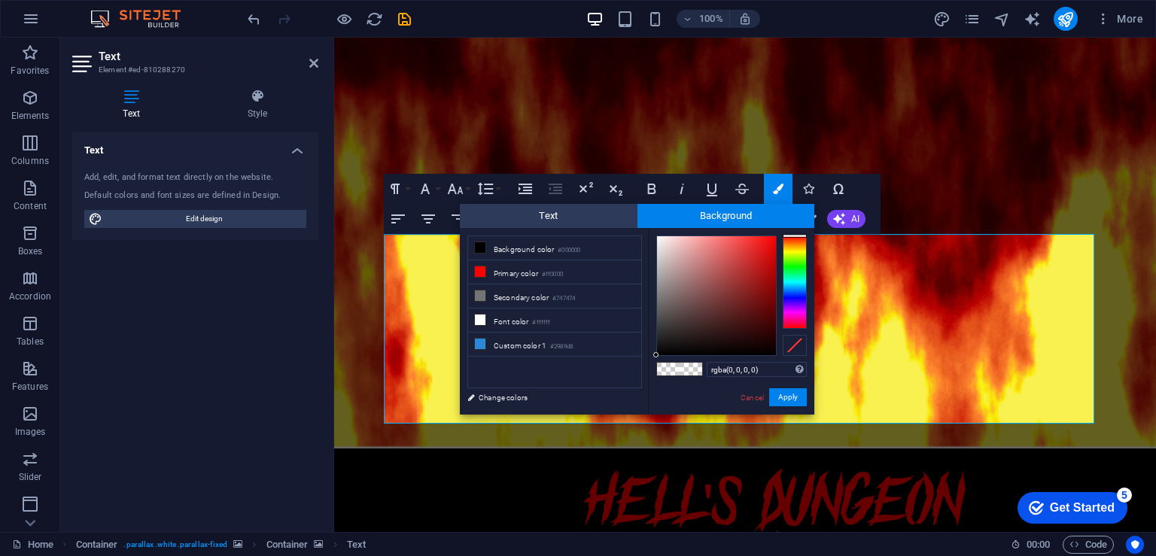
click at [686, 365] on span at bounding box center [691, 369] width 23 height 13
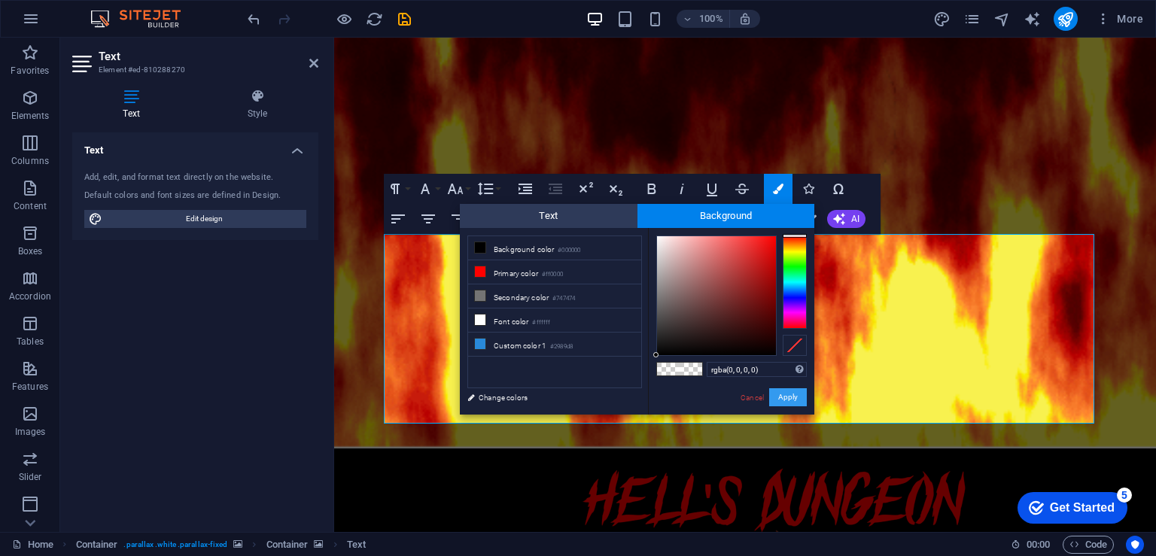
click at [789, 398] on button "Apply" at bounding box center [788, 397] width 38 height 18
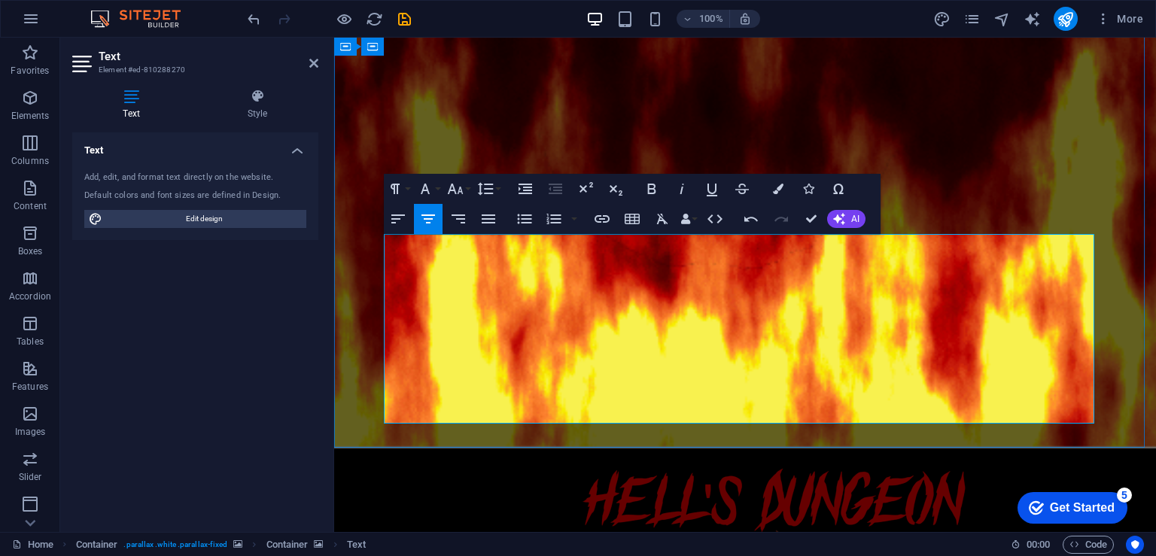
drag, startPoint x: 906, startPoint y: 365, endPoint x: 398, endPoint y: 236, distance: 524.1
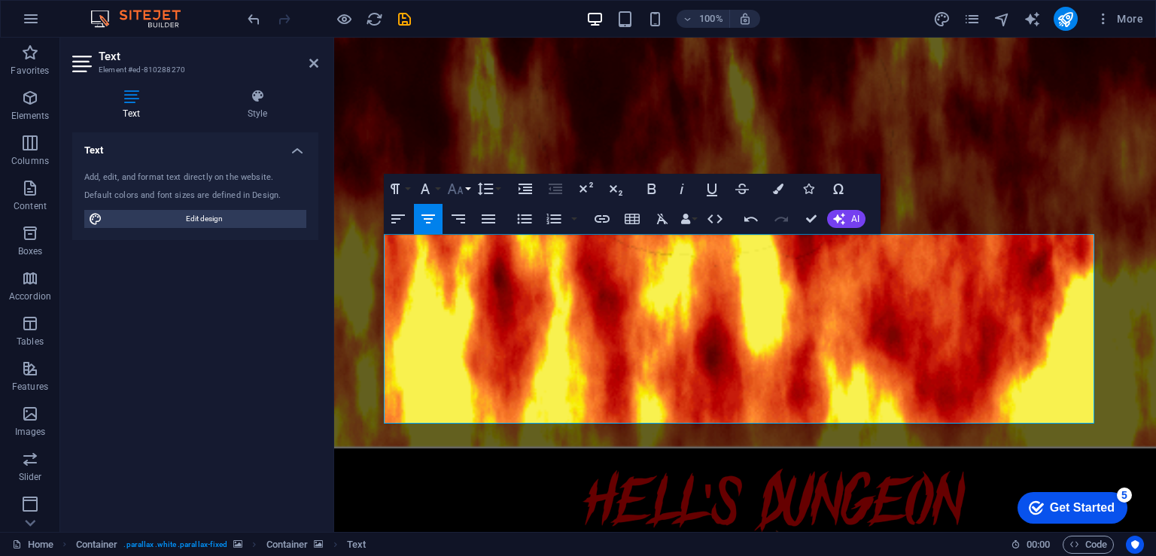
click at [457, 190] on icon "button" at bounding box center [455, 189] width 18 height 18
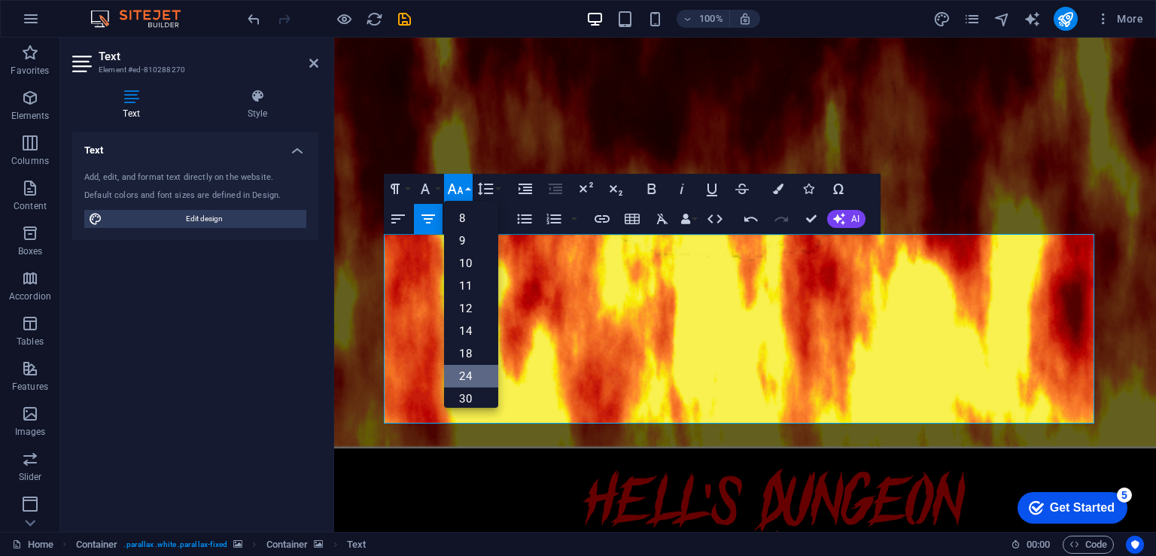
click at [476, 380] on link "24" at bounding box center [471, 376] width 54 height 23
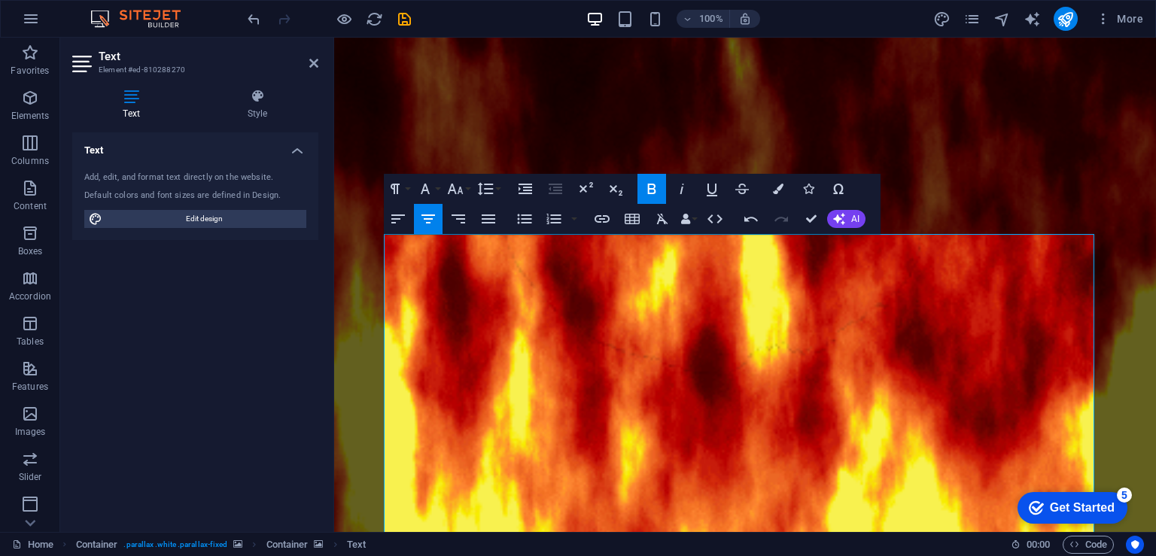
drag, startPoint x: 969, startPoint y: 499, endPoint x: 380, endPoint y: 239, distance: 644.3
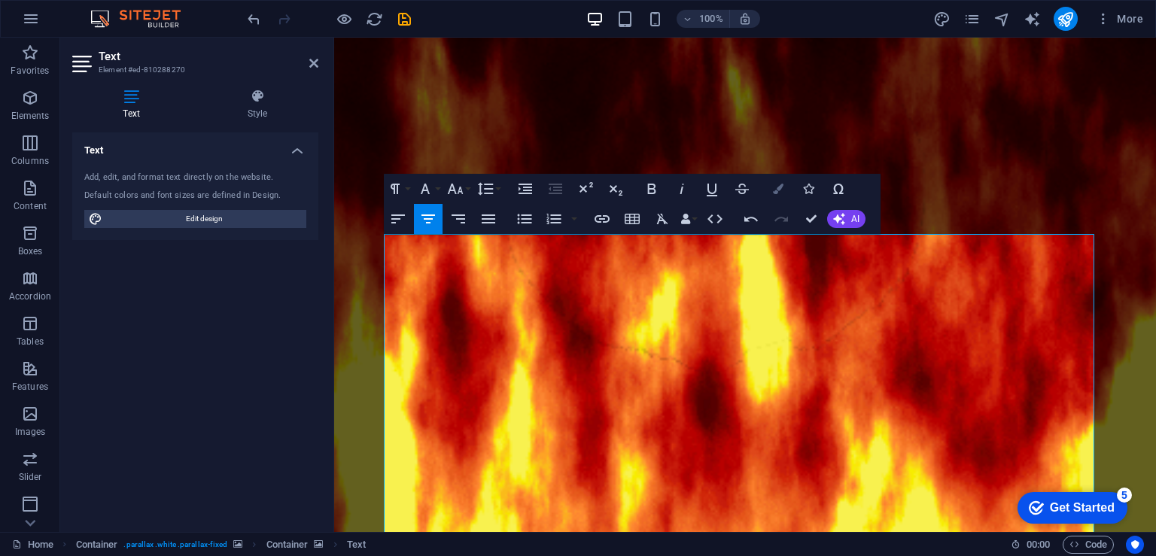
click at [774, 193] on icon "button" at bounding box center [778, 189] width 11 height 11
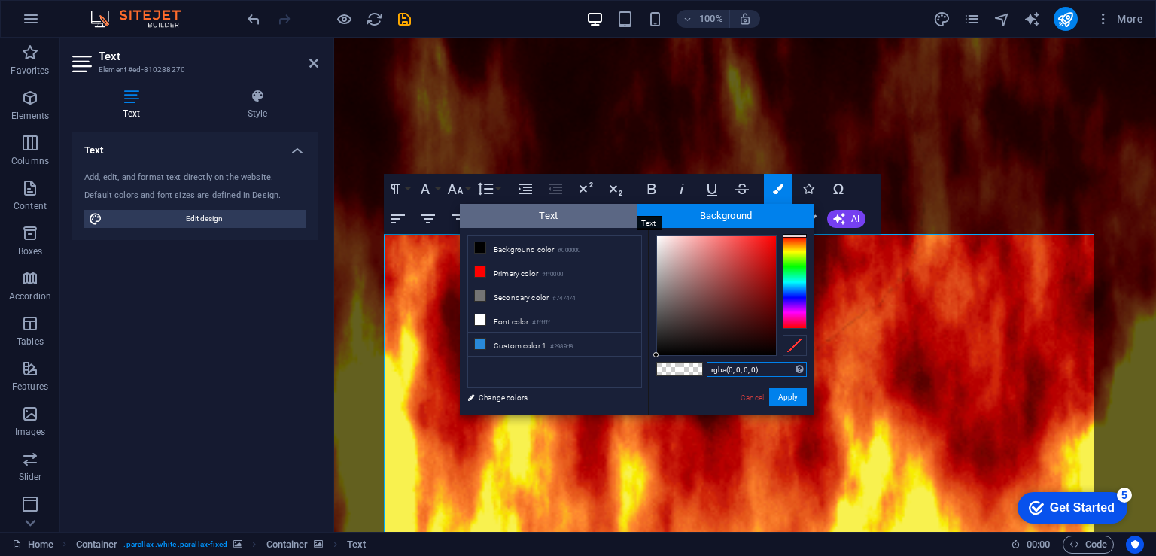
click at [585, 213] on span "Text" at bounding box center [549, 216] width 178 height 24
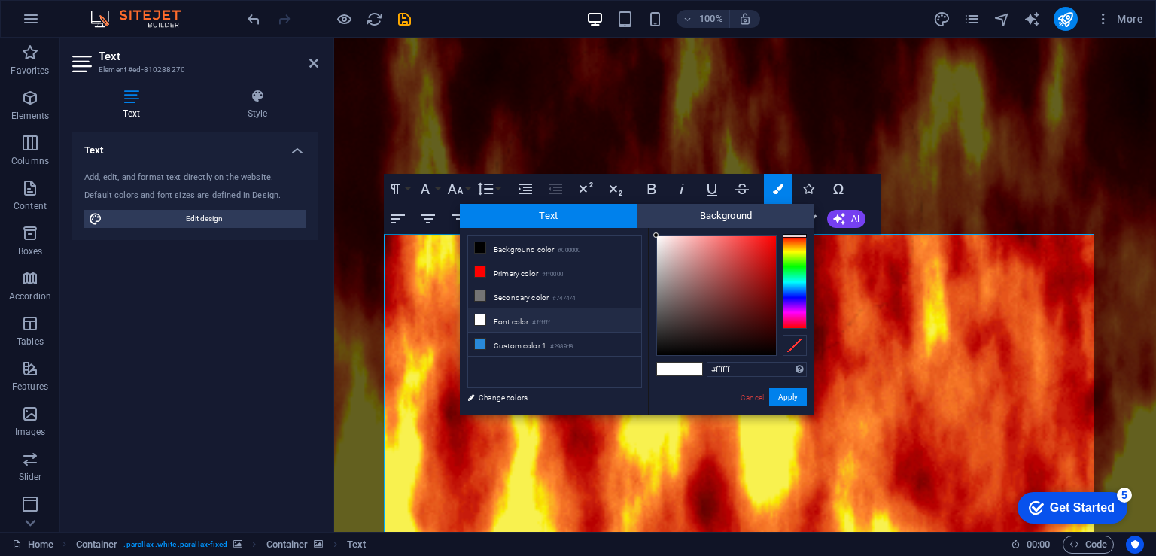
click at [525, 321] on li "Font color #ffffff" at bounding box center [554, 321] width 173 height 24
drag, startPoint x: 742, startPoint y: 278, endPoint x: 784, endPoint y: 234, distance: 60.7
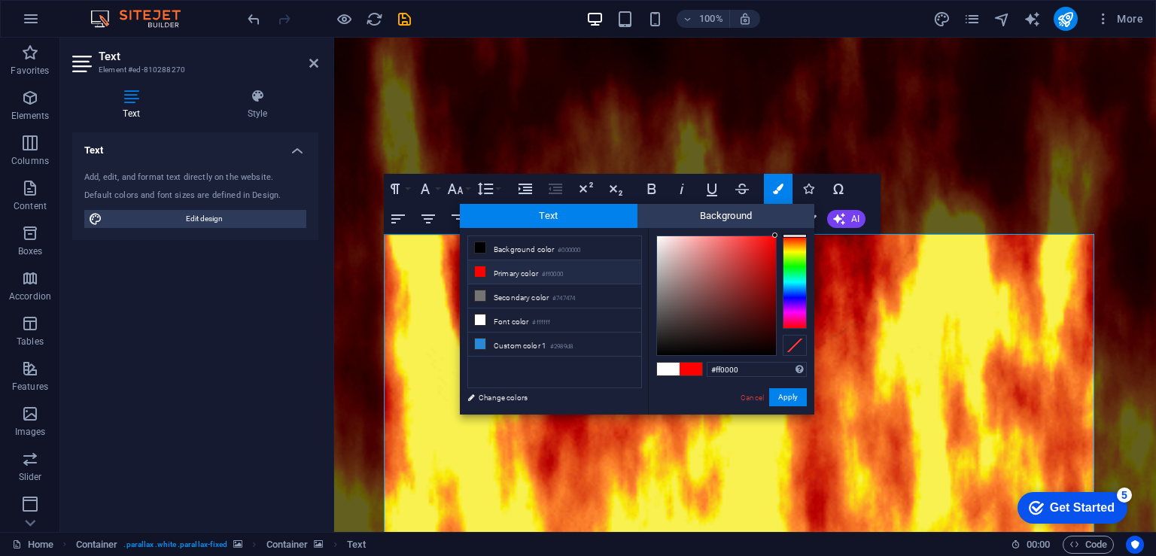
click at [784, 236] on div at bounding box center [731, 296] width 151 height 120
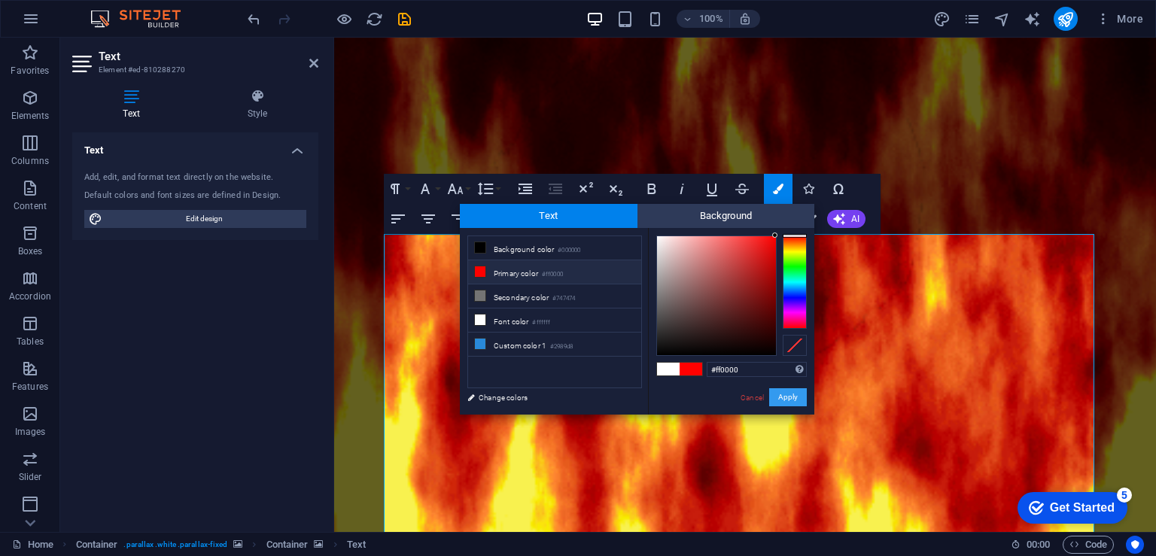
click at [790, 391] on button "Apply" at bounding box center [788, 397] width 38 height 18
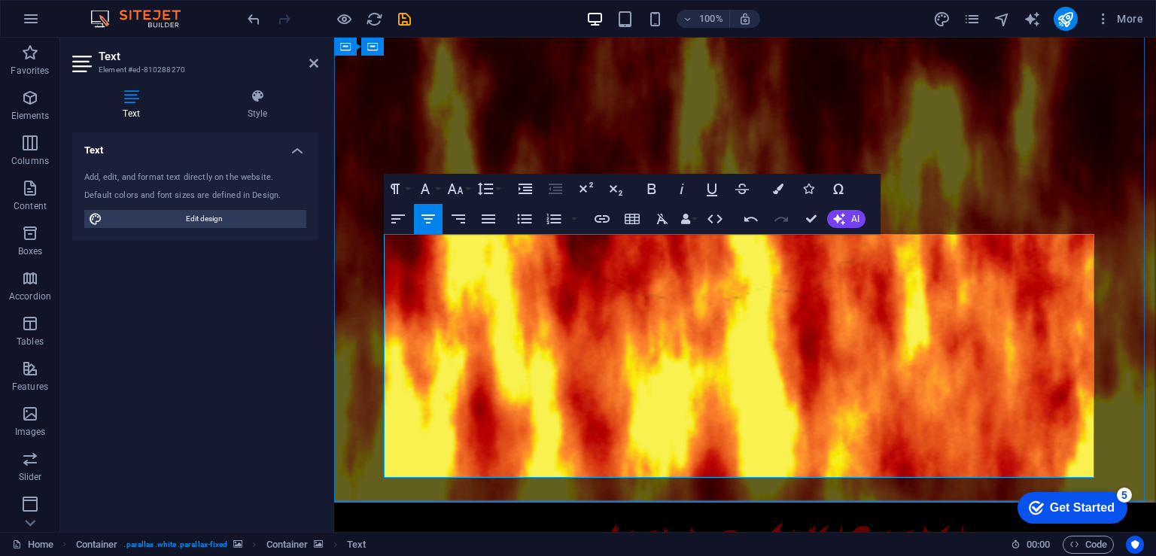
drag, startPoint x: 786, startPoint y: 319, endPoint x: 838, endPoint y: 319, distance: 52.7
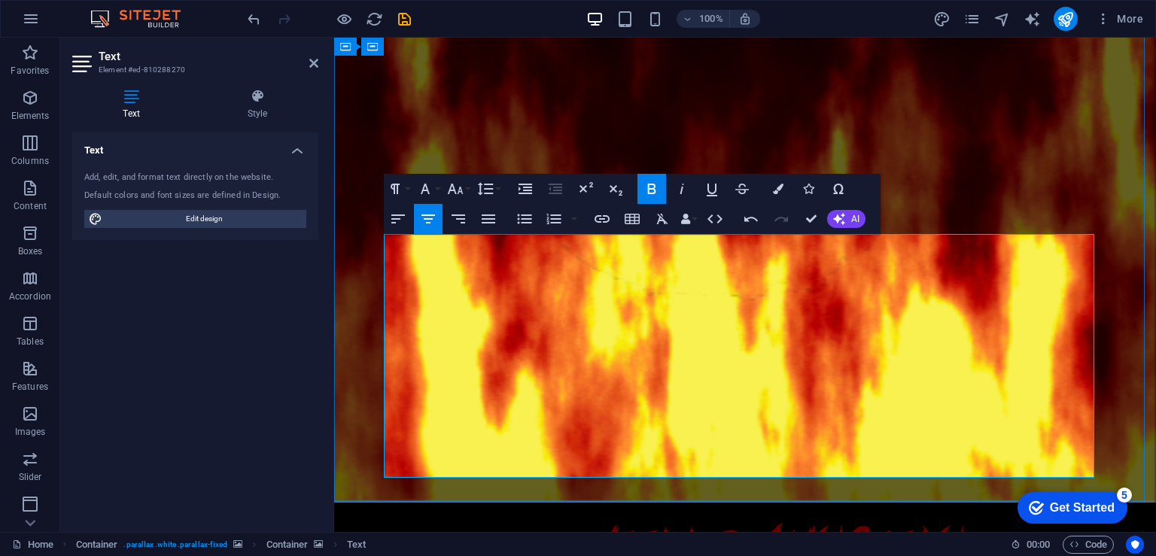
drag, startPoint x: 1010, startPoint y: 279, endPoint x: 393, endPoint y: 246, distance: 618.1
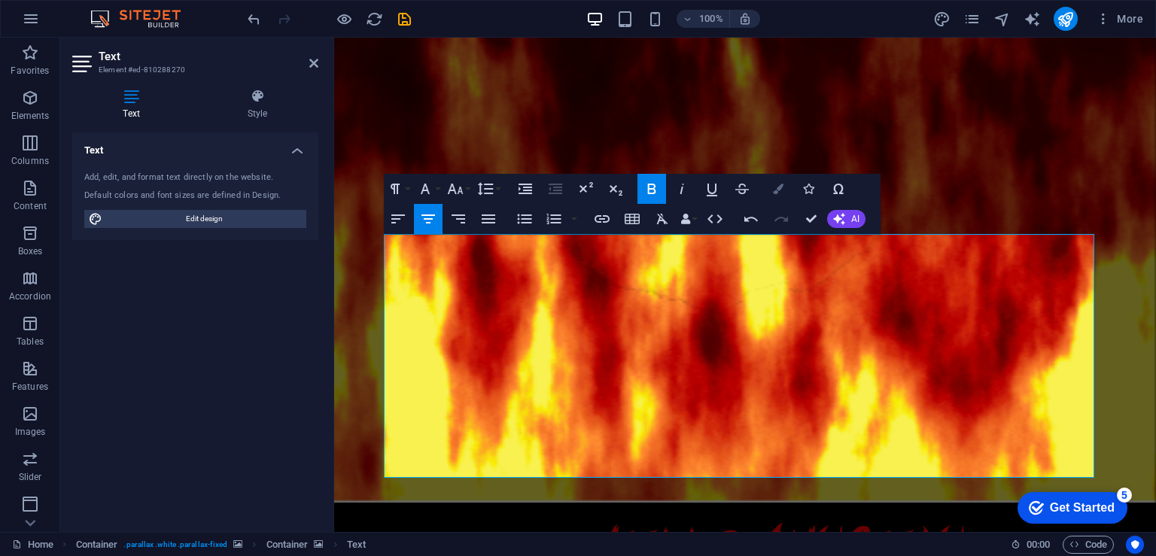
click at [780, 190] on icon "button" at bounding box center [778, 189] width 11 height 11
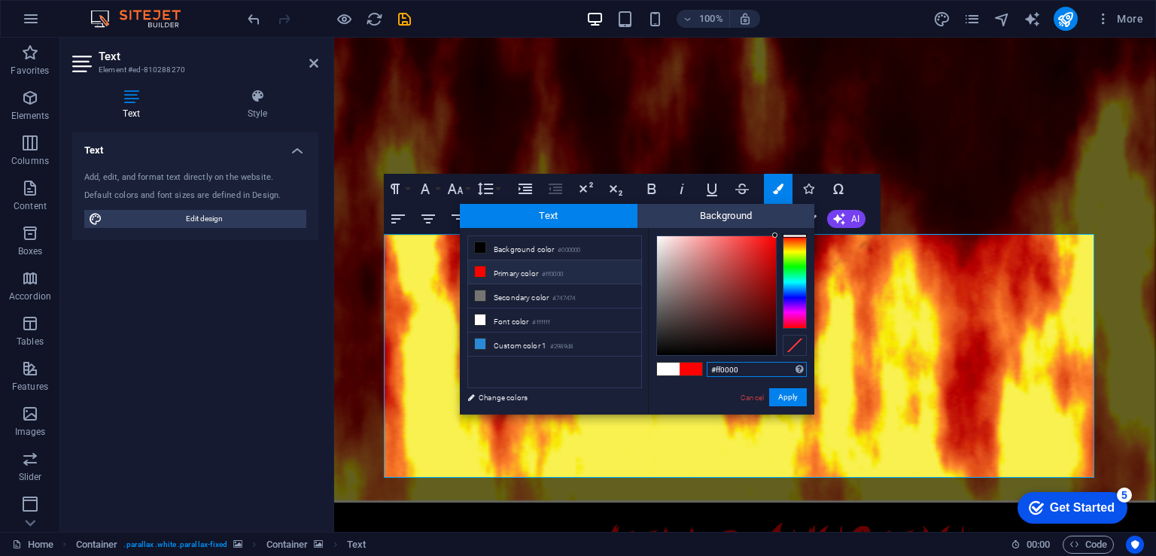
drag, startPoint x: 744, startPoint y: 281, endPoint x: 778, endPoint y: 236, distance: 57.1
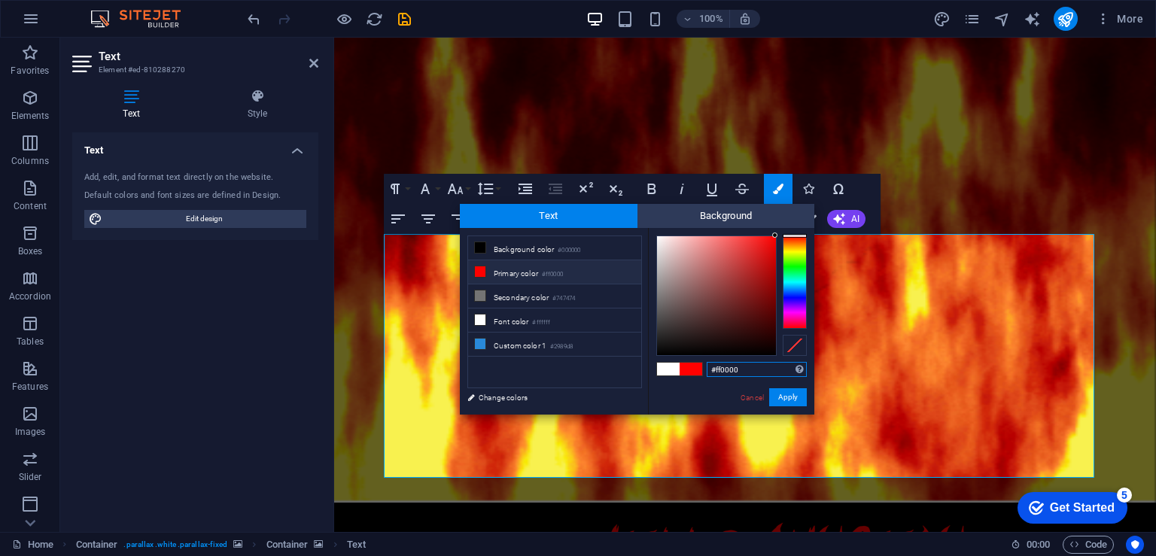
click at [778, 236] on div at bounding box center [731, 296] width 151 height 120
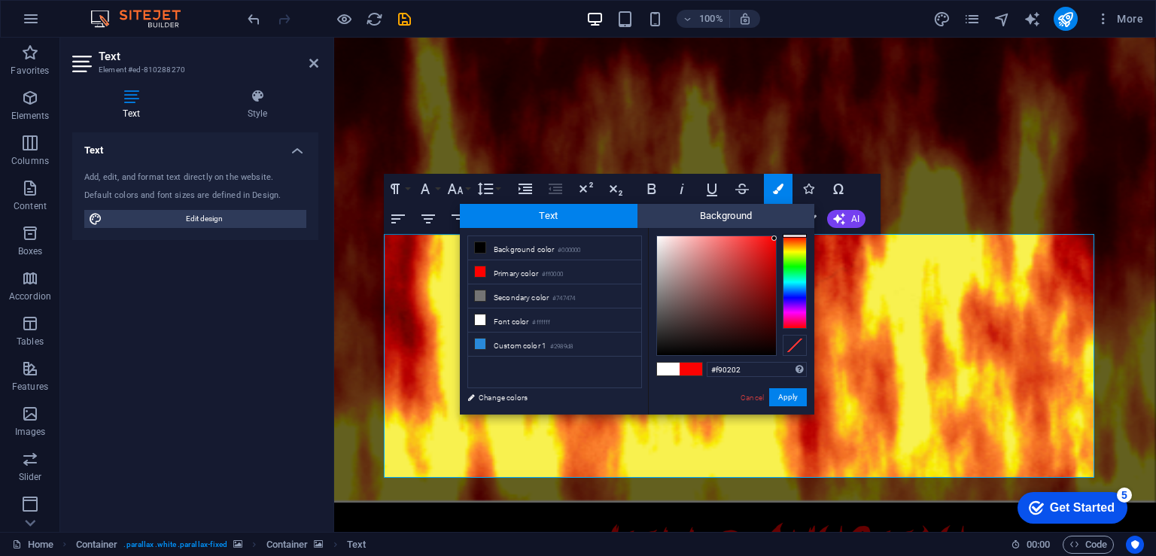
click at [774, 239] on div at bounding box center [773, 238] width 5 height 5
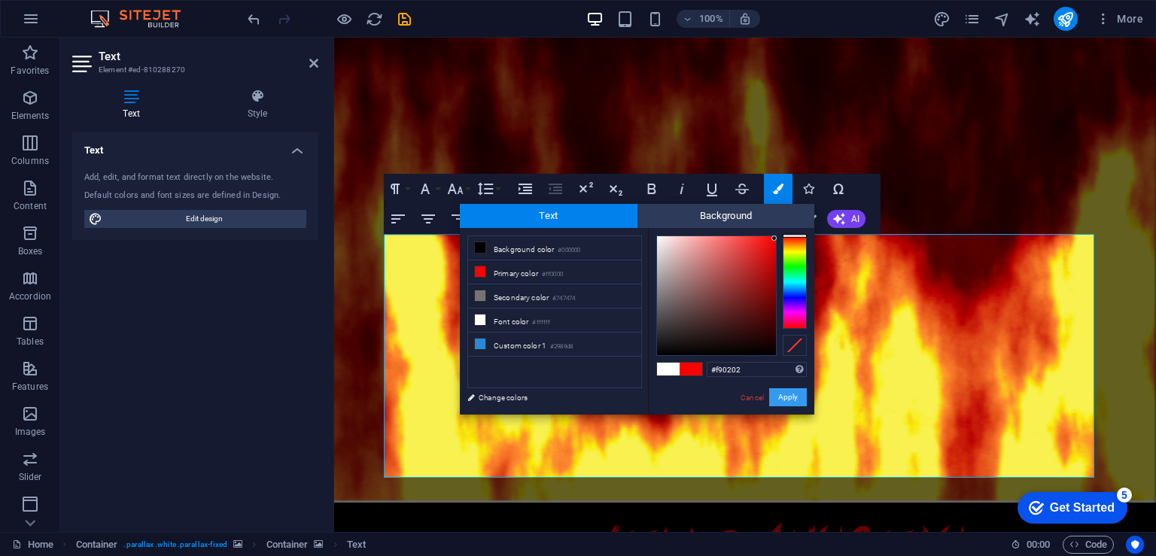
click at [794, 394] on button "Apply" at bounding box center [788, 397] width 38 height 18
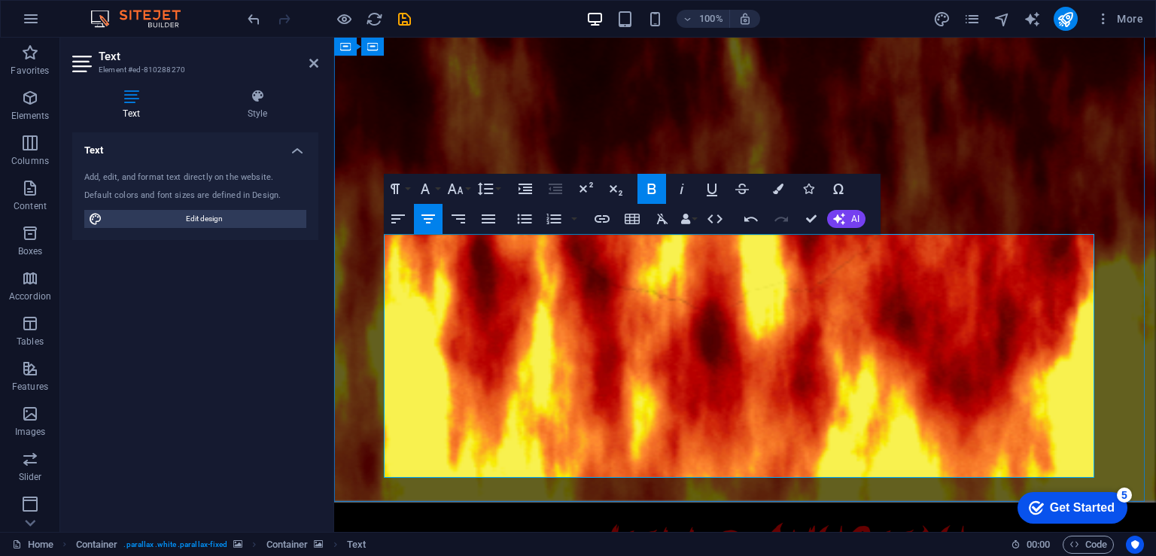
drag, startPoint x: 1053, startPoint y: 282, endPoint x: 385, endPoint y: 242, distance: 669.5
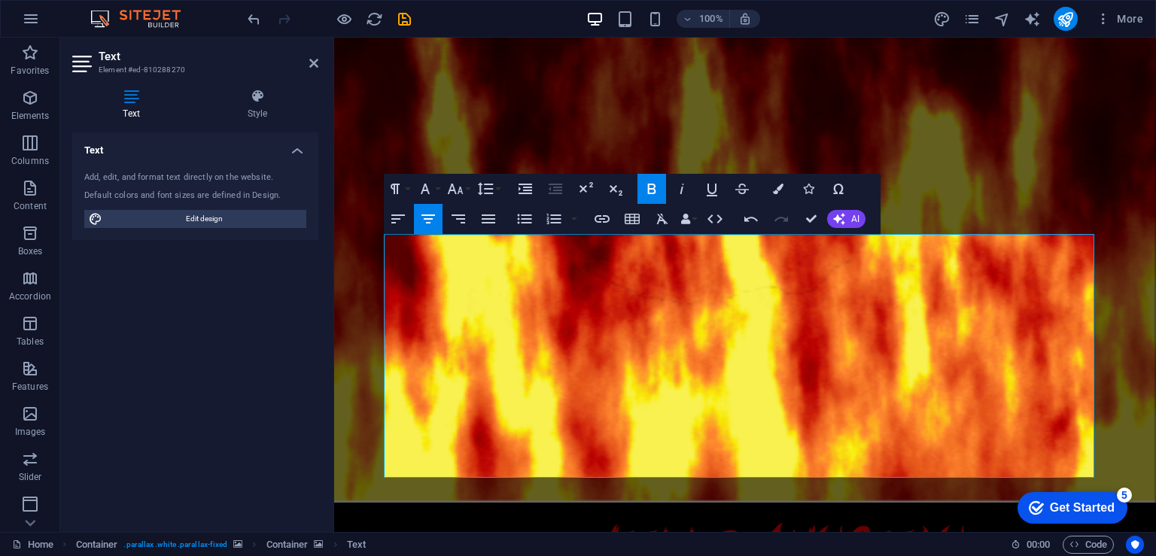
drag, startPoint x: 1045, startPoint y: 284, endPoint x: 383, endPoint y: 246, distance: 662.7
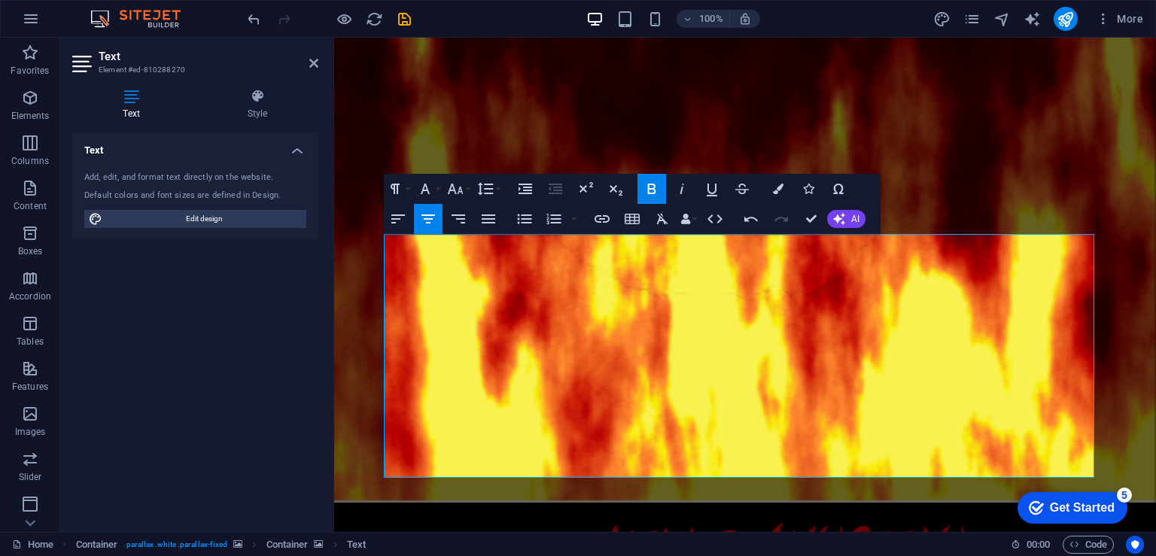
click at [383, 246] on div "[PERSON_NAME]'s Top Haunted Attraction ​ ​ ​​ ​ ​ ​​ Something is drawing you t…" at bounding box center [745, 519] width 822 height 1533
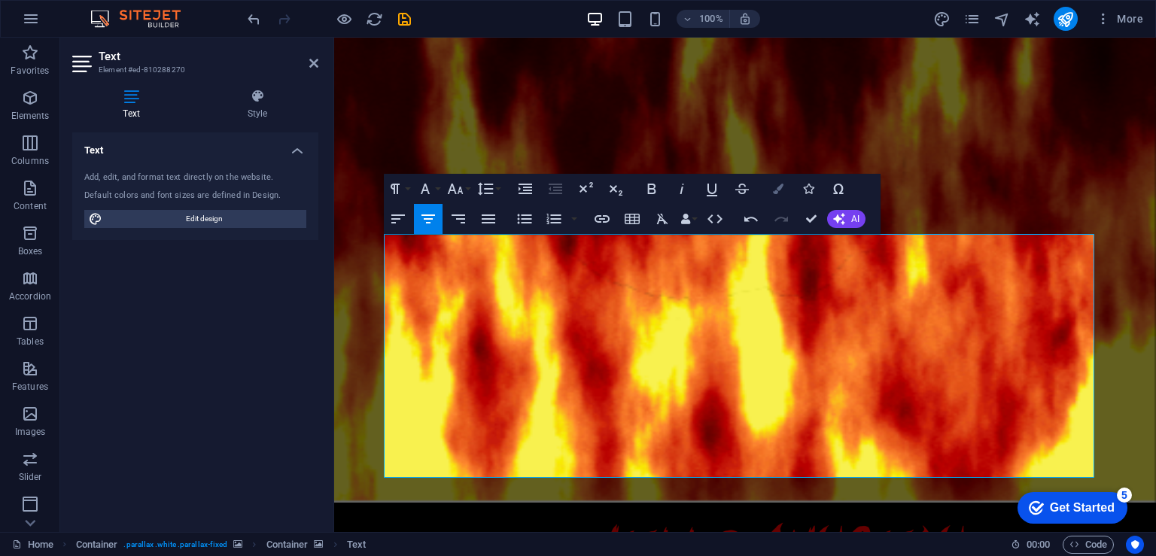
click at [779, 196] on button "Colors" at bounding box center [778, 189] width 29 height 30
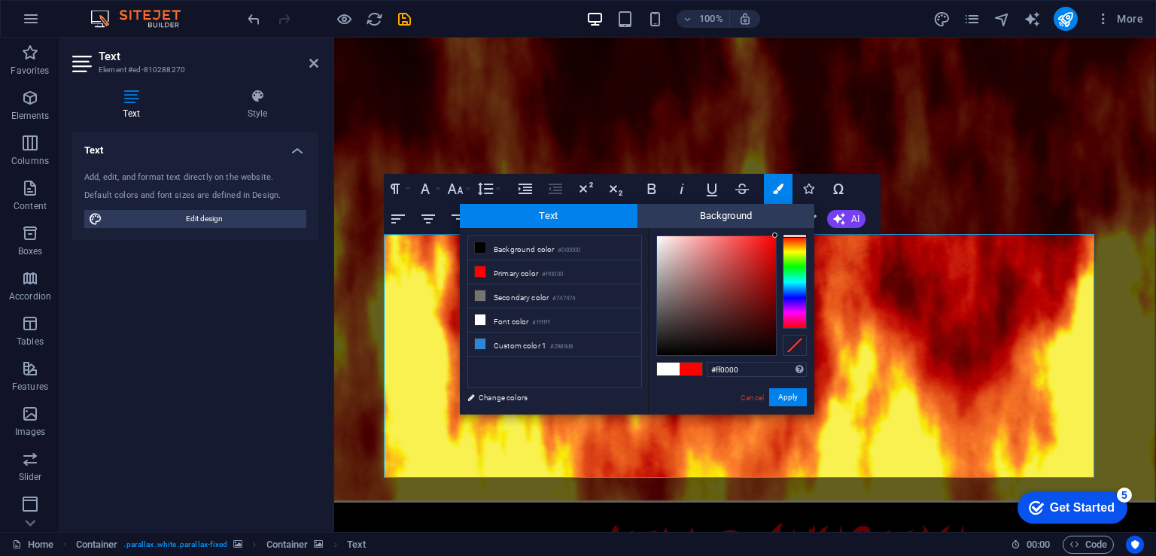
click at [673, 368] on span at bounding box center [668, 369] width 23 height 13
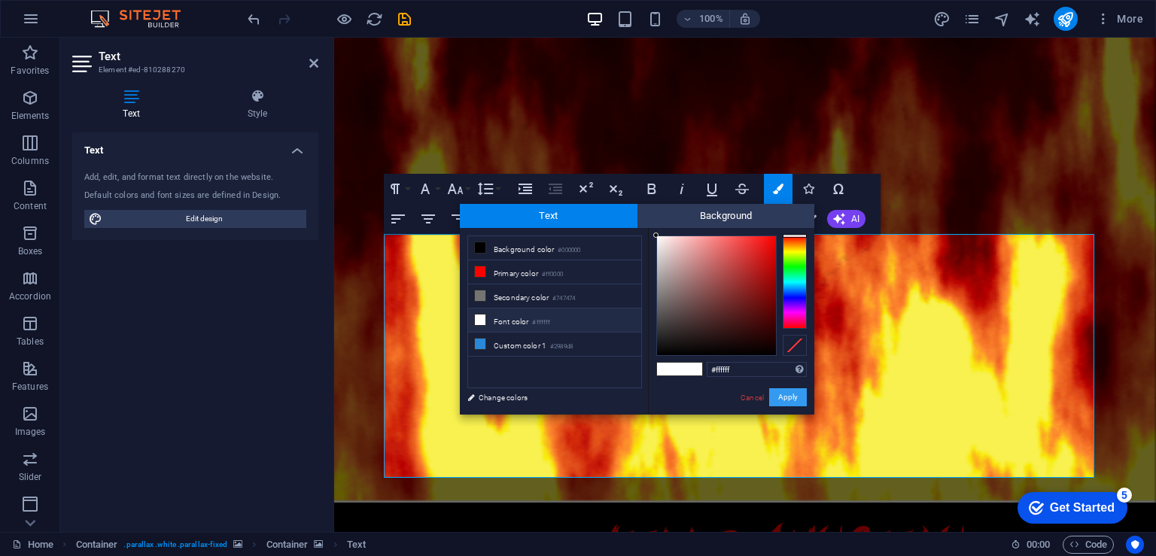
click at [792, 398] on button "Apply" at bounding box center [788, 397] width 38 height 18
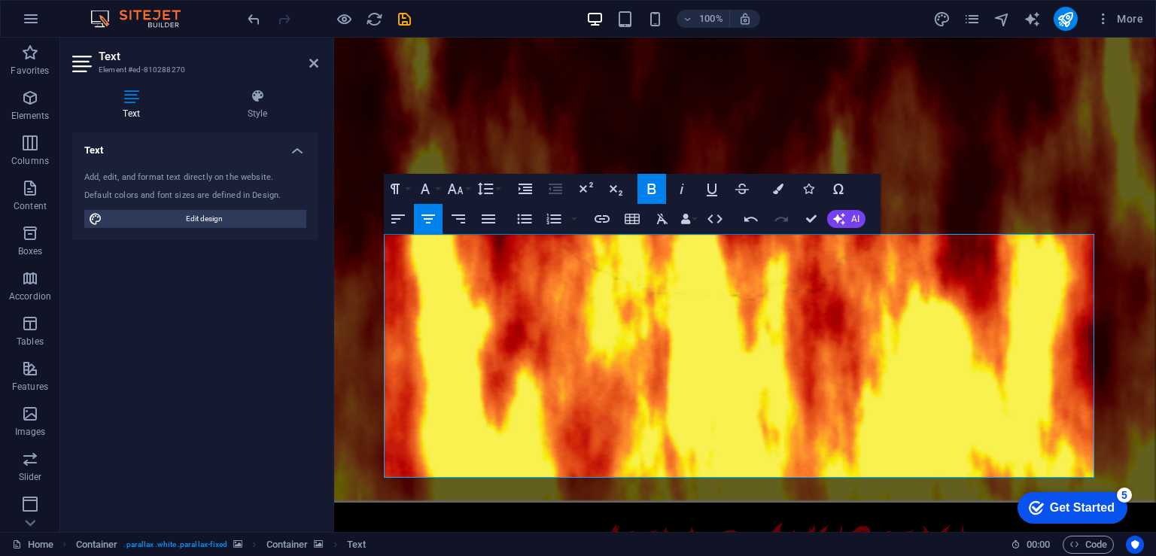
drag, startPoint x: 1047, startPoint y: 281, endPoint x: 361, endPoint y: 241, distance: 687.6
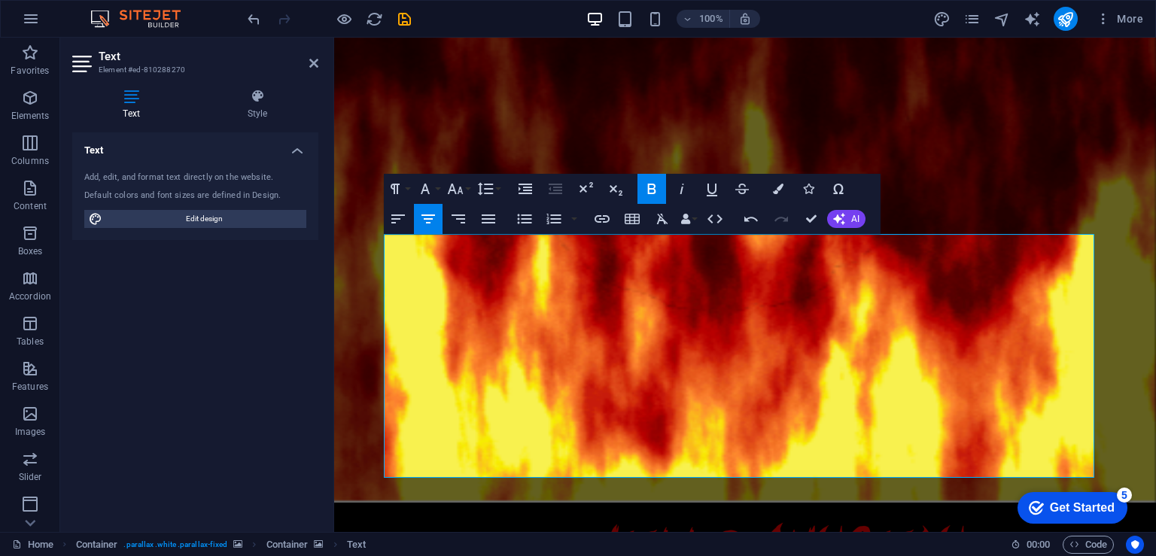
click at [361, 241] on div "[PERSON_NAME]'s Top Haunted Attraction ​ ​​​​ ​ ​ ​​ Something is drawing you t…" at bounding box center [745, 519] width 822 height 1533
click at [786, 192] on button "Colors" at bounding box center [778, 189] width 29 height 30
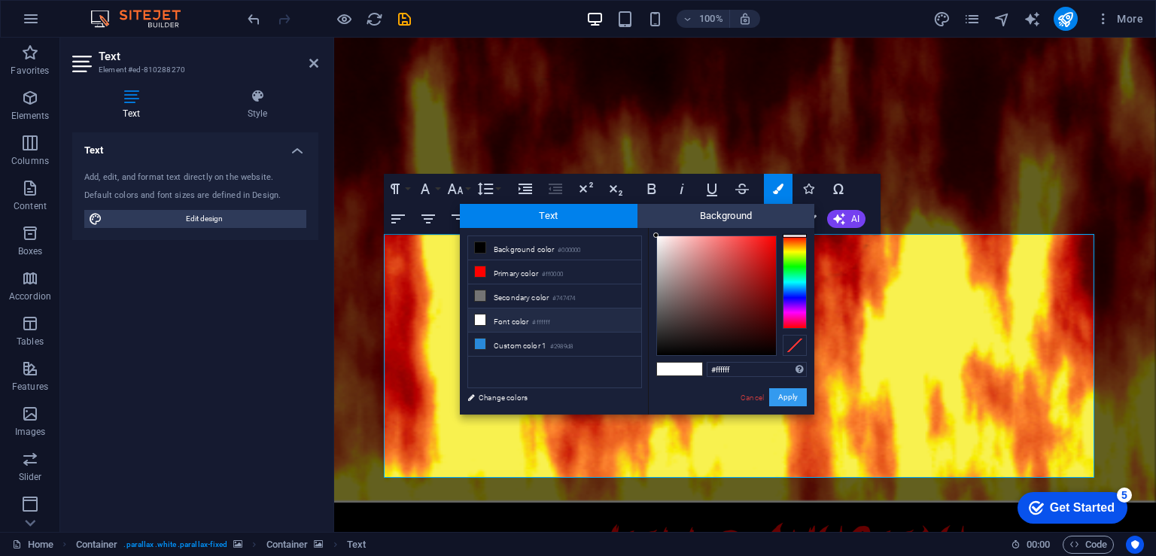
click at [787, 401] on button "Apply" at bounding box center [788, 397] width 38 height 18
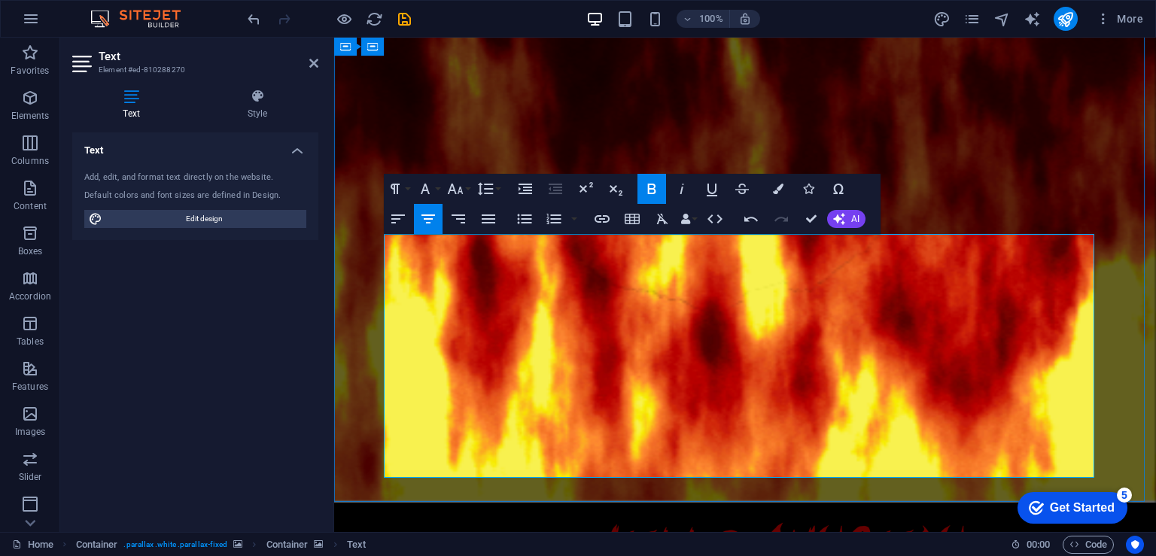
drag, startPoint x: 966, startPoint y: 410, endPoint x: 389, endPoint y: 246, distance: 600.2
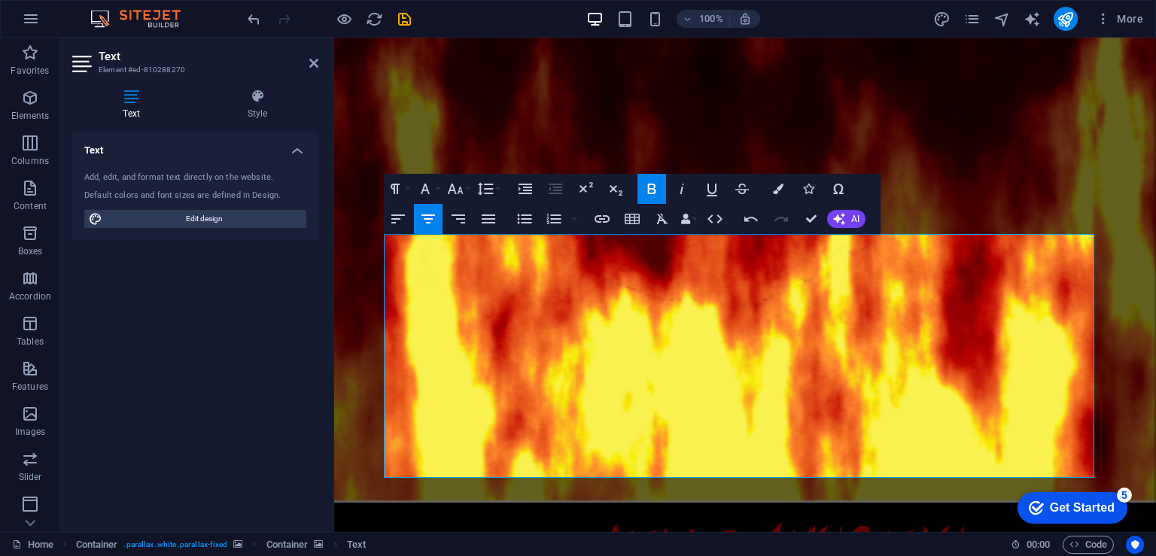
drag, startPoint x: 1050, startPoint y: 284, endPoint x: 396, endPoint y: 236, distance: 655.8
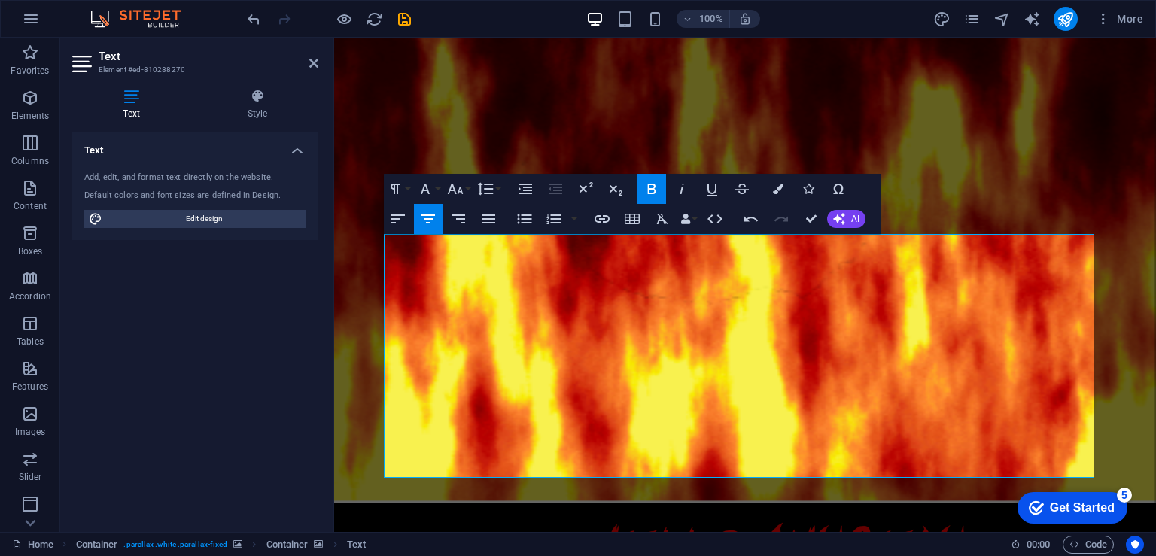
click at [377, 240] on div "[PERSON_NAME]'s Top Haunted Attraction ​​​​​ ​ ​ ​​ Something is drawing you to…" at bounding box center [745, 519] width 822 height 1533
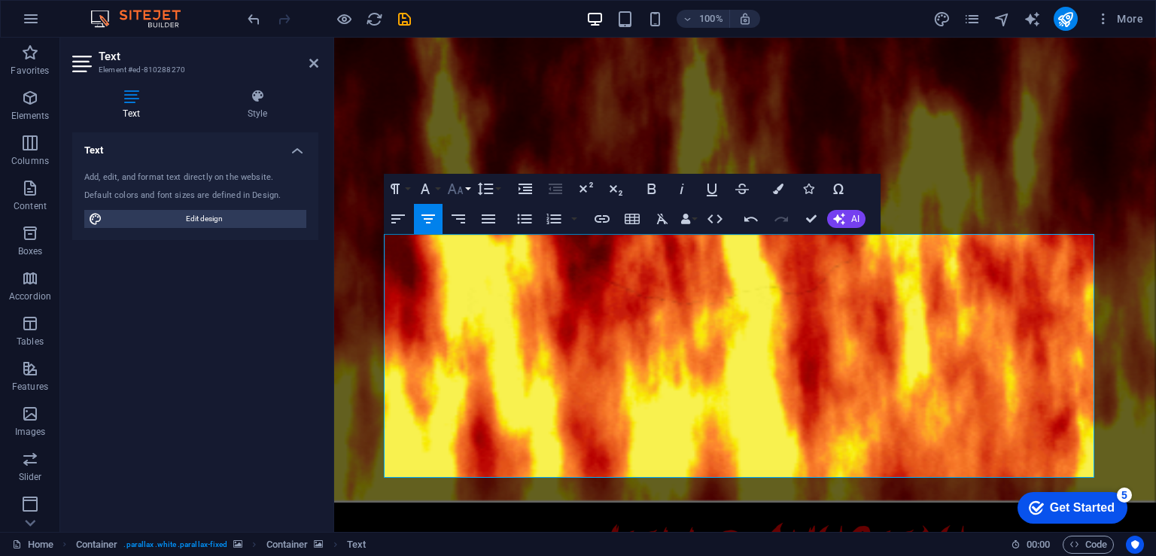
click at [459, 193] on icon "button" at bounding box center [455, 189] width 18 height 18
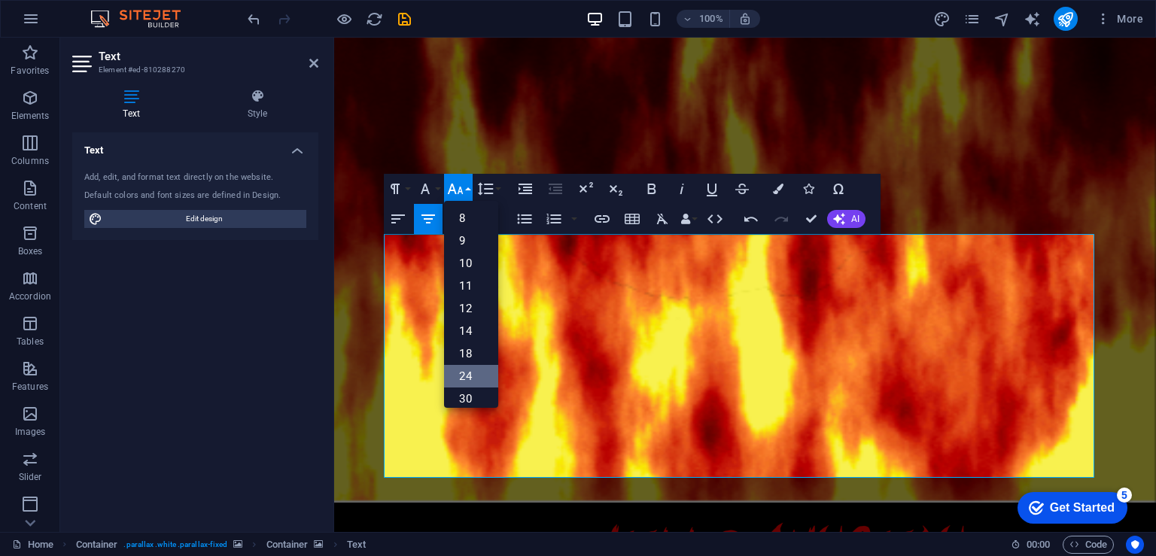
click at [465, 371] on link "24" at bounding box center [471, 376] width 54 height 23
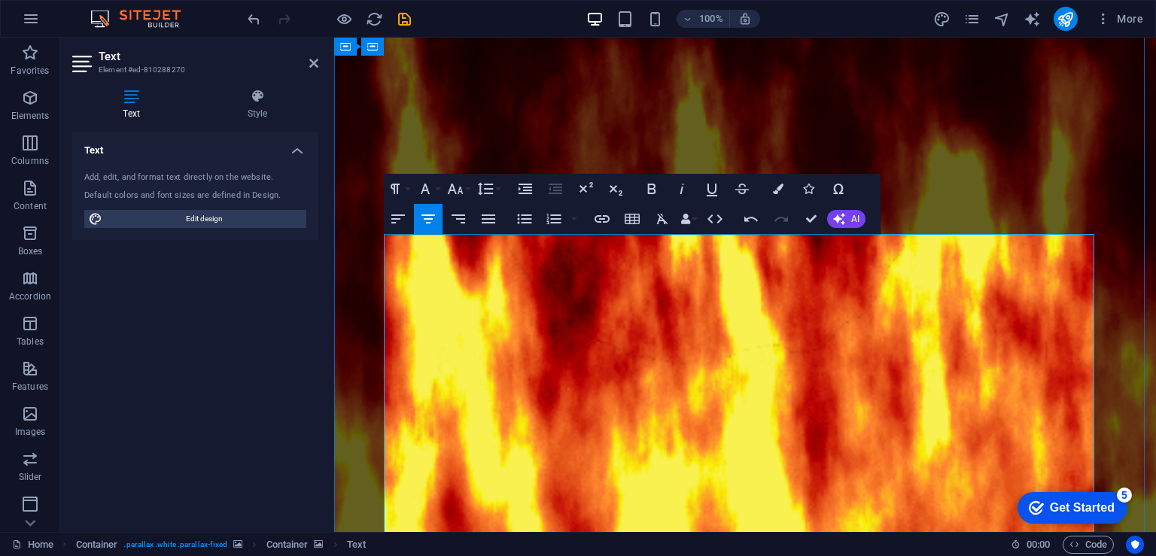
drag, startPoint x: 528, startPoint y: 356, endPoint x: 555, endPoint y: 354, distance: 27.2
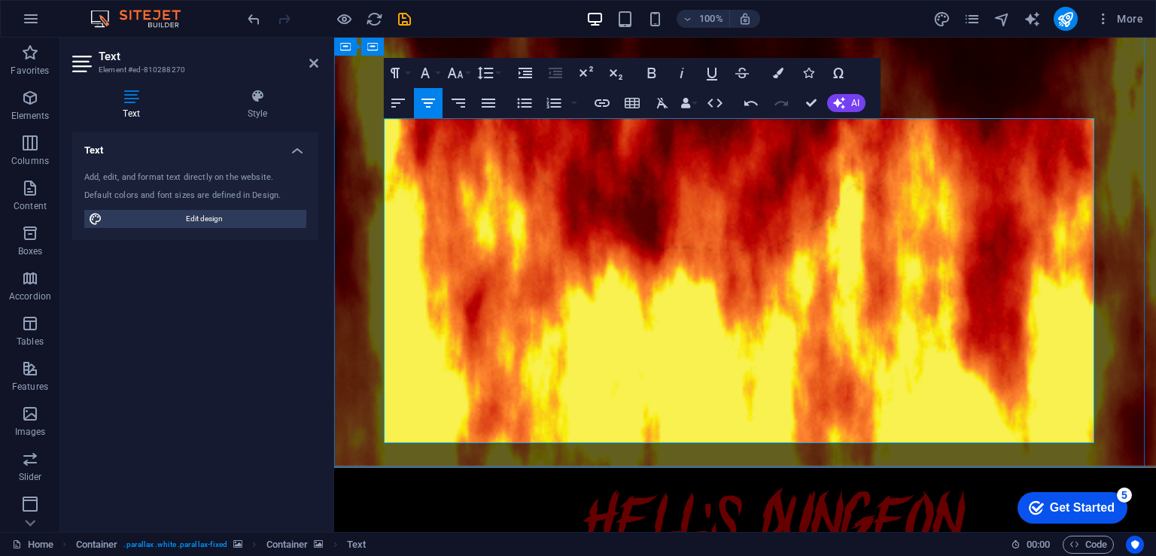
scroll to position [586, 0]
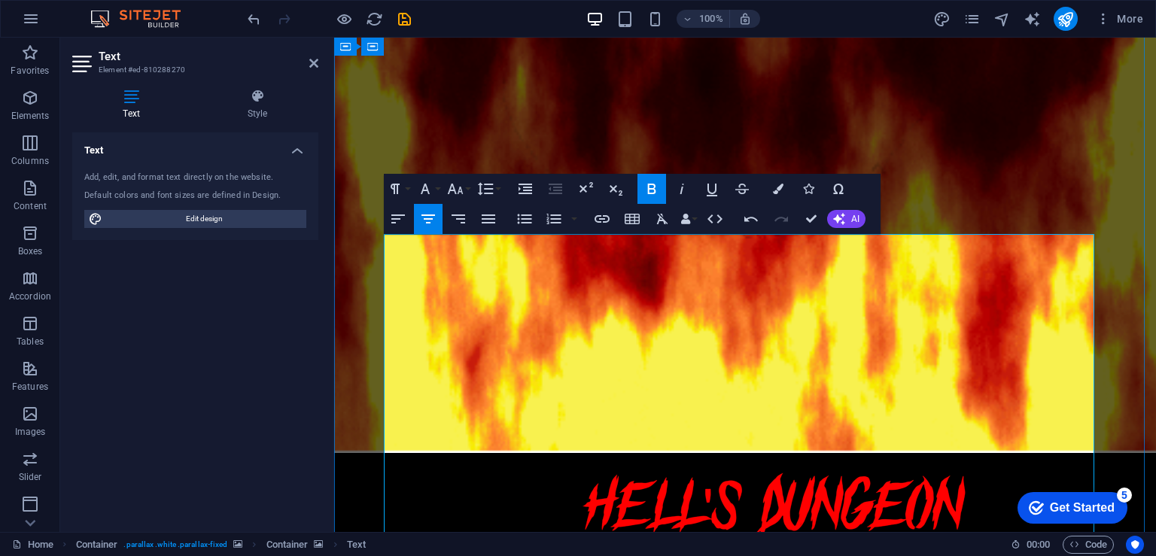
scroll to position [435, 0]
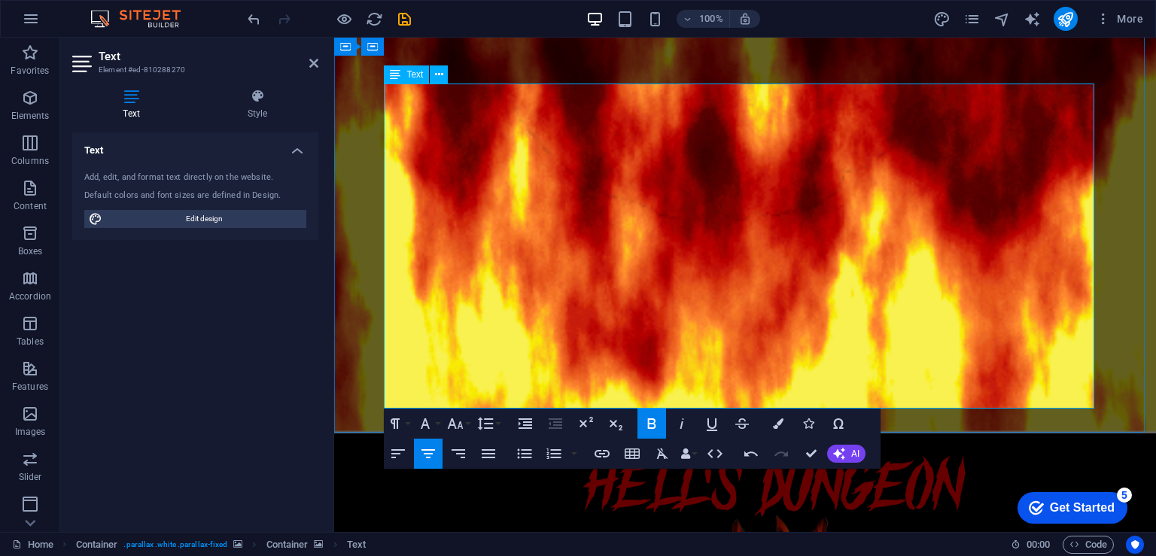
drag, startPoint x: 831, startPoint y: 401, endPoint x: 656, endPoint y: 304, distance: 200.5
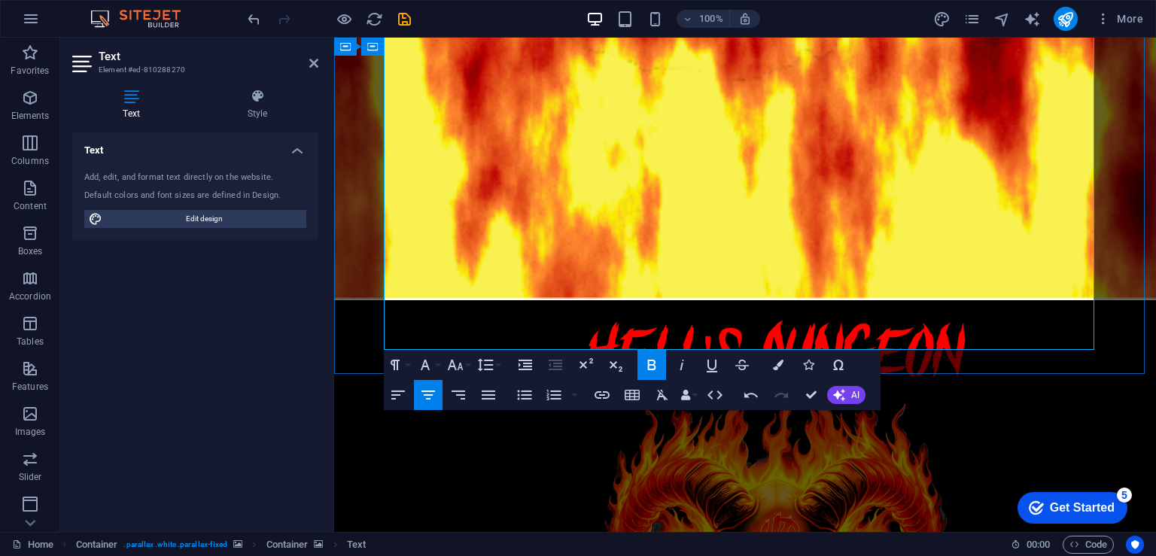
scroll to position [586, 0]
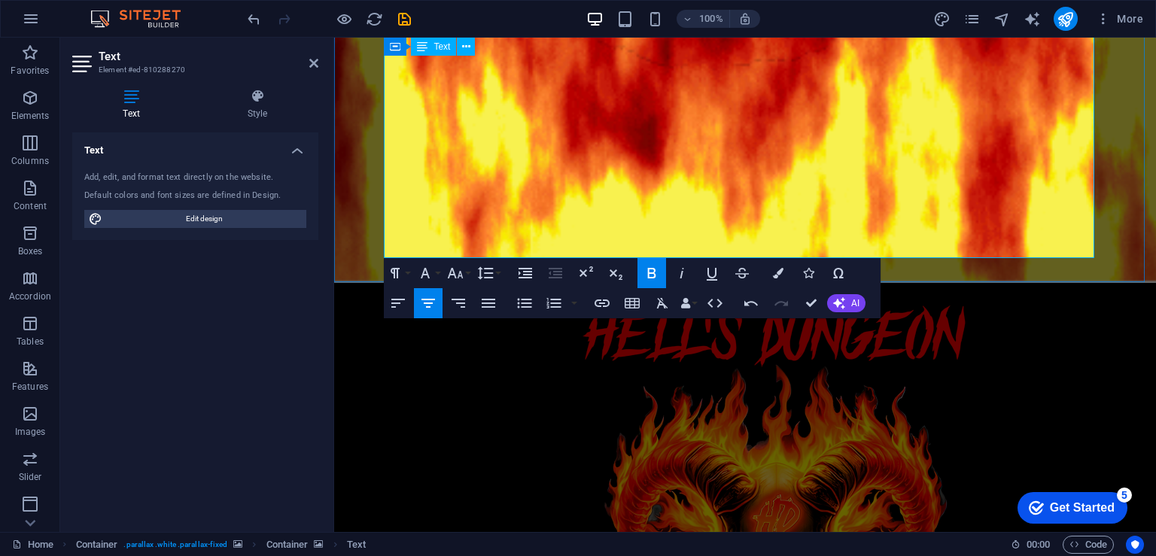
drag, startPoint x: 820, startPoint y: 250, endPoint x: 662, endPoint y: 243, distance: 157.5
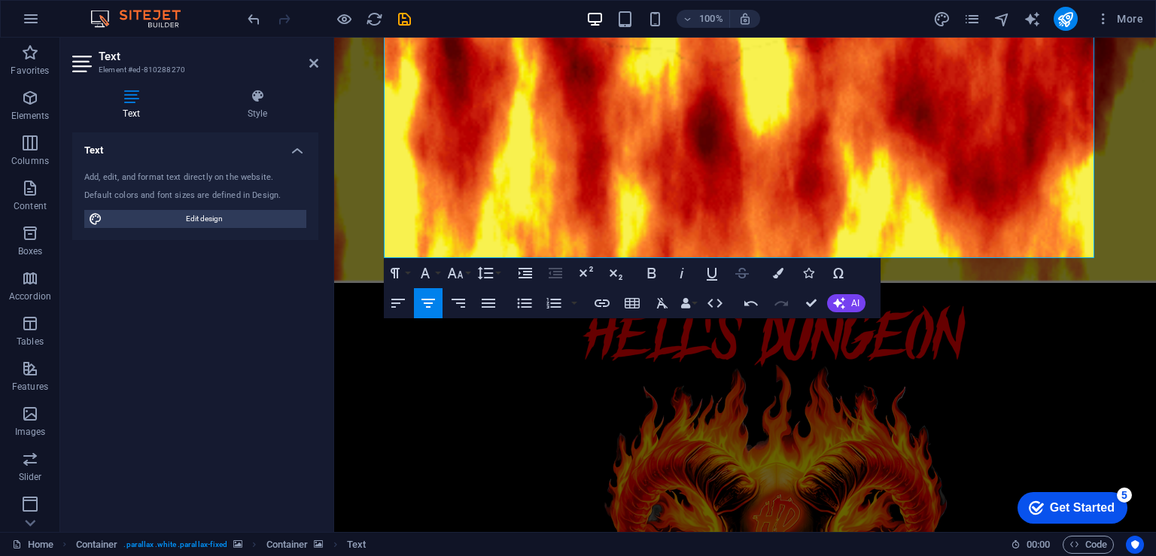
click at [747, 274] on icon "button" at bounding box center [742, 273] width 14 height 11
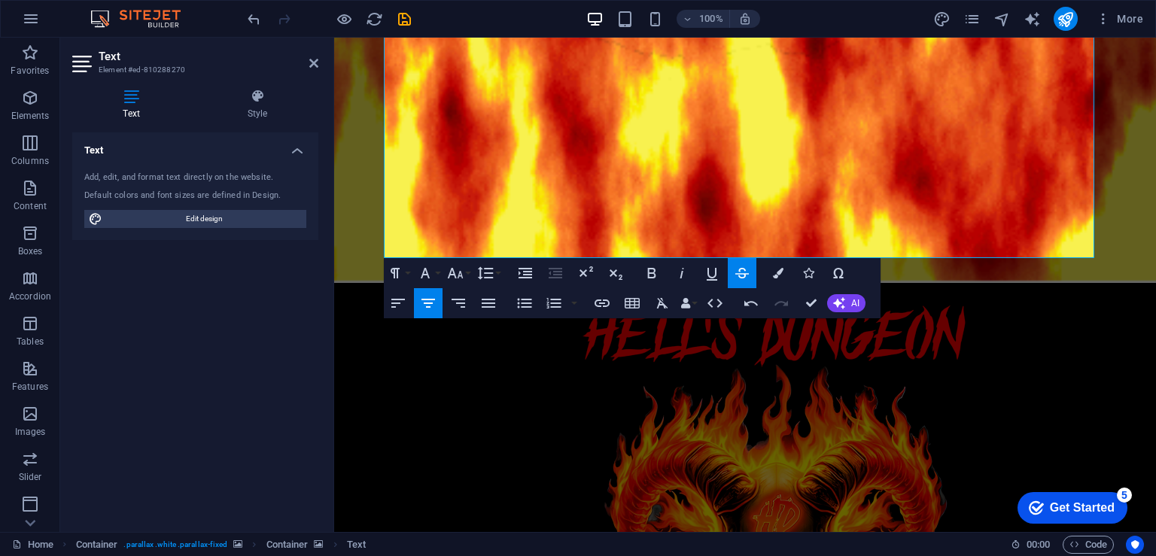
click at [747, 274] on icon "button" at bounding box center [742, 273] width 14 height 11
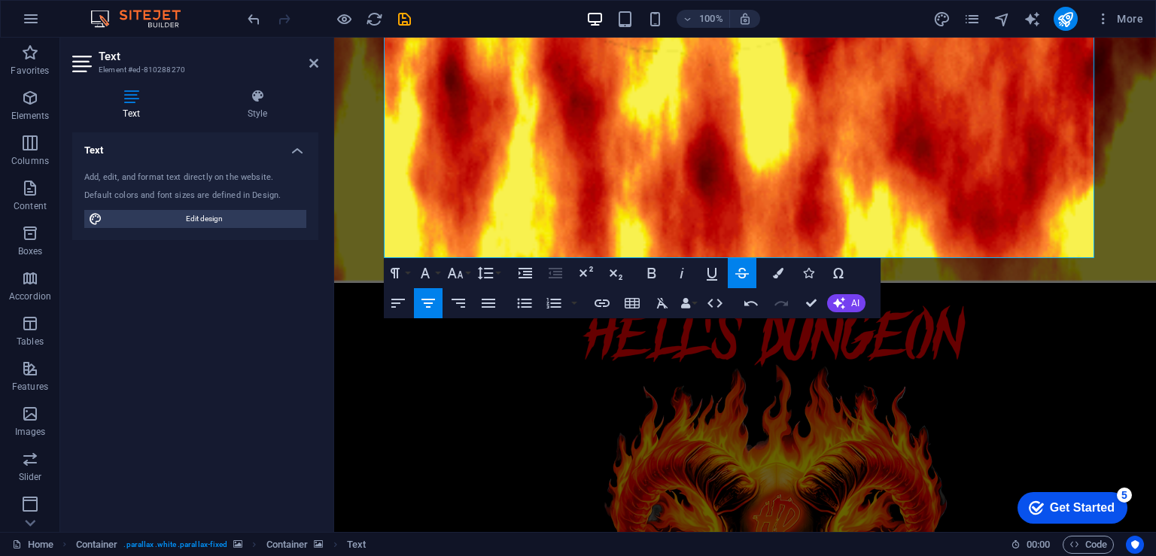
click at [747, 274] on icon "button" at bounding box center [742, 273] width 14 height 11
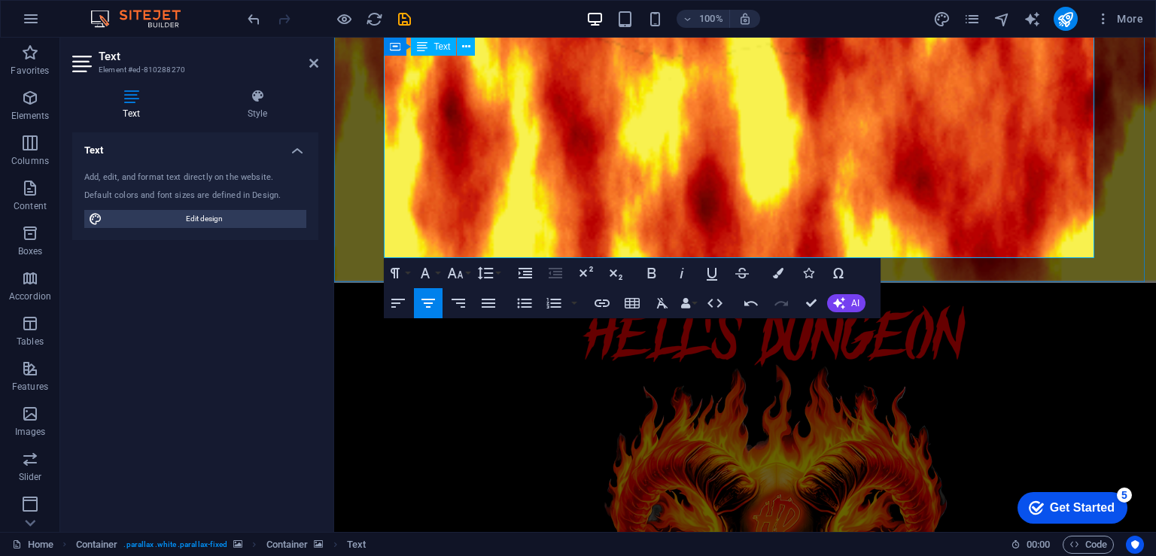
drag, startPoint x: 905, startPoint y: 237, endPoint x: 894, endPoint y: 241, distance: 11.9
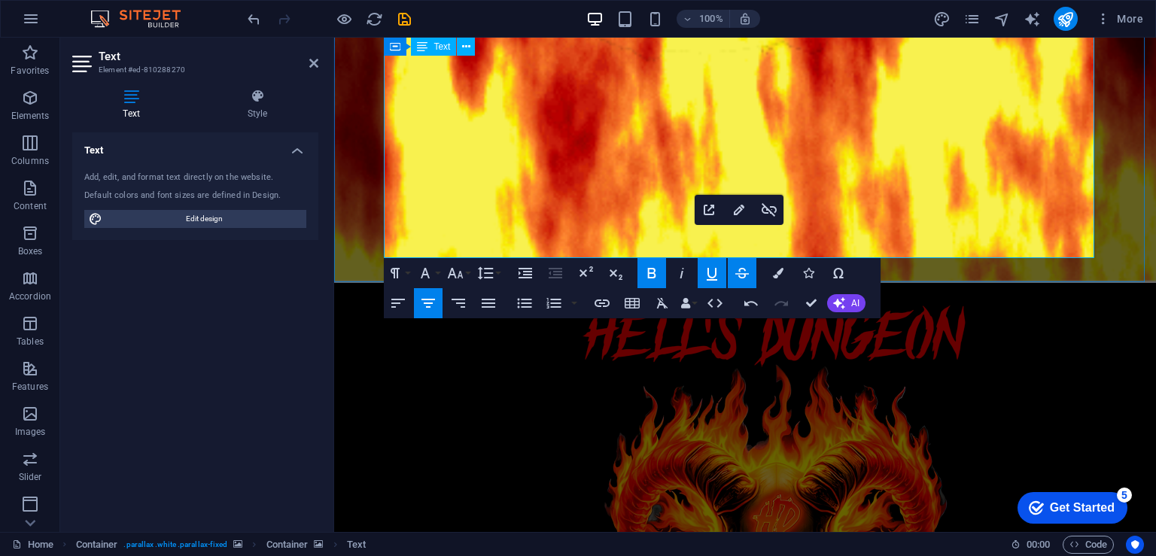
drag, startPoint x: 820, startPoint y: 250, endPoint x: 665, endPoint y: 248, distance: 155.8
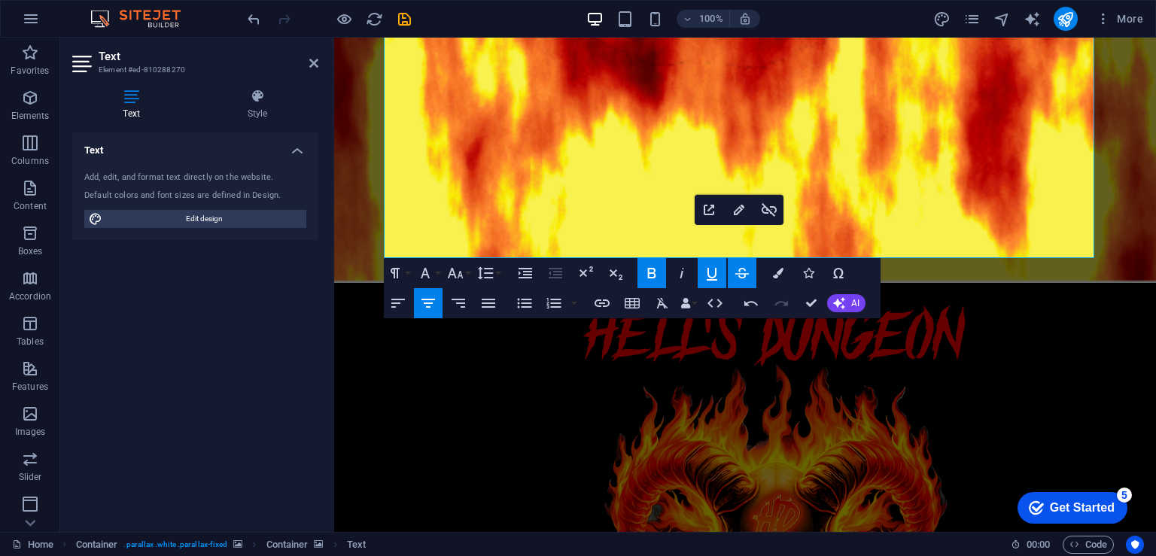
click at [715, 277] on icon "button" at bounding box center [712, 274] width 11 height 13
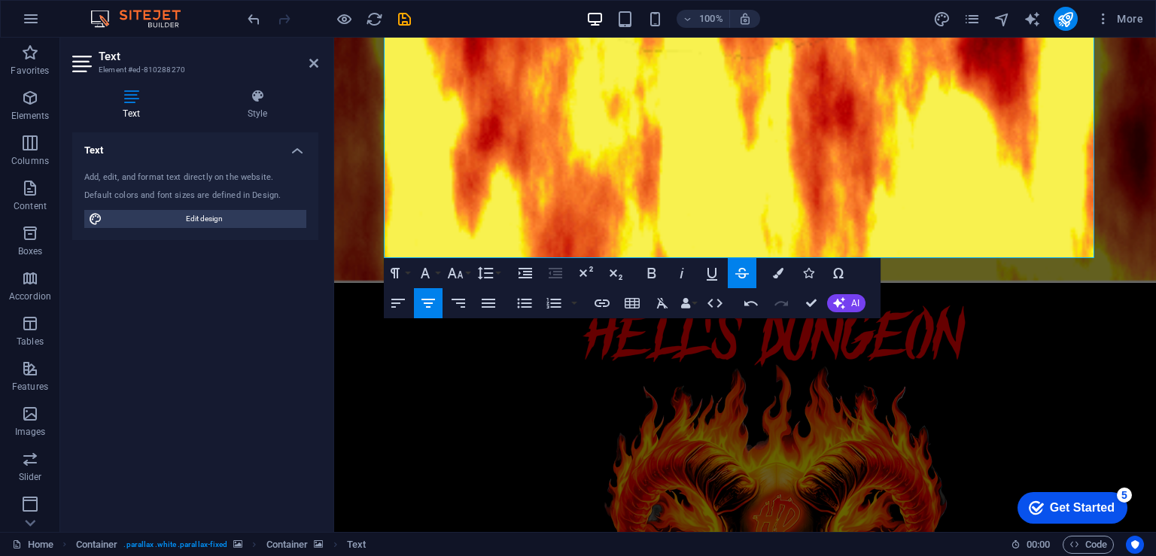
click at [747, 273] on icon "button" at bounding box center [742, 273] width 18 height 18
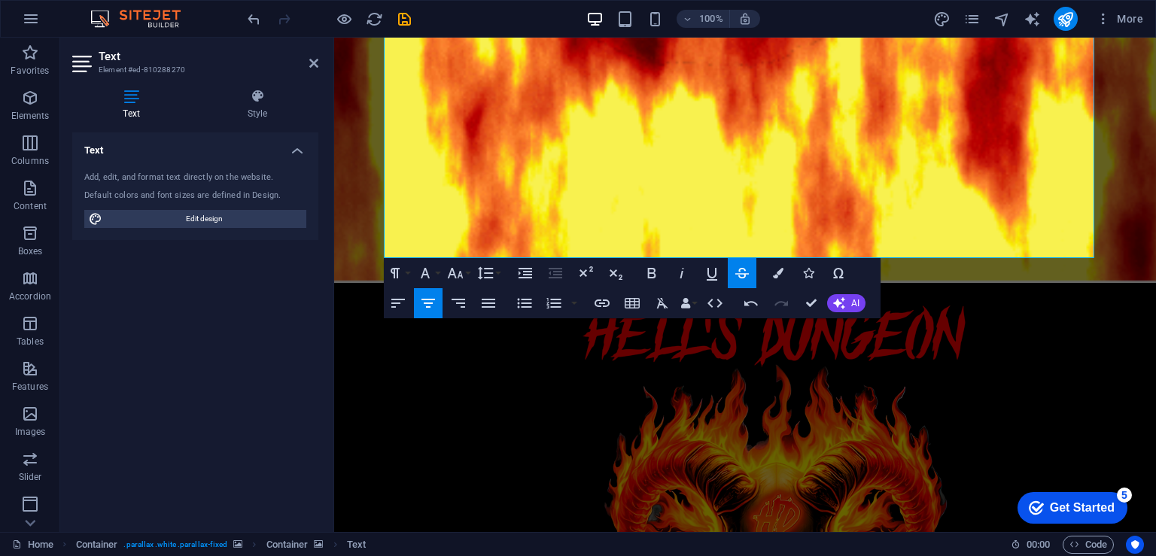
click at [747, 273] on icon "button" at bounding box center [742, 273] width 18 height 18
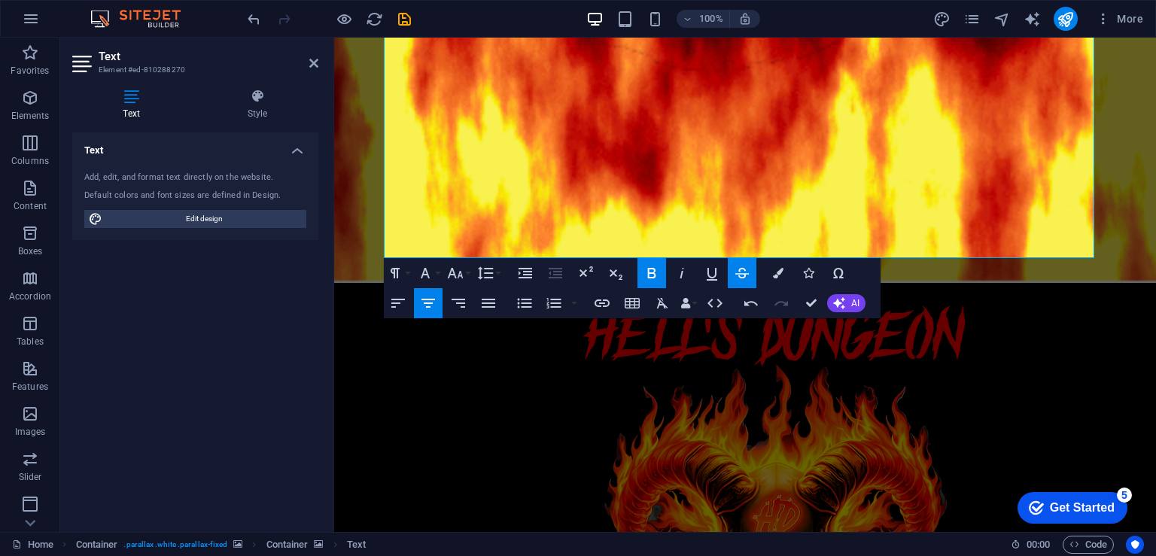
click at [749, 281] on icon "button" at bounding box center [742, 273] width 18 height 18
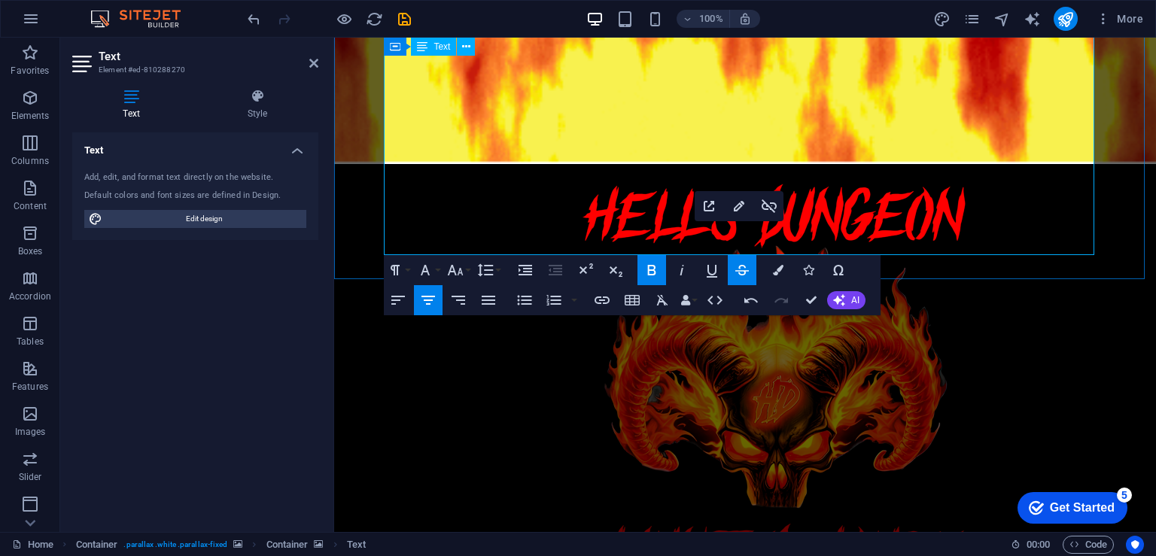
scroll to position [736, 0]
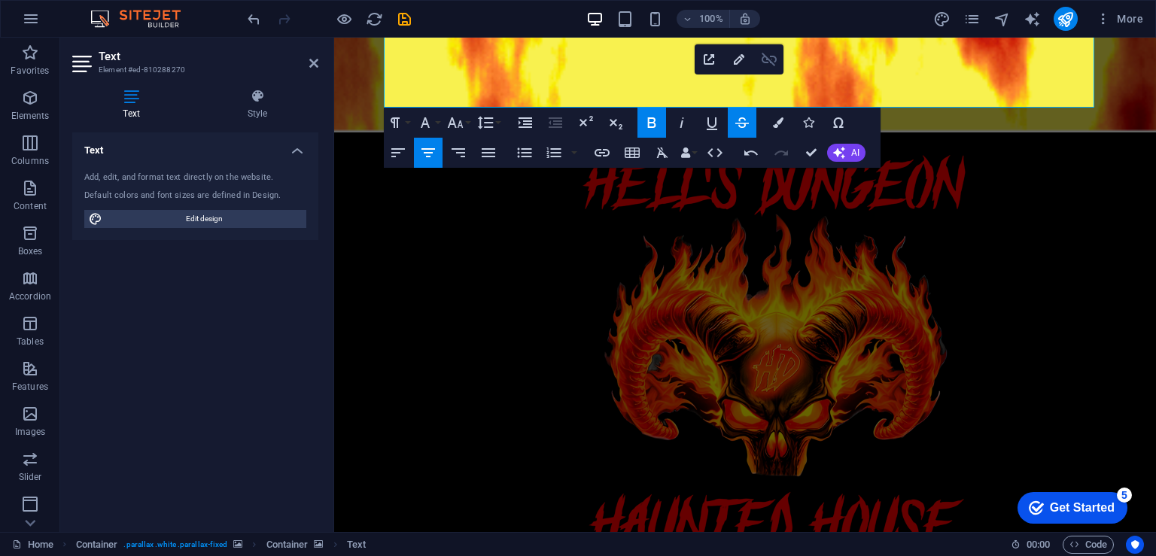
click at [774, 58] on icon "button" at bounding box center [769, 59] width 18 height 18
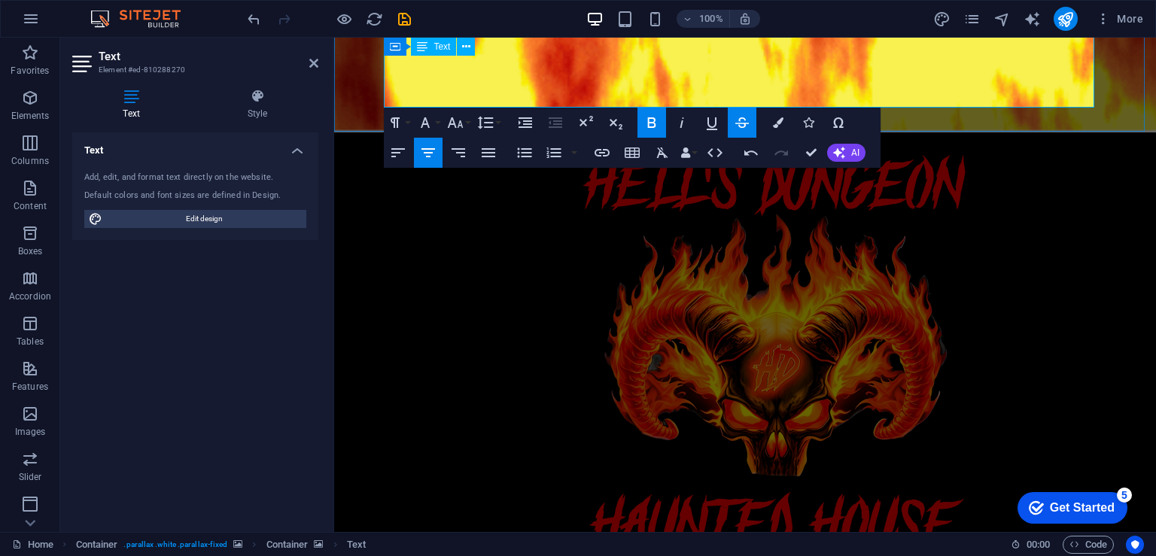
drag, startPoint x: 822, startPoint y: 100, endPoint x: 666, endPoint y: 99, distance: 155.8
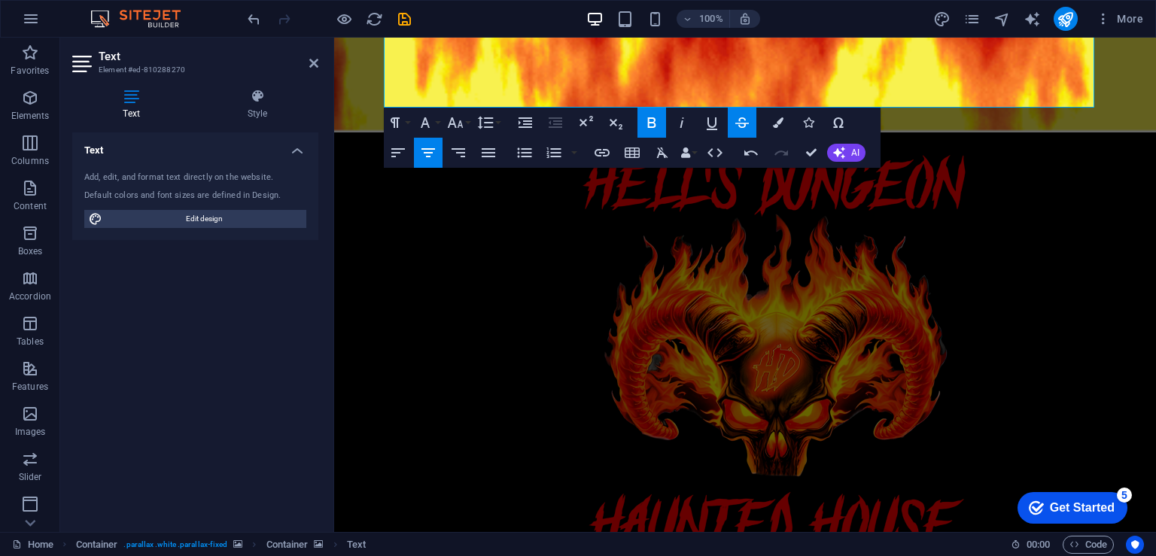
click at [741, 126] on icon "button" at bounding box center [742, 123] width 18 height 18
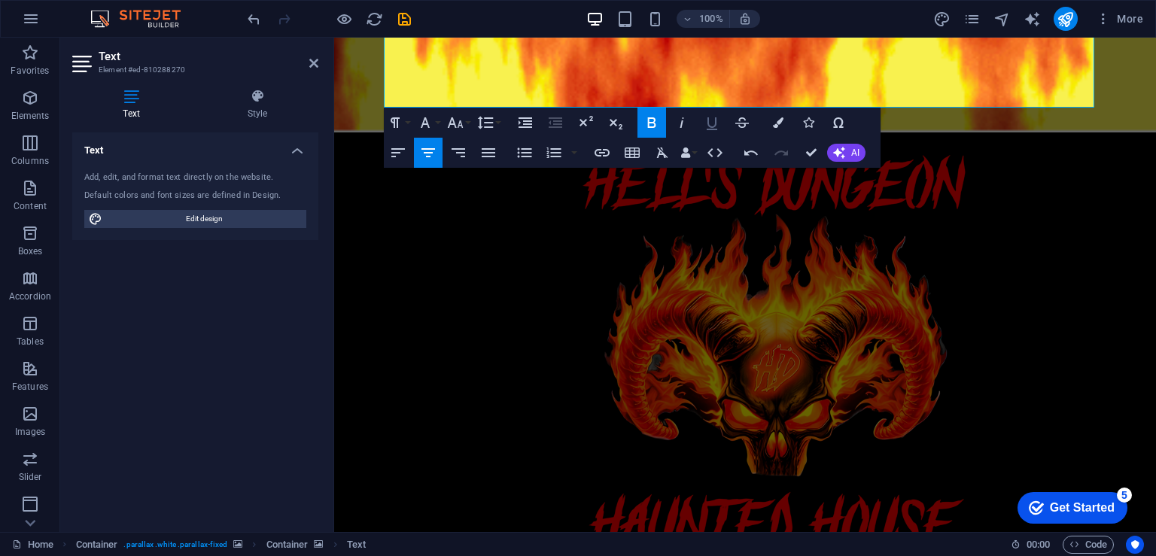
click at [709, 126] on icon "button" at bounding box center [712, 123] width 11 height 13
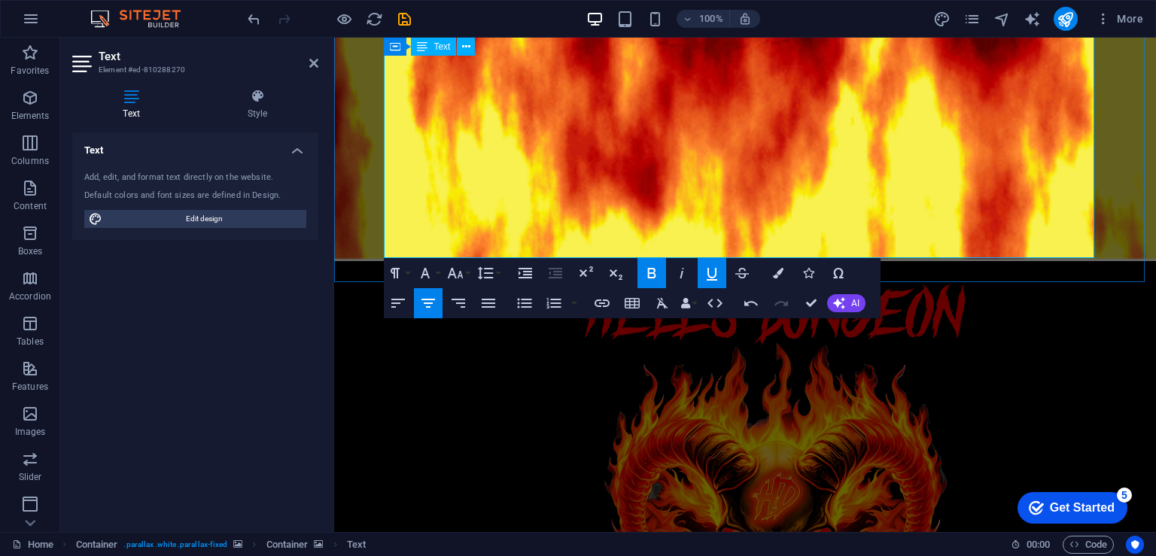
scroll to position [586, 0]
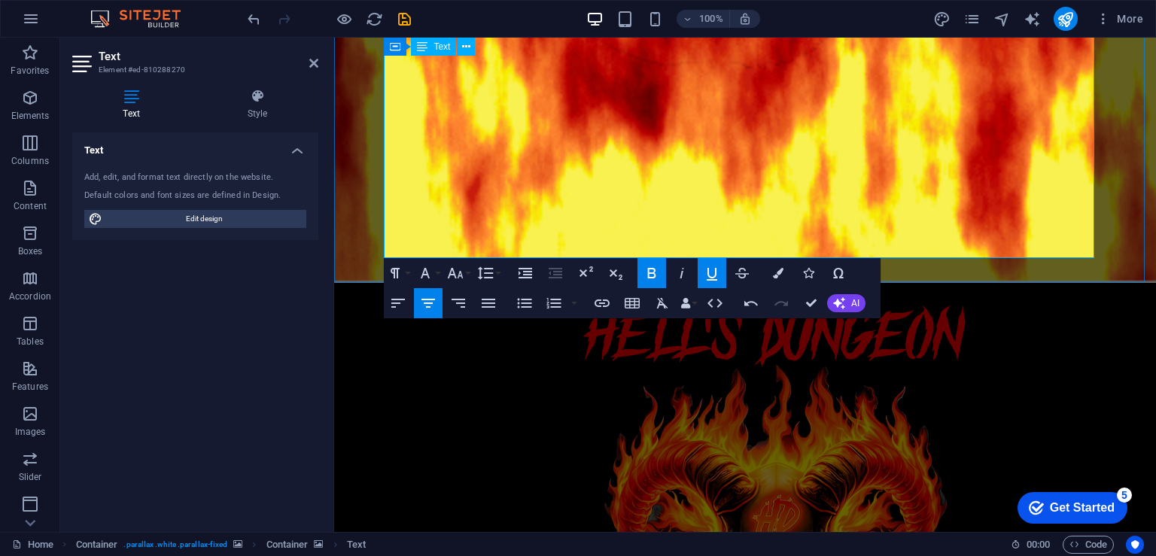
drag, startPoint x: 824, startPoint y: 243, endPoint x: 672, endPoint y: 245, distance: 152.1
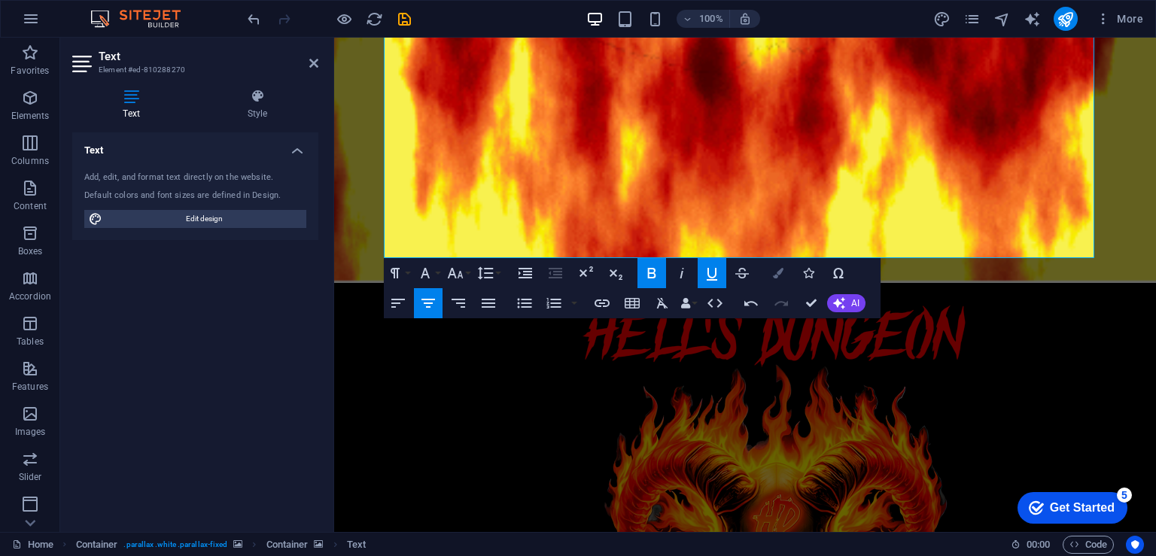
click at [774, 278] on icon "button" at bounding box center [778, 273] width 11 height 11
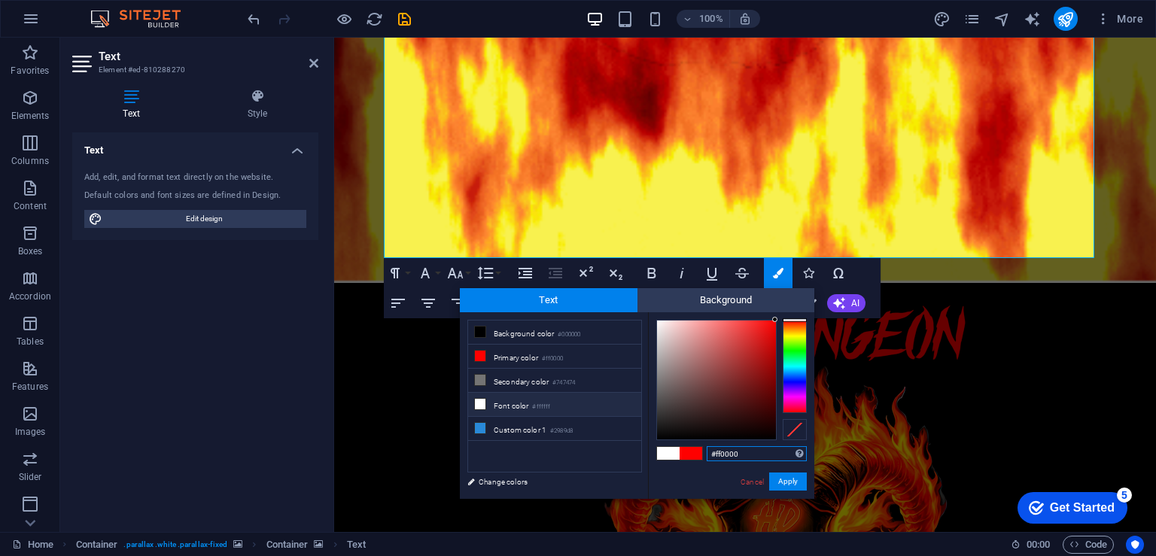
click at [554, 297] on span "Text" at bounding box center [549, 300] width 178 height 24
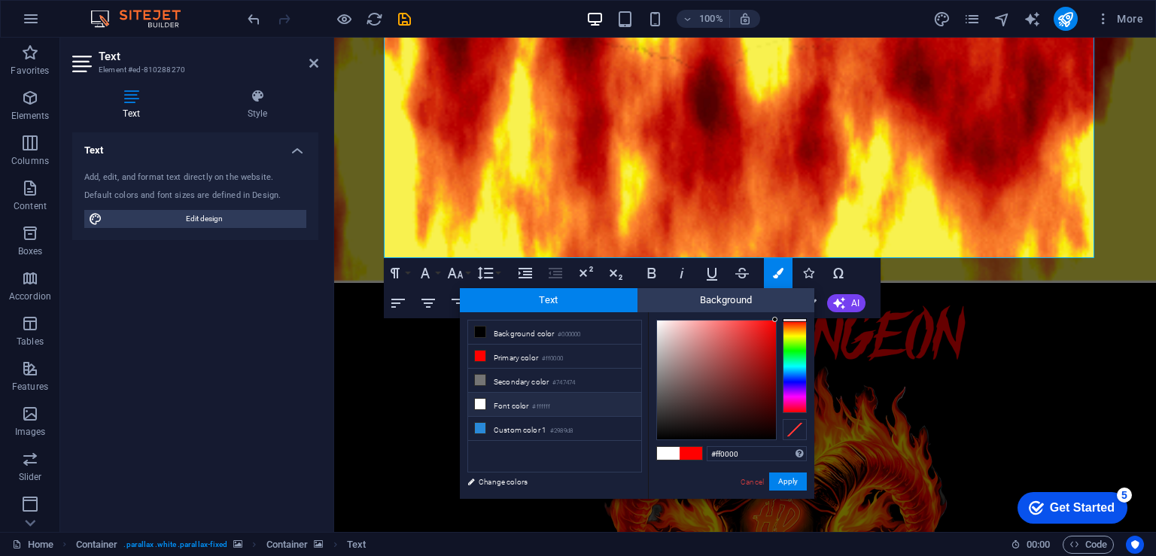
click at [536, 407] on small "#ffffff" at bounding box center [541, 407] width 18 height 11
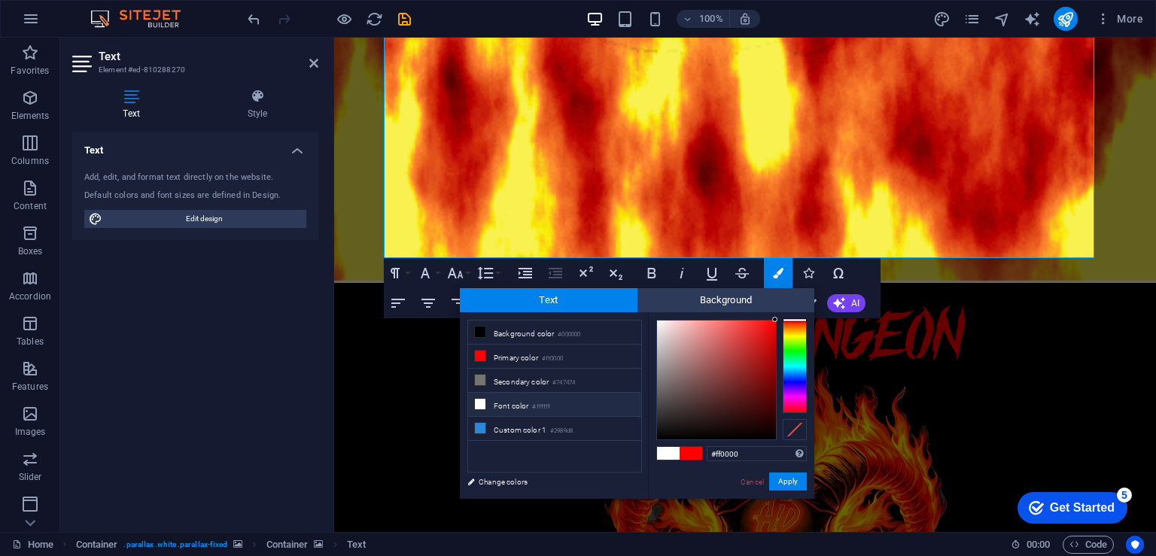
type input "#ffffff"
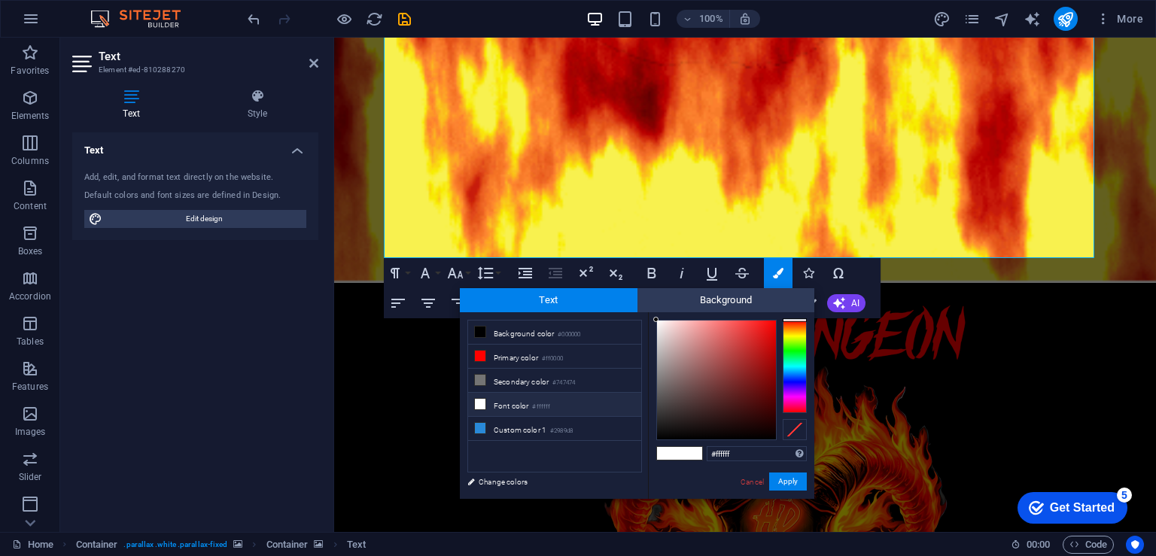
click at [513, 399] on li "Font color #ffffff" at bounding box center [554, 405] width 173 height 24
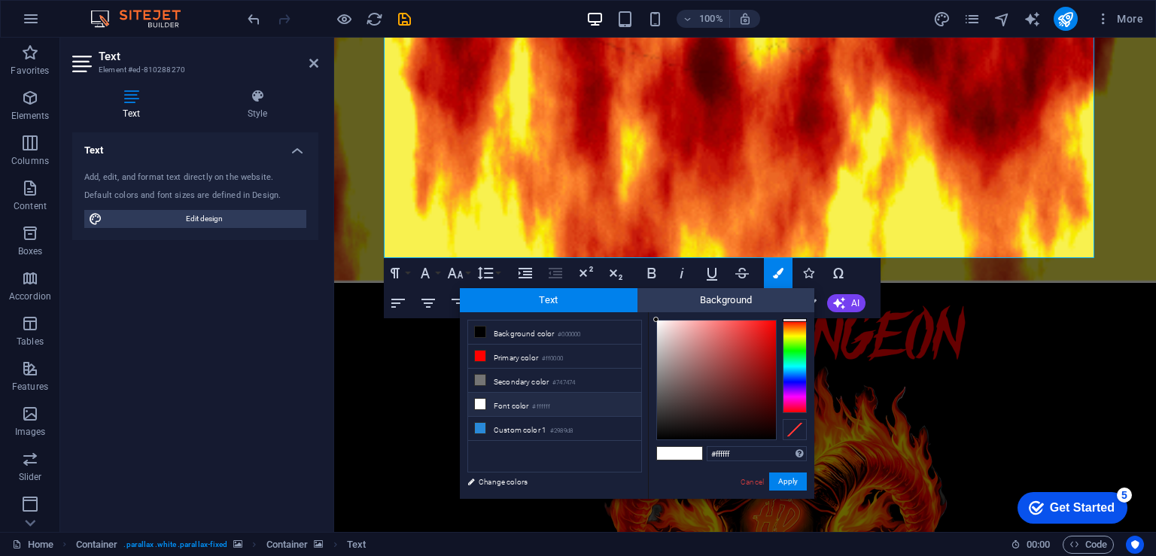
click at [513, 399] on li "Font color #ffffff" at bounding box center [554, 405] width 173 height 24
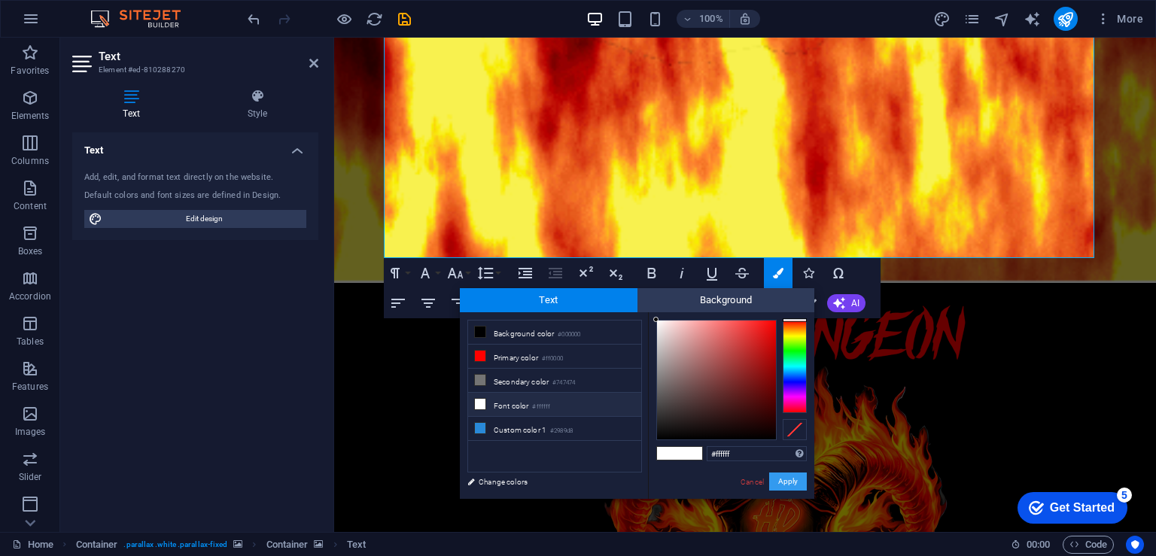
click at [784, 481] on button "Apply" at bounding box center [788, 482] width 38 height 18
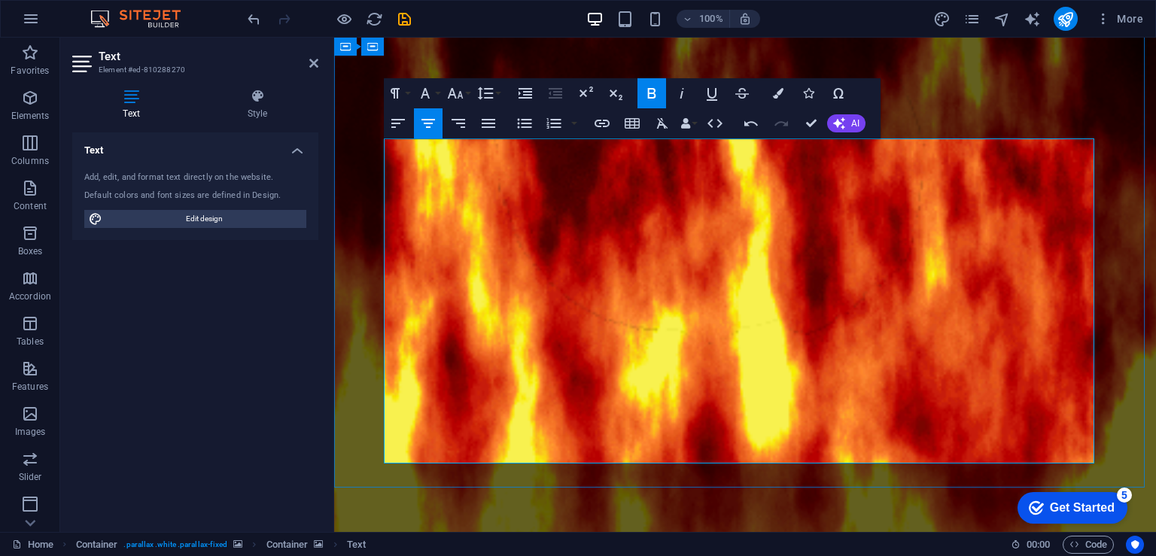
scroll to position [285, 0]
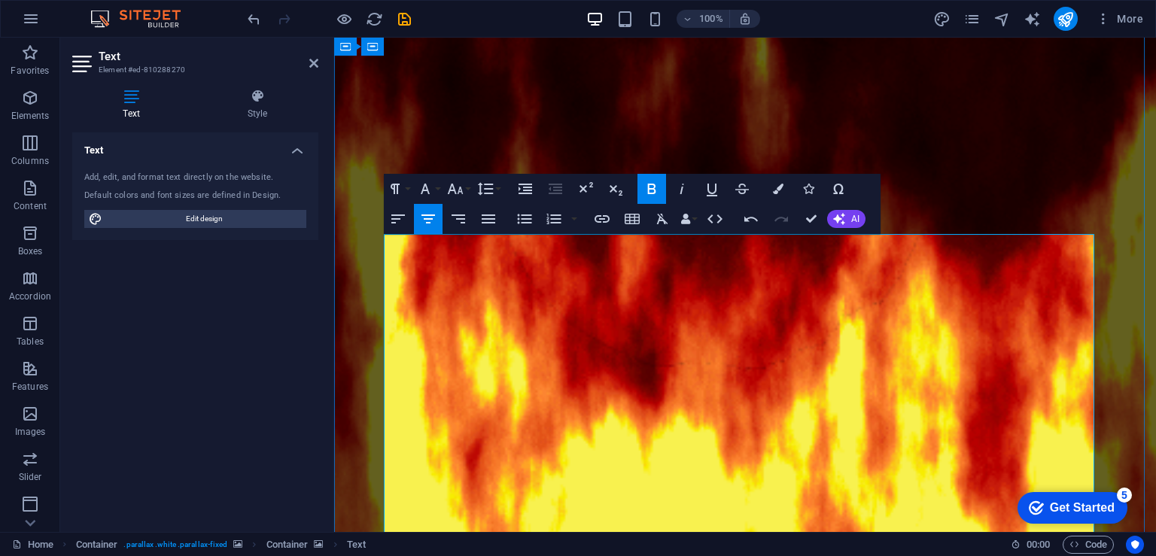
drag, startPoint x: 817, startPoint y: 398, endPoint x: 391, endPoint y: 251, distance: 451.5
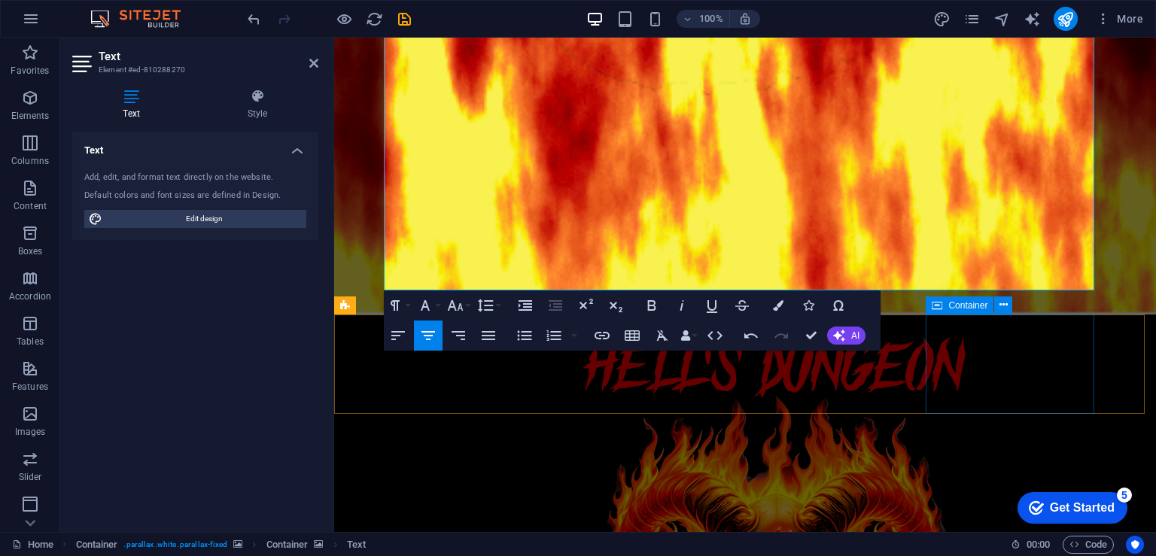
scroll to position [435, 0]
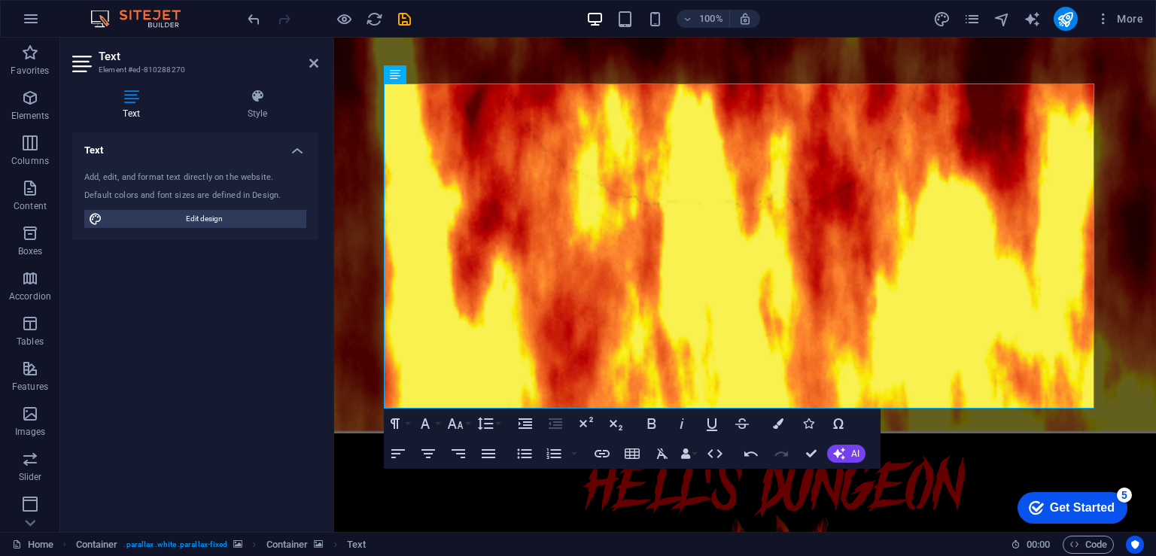
click at [1111, 311] on figure at bounding box center [745, 18] width 822 height 831
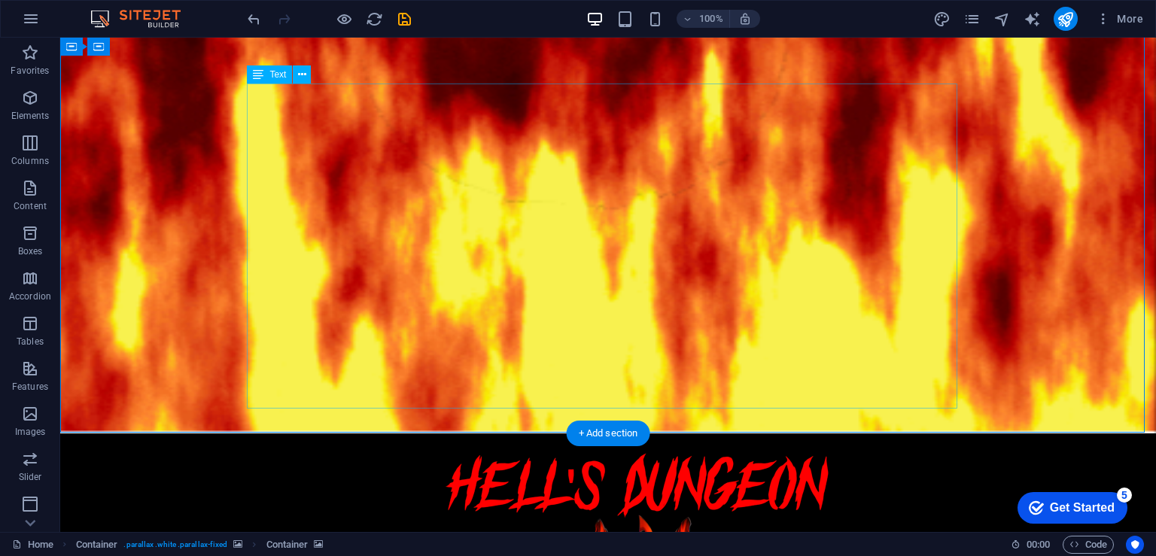
click at [1027, 353] on figure at bounding box center [608, 18] width 1096 height 831
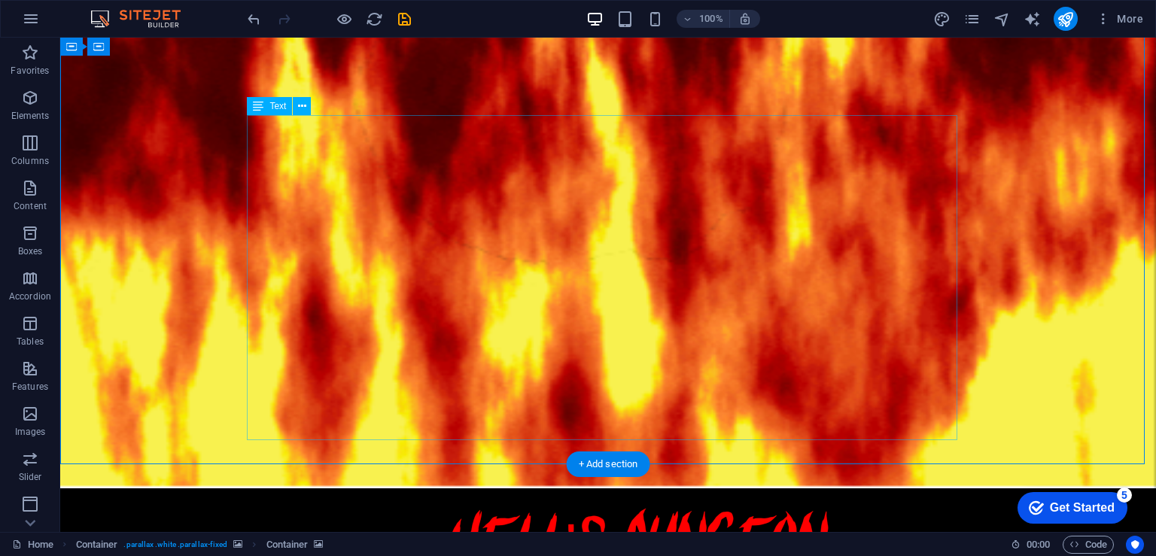
scroll to position [285, 0]
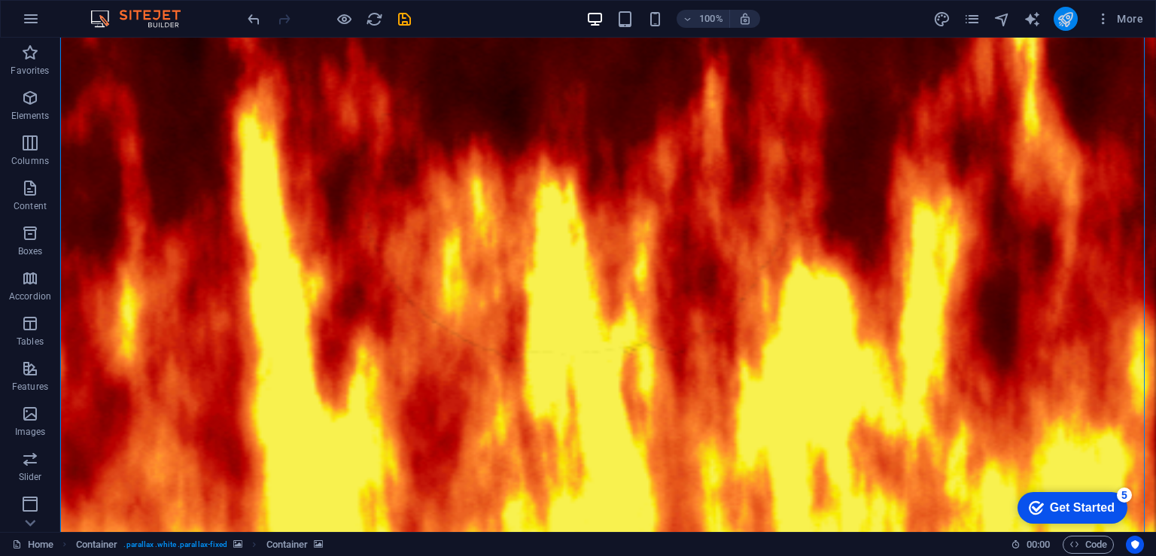
click at [1067, 16] on icon "publish" at bounding box center [1065, 19] width 17 height 17
